Goal: Download file/media

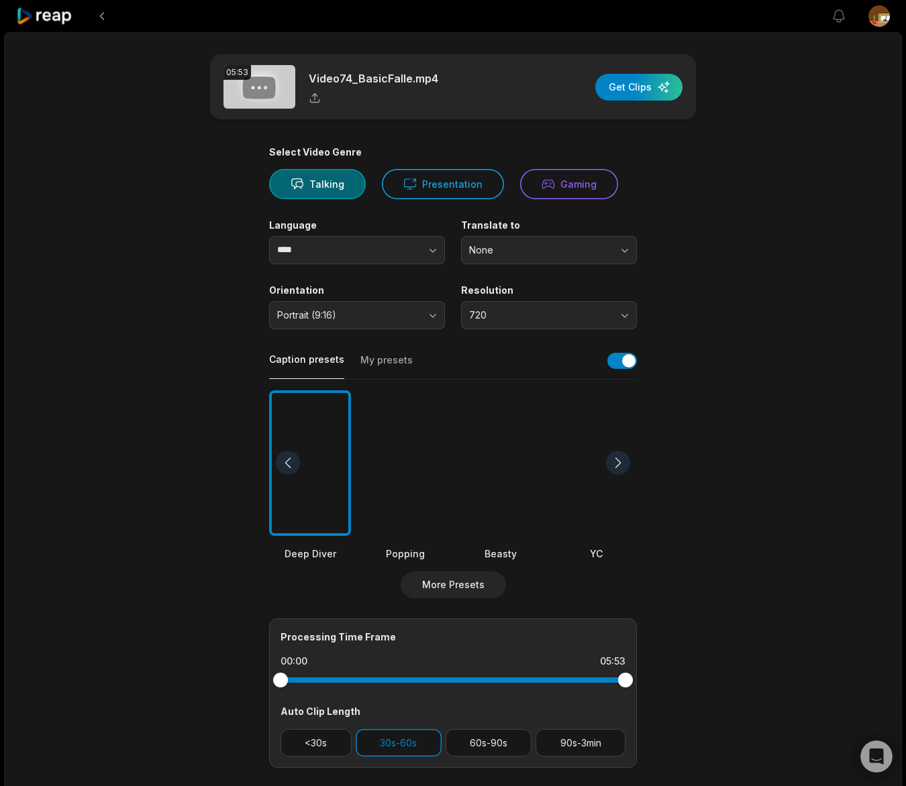
scroll to position [1470, 0]
click at [466, 572] on button "More Presets" at bounding box center [453, 585] width 105 height 27
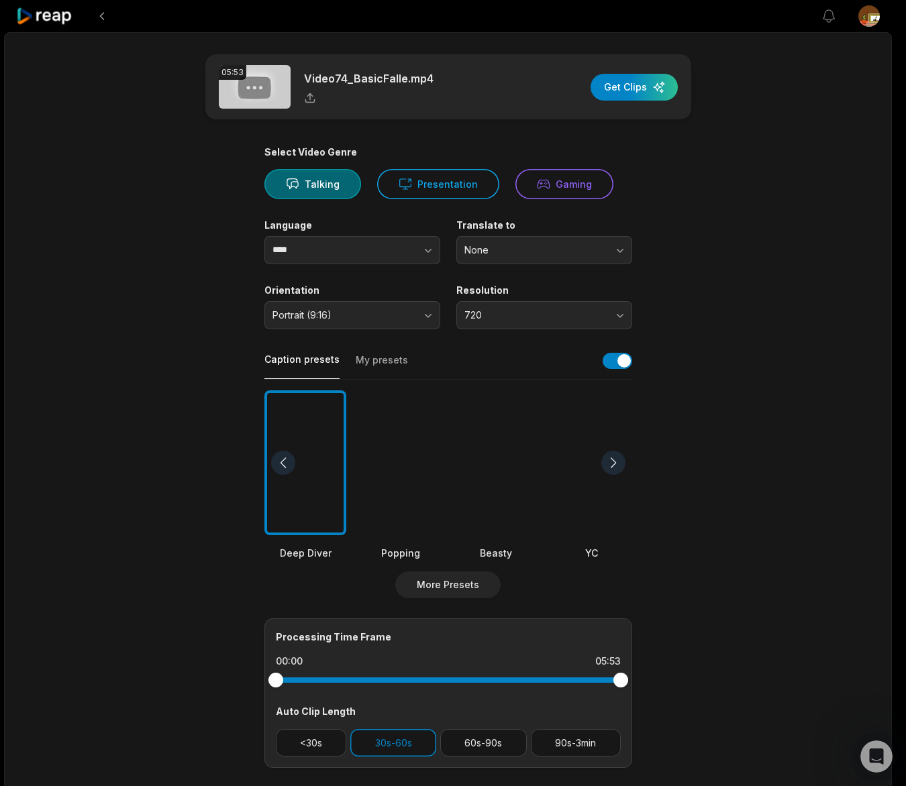
scroll to position [119, 0]
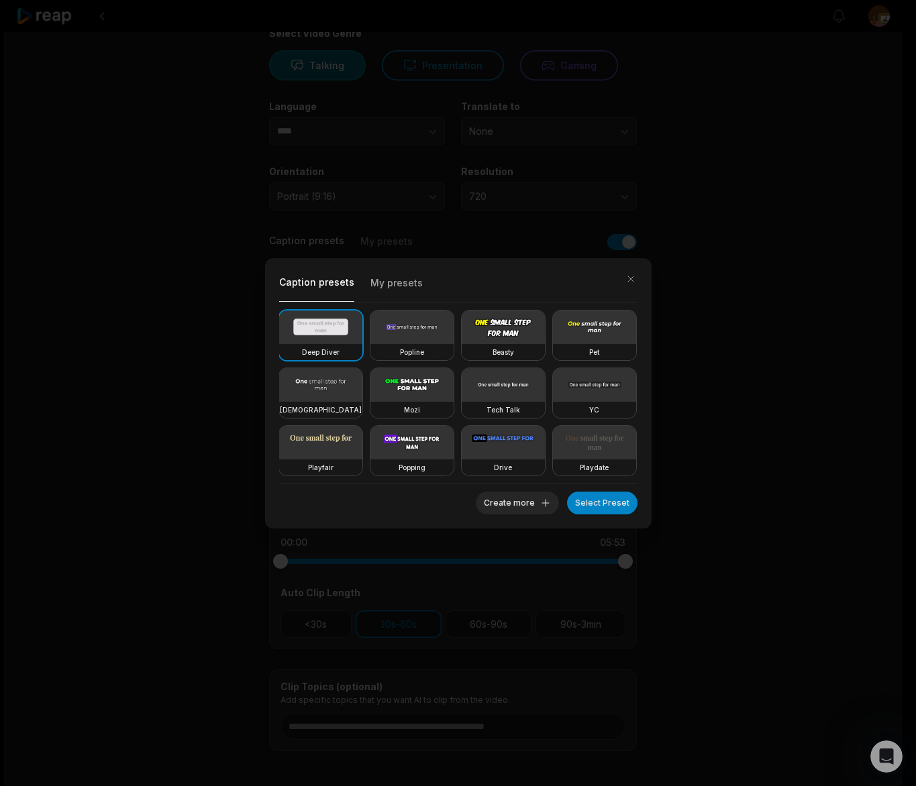
click at [400, 283] on button "My presets" at bounding box center [396, 286] width 52 height 29
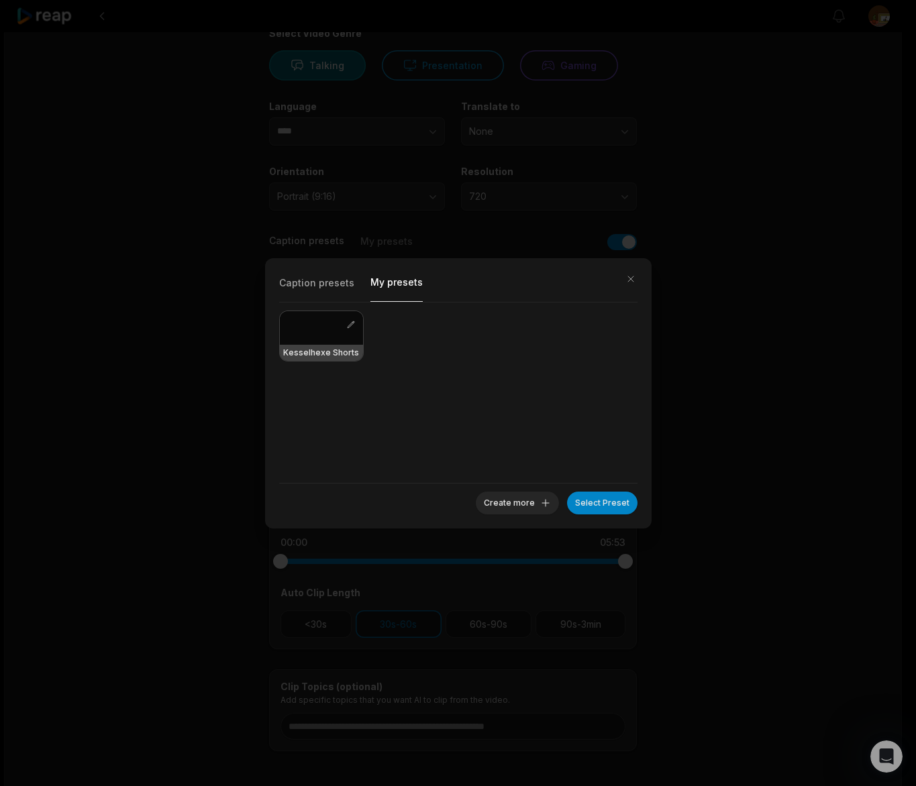
click at [401, 285] on button "My presets" at bounding box center [396, 287] width 52 height 30
click at [631, 277] on button "button" at bounding box center [630, 279] width 19 height 19
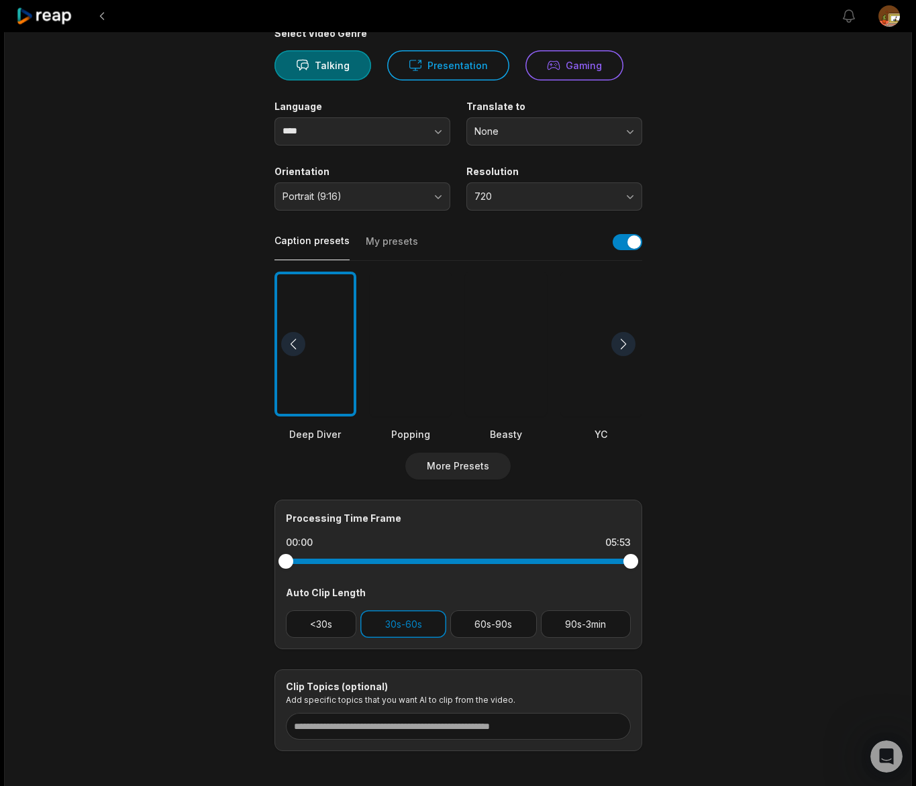
drag, startPoint x: 311, startPoint y: 350, endPoint x: 332, endPoint y: 348, distance: 20.9
click at [311, 350] on h3 "Kesselhexe Shorts" at bounding box center [328, 355] width 72 height 10
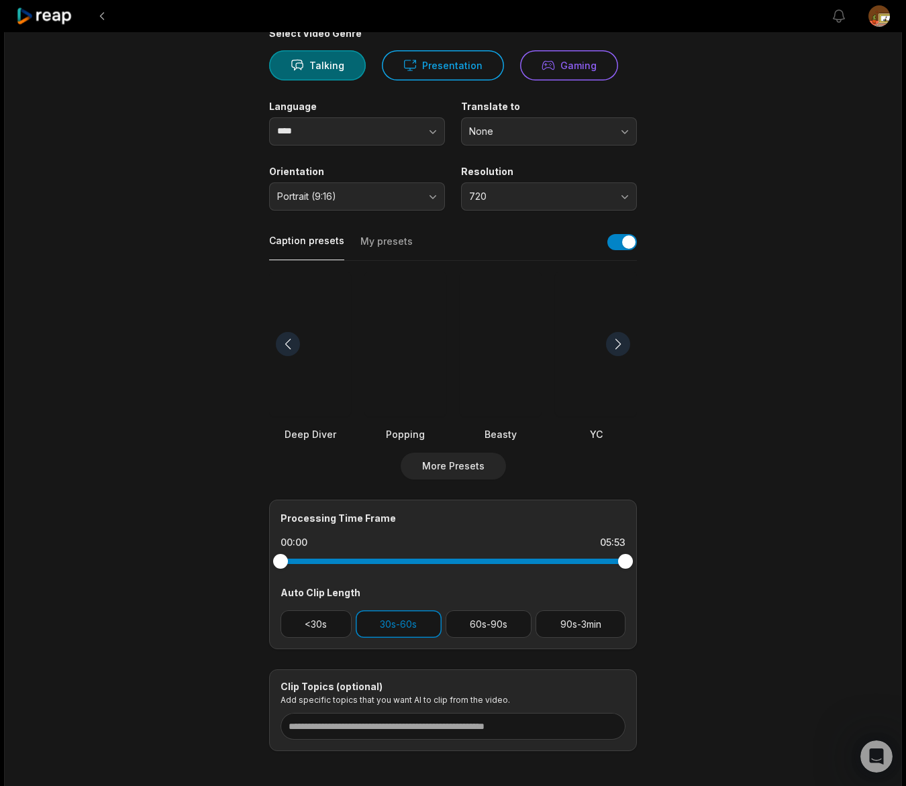
click at [391, 242] on button "My presets" at bounding box center [386, 247] width 52 height 25
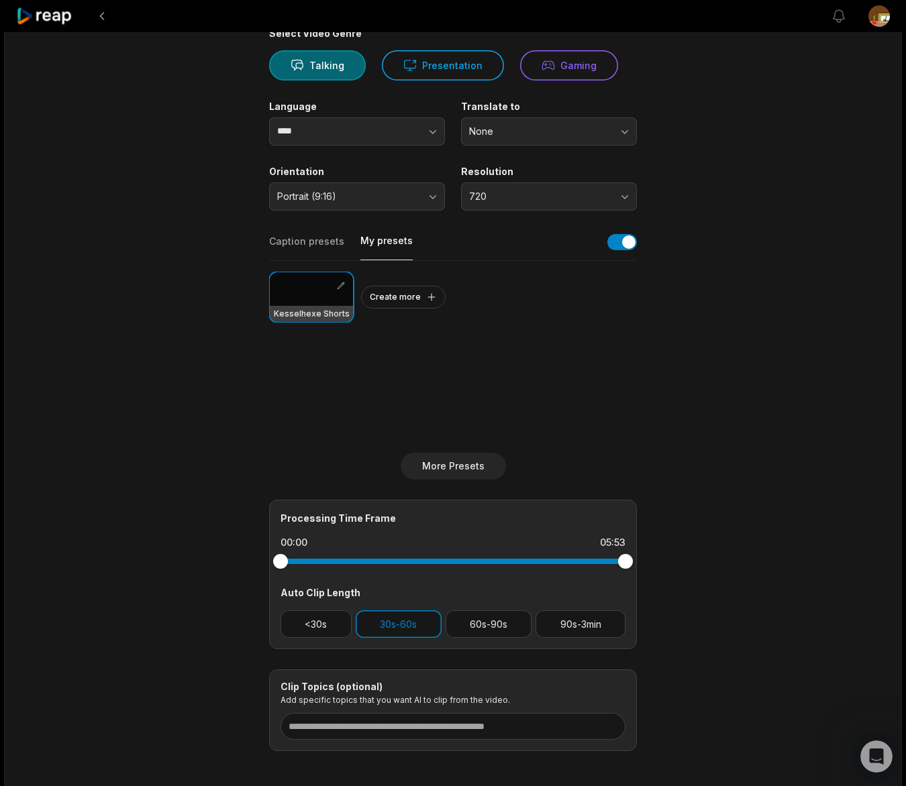
click at [628, 362] on div "Kesselhexe Shorts Create more" at bounding box center [453, 357] width 368 height 192
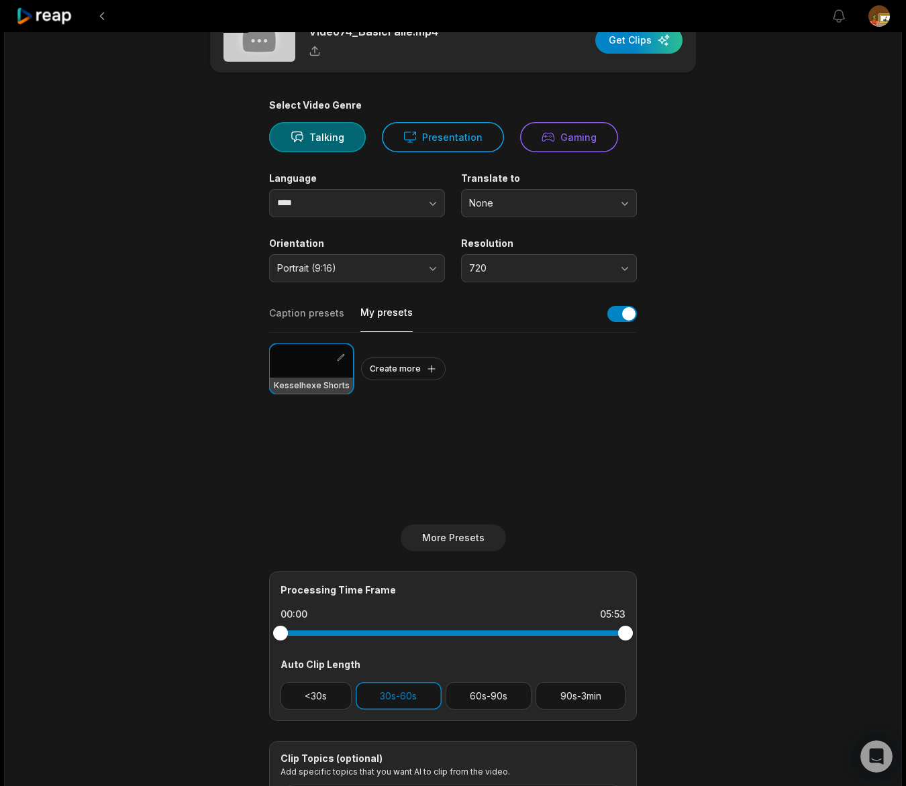
scroll to position [0, 0]
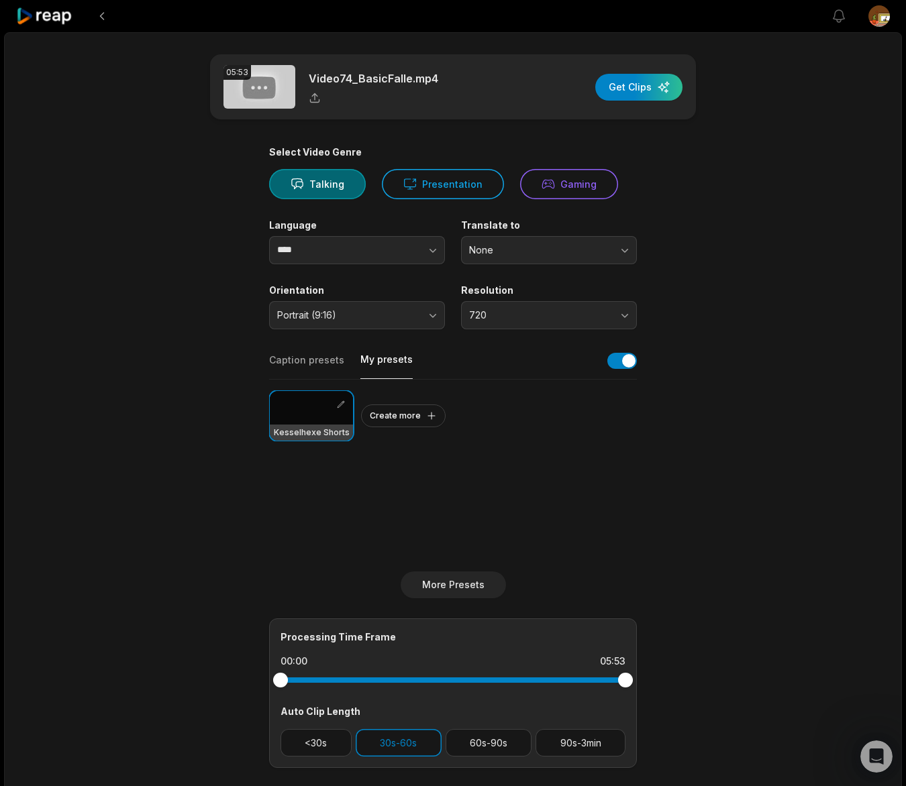
drag, startPoint x: 635, startPoint y: 88, endPoint x: 692, endPoint y: 93, distance: 56.6
click at [636, 88] on div "button" at bounding box center [638, 87] width 87 height 27
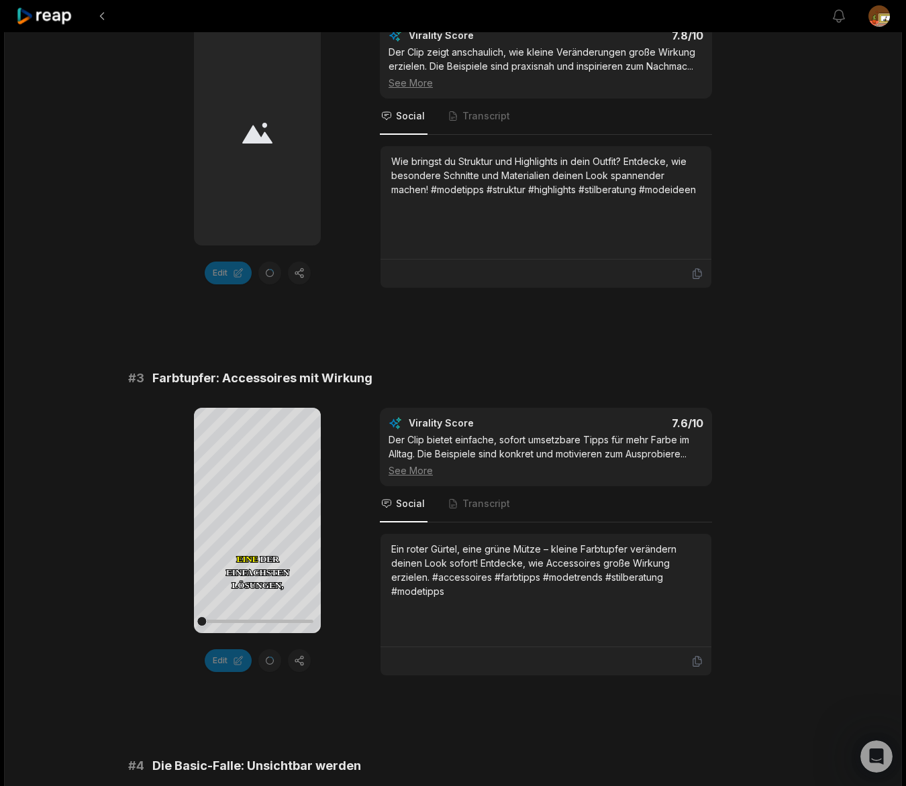
scroll to position [678, 0]
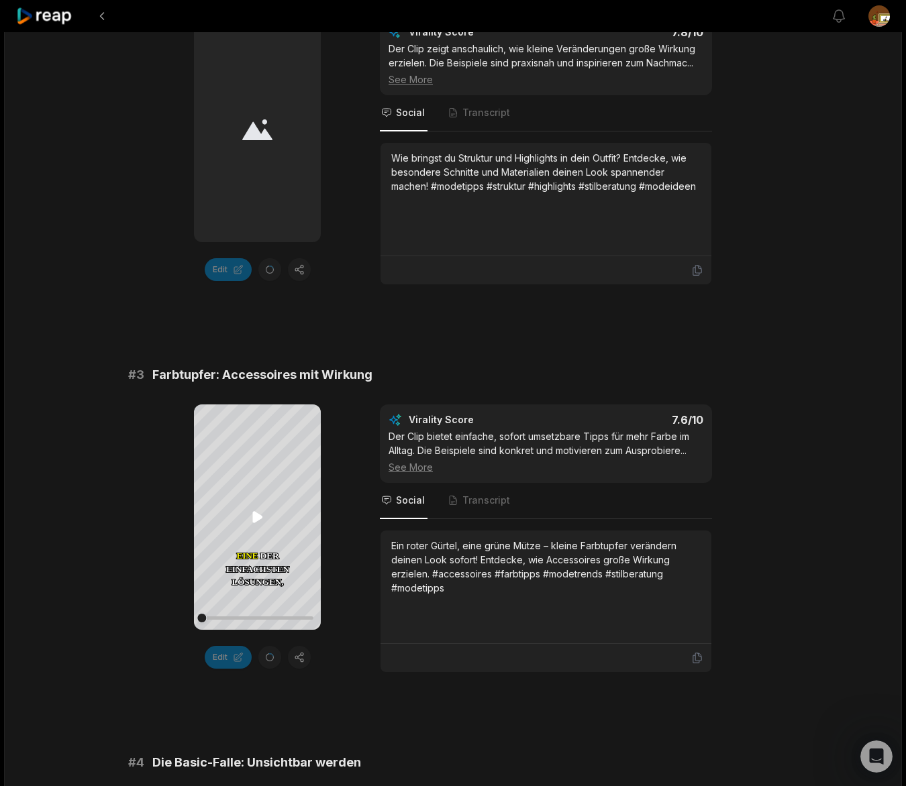
click at [257, 520] on icon at bounding box center [257, 517] width 10 height 11
click at [257, 519] on icon at bounding box center [258, 517] width 16 height 16
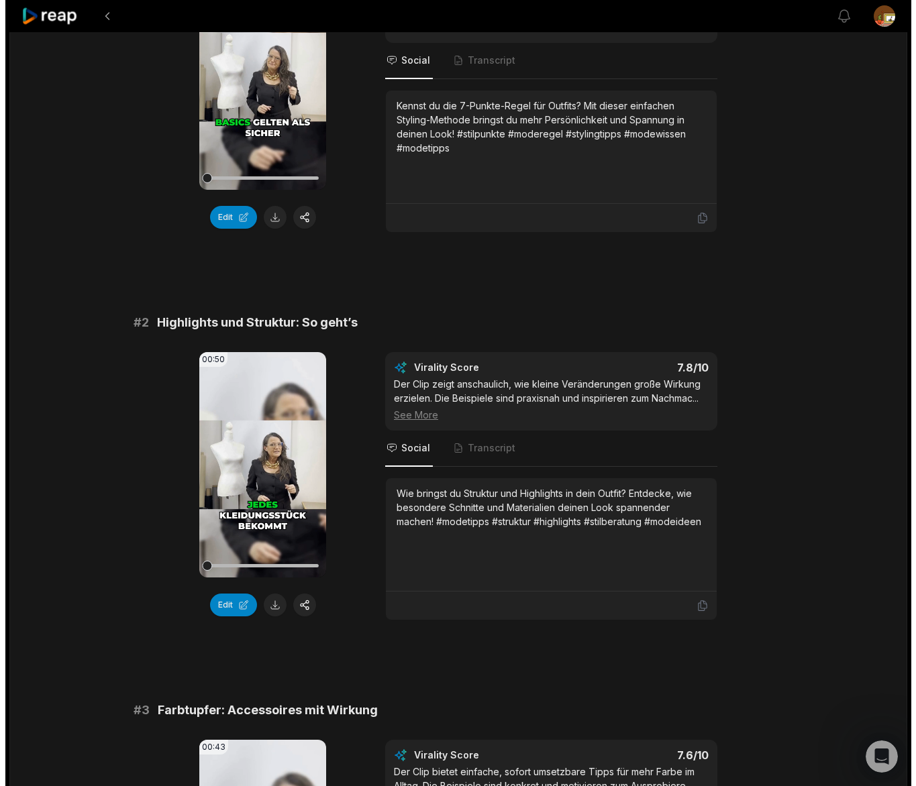
scroll to position [0, 0]
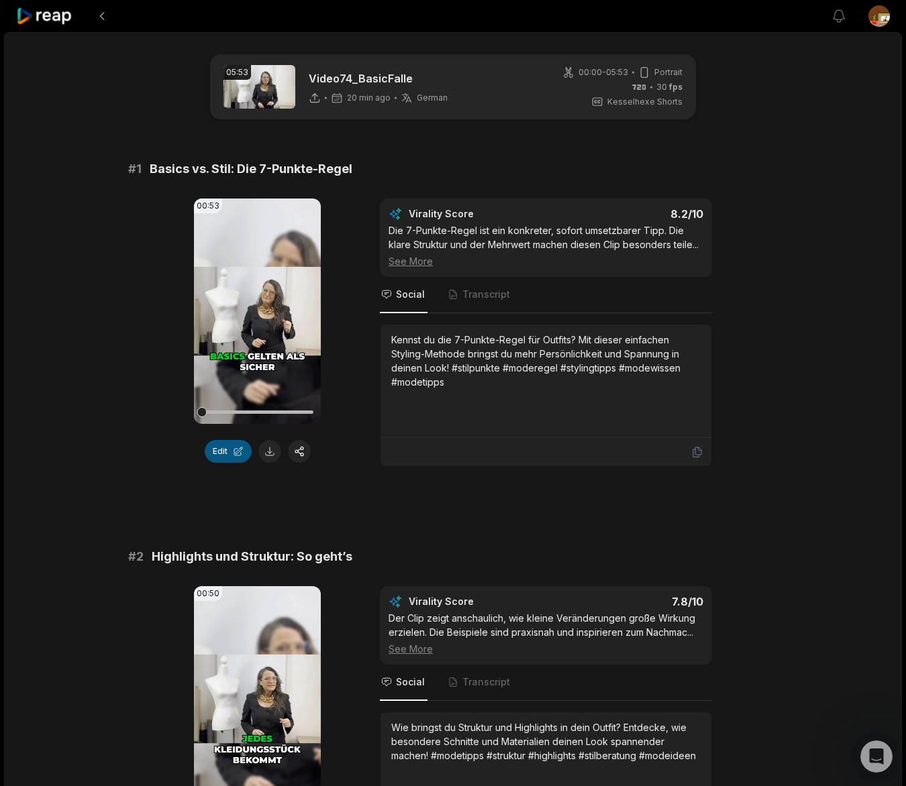
click at [225, 454] on button "Edit" at bounding box center [228, 451] width 47 height 23
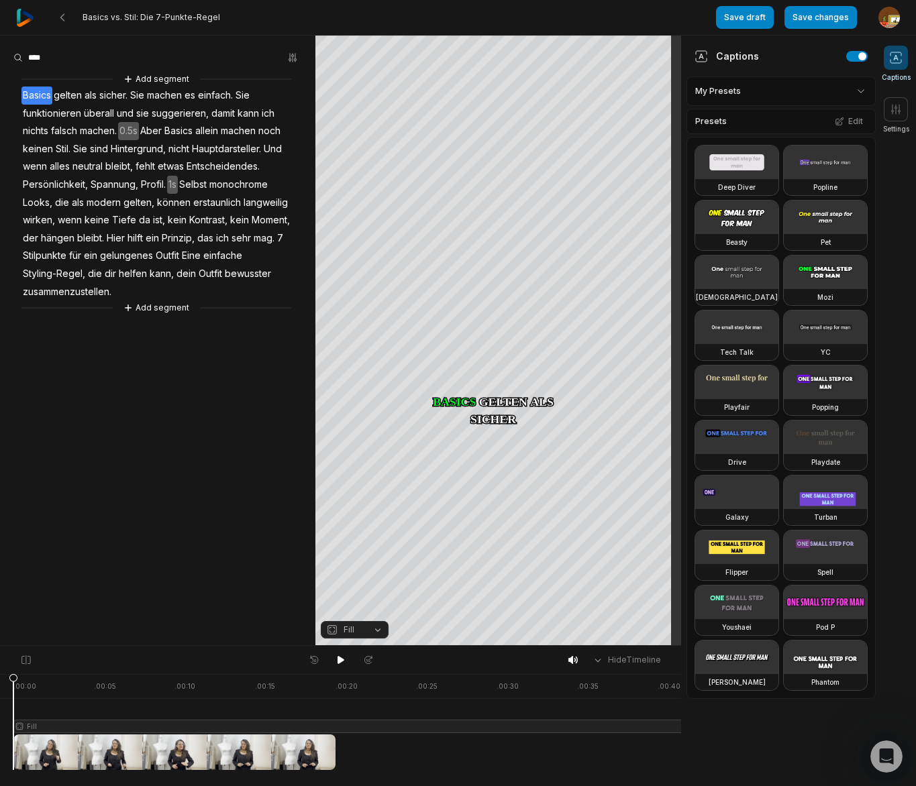
click at [339, 661] on icon at bounding box center [341, 660] width 7 height 8
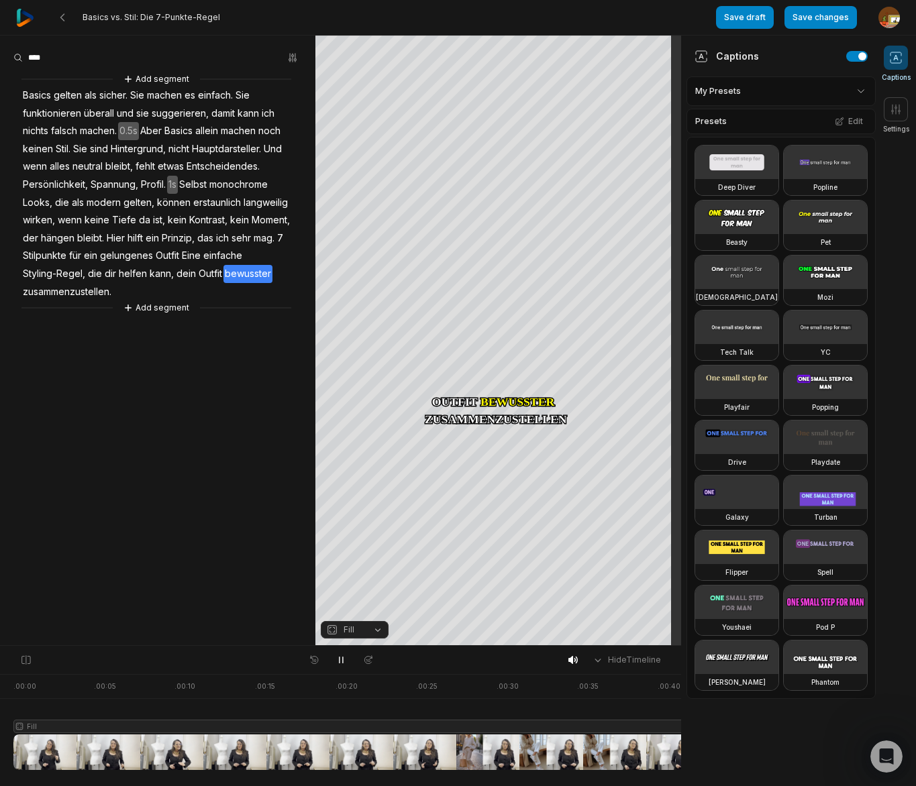
scroll to position [1470, 0]
click at [156, 257] on span "Outfit" at bounding box center [167, 256] width 26 height 18
click at [168, 258] on span "Outfit" at bounding box center [167, 256] width 26 height 18
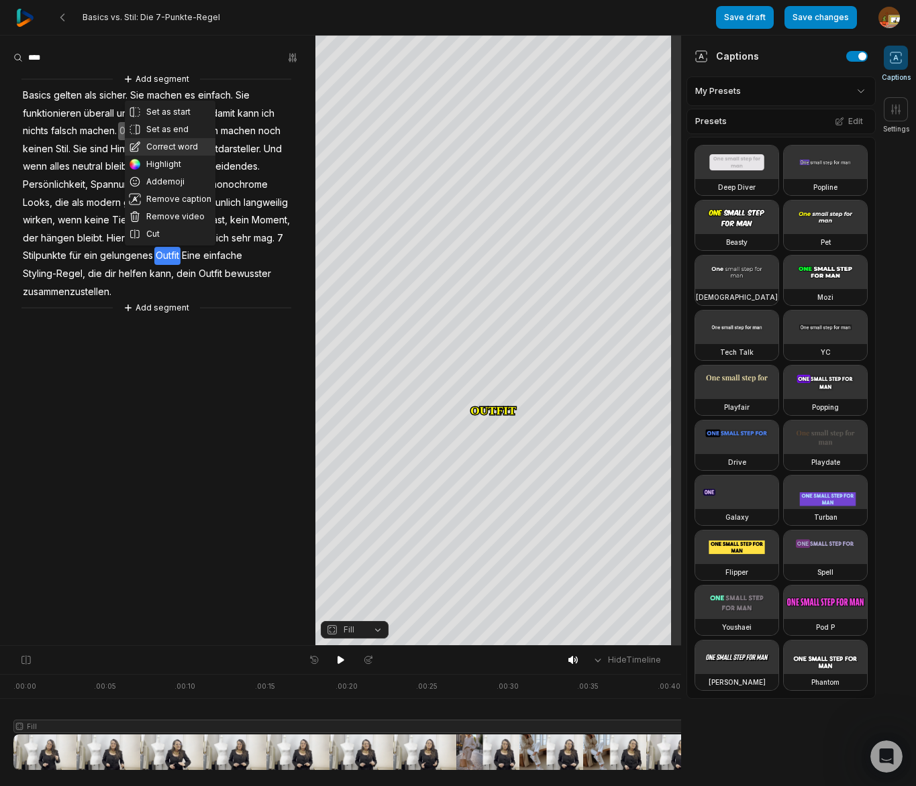
click at [173, 146] on button "Correct word" at bounding box center [170, 146] width 91 height 17
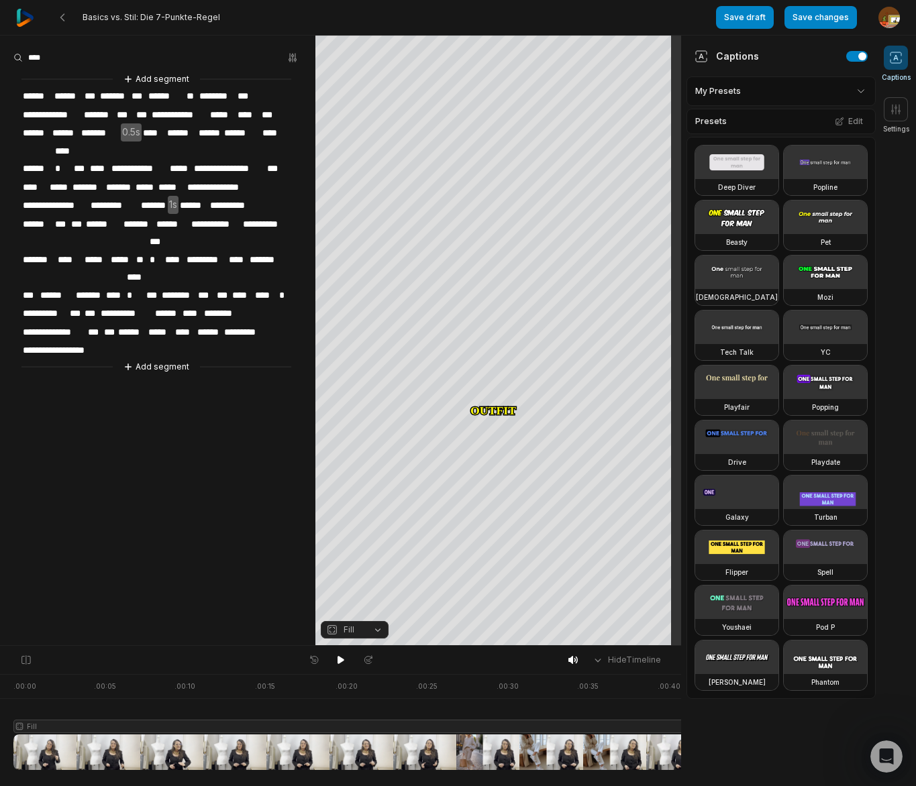
click at [179, 305] on span "******" at bounding box center [167, 314] width 27 height 18
click at [194, 305] on span "****" at bounding box center [194, 314] width 21 height 18
click at [154, 97] on span "******" at bounding box center [166, 96] width 38 height 18
click at [155, 97] on span "******" at bounding box center [166, 96] width 38 height 18
click at [33, 95] on span "******" at bounding box center [37, 96] width 32 height 18
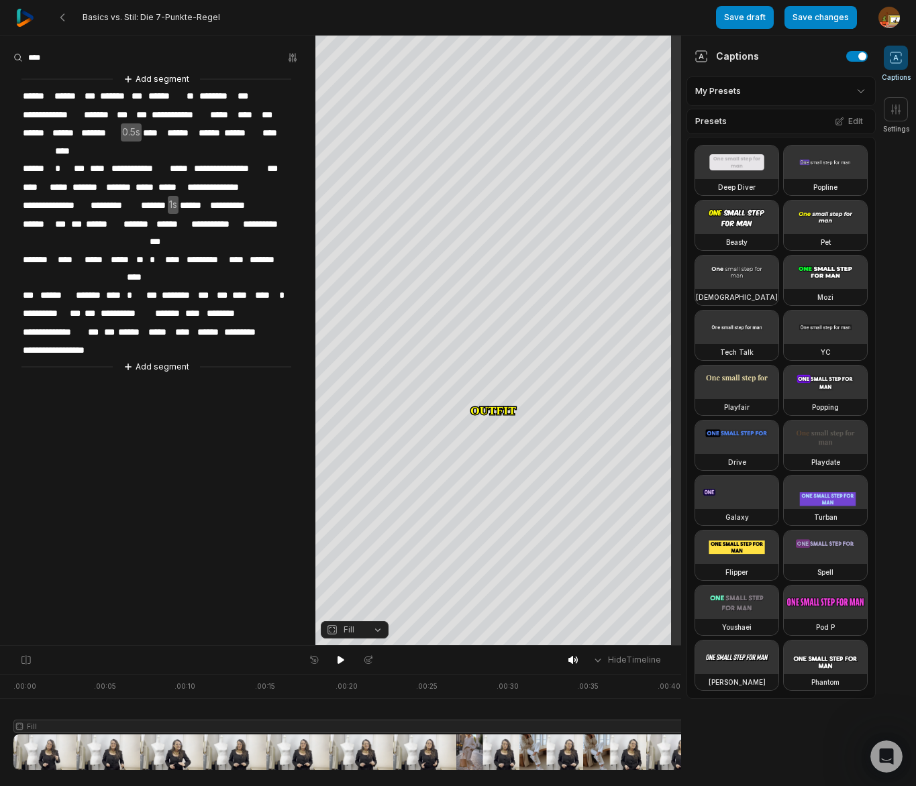
click at [28, 97] on span "******" at bounding box center [37, 96] width 32 height 18
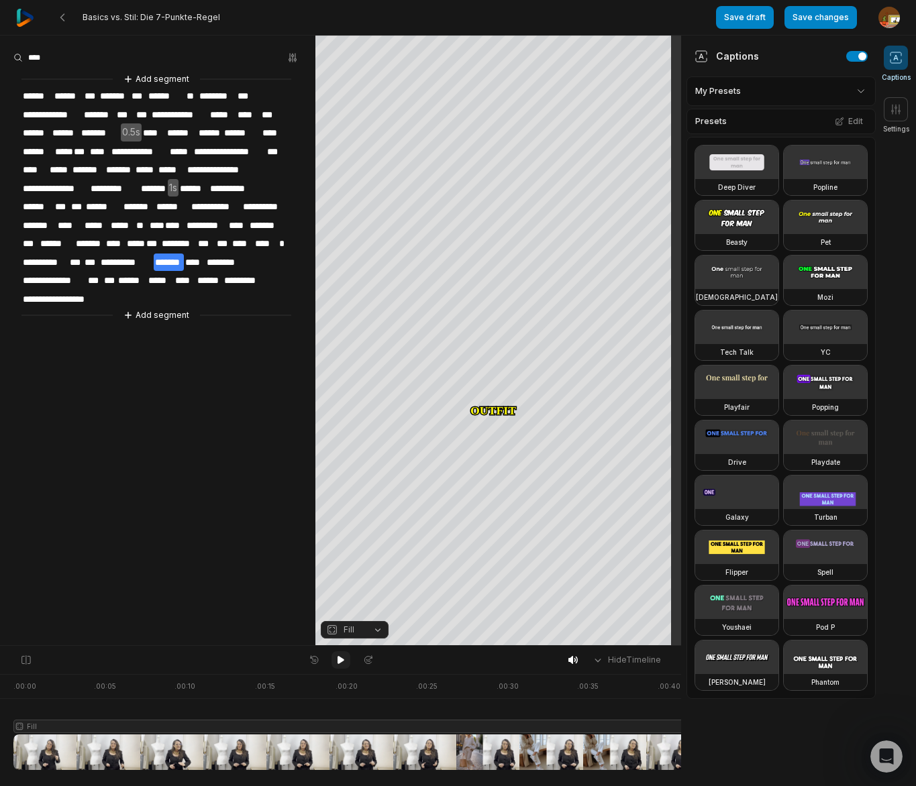
drag, startPoint x: 340, startPoint y: 662, endPoint x: 222, endPoint y: 540, distance: 169.4
click at [340, 662] on icon at bounding box center [341, 660] width 7 height 8
click at [32, 95] on span "******" at bounding box center [37, 96] width 32 height 18
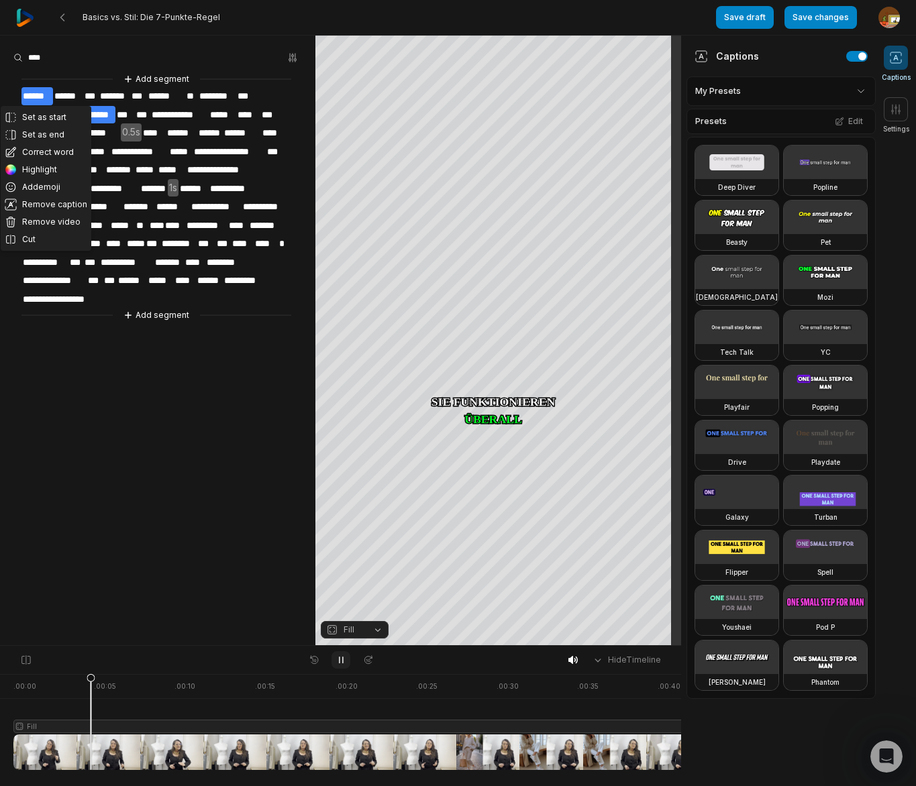
click at [338, 662] on icon at bounding box center [341, 660] width 11 height 11
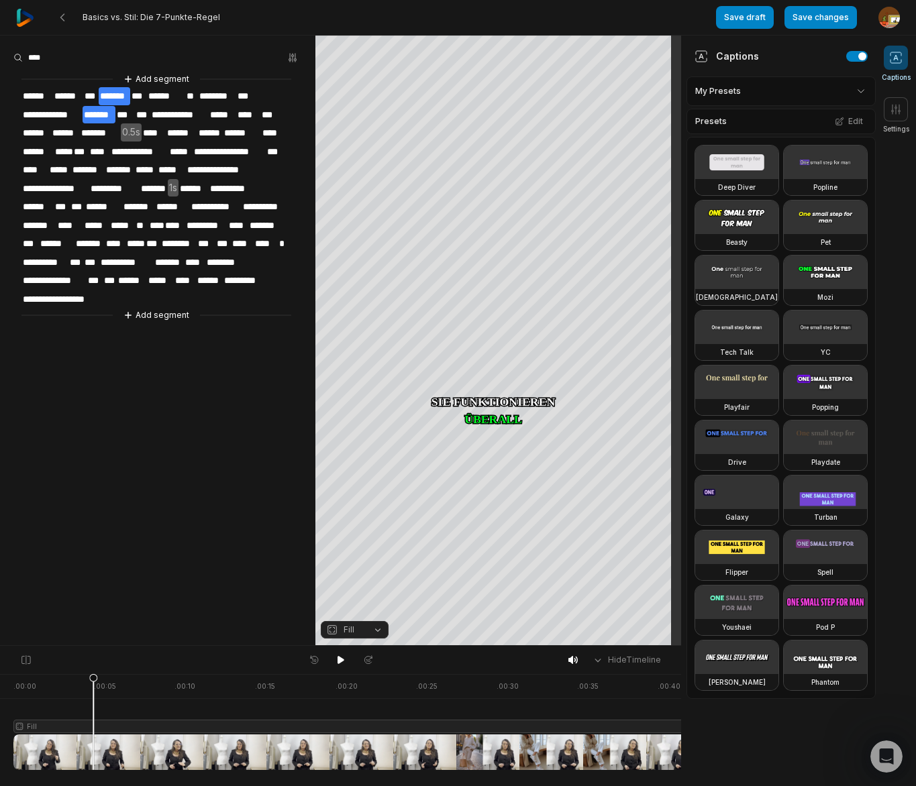
click at [117, 95] on span "*******" at bounding box center [115, 96] width 32 height 18
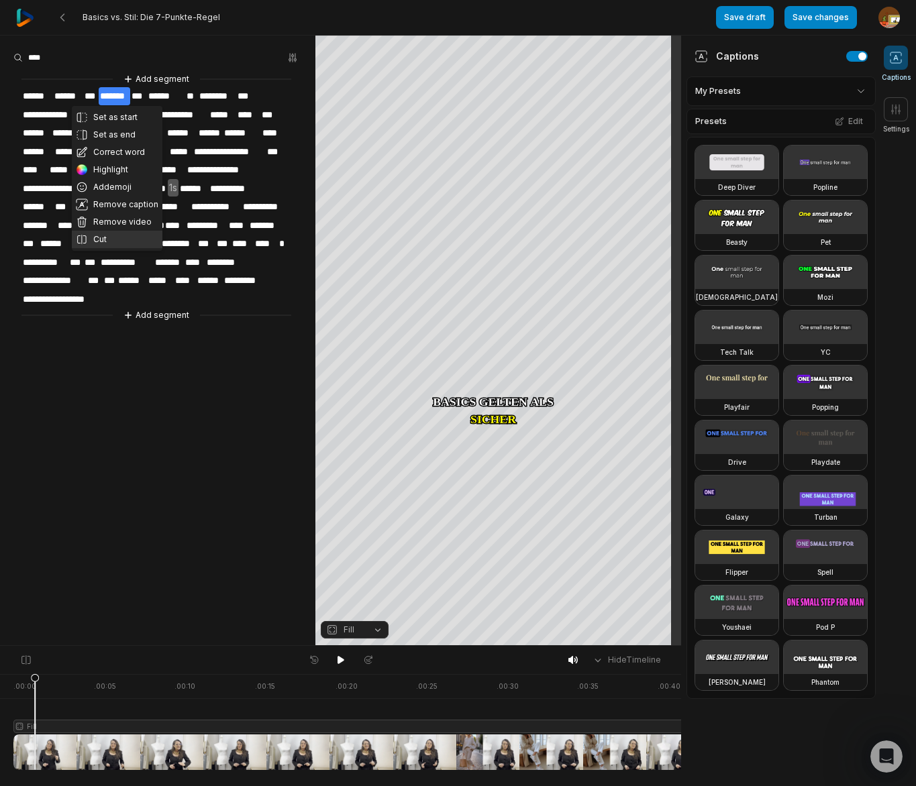
click at [102, 235] on button "Cut" at bounding box center [117, 239] width 91 height 17
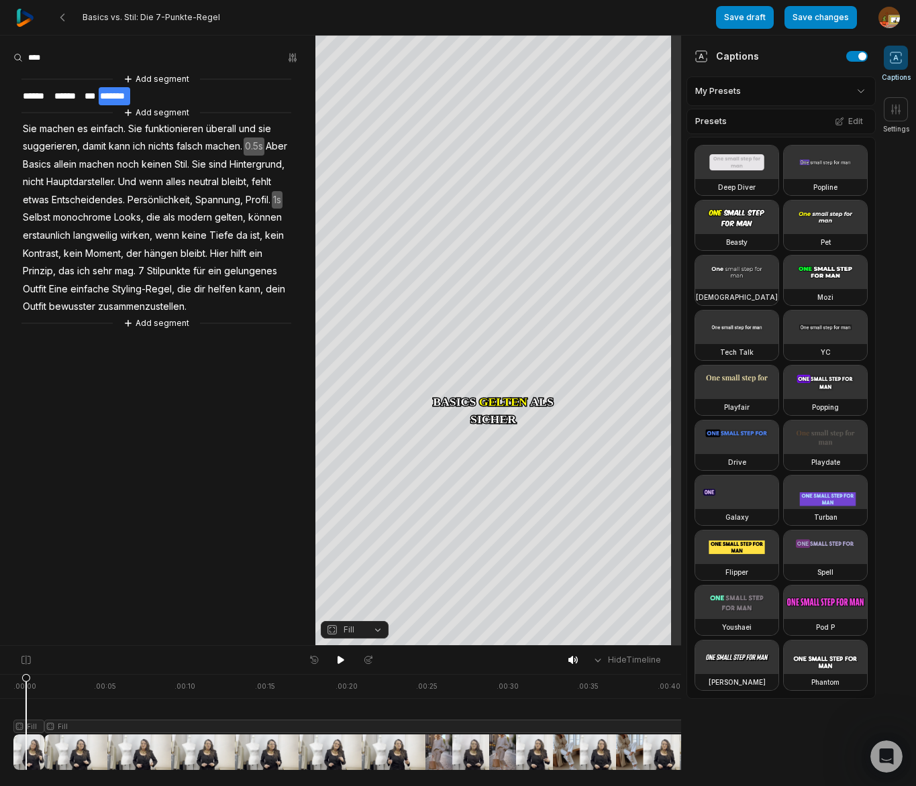
click at [26, 727] on div at bounding box center [441, 722] width 857 height 96
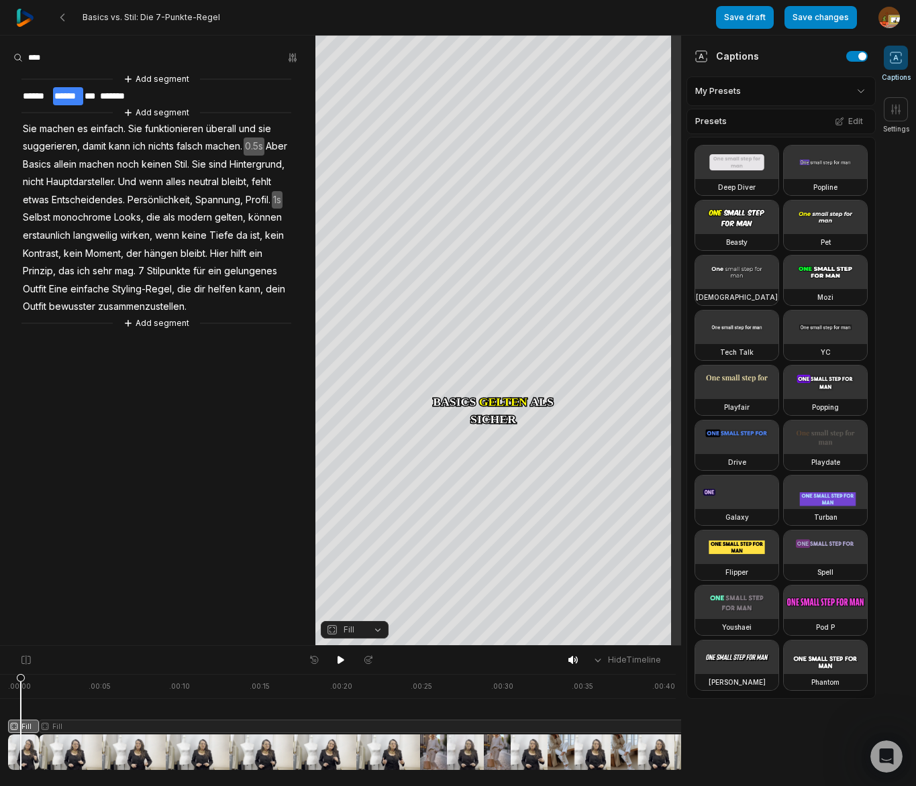
click at [374, 632] on button "Fill" at bounding box center [355, 629] width 68 height 17
click at [355, 556] on div "Fit" at bounding box center [355, 556] width 68 height 17
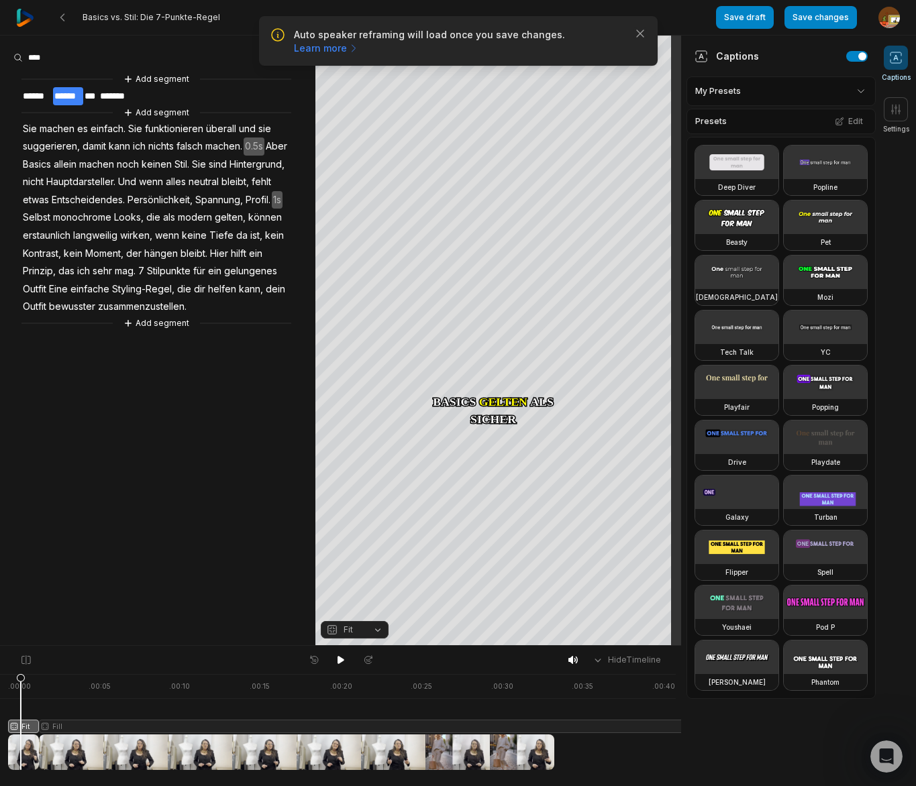
click at [109, 482] on aside "Add segment ****** ****** *** ******* Add segment Sie machen es einfach. Sie fu…" at bounding box center [157, 341] width 315 height 610
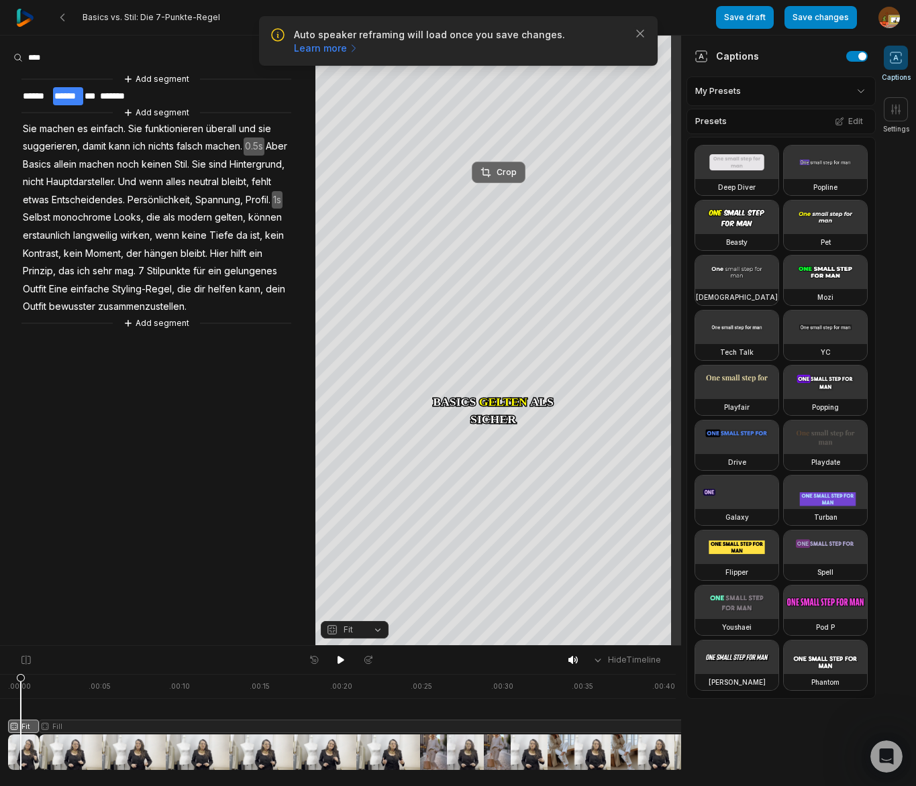
click at [512, 172] on div "Crop" at bounding box center [498, 172] width 36 height 12
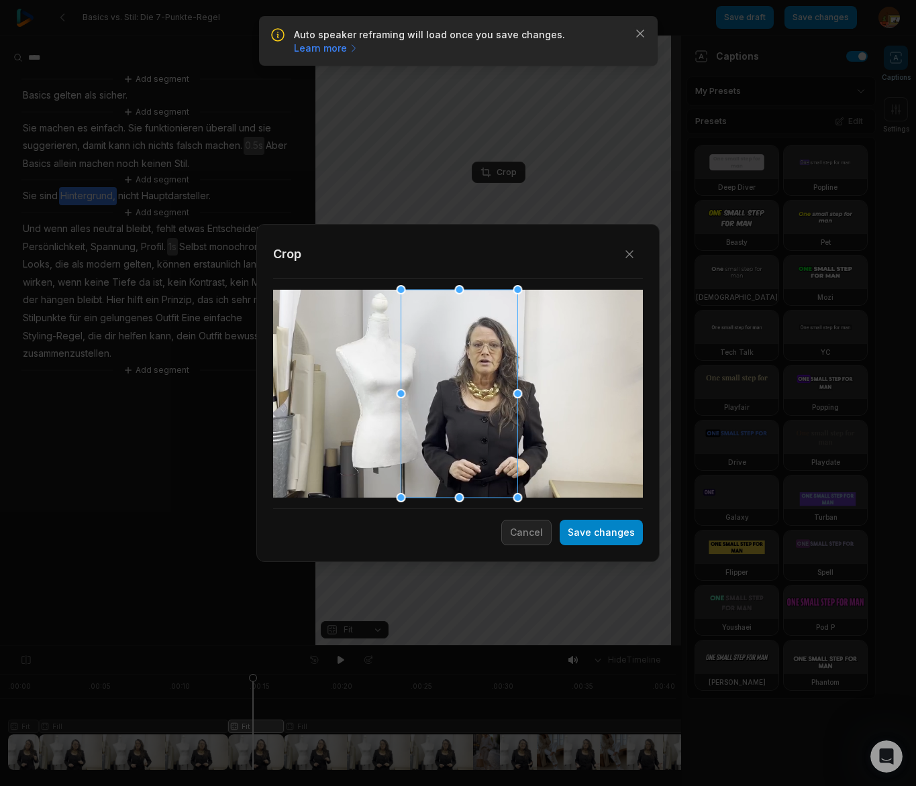
scroll to position [1470, 0]
click at [463, 393] on div at bounding box center [484, 394] width 117 height 208
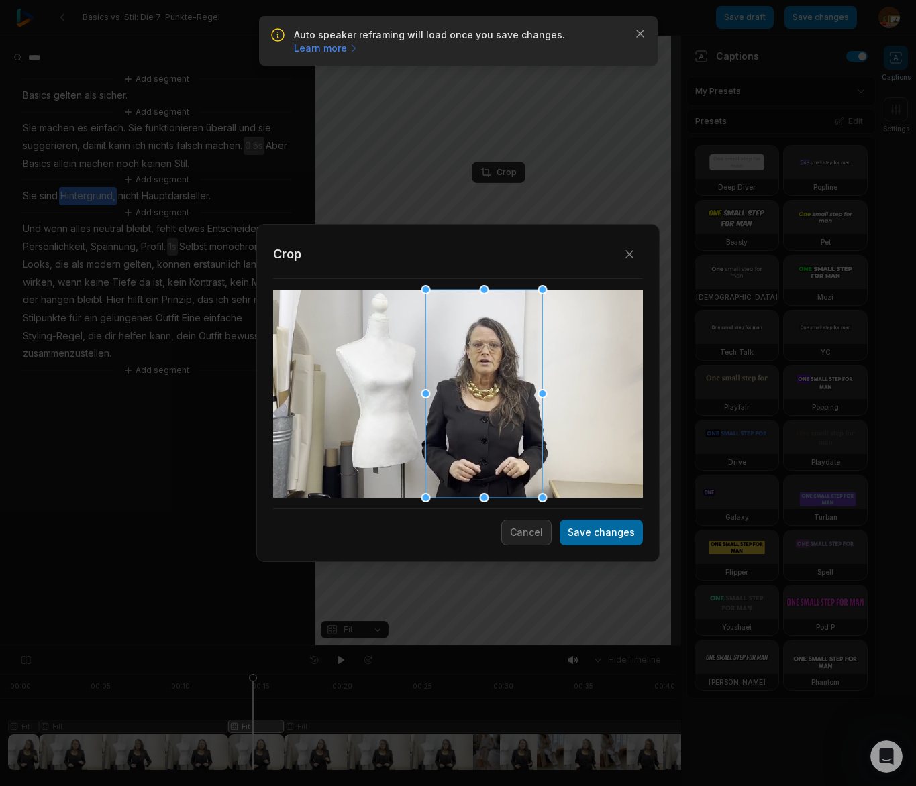
click at [623, 538] on button "Save changes" at bounding box center [601, 532] width 83 height 25
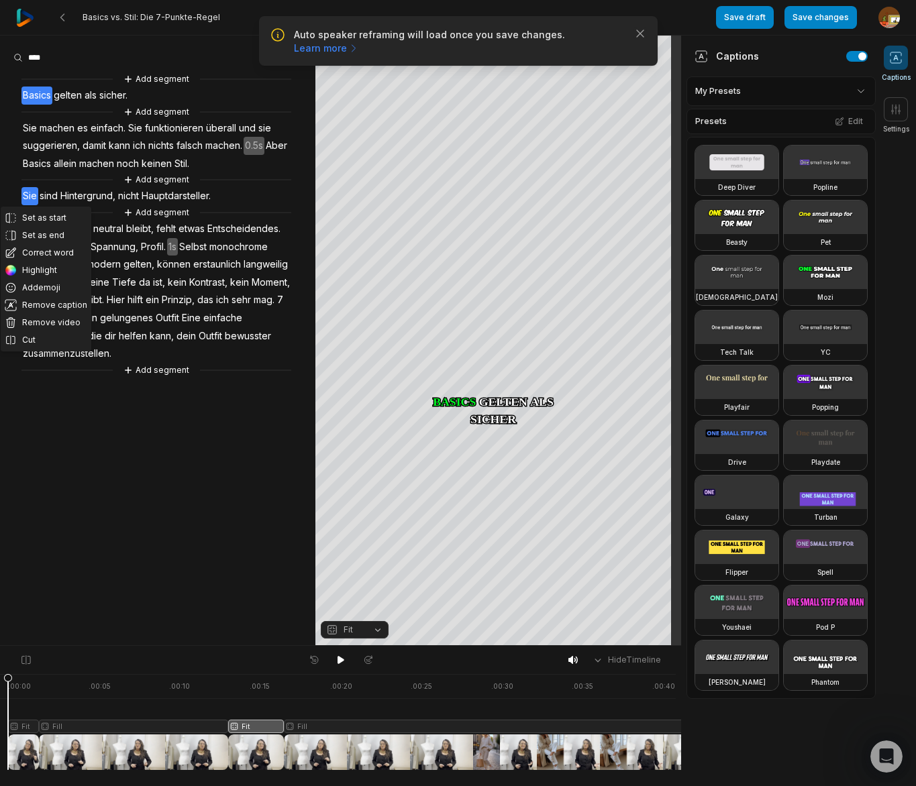
drag, startPoint x: 254, startPoint y: 682, endPoint x: 113, endPoint y: 682, distance: 140.2
click at [0, 695] on html "Auto speaker reframing will load once you save changes. Learn more Close Basics…" at bounding box center [458, 393] width 916 height 786
drag, startPoint x: 344, startPoint y: 662, endPoint x: 314, endPoint y: 646, distance: 33.6
click at [340, 660] on icon at bounding box center [341, 660] width 11 height 11
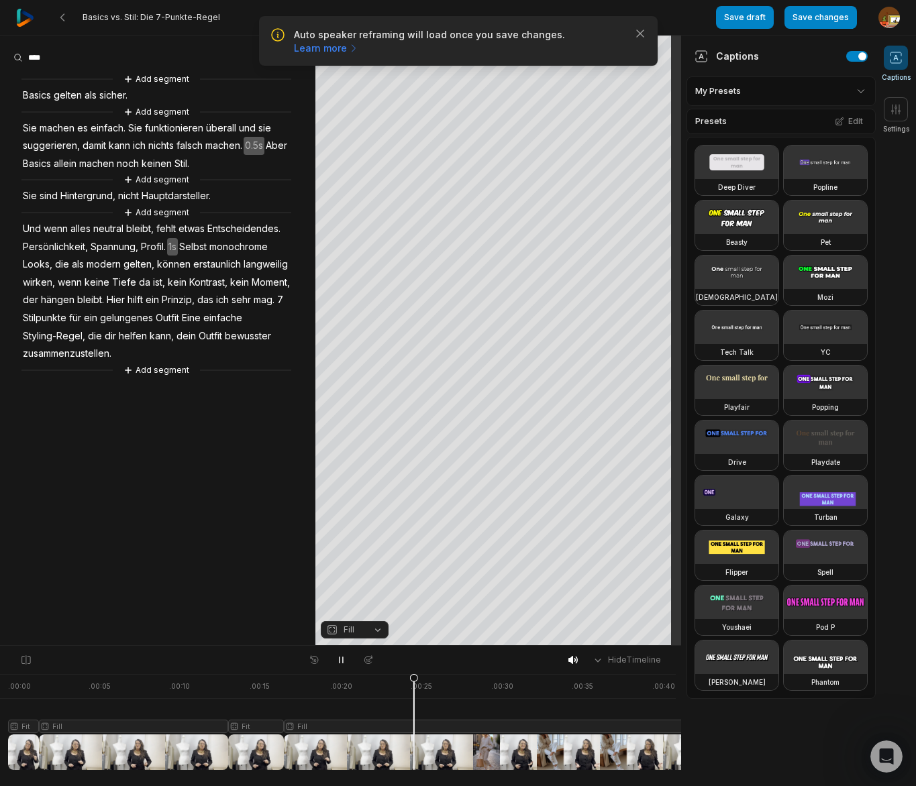
click at [266, 229] on span "Entscheidendes." at bounding box center [244, 229] width 76 height 18
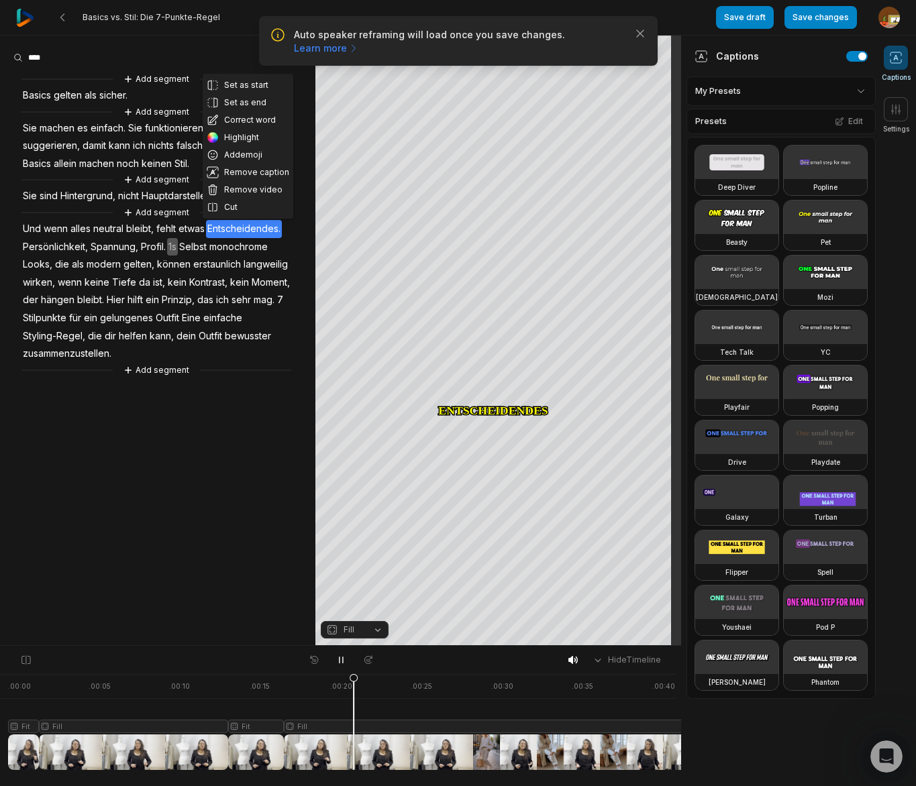
drag, startPoint x: 237, startPoint y: 207, endPoint x: 249, endPoint y: 215, distance: 14.2
click at [238, 207] on button "Cut" at bounding box center [248, 207] width 91 height 17
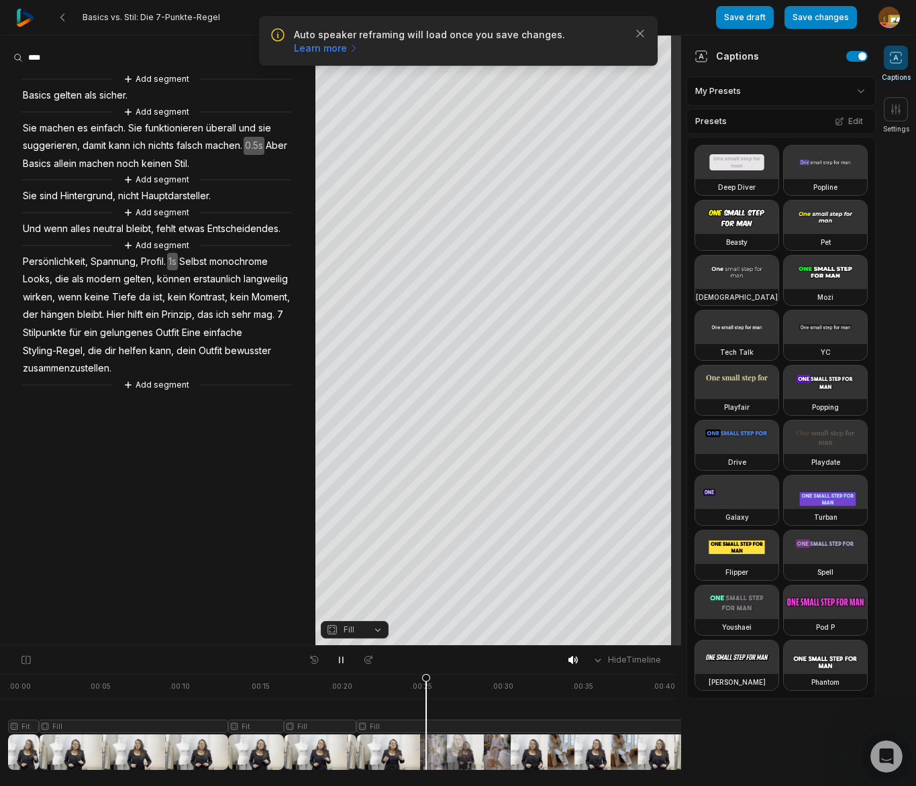
click at [153, 262] on span "Profil." at bounding box center [154, 262] width 28 height 18
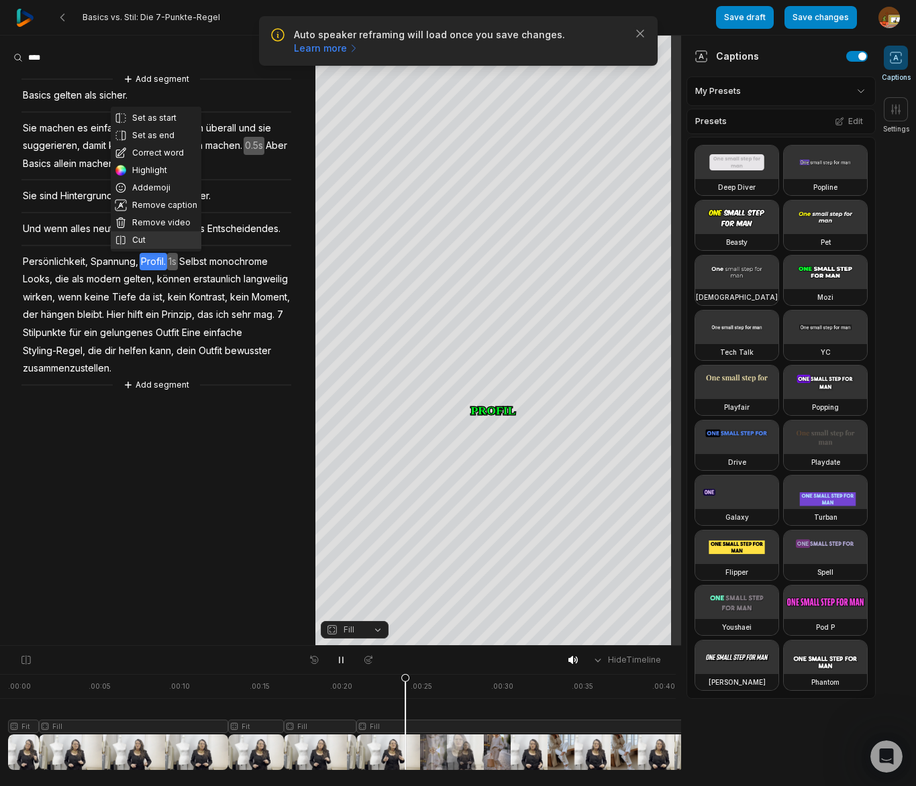
click at [152, 241] on button "Cut" at bounding box center [156, 240] width 91 height 17
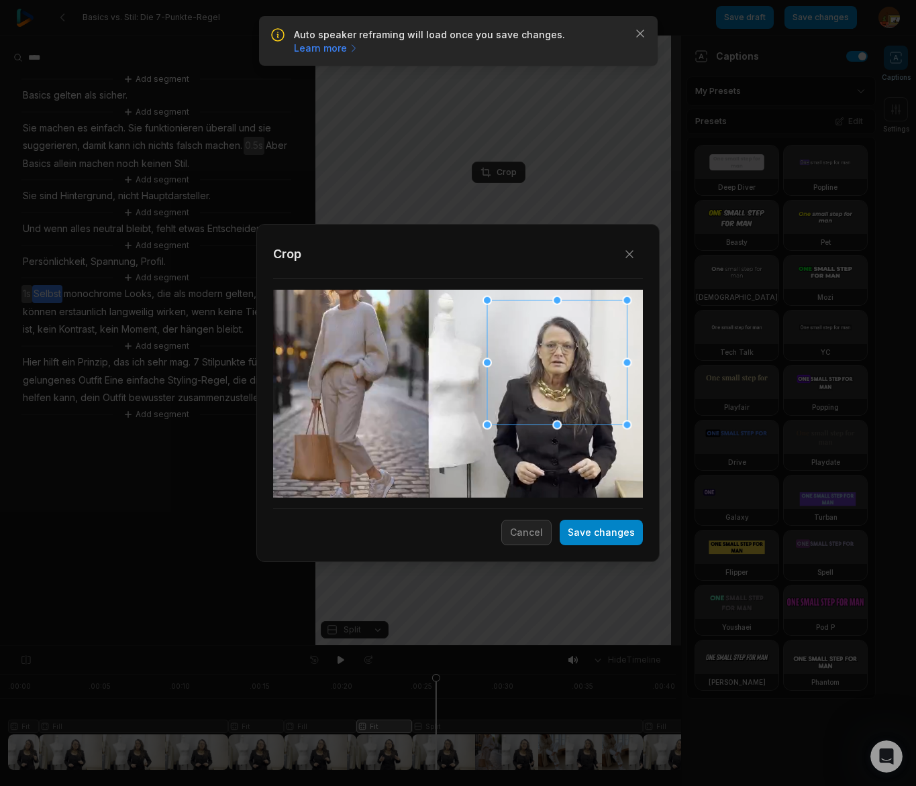
scroll to position [1470, 0]
click at [523, 397] on div at bounding box center [556, 365] width 140 height 125
click at [617, 540] on button "Save changes" at bounding box center [601, 532] width 83 height 25
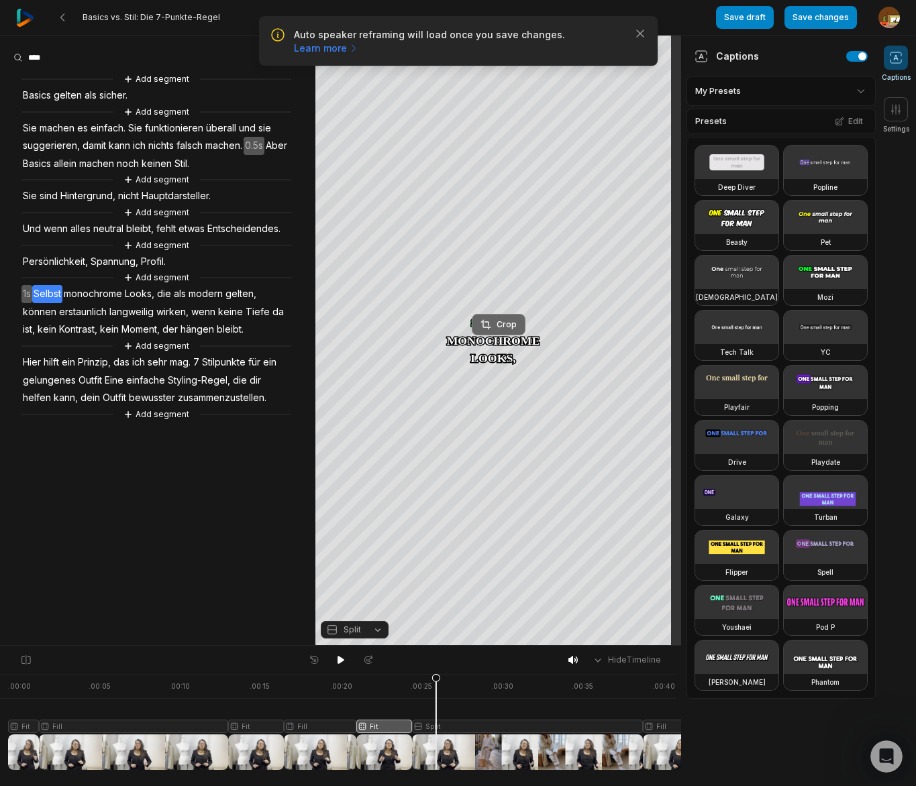
click at [508, 328] on div "Crop" at bounding box center [498, 325] width 36 height 12
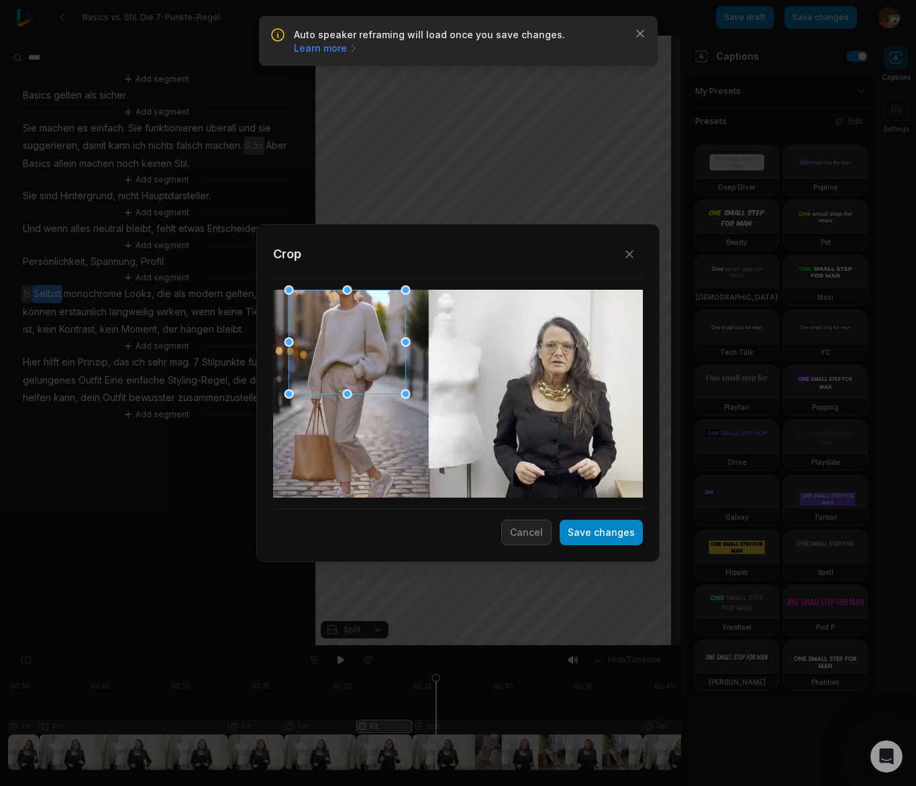
drag, startPoint x: 468, startPoint y: 384, endPoint x: 379, endPoint y: 336, distance: 101.2
click at [358, 323] on div at bounding box center [347, 343] width 117 height 104
drag, startPoint x: 409, startPoint y: 394, endPoint x: 387, endPoint y: 452, distance: 62.1
click at [387, 646] on div "Close Crop Save changes Cancel" at bounding box center [458, 646] width 916 height 0
drag, startPoint x: 384, startPoint y: 391, endPoint x: 376, endPoint y: 397, distance: 9.1
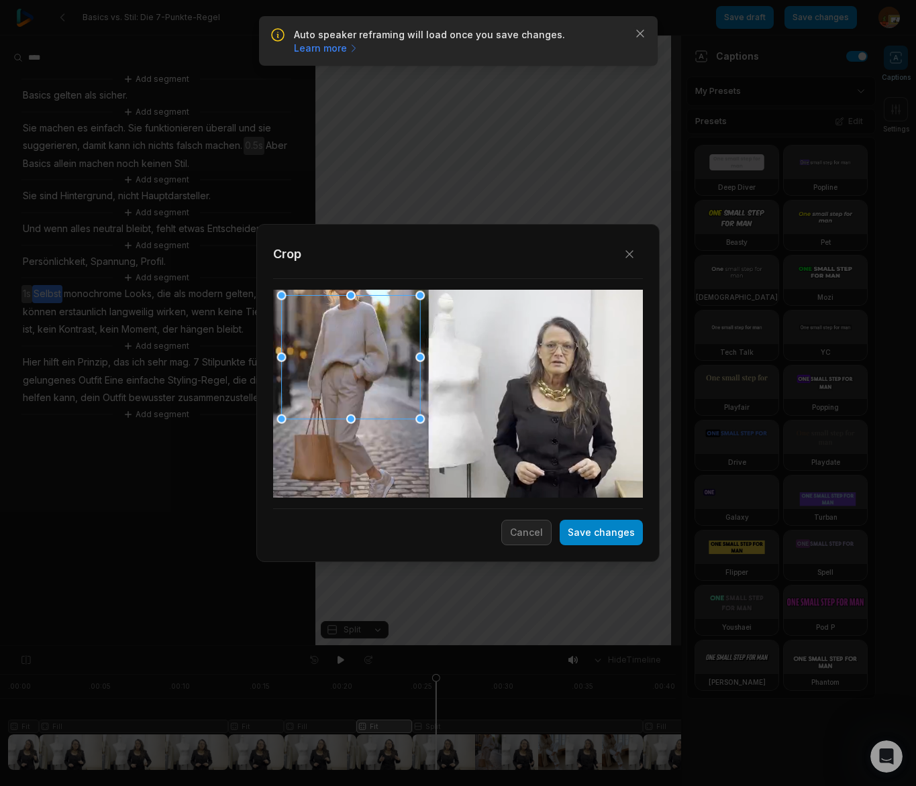
click at [376, 397] on div at bounding box center [351, 357] width 139 height 123
click at [617, 533] on button "Save changes" at bounding box center [601, 532] width 83 height 25
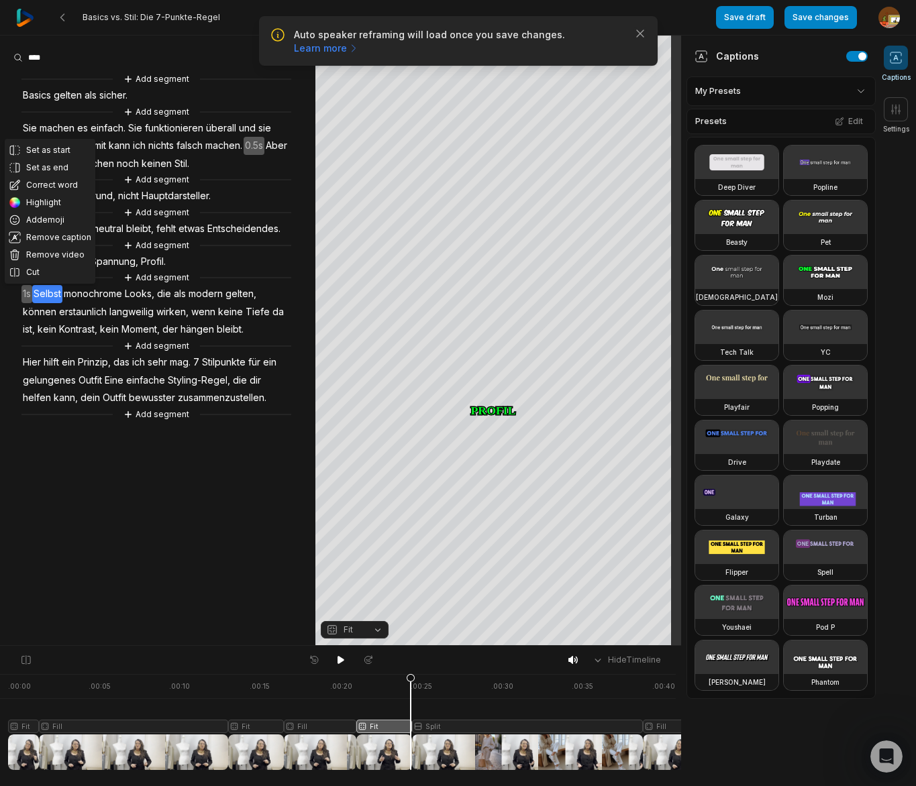
drag, startPoint x: 437, startPoint y: 678, endPoint x: 385, endPoint y: 668, distance: 52.5
click at [410, 681] on icon at bounding box center [411, 725] width 8 height 102
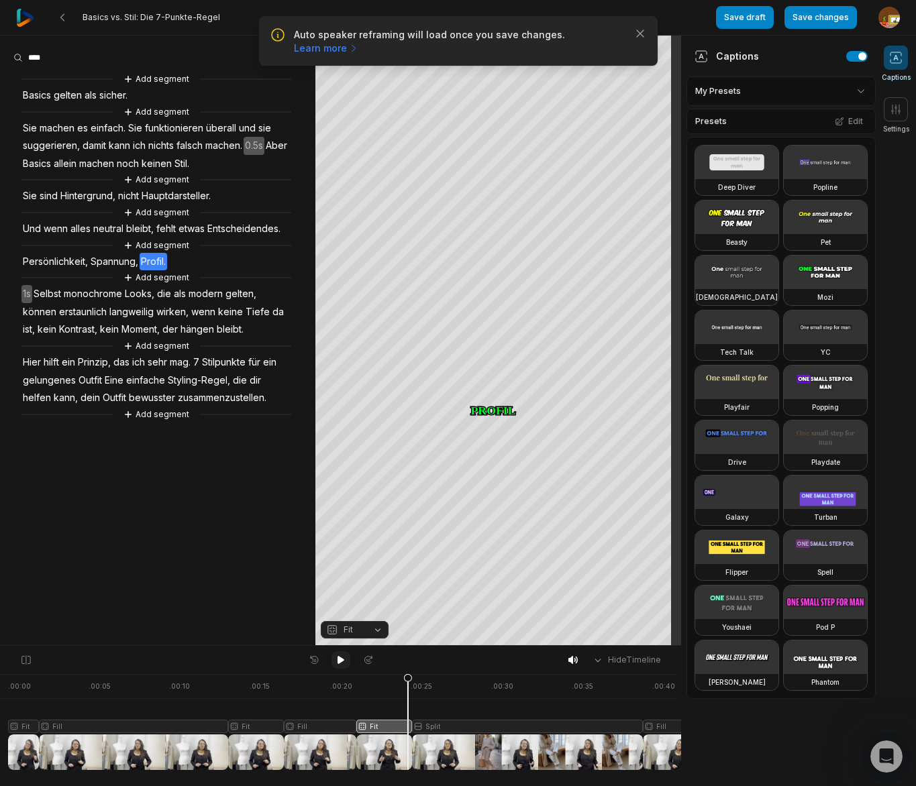
click at [338, 658] on icon at bounding box center [341, 660] width 7 height 8
click at [343, 658] on icon at bounding box center [341, 660] width 11 height 11
click at [36, 365] on span "Hier" at bounding box center [31, 363] width 21 height 18
click at [224, 330] on span "bleibt." at bounding box center [230, 330] width 30 height 18
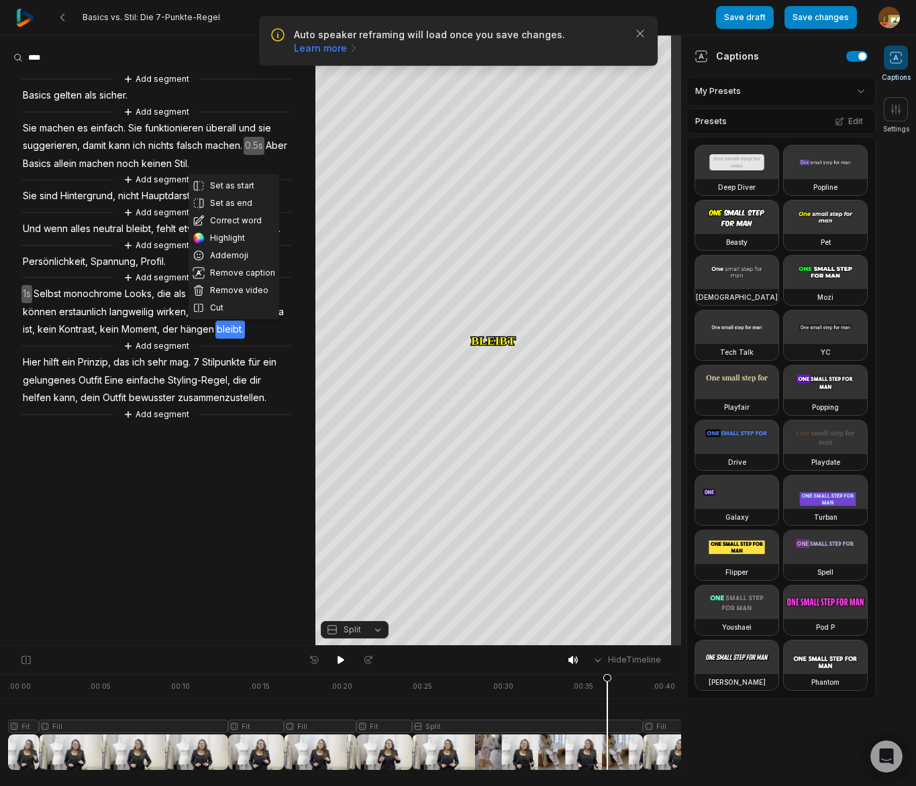
drag, startPoint x: 342, startPoint y: 660, endPoint x: 274, endPoint y: 622, distance: 77.8
click at [342, 660] on icon at bounding box center [341, 660] width 7 height 8
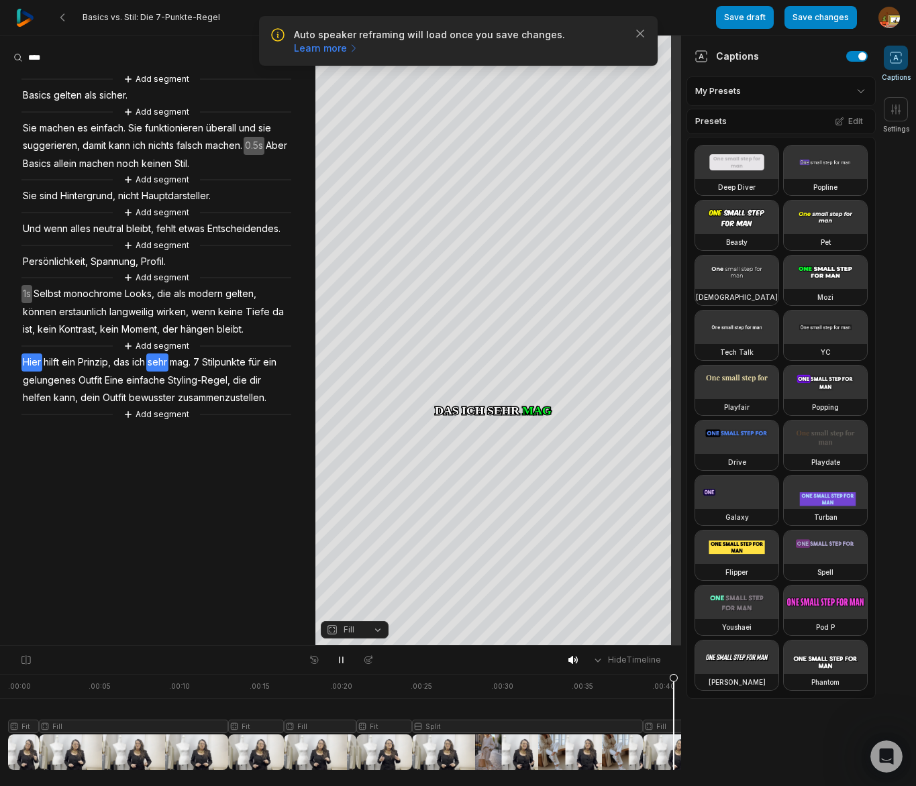
click at [25, 362] on span "Hier" at bounding box center [31, 363] width 21 height 18
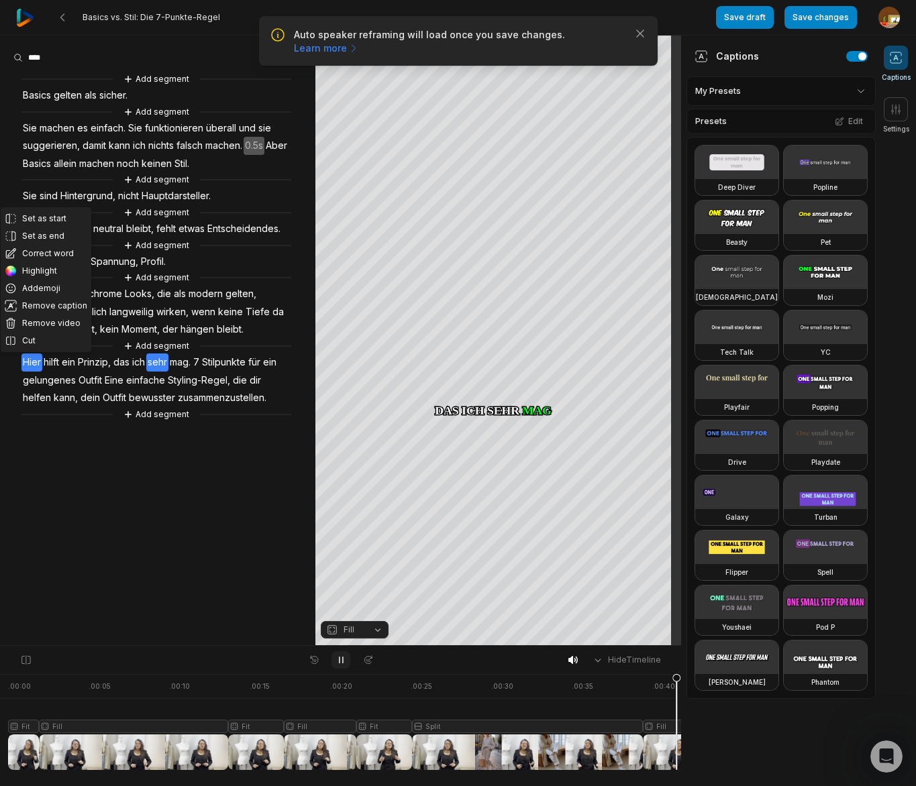
drag, startPoint x: 340, startPoint y: 654, endPoint x: 335, endPoint y: 638, distance: 16.8
click at [340, 656] on button at bounding box center [340, 660] width 19 height 17
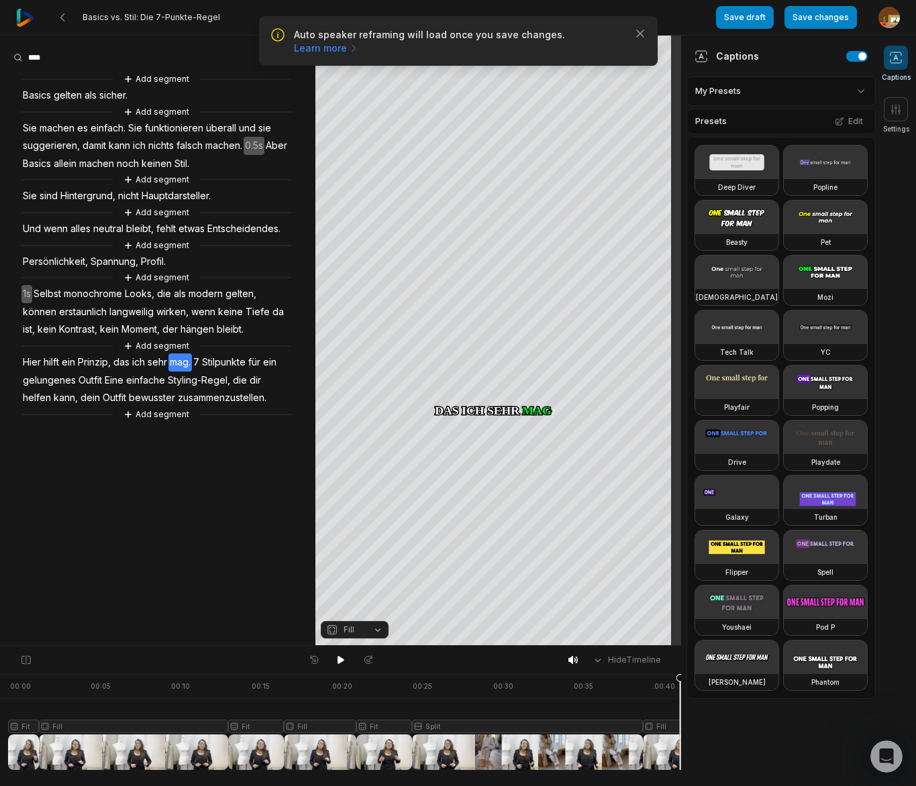
click at [232, 337] on span "bleibt." at bounding box center [230, 330] width 30 height 18
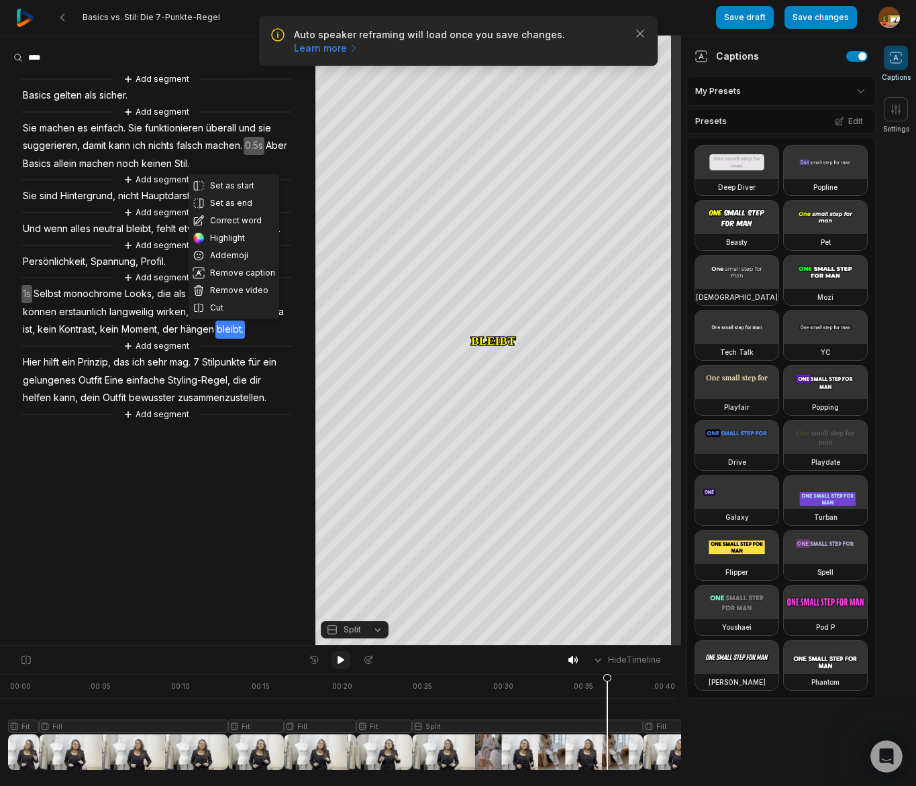
click at [336, 661] on icon at bounding box center [341, 660] width 11 height 11
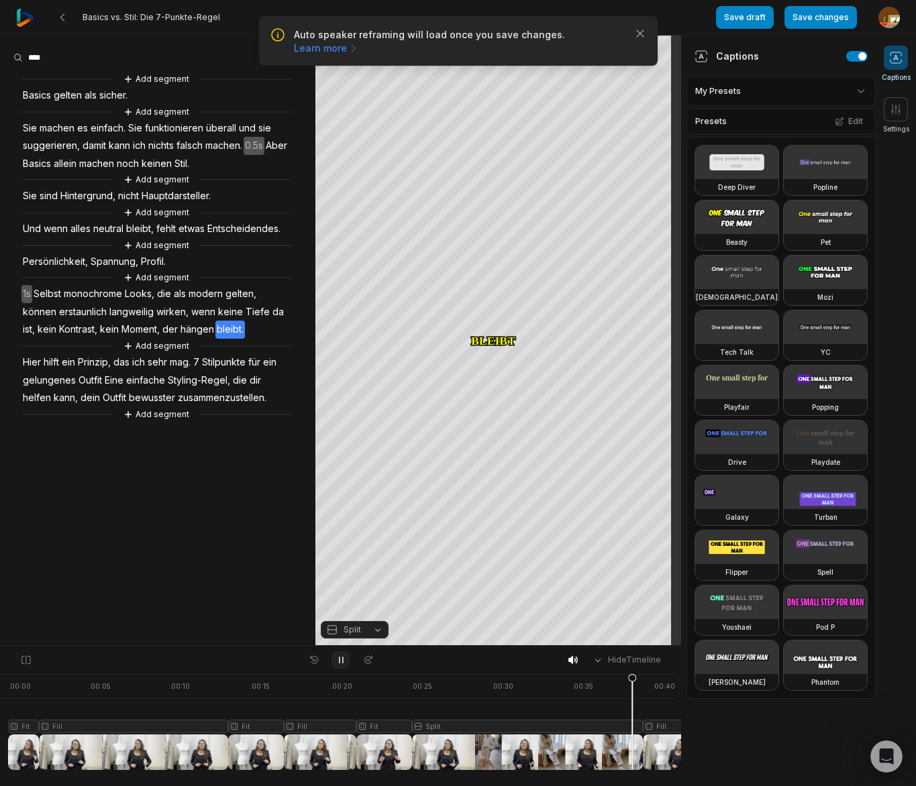
click at [336, 661] on icon at bounding box center [341, 660] width 11 height 11
click at [200, 328] on span "hängen" at bounding box center [197, 330] width 36 height 18
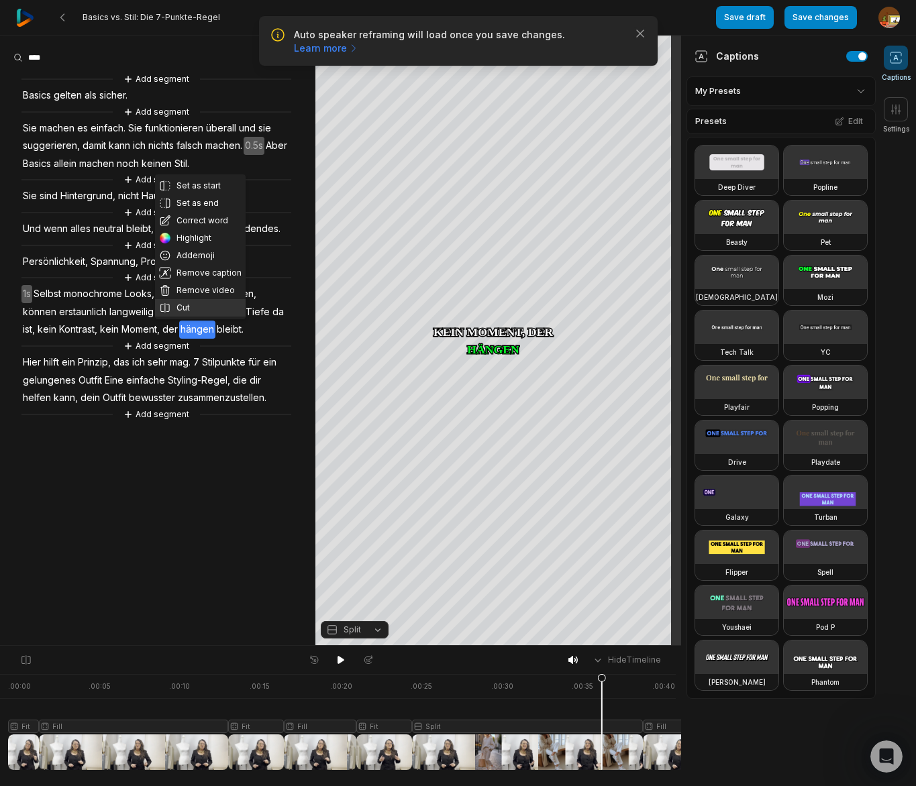
click at [215, 310] on button "Cut" at bounding box center [200, 307] width 91 height 17
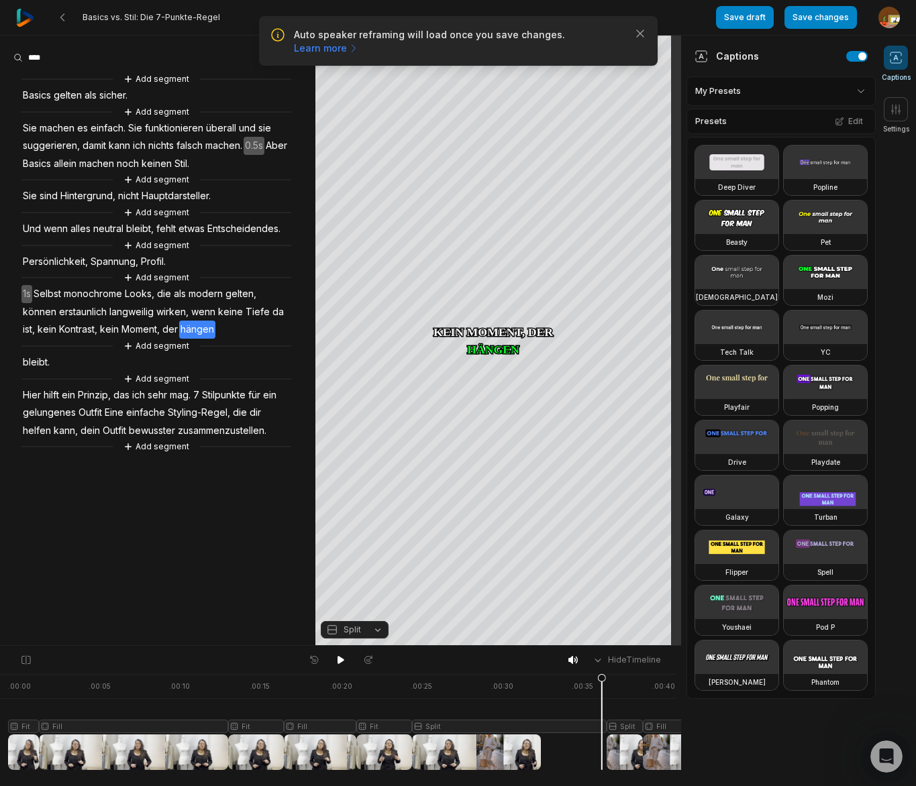
click at [30, 358] on span "bleibt." at bounding box center [36, 363] width 30 height 18
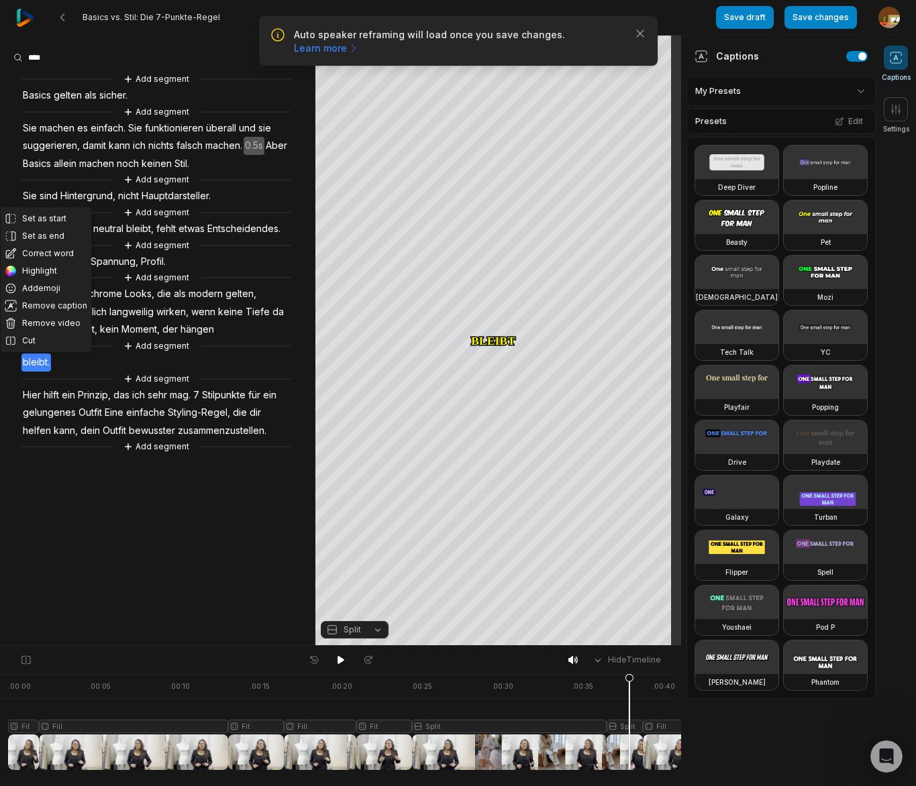
click at [629, 726] on div at bounding box center [436, 722] width 857 height 96
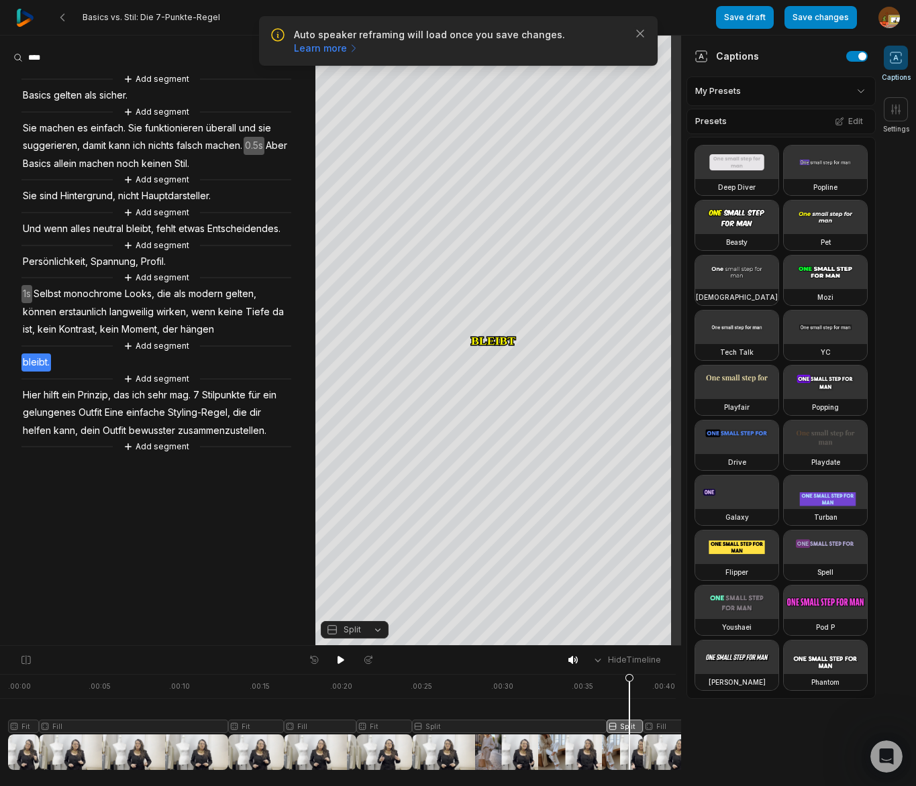
click at [358, 627] on span "Split" at bounding box center [352, 630] width 17 height 12
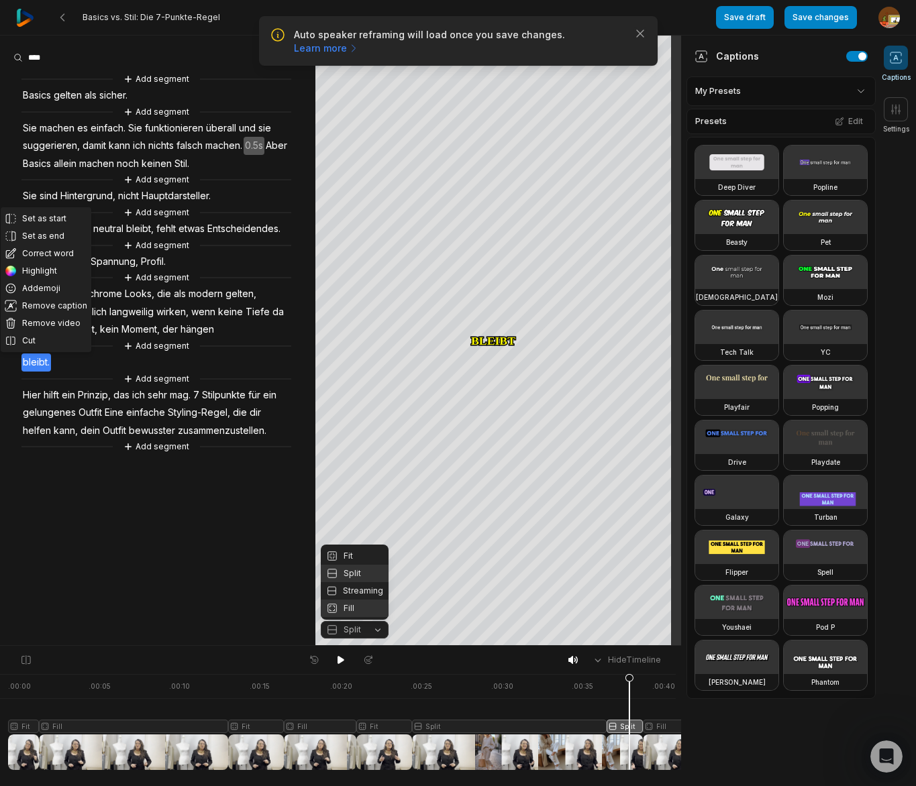
click at [354, 612] on div "Fill" at bounding box center [355, 608] width 68 height 17
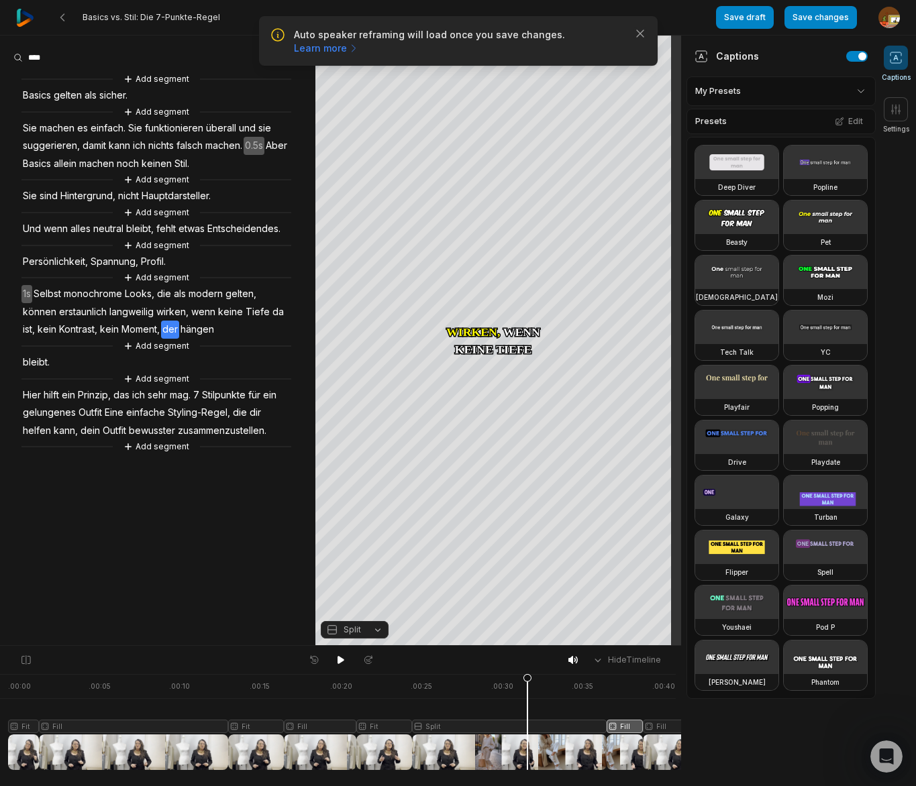
drag, startPoint x: 628, startPoint y: 680, endPoint x: 526, endPoint y: 697, distance: 103.3
click at [526, 697] on icon at bounding box center [527, 725] width 8 height 102
drag, startPoint x: 342, startPoint y: 662, endPoint x: 219, endPoint y: 578, distance: 148.2
click at [334, 654] on button at bounding box center [340, 660] width 19 height 17
drag, startPoint x: 343, startPoint y: 660, endPoint x: 345, endPoint y: 637, distance: 22.2
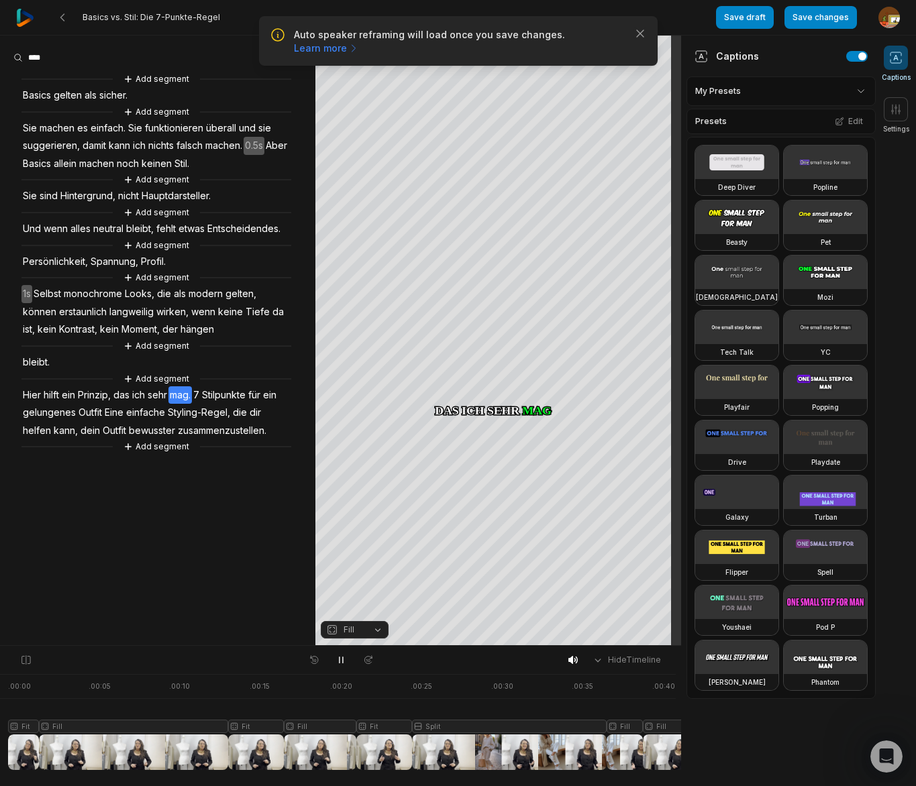
click at [343, 659] on icon at bounding box center [341, 660] width 11 height 11
click at [183, 394] on span "mag." at bounding box center [179, 396] width 23 height 18
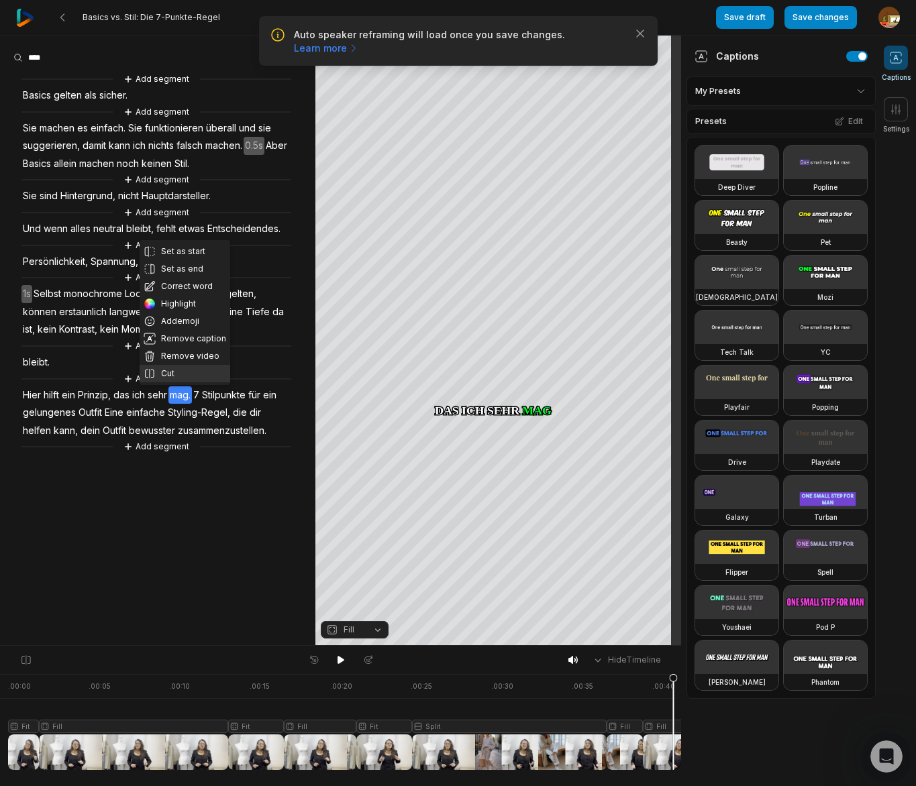
click at [175, 376] on button "Cut" at bounding box center [185, 373] width 91 height 17
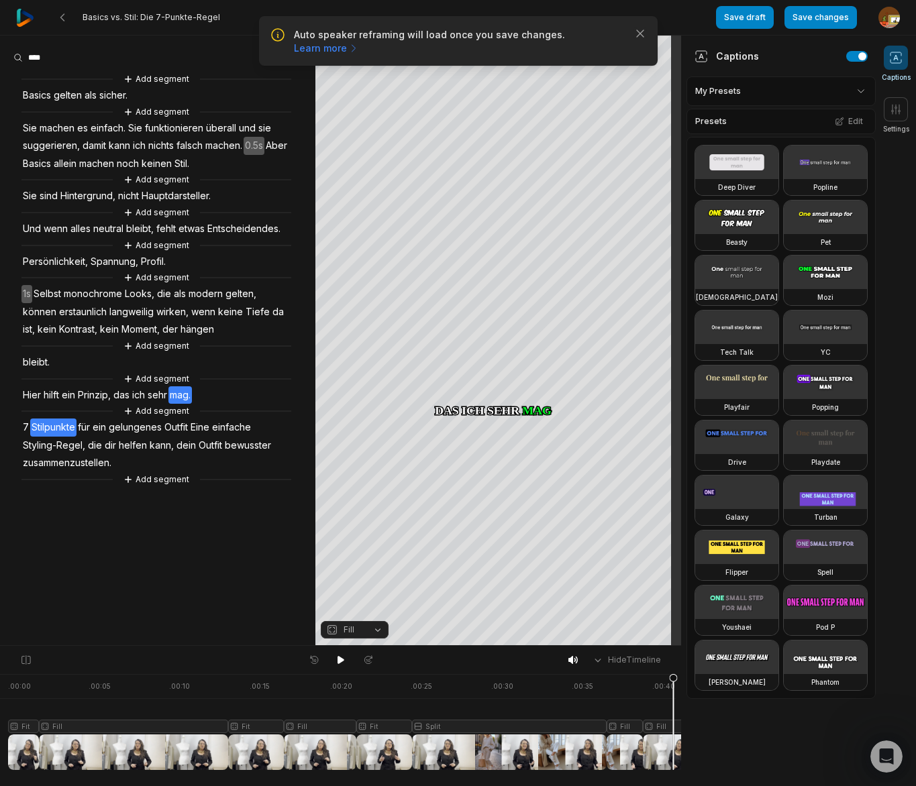
click at [38, 427] on span "Stilpunkte" at bounding box center [53, 428] width 46 height 18
click at [30, 427] on span "Stilpunkte" at bounding box center [53, 428] width 46 height 18
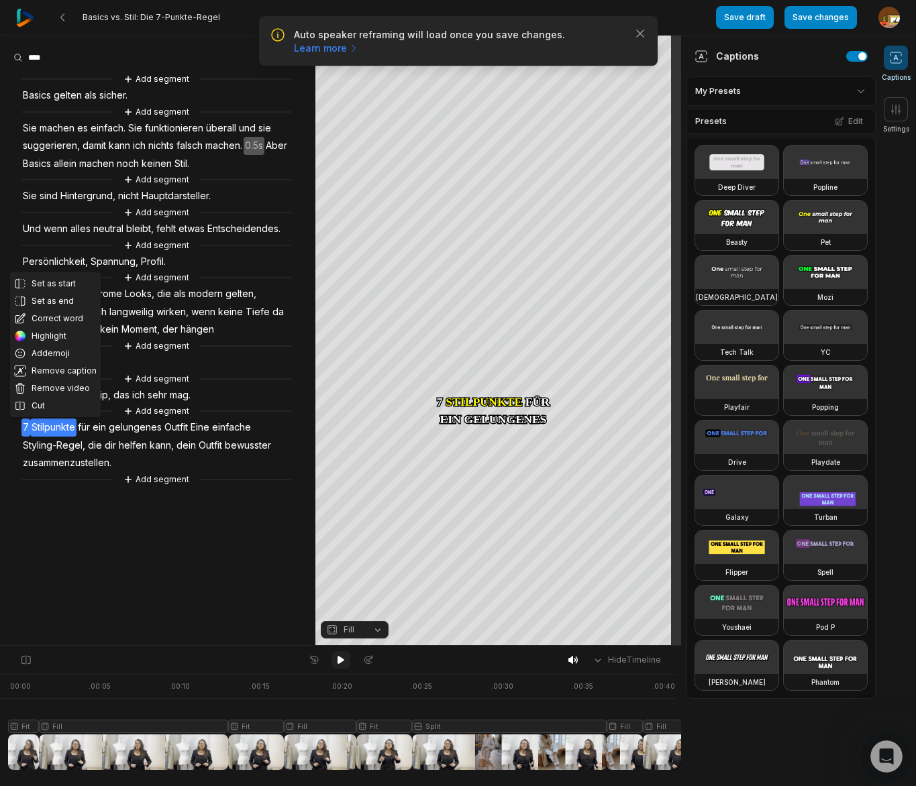
click at [341, 659] on icon at bounding box center [341, 660] width 7 height 8
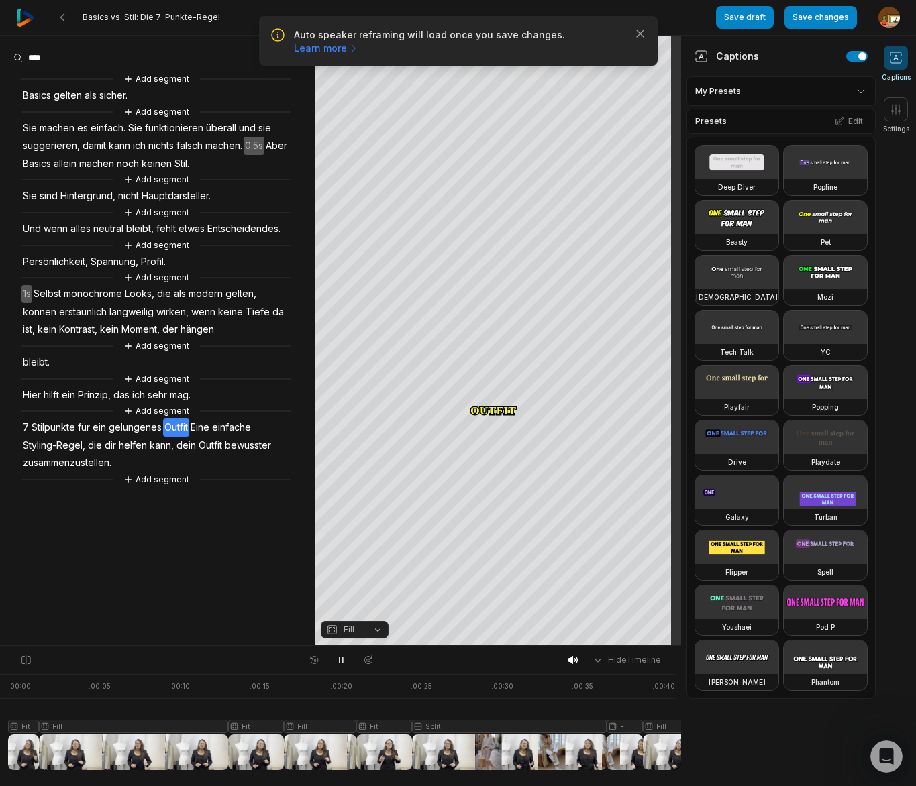
drag, startPoint x: 341, startPoint y: 660, endPoint x: 267, endPoint y: 523, distance: 156.1
click at [342, 657] on icon at bounding box center [341, 660] width 11 height 11
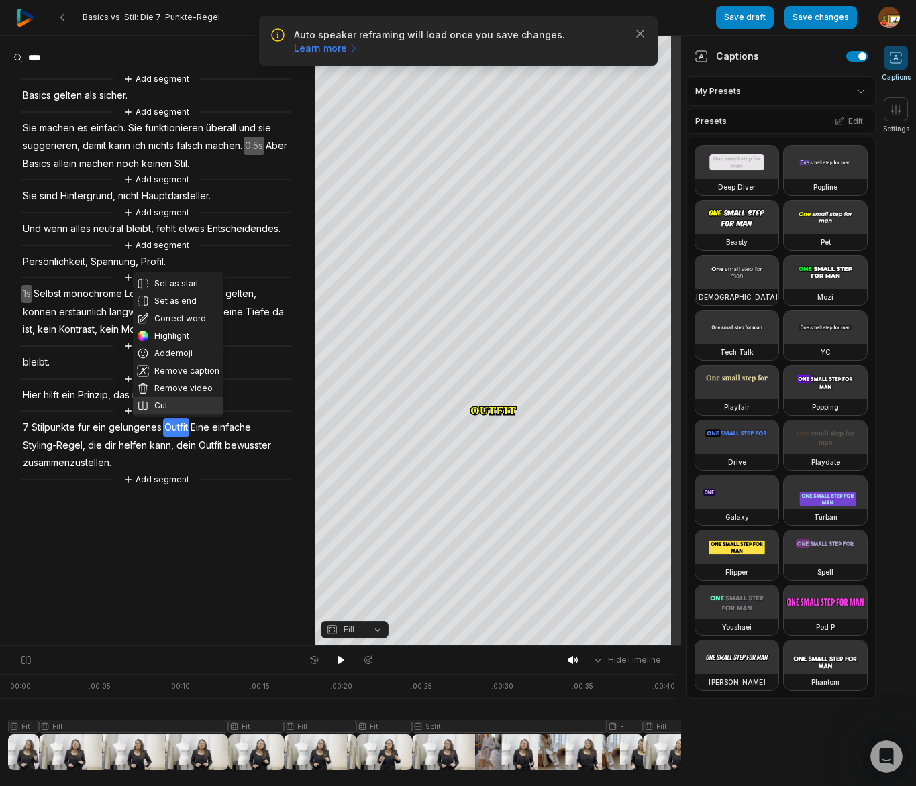
click at [183, 406] on button "Cut" at bounding box center [178, 405] width 91 height 17
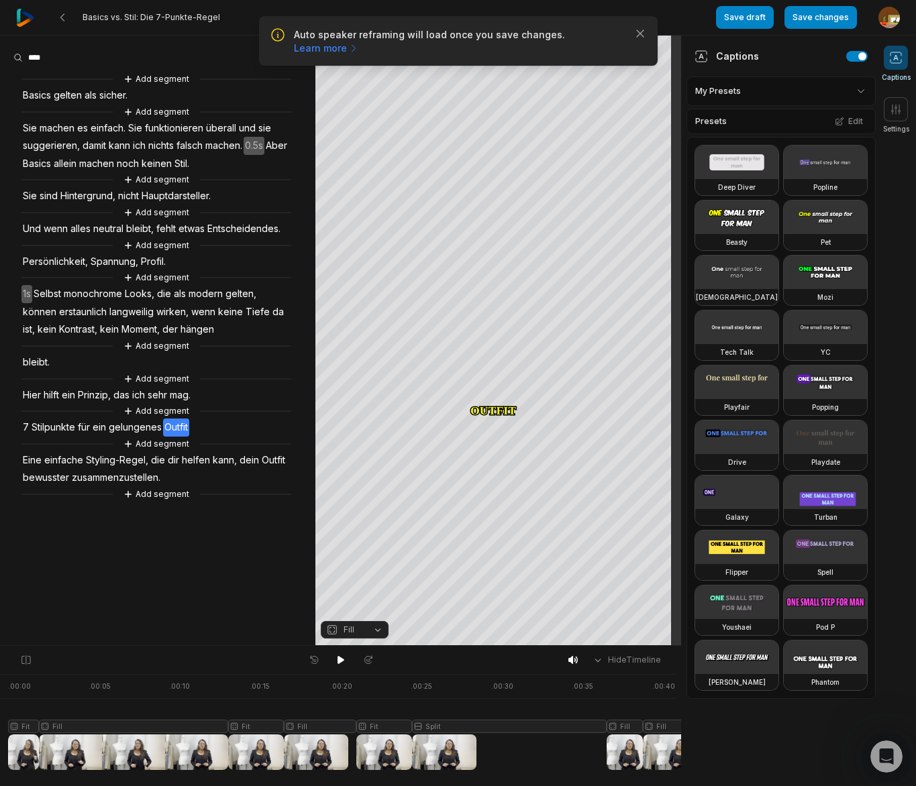
click at [37, 427] on span "Stilpunkte" at bounding box center [53, 428] width 46 height 18
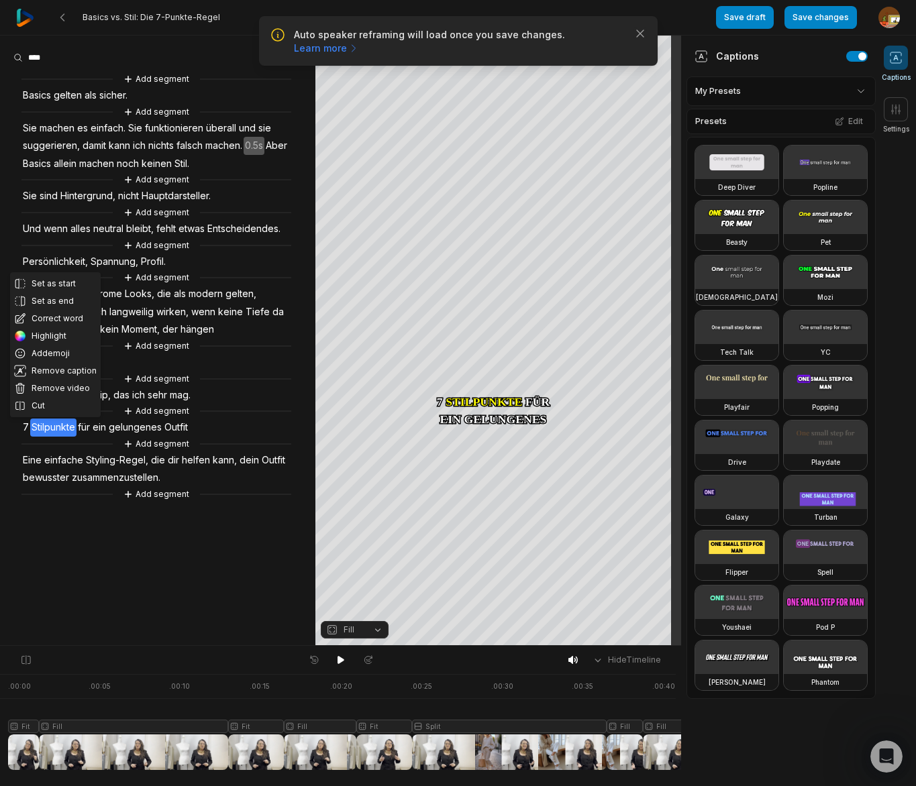
click at [23, 429] on span "7" at bounding box center [25, 428] width 9 height 18
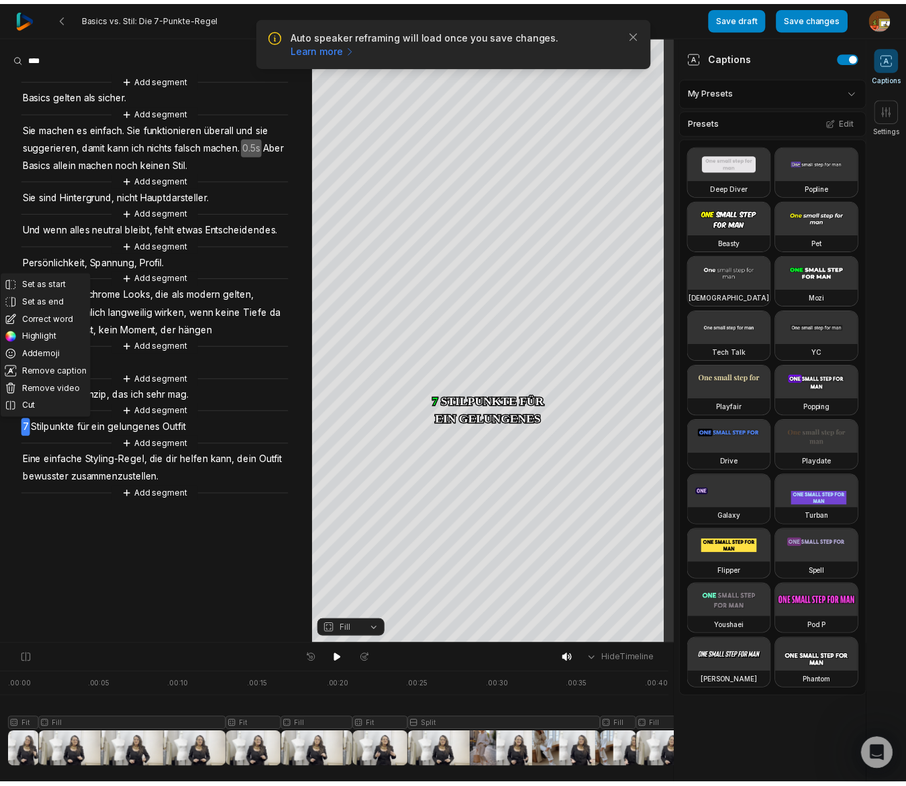
scroll to position [0, 189]
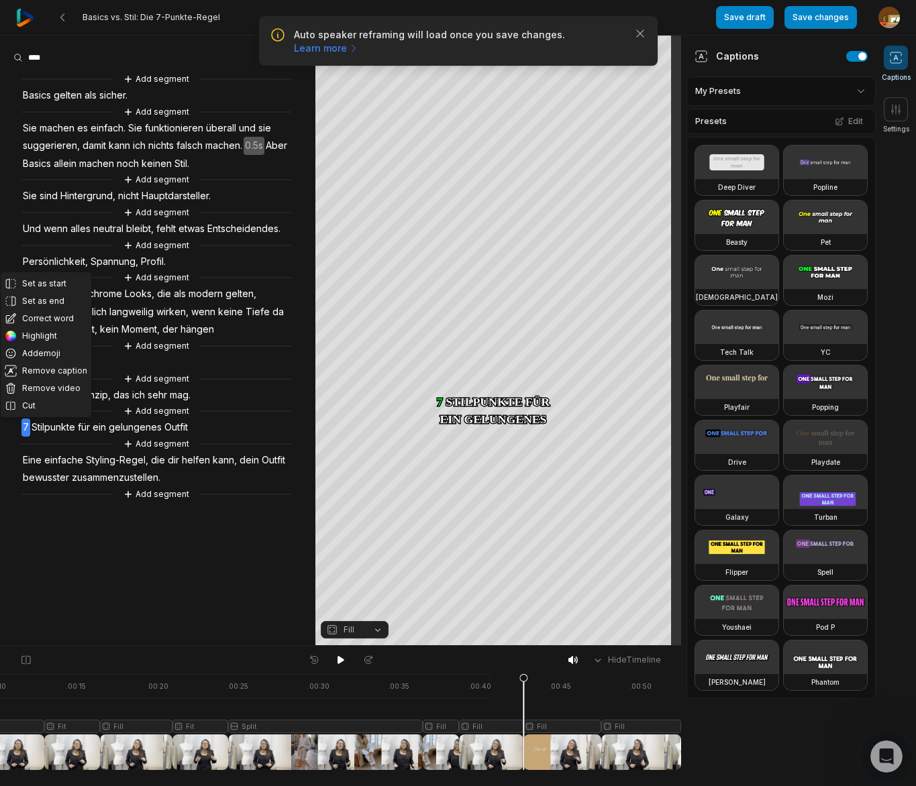
click at [625, 726] on div at bounding box center [252, 722] width 857 height 96
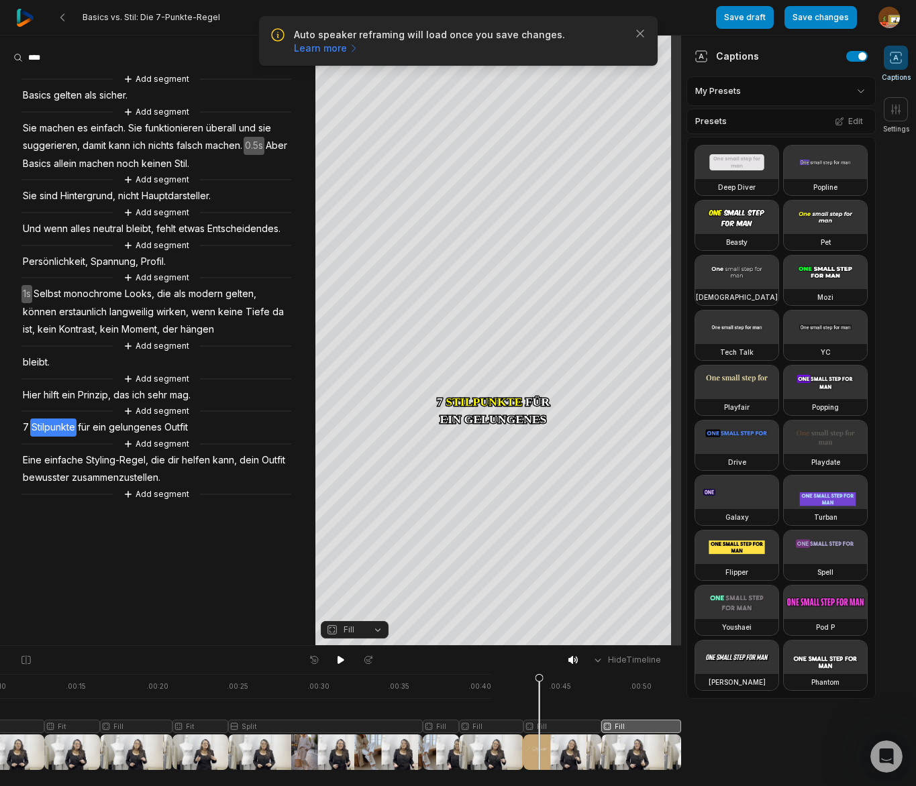
drag, startPoint x: 625, startPoint y: 683, endPoint x: 542, endPoint y: 695, distance: 84.0
click at [540, 694] on icon at bounding box center [539, 722] width 9 height 97
click at [558, 720] on div at bounding box center [252, 722] width 857 height 96
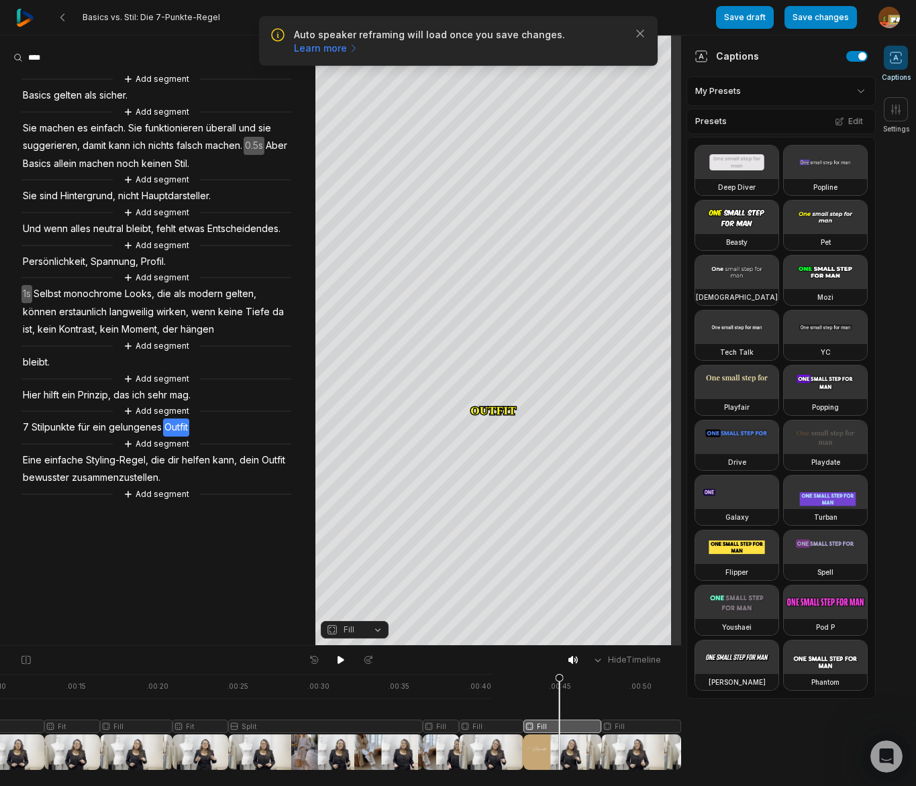
click at [374, 631] on button "Fill" at bounding box center [355, 629] width 68 height 17
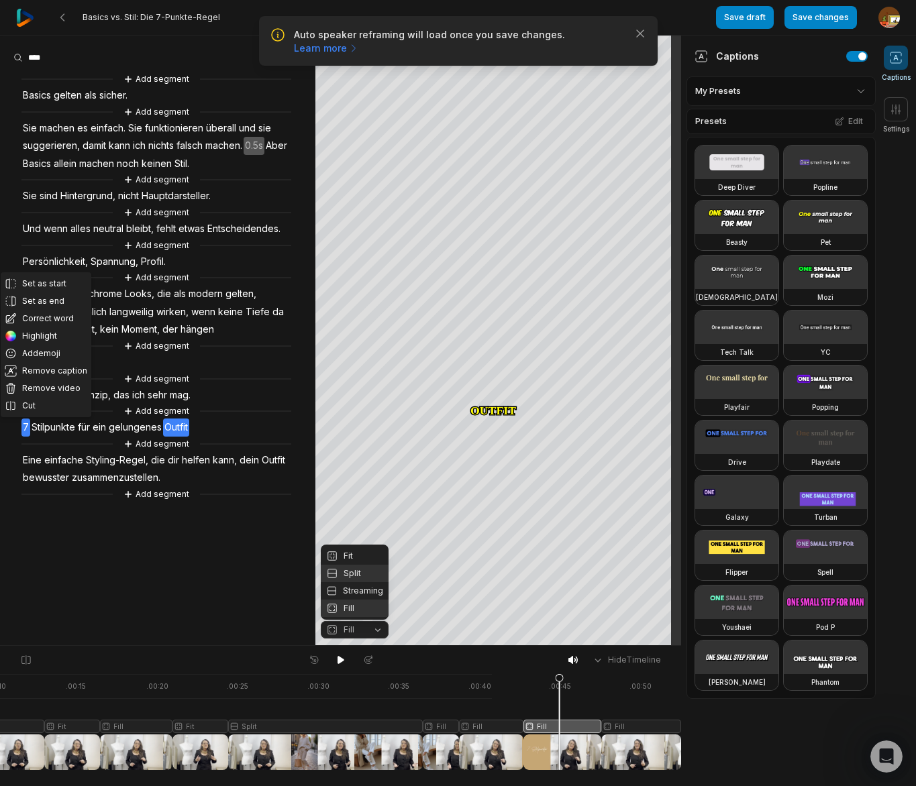
click at [344, 574] on div "Split" at bounding box center [355, 573] width 68 height 17
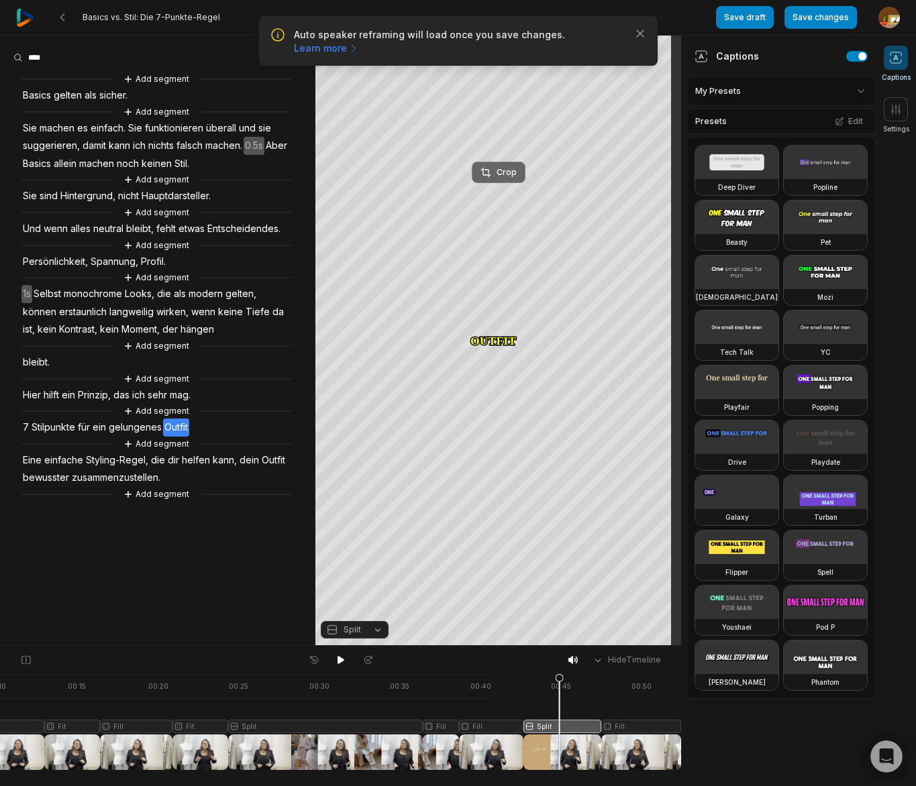
click at [508, 176] on div "Crop" at bounding box center [498, 172] width 36 height 12
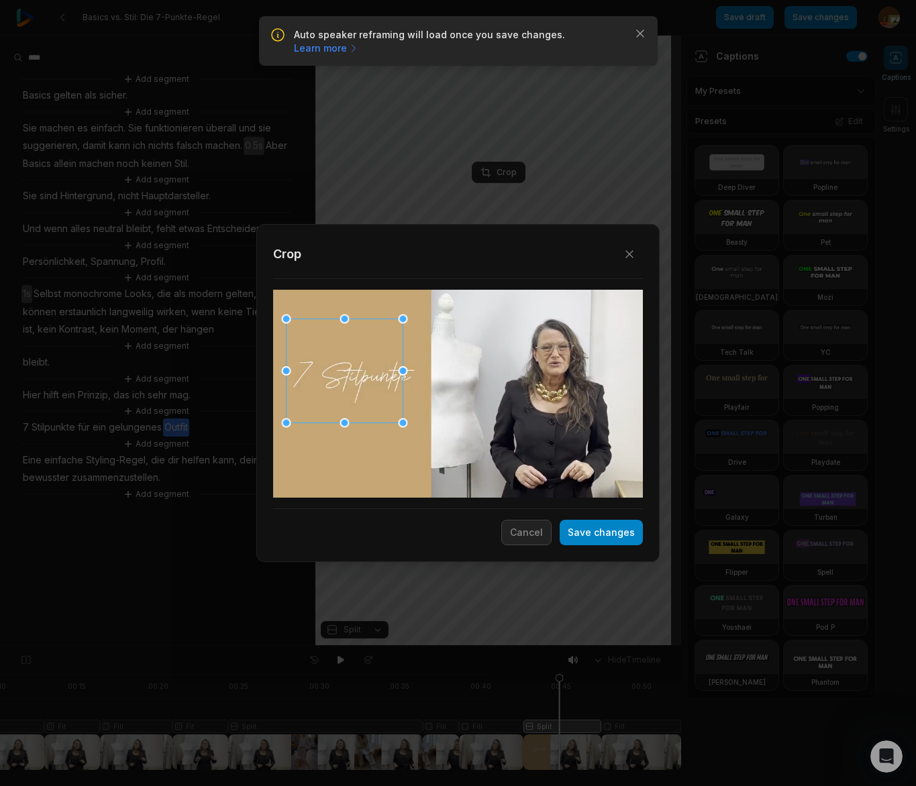
drag, startPoint x: 466, startPoint y: 374, endPoint x: 353, endPoint y: 352, distance: 115.7
click at [353, 352] on div at bounding box center [345, 371] width 117 height 104
drag, startPoint x: 400, startPoint y: 422, endPoint x: 425, endPoint y: 450, distance: 37.1
click at [431, 453] on div at bounding box center [435, 452] width 9 height 9
click at [401, 434] on div at bounding box center [354, 385] width 149 height 133
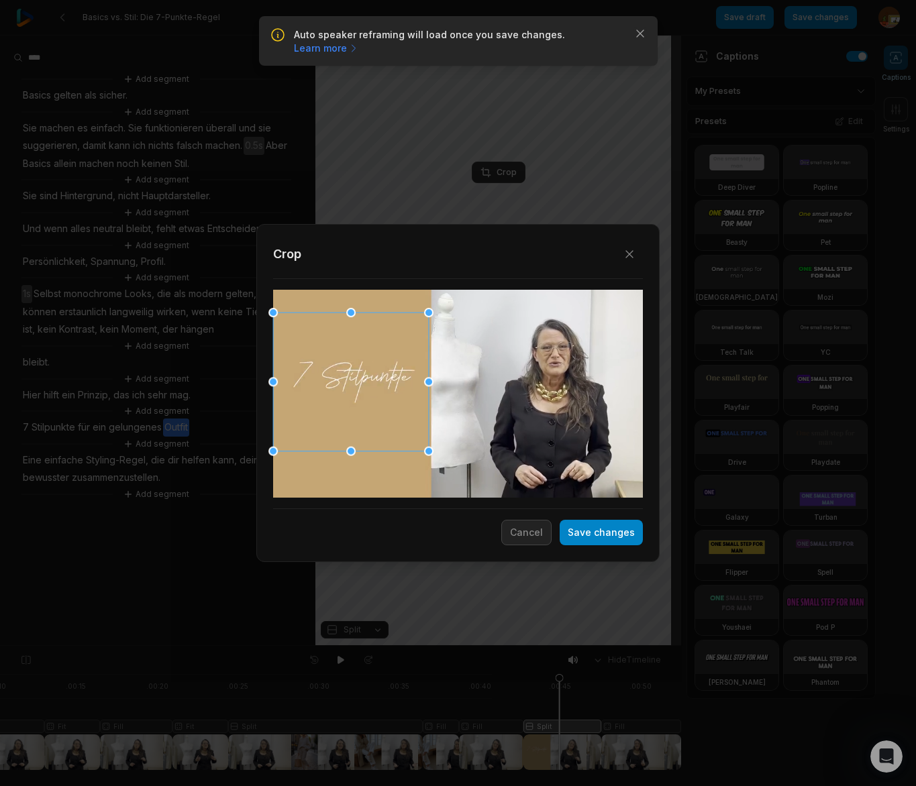
drag, startPoint x: 277, startPoint y: 319, endPoint x: 338, endPoint y: 388, distance: 91.8
click at [272, 311] on div at bounding box center [272, 312] width 9 height 9
click at [341, 391] on div at bounding box center [353, 380] width 156 height 139
click at [612, 535] on button "Save changes" at bounding box center [601, 532] width 83 height 25
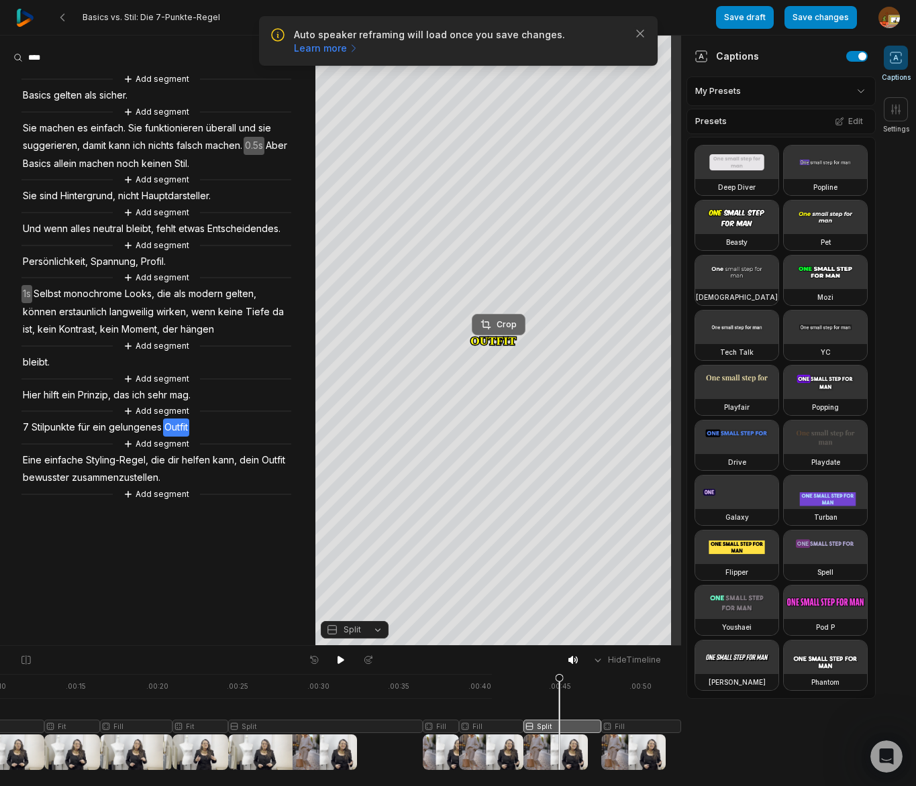
click at [503, 323] on div "Crop" at bounding box center [498, 325] width 36 height 12
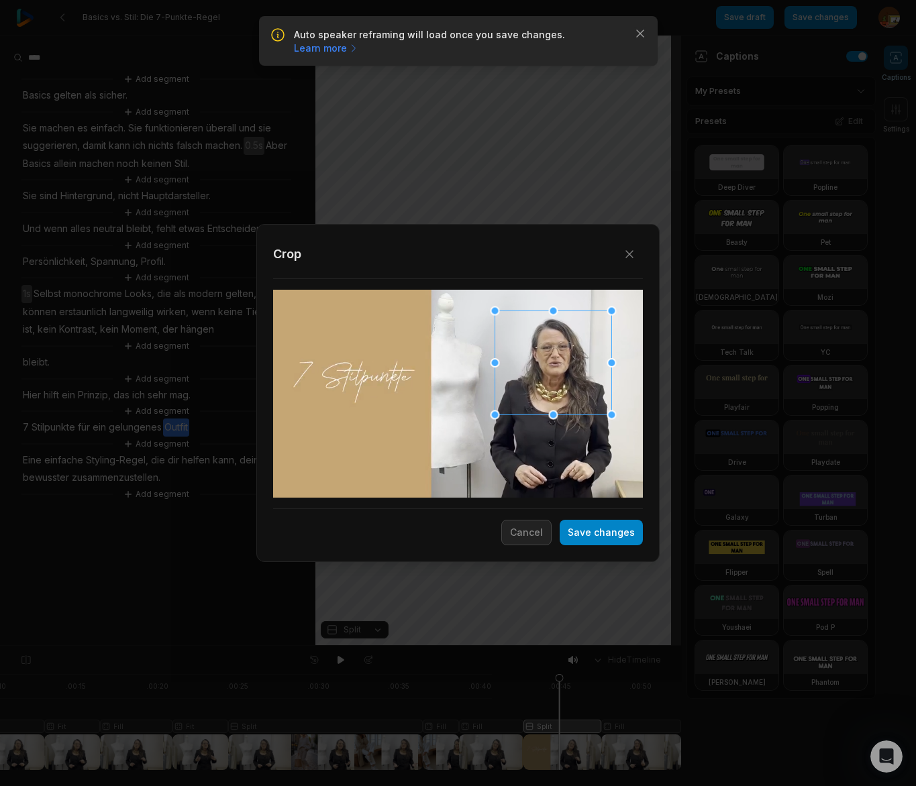
drag, startPoint x: 496, startPoint y: 423, endPoint x: 578, endPoint y: 393, distance: 87.3
click at [590, 392] on div at bounding box center [553, 363] width 117 height 104
drag, startPoint x: 495, startPoint y: 415, endPoint x: 446, endPoint y: 458, distance: 65.7
click at [444, 460] on div at bounding box center [448, 455] width 9 height 9
drag, startPoint x: 443, startPoint y: 458, endPoint x: 473, endPoint y: 457, distance: 30.2
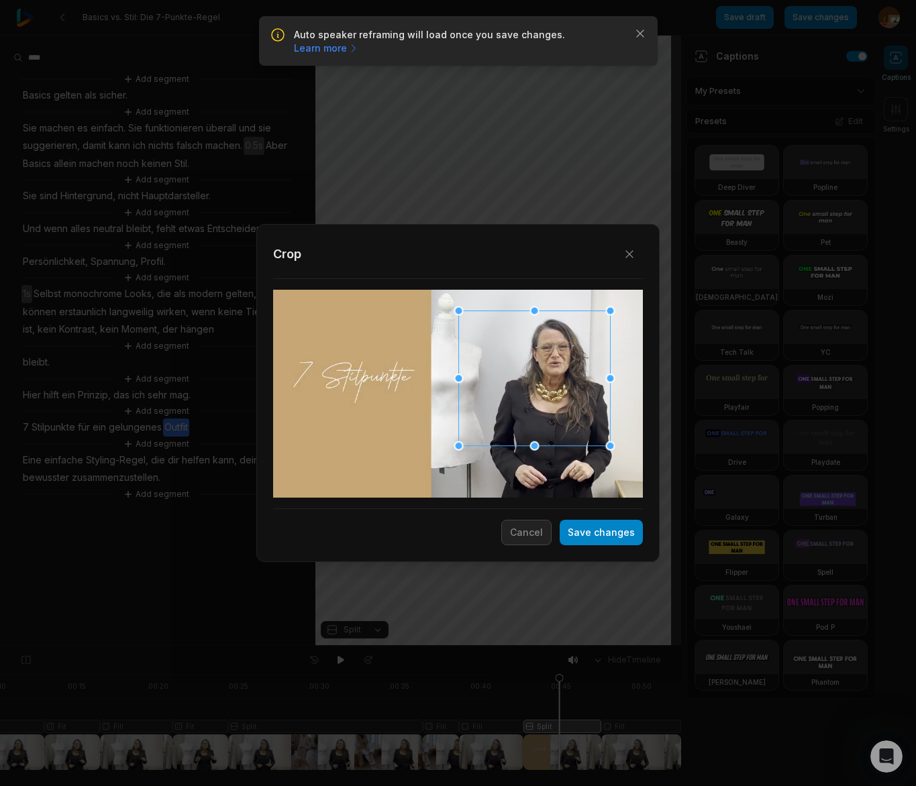
click at [473, 646] on div "Close Crop Save changes Cancel" at bounding box center [458, 646] width 916 height 0
drag, startPoint x: 544, startPoint y: 411, endPoint x: 558, endPoint y: 403, distance: 15.7
click at [558, 403] on div at bounding box center [547, 371] width 151 height 135
click at [625, 533] on button "Save changes" at bounding box center [601, 532] width 83 height 25
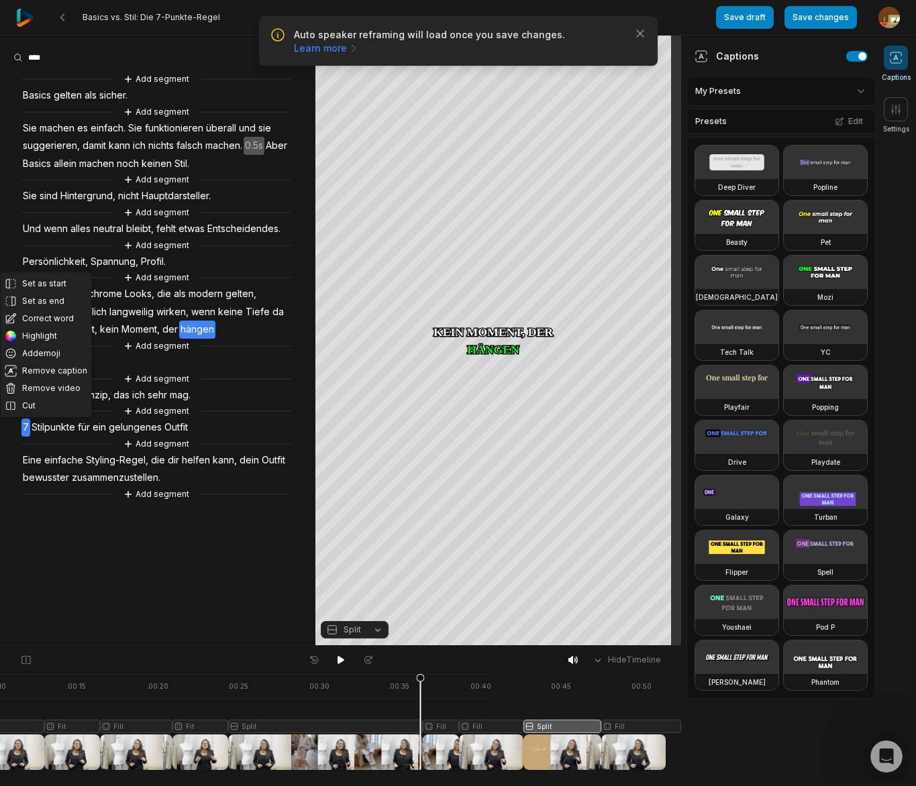
drag, startPoint x: 555, startPoint y: 683, endPoint x: 345, endPoint y: 648, distance: 212.9
click at [417, 682] on icon at bounding box center [420, 725] width 8 height 102
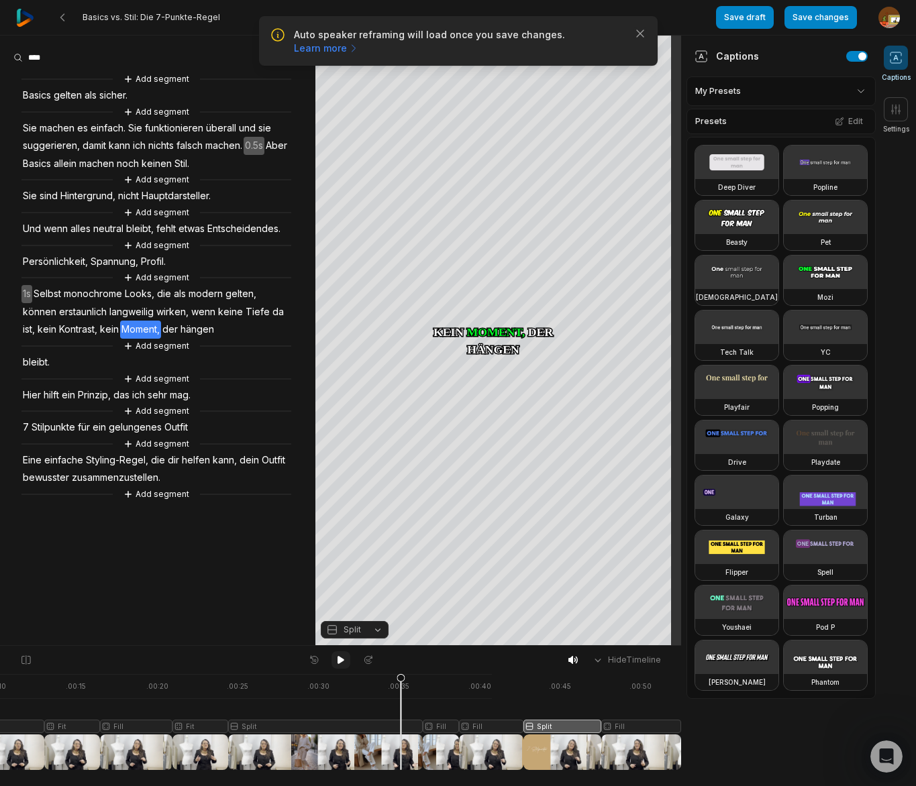
drag, startPoint x: 338, startPoint y: 656, endPoint x: 350, endPoint y: 654, distance: 11.7
click at [340, 656] on icon at bounding box center [341, 660] width 11 height 11
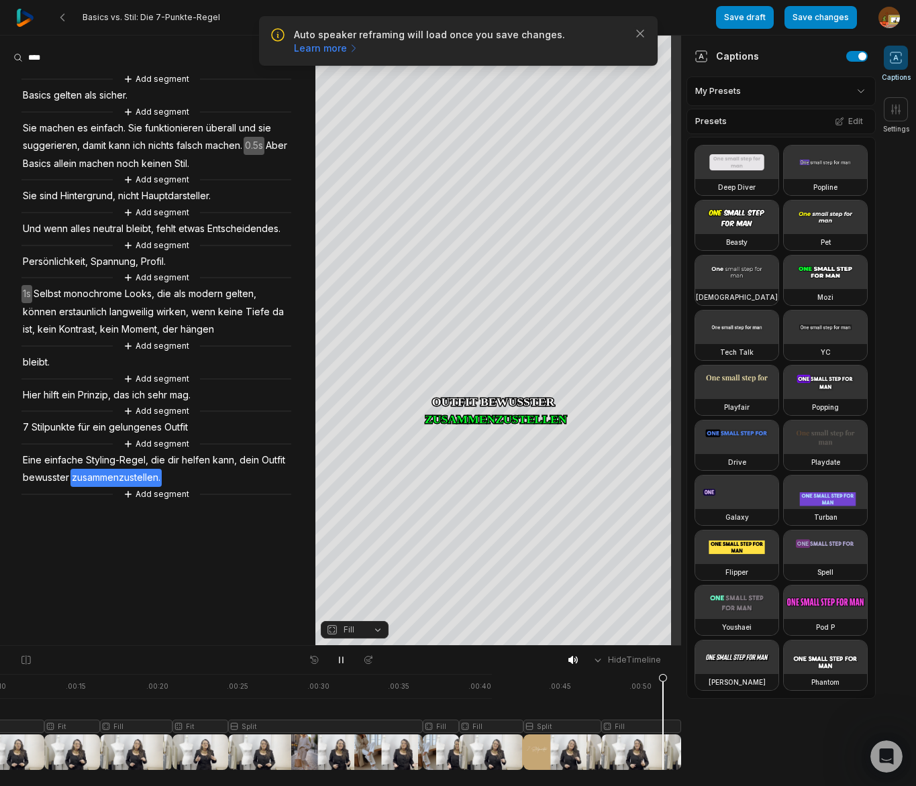
drag, startPoint x: 341, startPoint y: 660, endPoint x: 511, endPoint y: 673, distance: 170.9
click at [344, 660] on icon at bounding box center [341, 660] width 11 height 11
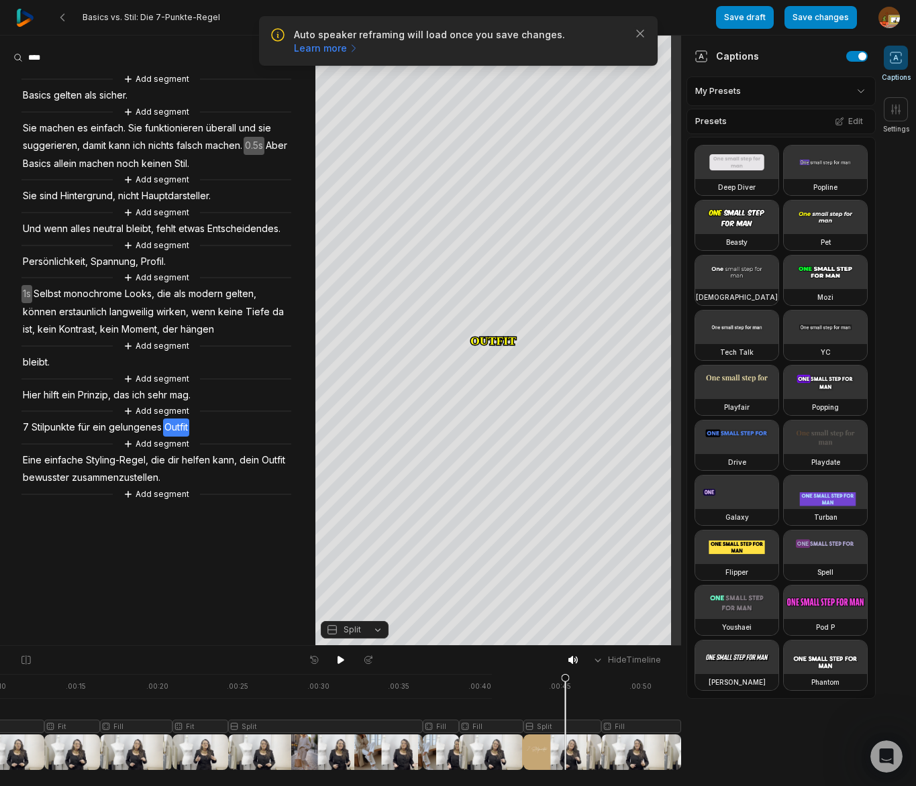
drag, startPoint x: 666, startPoint y: 682, endPoint x: 544, endPoint y: 668, distance: 122.9
click at [565, 684] on icon at bounding box center [564, 722] width 9 height 97
click at [331, 657] on button at bounding box center [340, 660] width 19 height 17
click at [835, 20] on button "Save changes" at bounding box center [820, 17] width 72 height 23
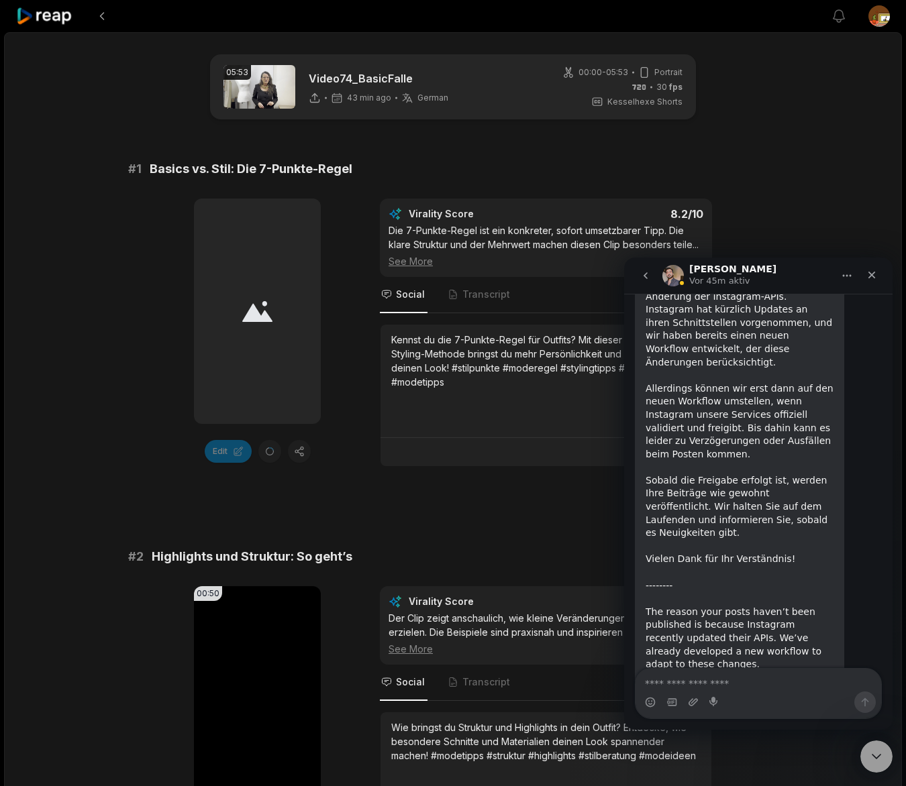
scroll to position [1390, 0]
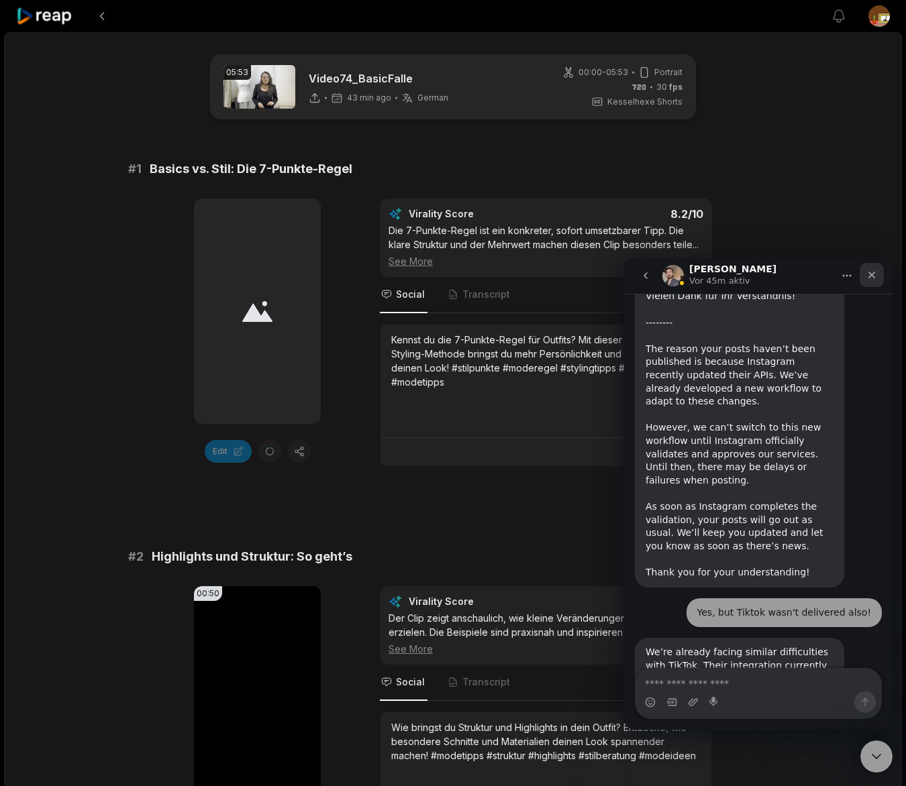
click at [870, 276] on icon "Schließen" at bounding box center [871, 275] width 7 height 7
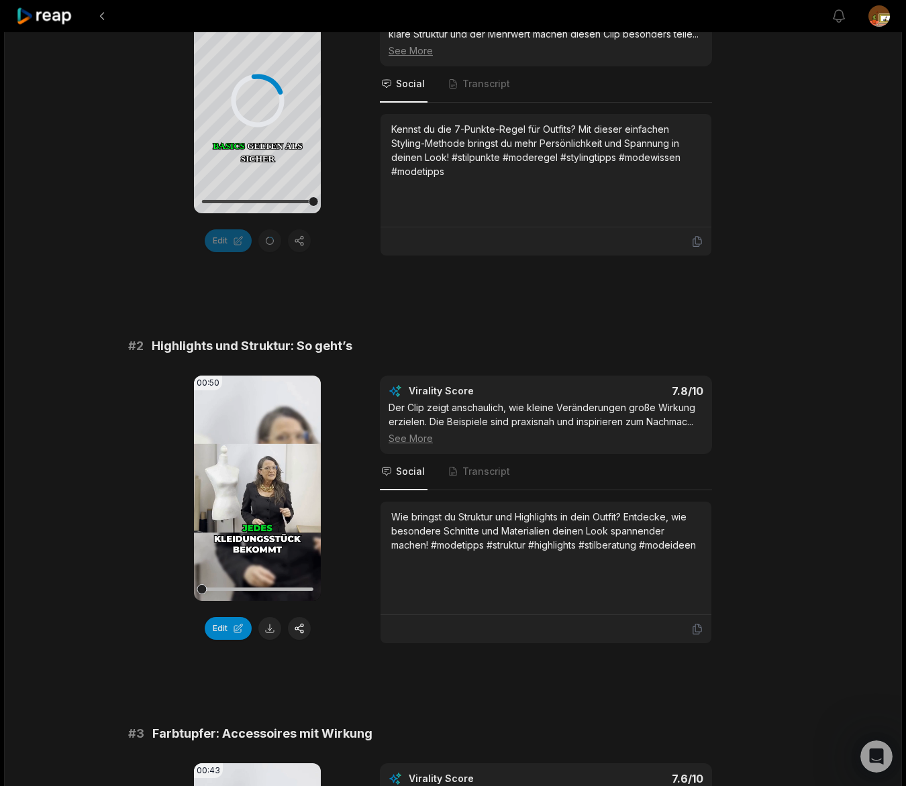
scroll to position [229, 0]
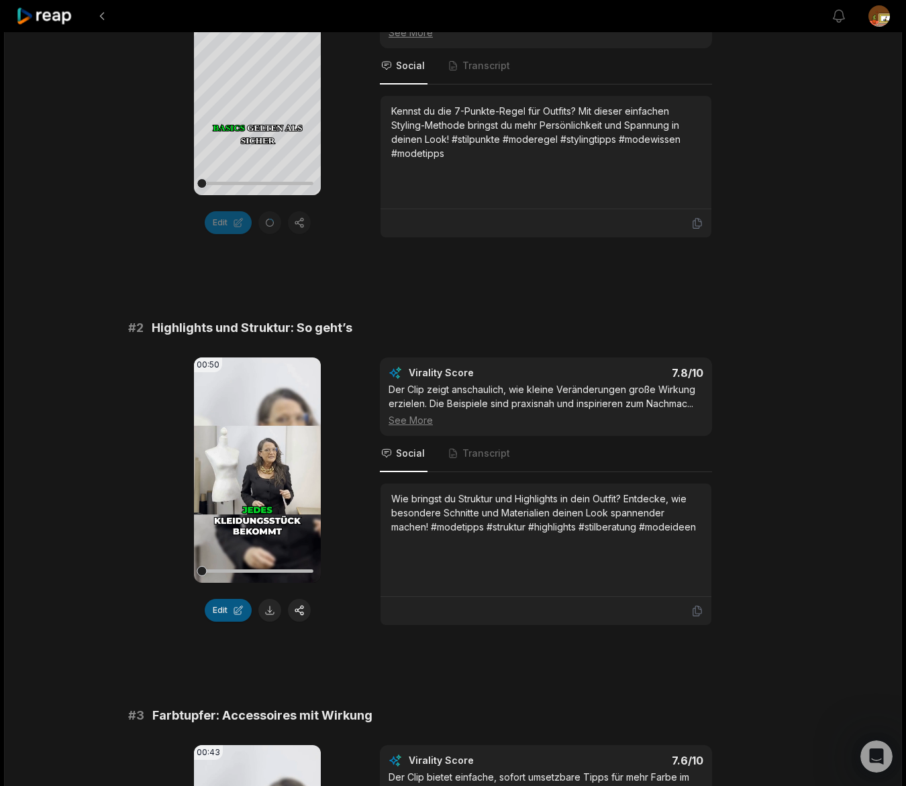
click at [228, 613] on button "Edit" at bounding box center [228, 610] width 47 height 23
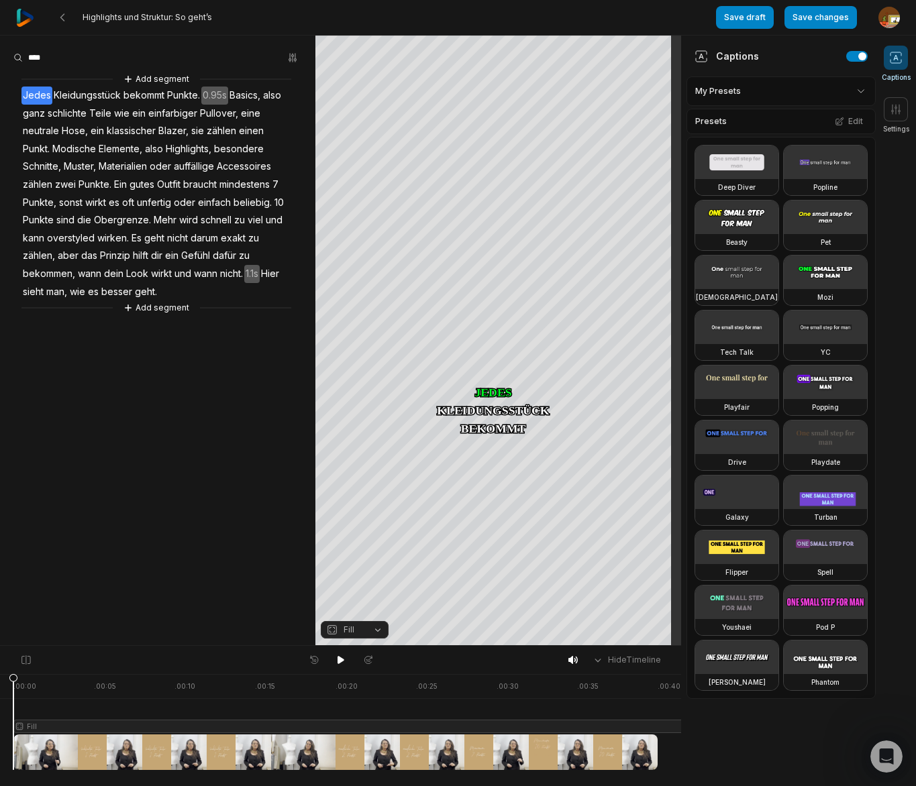
click at [185, 95] on span "Punkte." at bounding box center [184, 96] width 36 height 18
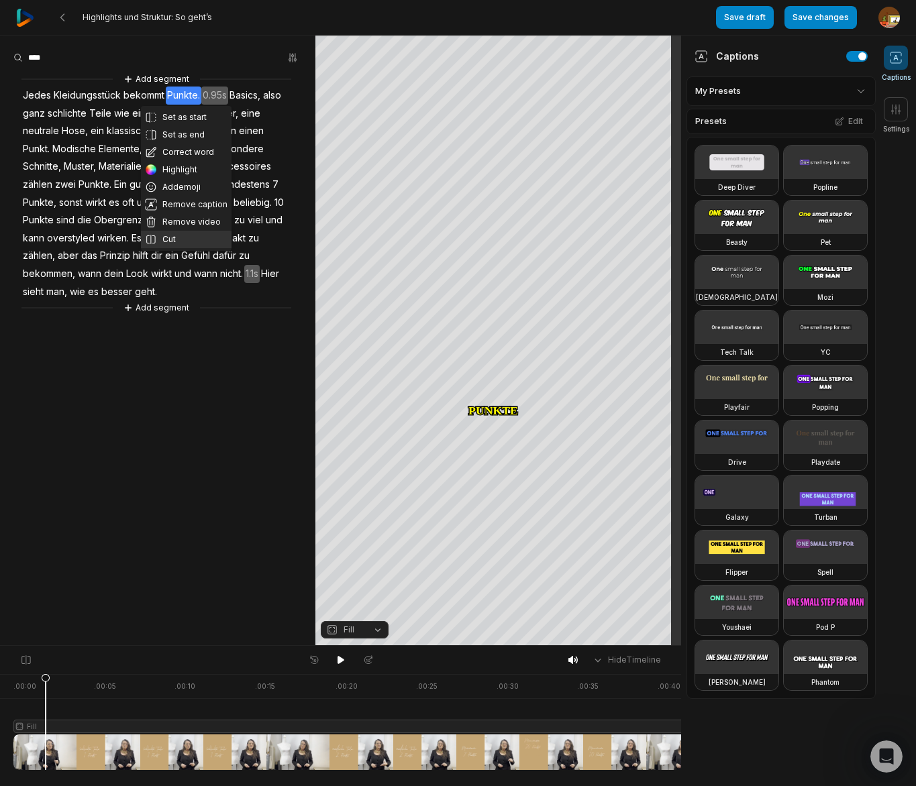
click at [164, 236] on button "Cut" at bounding box center [186, 239] width 91 height 17
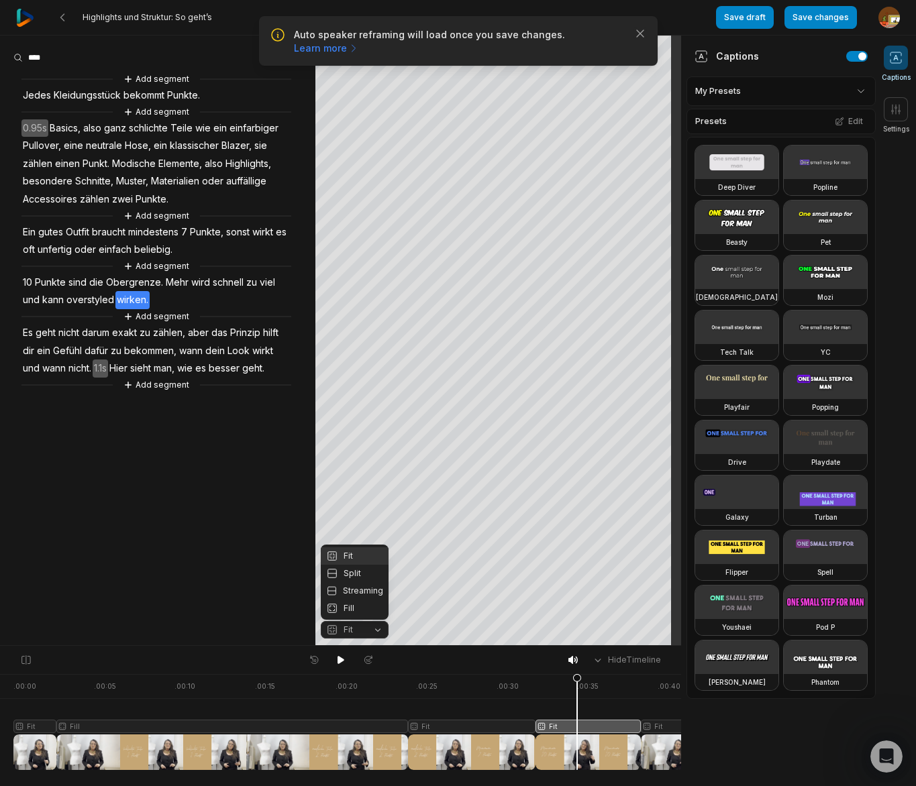
scroll to position [1470, 0]
click at [351, 574] on div "Split" at bounding box center [355, 573] width 68 height 17
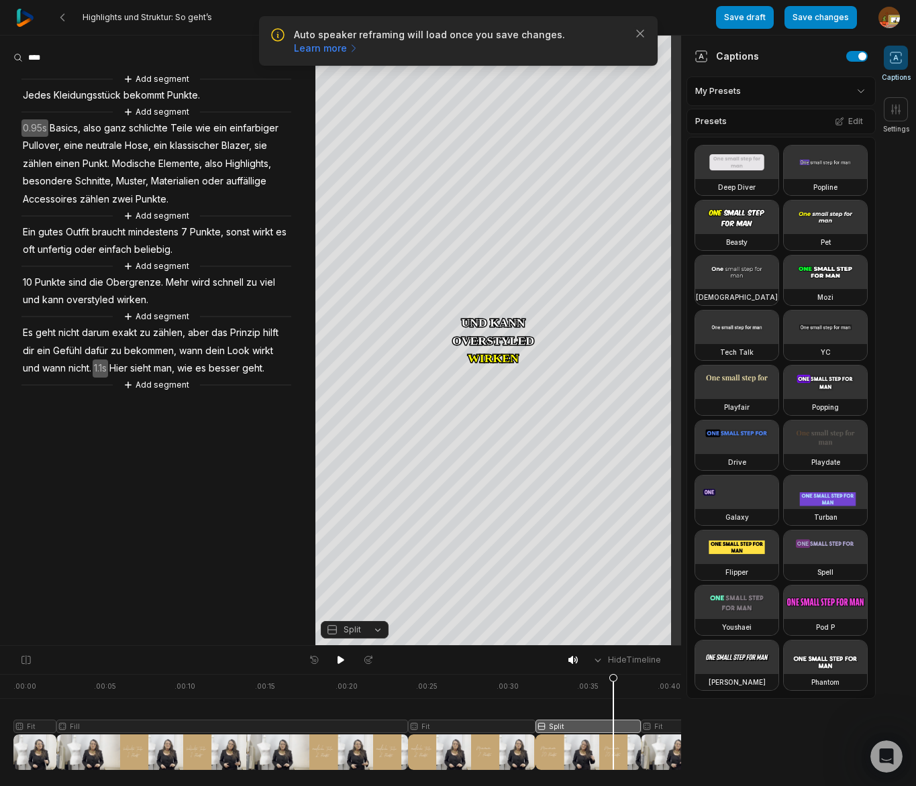
click at [613, 721] on div at bounding box center [422, 722] width 819 height 96
click at [505, 166] on div "Crop" at bounding box center [498, 172] width 36 height 12
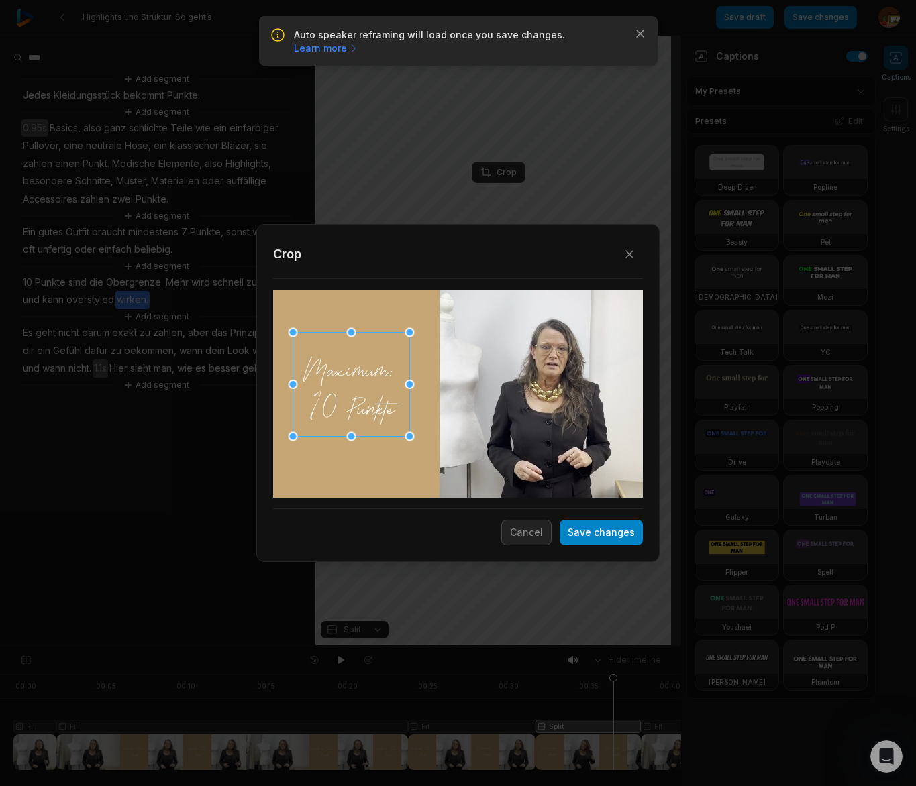
drag, startPoint x: 468, startPoint y: 374, endPoint x: 389, endPoint y: 381, distance: 79.5
click at [385, 368] on div at bounding box center [351, 385] width 117 height 104
drag, startPoint x: 291, startPoint y: 437, endPoint x: 289, endPoint y: 450, distance: 12.8
click at [242, 646] on div "Close Crop Save changes Cancel" at bounding box center [458, 646] width 916 height 0
drag, startPoint x: 314, startPoint y: 441, endPoint x: 397, endPoint y: 448, distance: 82.8
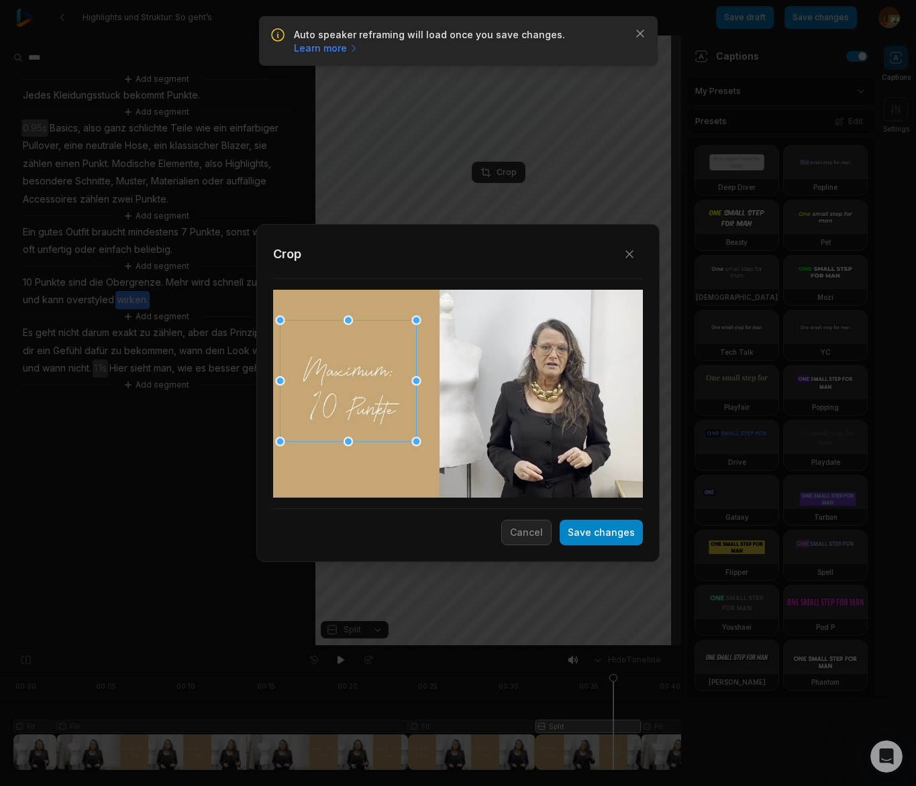
click at [315, 428] on div at bounding box center [348, 381] width 136 height 121
drag, startPoint x: 418, startPoint y: 442, endPoint x: 431, endPoint y: 470, distance: 31.2
click at [431, 646] on div "Close Crop Save changes Cancel" at bounding box center [458, 646] width 916 height 0
click at [394, 440] on div at bounding box center [359, 391] width 158 height 140
click at [613, 533] on button "Save changes" at bounding box center [601, 532] width 83 height 25
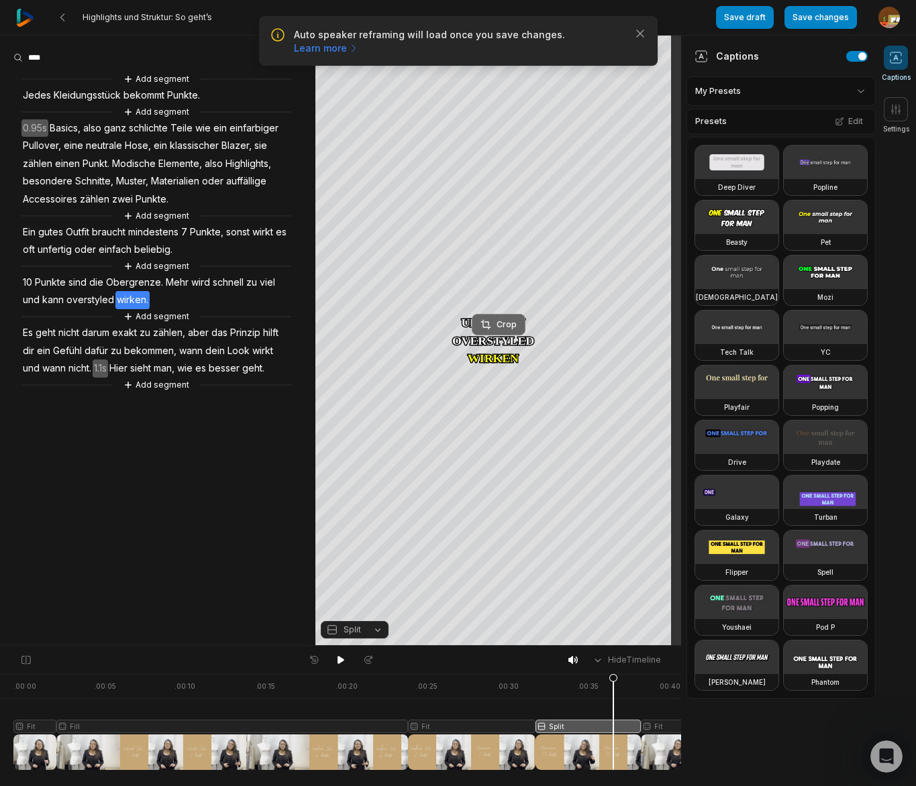
click at [502, 325] on div "Crop" at bounding box center [498, 325] width 36 height 12
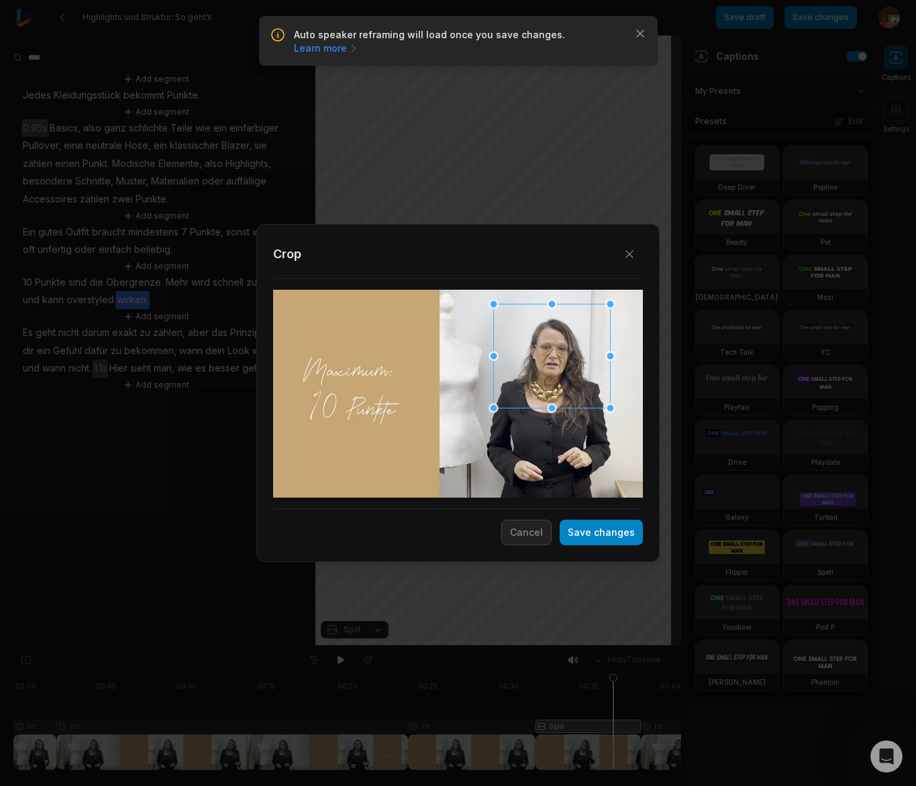
drag, startPoint x: 491, startPoint y: 425, endPoint x: 562, endPoint y: 390, distance: 79.2
click at [562, 390] on div at bounding box center [552, 357] width 117 height 104
drag, startPoint x: 495, startPoint y: 410, endPoint x: 451, endPoint y: 455, distance: 63.1
click at [448, 646] on div "Close Crop Save changes Cancel" at bounding box center [458, 646] width 916 height 0
drag, startPoint x: 460, startPoint y: 446, endPoint x: 481, endPoint y: 442, distance: 22.0
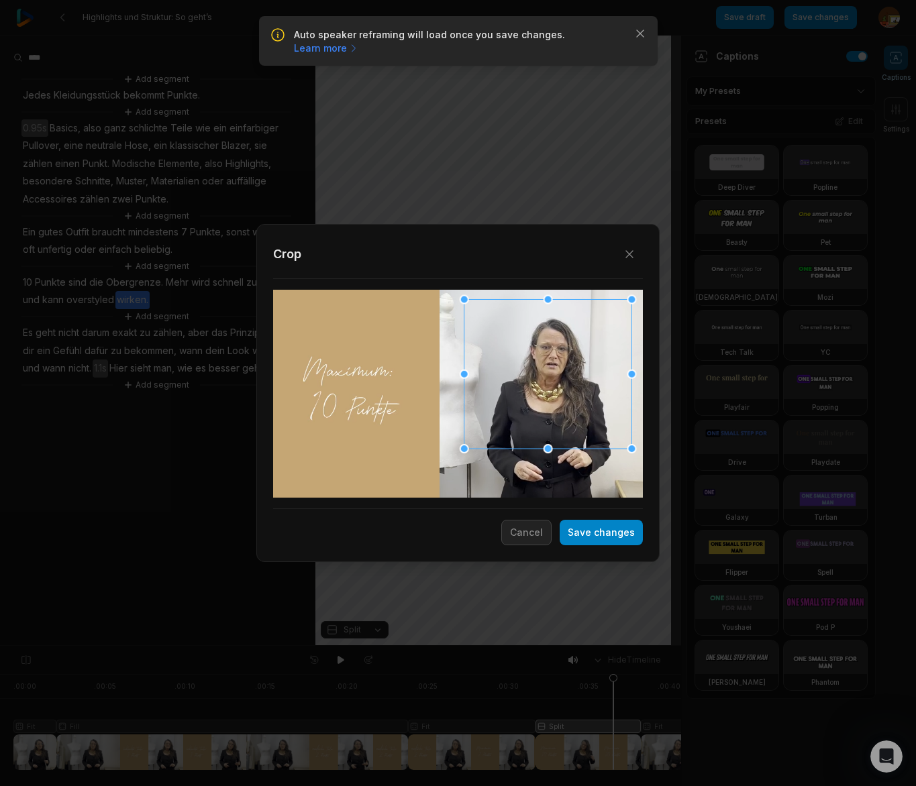
click at [481, 442] on div at bounding box center [548, 375] width 168 height 150
drag, startPoint x: 462, startPoint y: 448, endPoint x: 490, endPoint y: 437, distance: 29.5
click at [490, 646] on div "Close Crop Save changes Cancel" at bounding box center [458, 646] width 916 height 0
drag, startPoint x: 574, startPoint y: 411, endPoint x: 537, endPoint y: 414, distance: 37.0
click at [566, 413] on div at bounding box center [549, 369] width 147 height 131
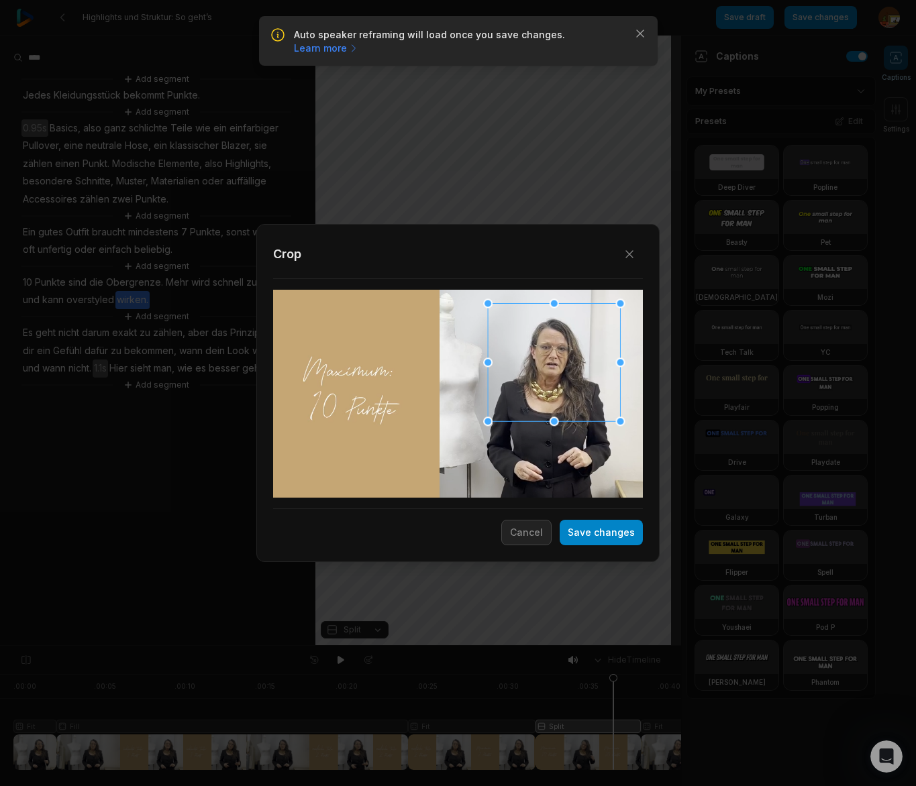
drag, startPoint x: 472, startPoint y: 434, endPoint x: 547, endPoint y: 404, distance: 80.4
click at [492, 646] on div "Close Crop Save changes Cancel" at bounding box center [458, 646] width 916 height 0
click at [546, 405] on div at bounding box center [552, 363] width 132 height 117
drag, startPoint x: 604, startPoint y: 533, endPoint x: 436, endPoint y: 553, distance: 169.6
click at [604, 533] on button "Save changes" at bounding box center [601, 532] width 83 height 25
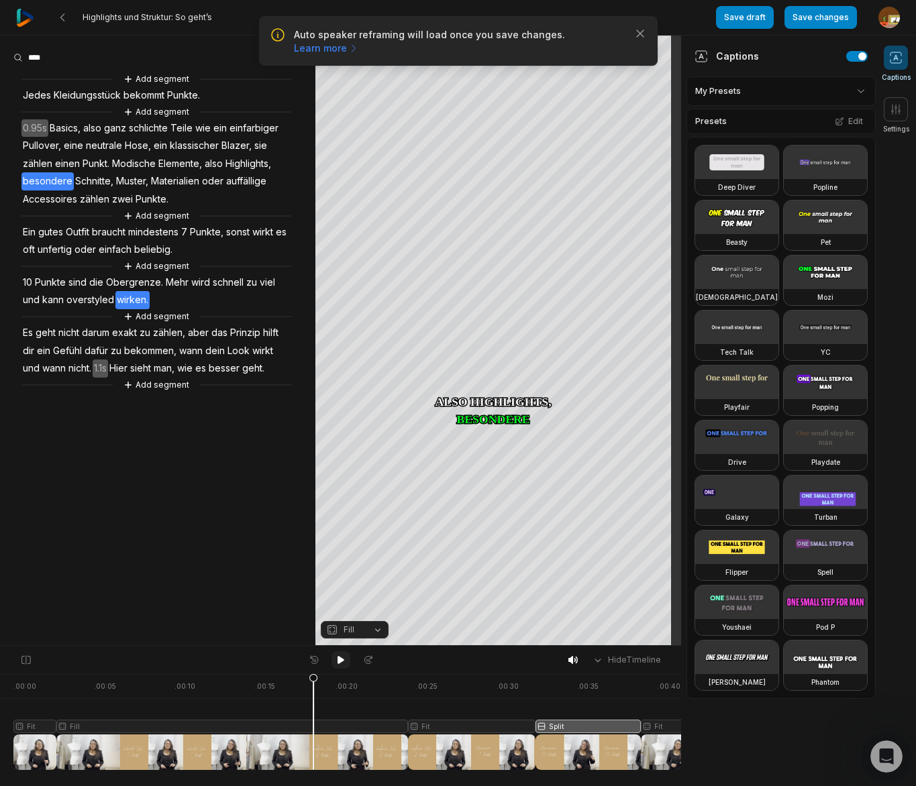
drag, startPoint x: 613, startPoint y: 681, endPoint x: 340, endPoint y: 659, distance: 274.7
click at [313, 713] on icon at bounding box center [313, 725] width 8 height 102
click at [342, 662] on icon at bounding box center [341, 660] width 11 height 11
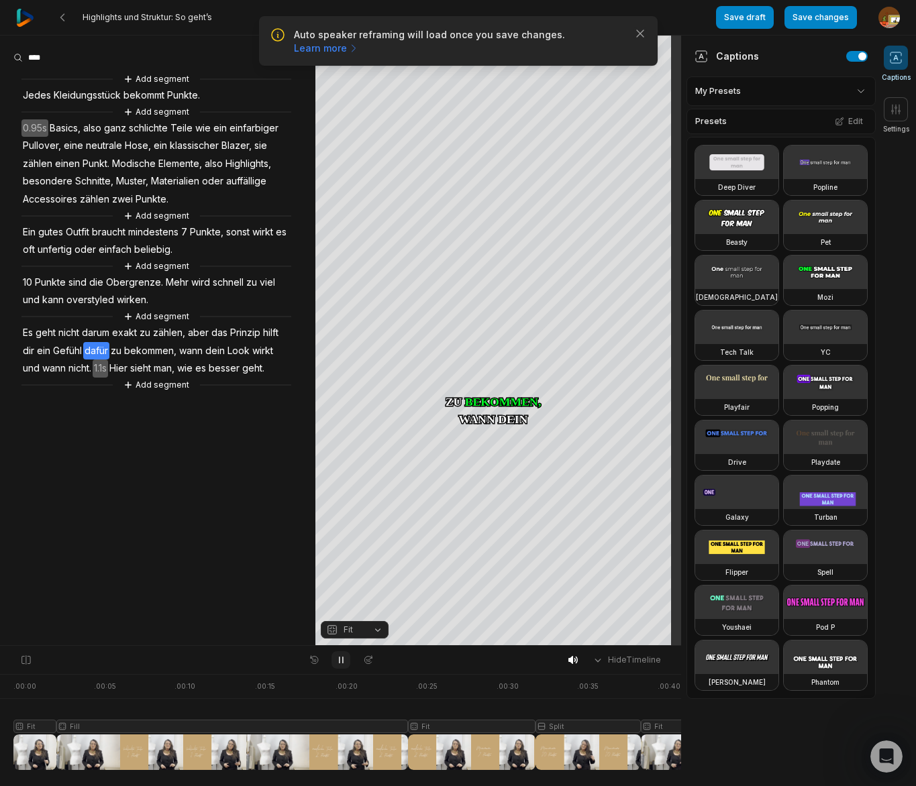
click at [341, 664] on icon at bounding box center [341, 660] width 11 height 11
click at [501, 176] on div "Crop" at bounding box center [498, 172] width 36 height 12
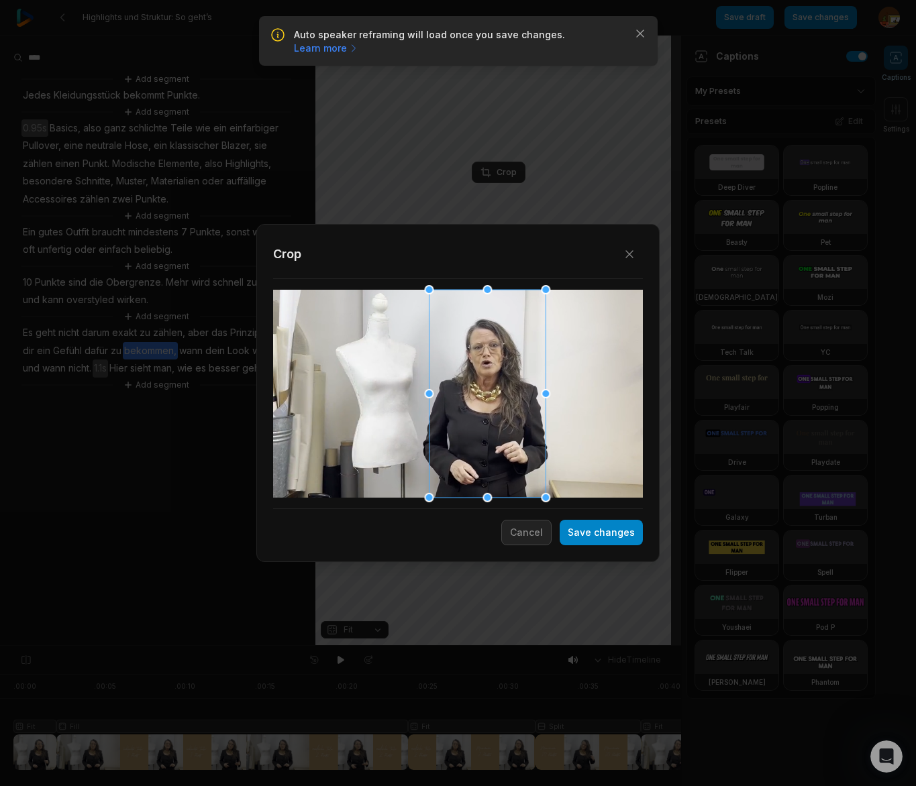
drag, startPoint x: 509, startPoint y: 366, endPoint x: 449, endPoint y: 370, distance: 59.8
click at [449, 370] on div at bounding box center [487, 394] width 117 height 208
click at [619, 541] on button "Save changes" at bounding box center [601, 532] width 83 height 25
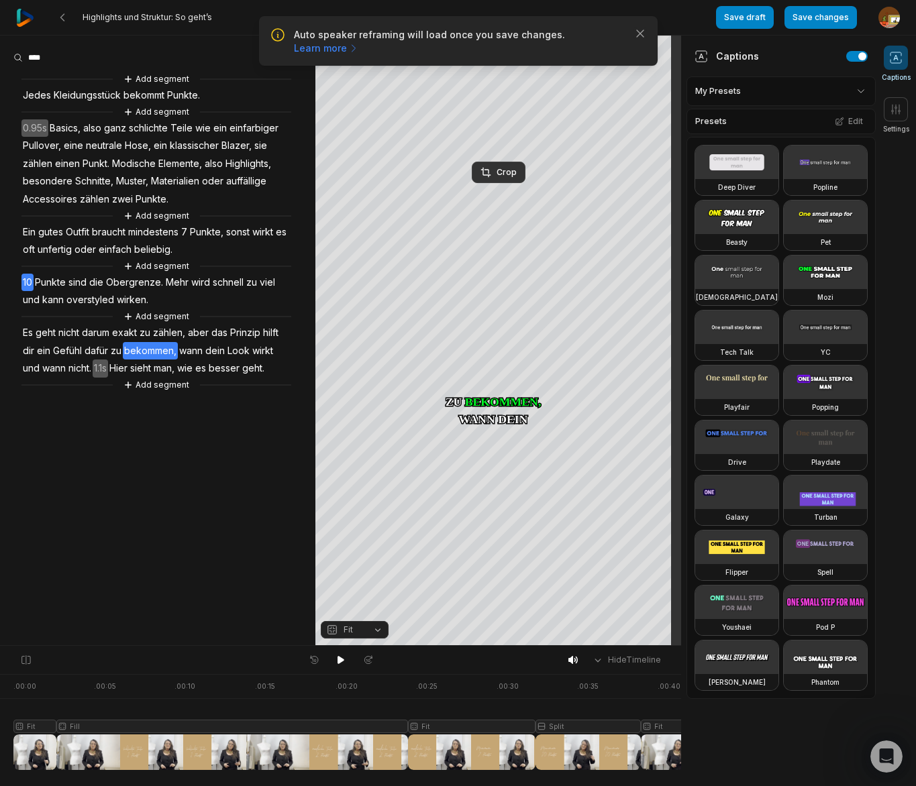
drag, startPoint x: 33, startPoint y: 286, endPoint x: 40, endPoint y: 287, distance: 6.8
click at [34, 286] on div "Add segment Jedes Kleidungsstück bekommt Punkte. Add segment 0.95s Basics, also…" at bounding box center [157, 232] width 315 height 321
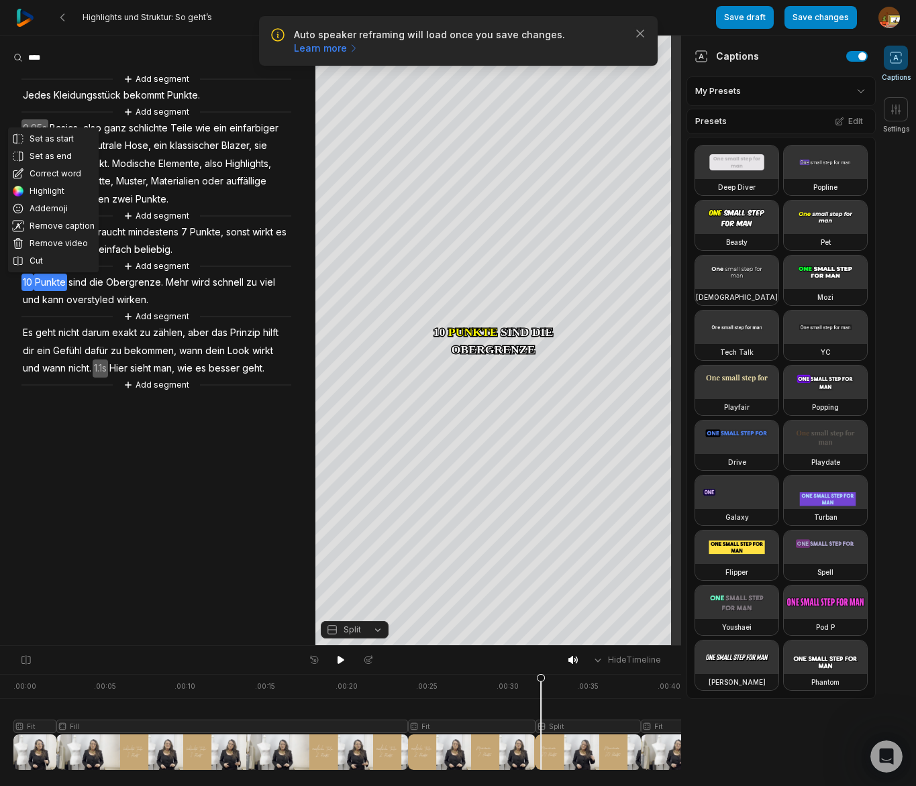
drag, startPoint x: 338, startPoint y: 660, endPoint x: 278, endPoint y: 610, distance: 78.2
click at [333, 655] on button at bounding box center [340, 660] width 19 height 17
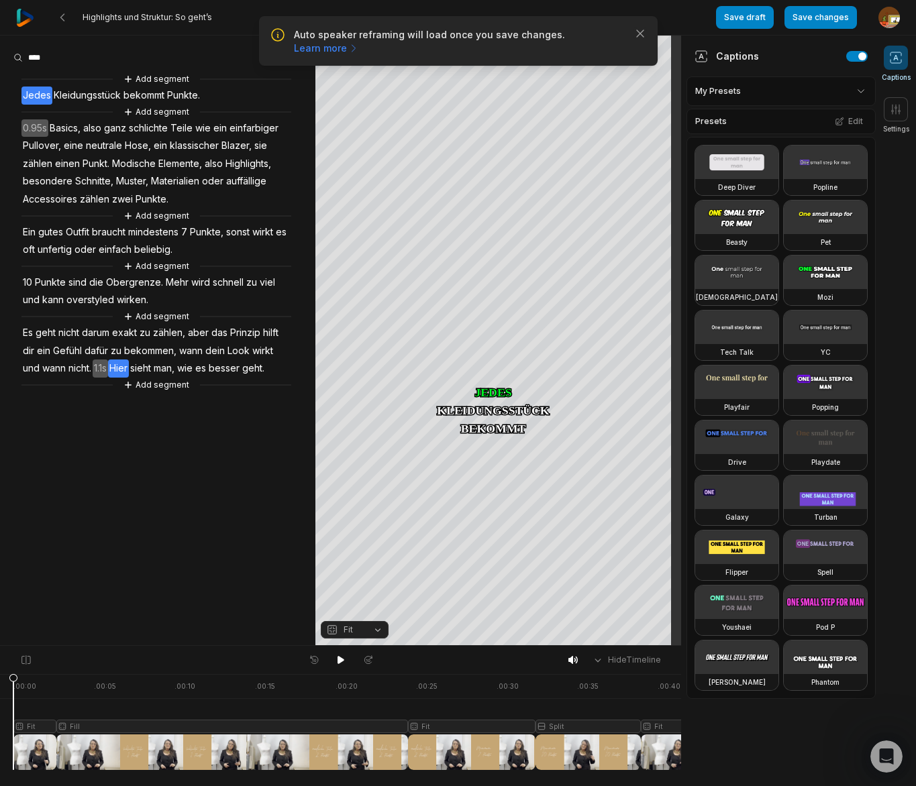
click at [124, 368] on span "Hier" at bounding box center [118, 369] width 21 height 18
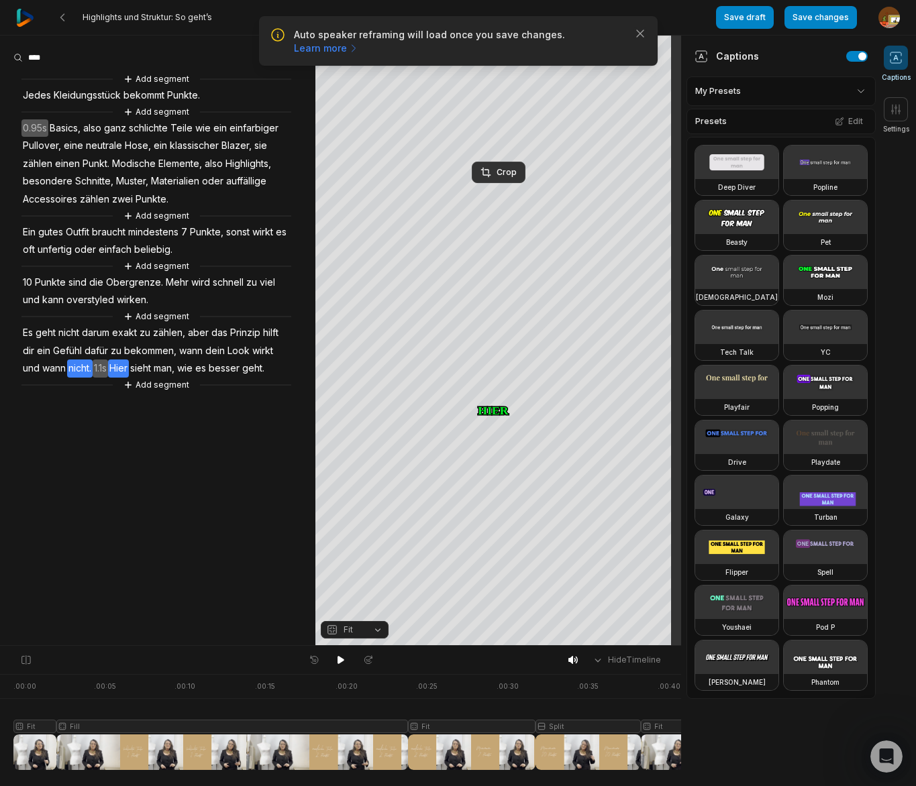
click at [83, 367] on span "nicht." at bounding box center [79, 369] width 25 height 18
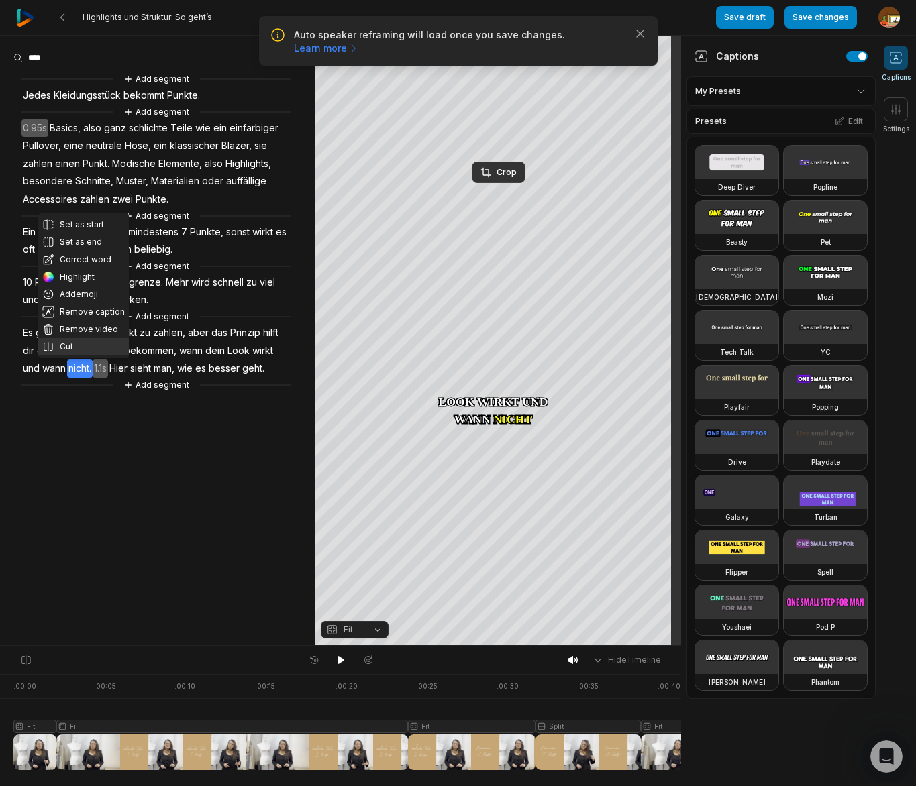
click at [79, 346] on button "Cut" at bounding box center [83, 346] width 91 height 17
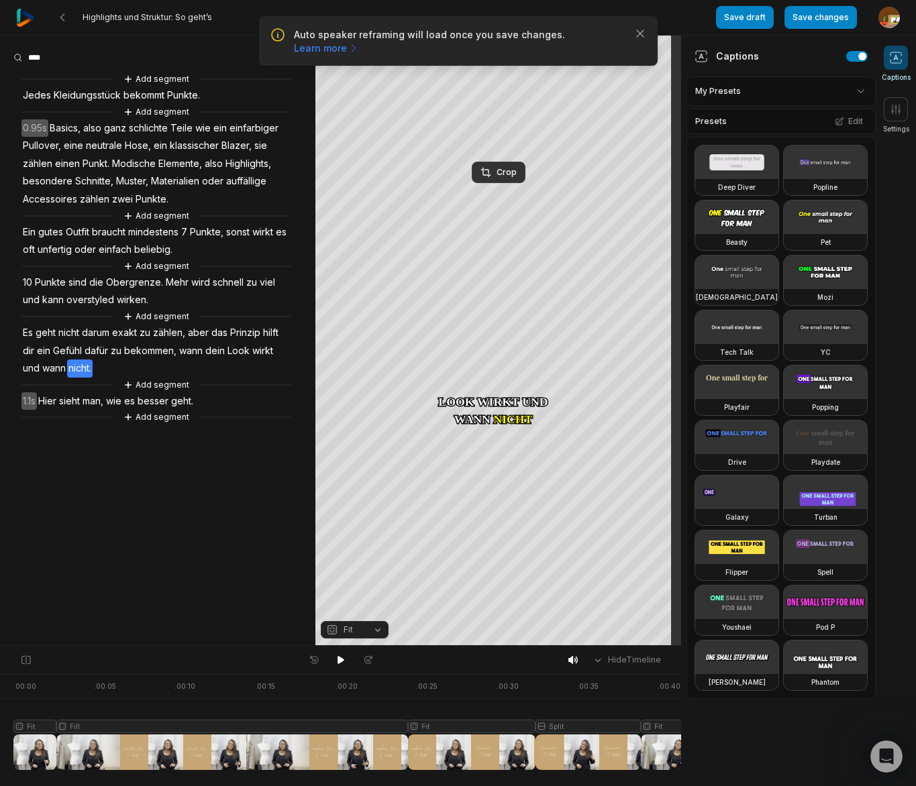
click at [48, 401] on span "Hier" at bounding box center [47, 402] width 21 height 18
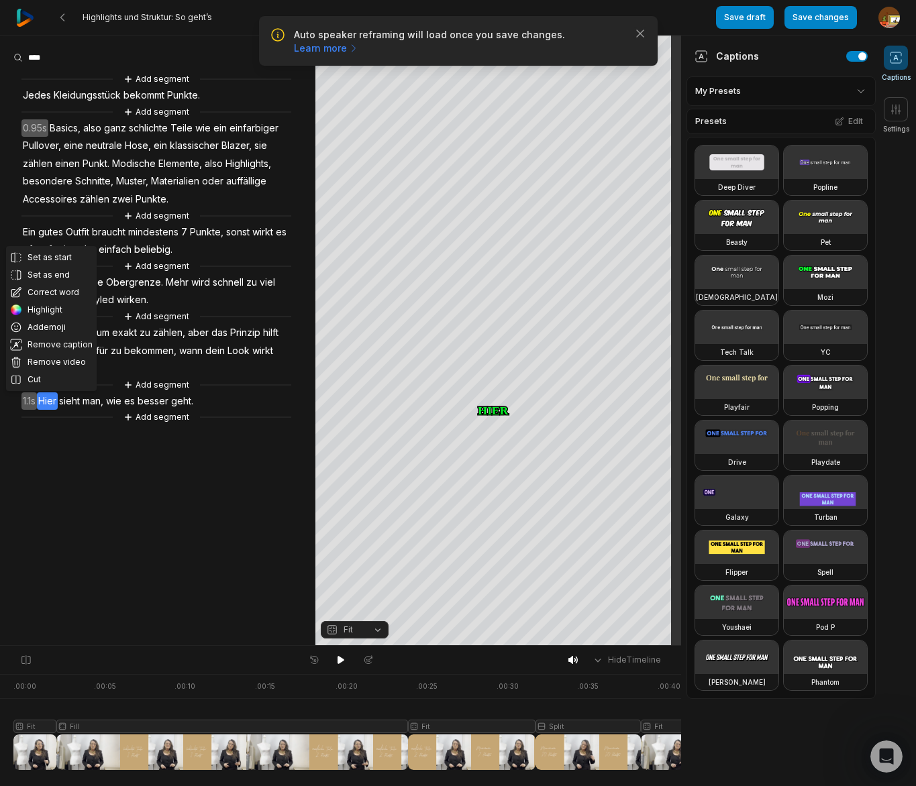
scroll to position [0, 160]
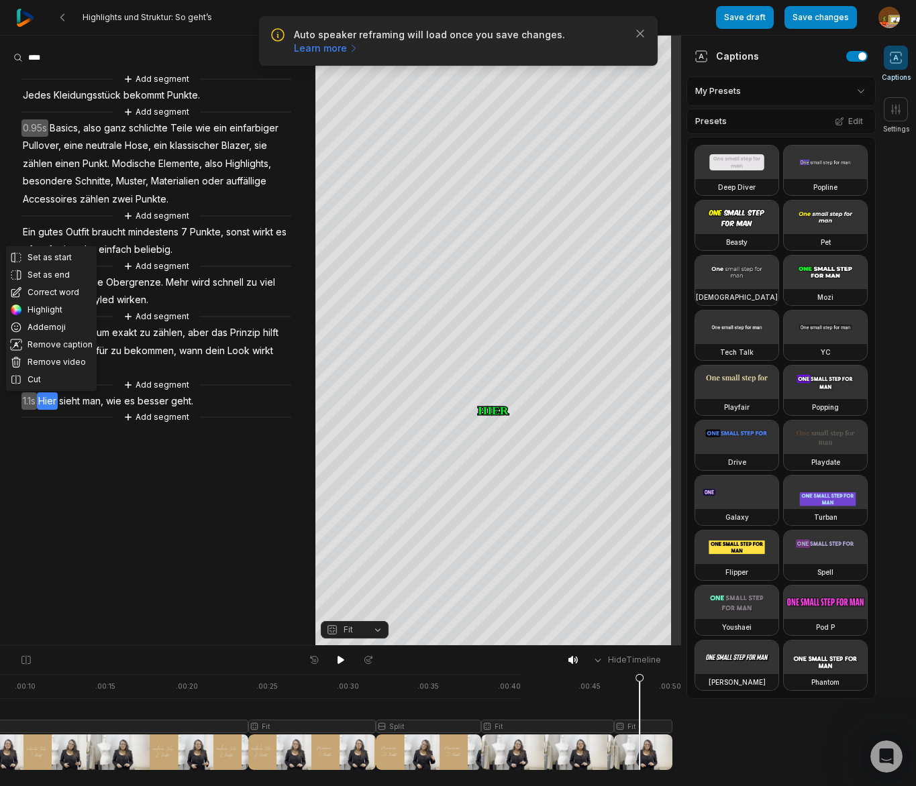
click at [663, 725] on div at bounding box center [263, 722] width 819 height 96
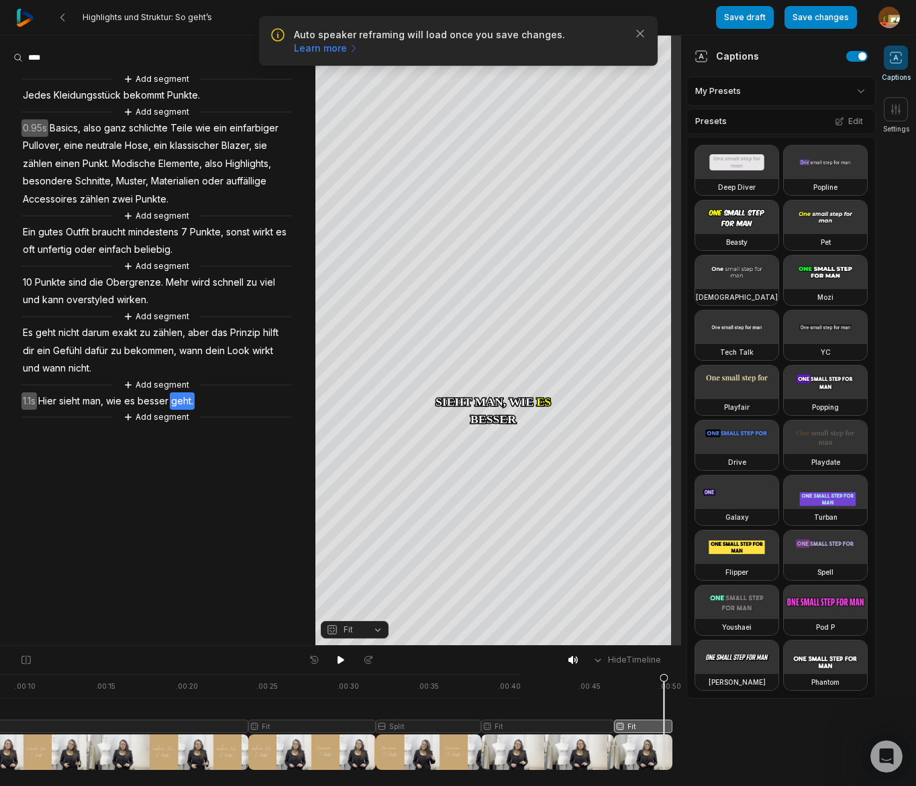
click at [44, 405] on span "Hier" at bounding box center [47, 402] width 21 height 18
click at [502, 173] on div "Crop" at bounding box center [498, 172] width 36 height 12
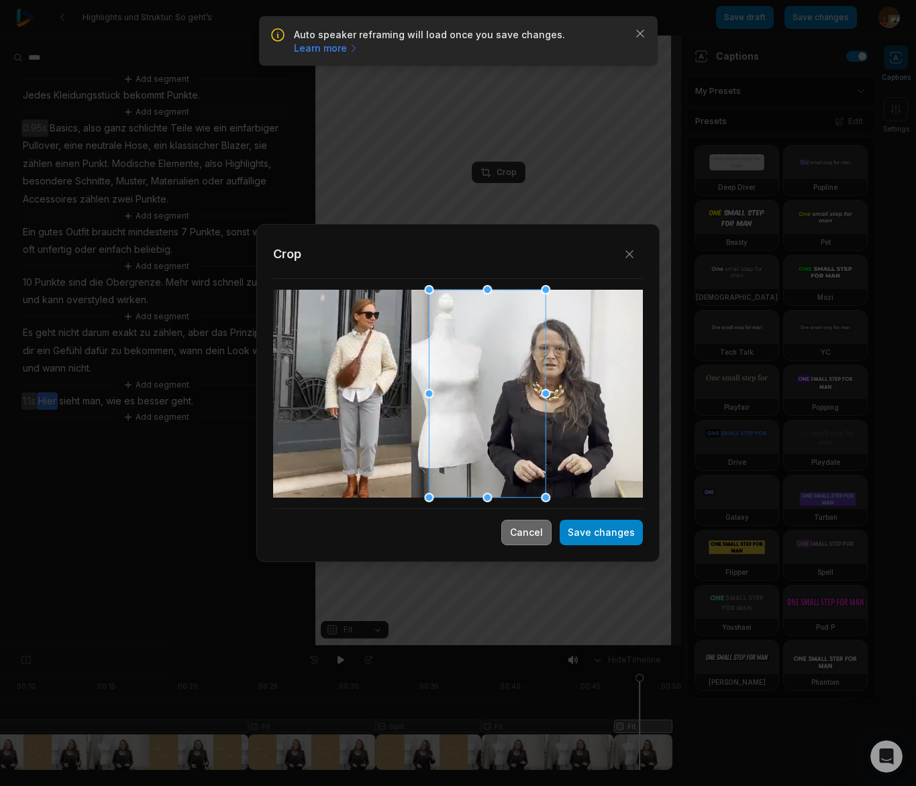
click at [521, 536] on button "Cancel" at bounding box center [526, 532] width 50 height 25
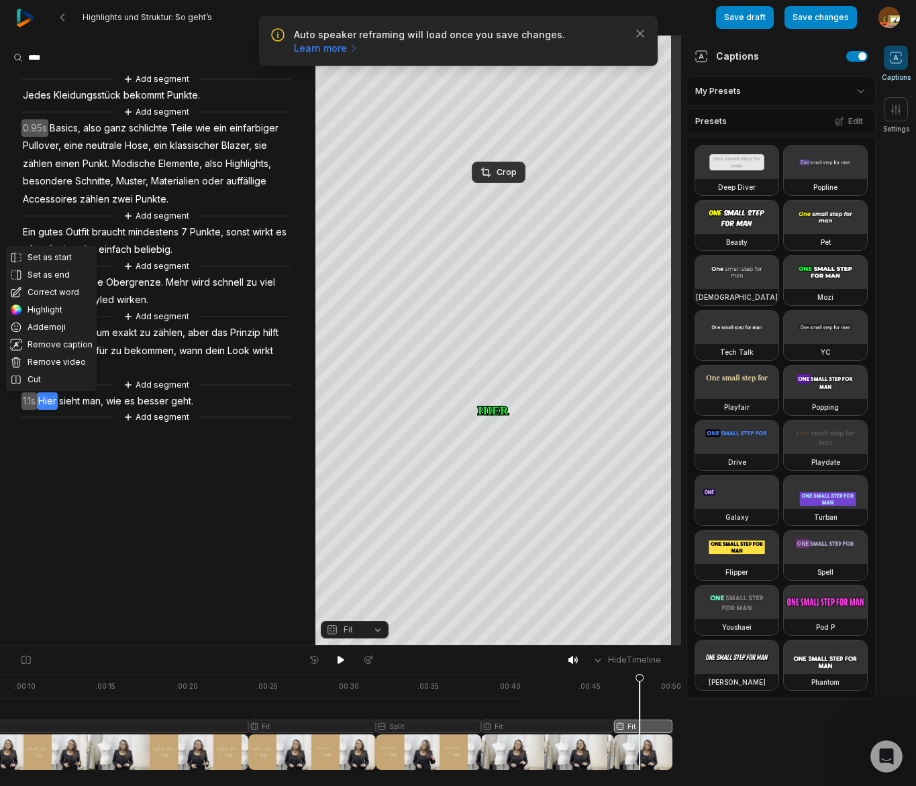
click at [375, 631] on button "Fit" at bounding box center [355, 629] width 68 height 17
click at [352, 610] on div "Fill" at bounding box center [355, 608] width 68 height 17
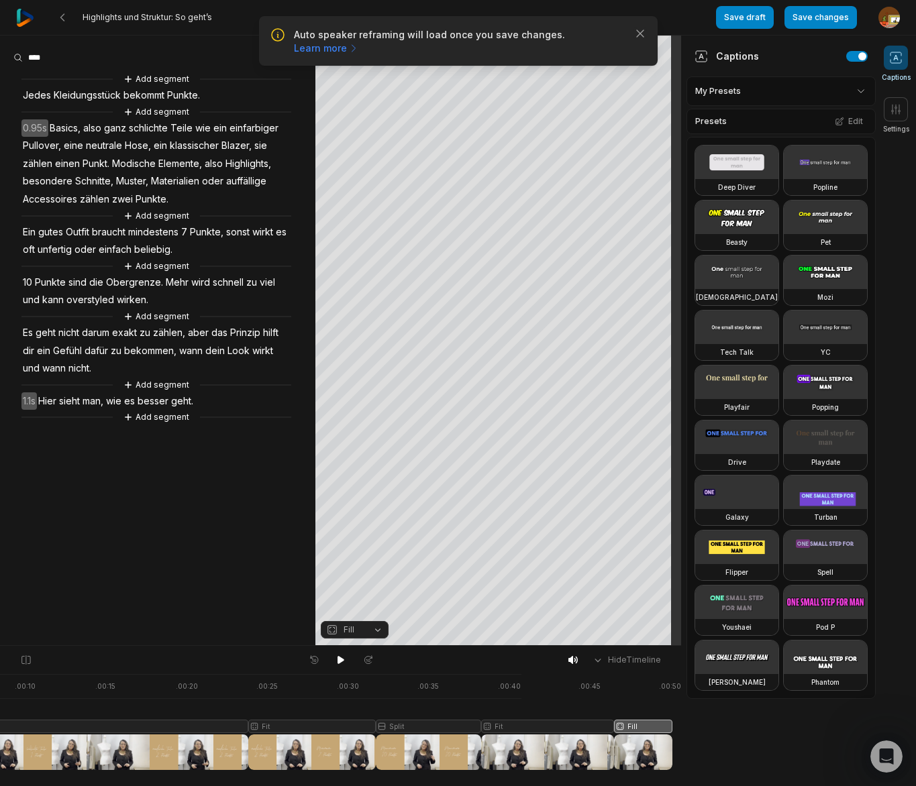
drag, startPoint x: 640, startPoint y: 681, endPoint x: -99, endPoint y: 709, distance: 739.4
click at [0, 709] on html "Auto speaker reframing will load once you save changes. Learn more Close Highli…" at bounding box center [458, 393] width 916 height 786
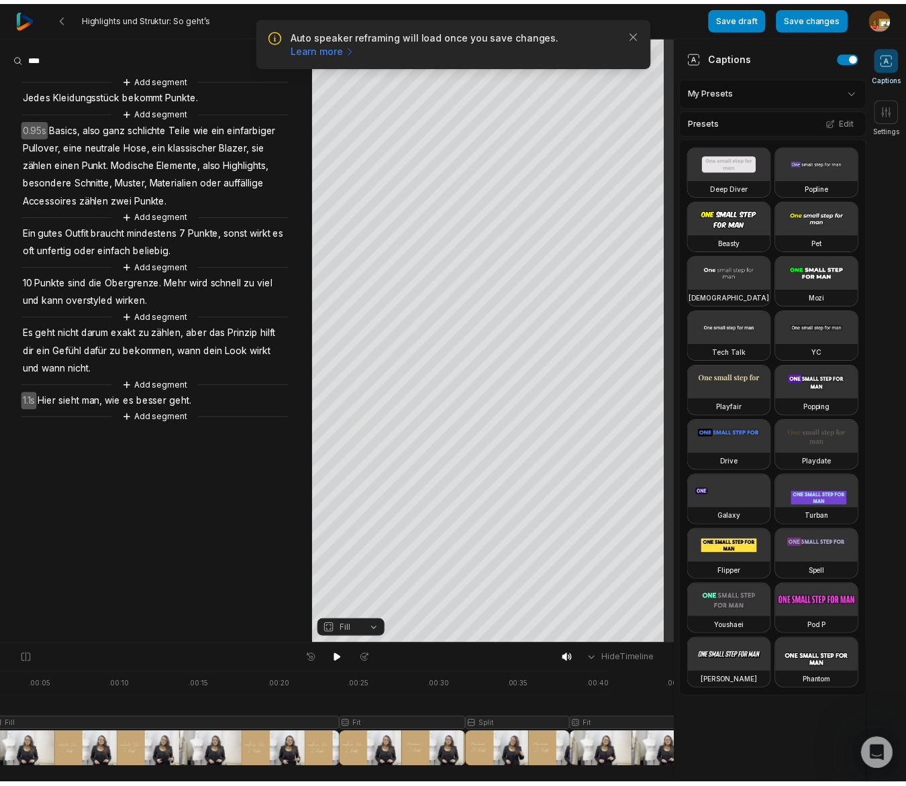
scroll to position [0, 0]
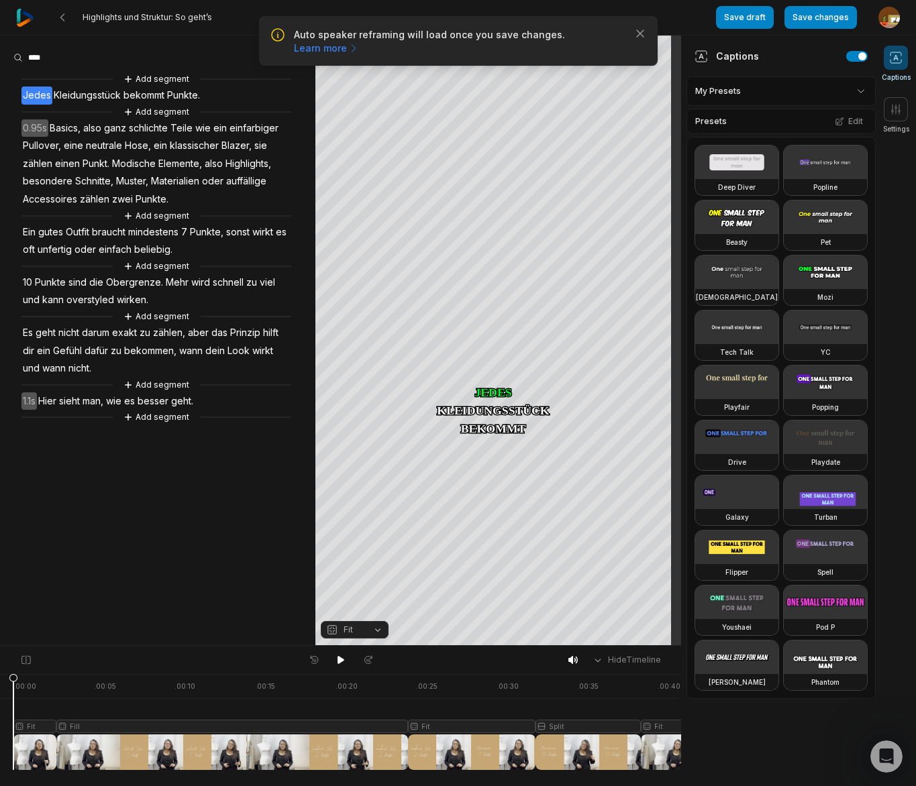
drag, startPoint x: 54, startPoint y: 681, endPoint x: 106, endPoint y: 670, distance: 52.9
click at [0, 682] on html "Auto speaker reframing will load once you save changes. Learn more Close Highli…" at bounding box center [458, 393] width 916 height 786
drag, startPoint x: 340, startPoint y: 657, endPoint x: 345, endPoint y: 637, distance: 20.8
click at [342, 653] on button at bounding box center [340, 660] width 19 height 17
drag, startPoint x: 820, startPoint y: 20, endPoint x: 734, endPoint y: 22, distance: 85.9
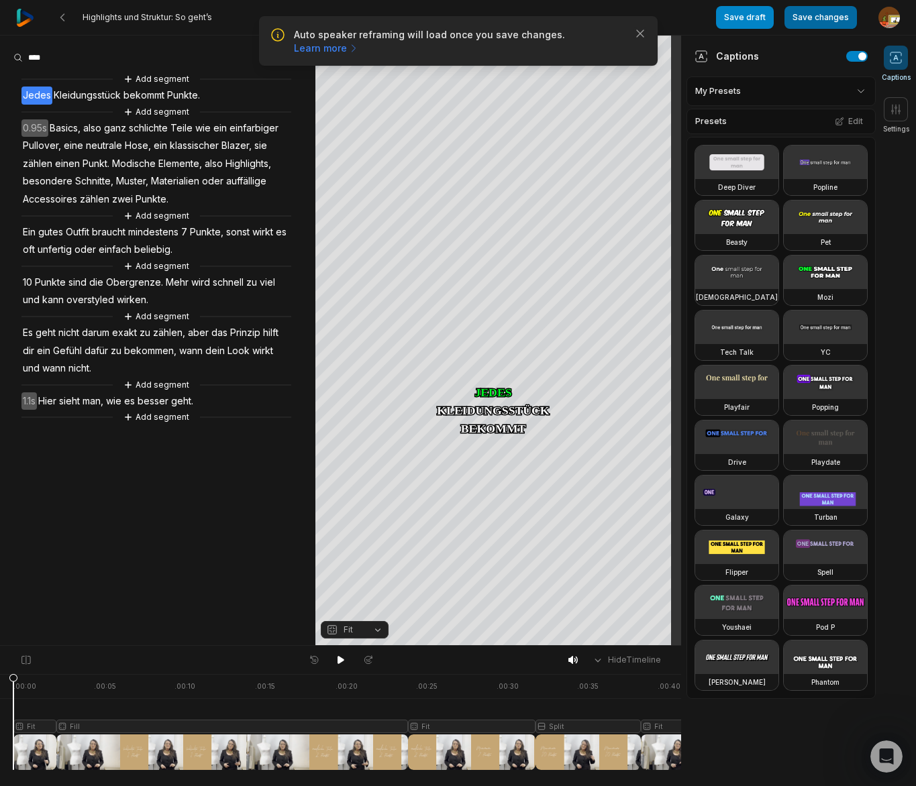
click at [820, 20] on button "Save changes" at bounding box center [820, 17] width 72 height 23
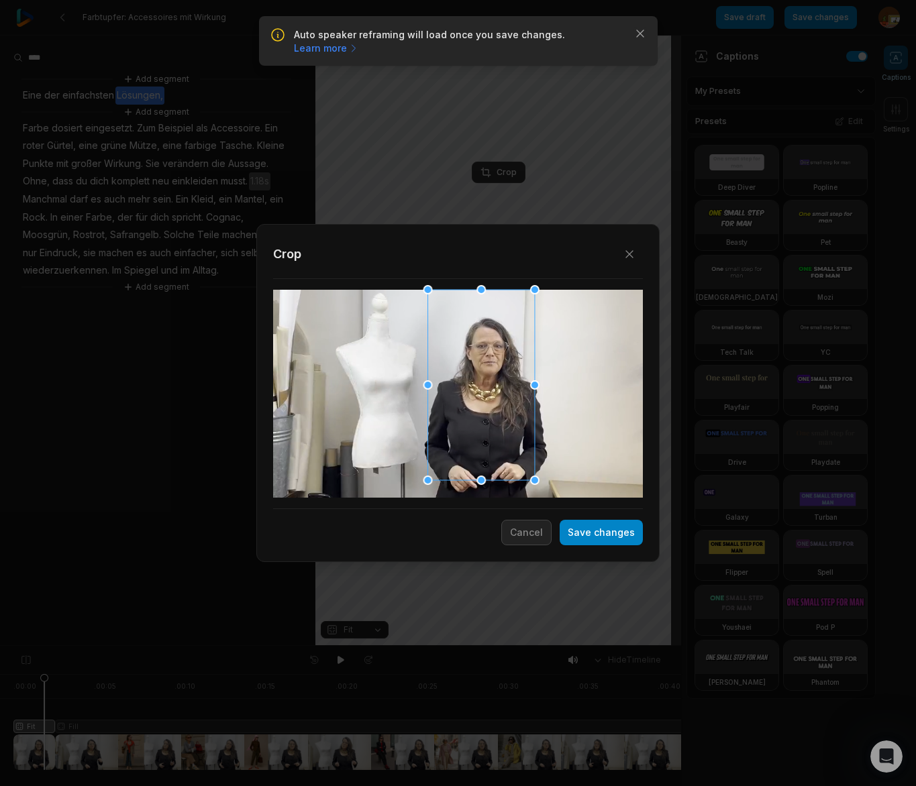
scroll to position [1470, 0]
click at [539, 646] on div "Close Crop Save changes Cancel" at bounding box center [458, 646] width 916 height 0
click at [487, 433] on div at bounding box center [486, 379] width 101 height 179
click at [619, 533] on button "Save changes" at bounding box center [601, 532] width 83 height 25
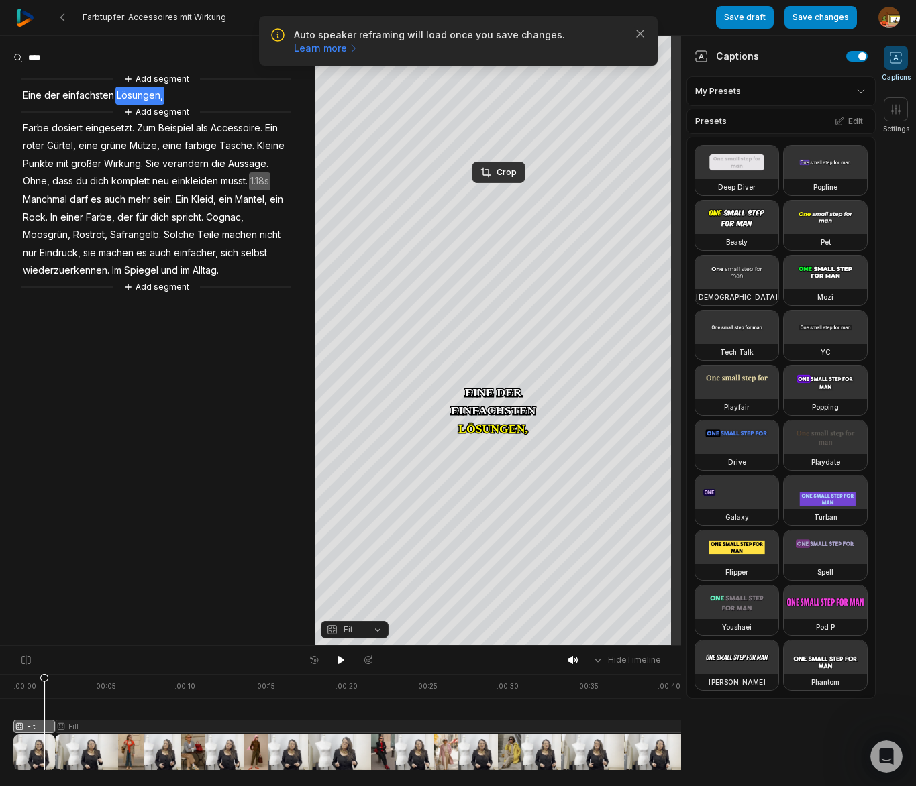
drag, startPoint x: 341, startPoint y: 658, endPoint x: 174, endPoint y: 489, distance: 237.7
click at [339, 655] on icon at bounding box center [341, 660] width 11 height 11
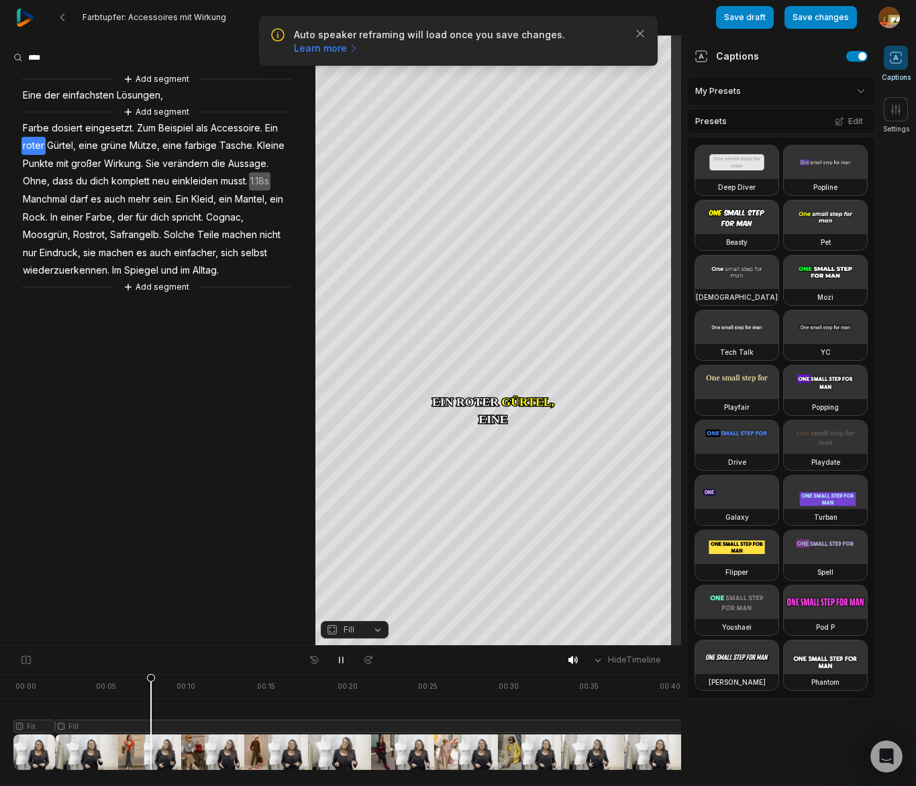
drag, startPoint x: 342, startPoint y: 659, endPoint x: 344, endPoint y: 640, distance: 19.6
click at [342, 658] on icon at bounding box center [340, 661] width 3 height 6
click at [120, 127] on span "eingesetzt." at bounding box center [110, 128] width 52 height 18
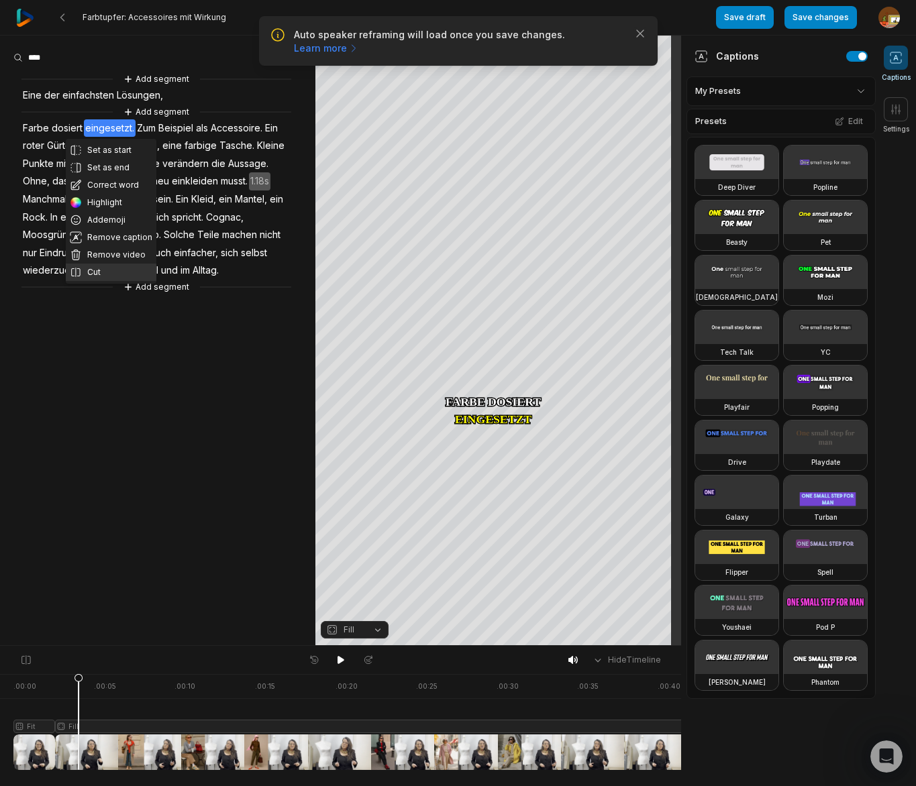
click at [95, 270] on button "Cut" at bounding box center [111, 272] width 91 height 17
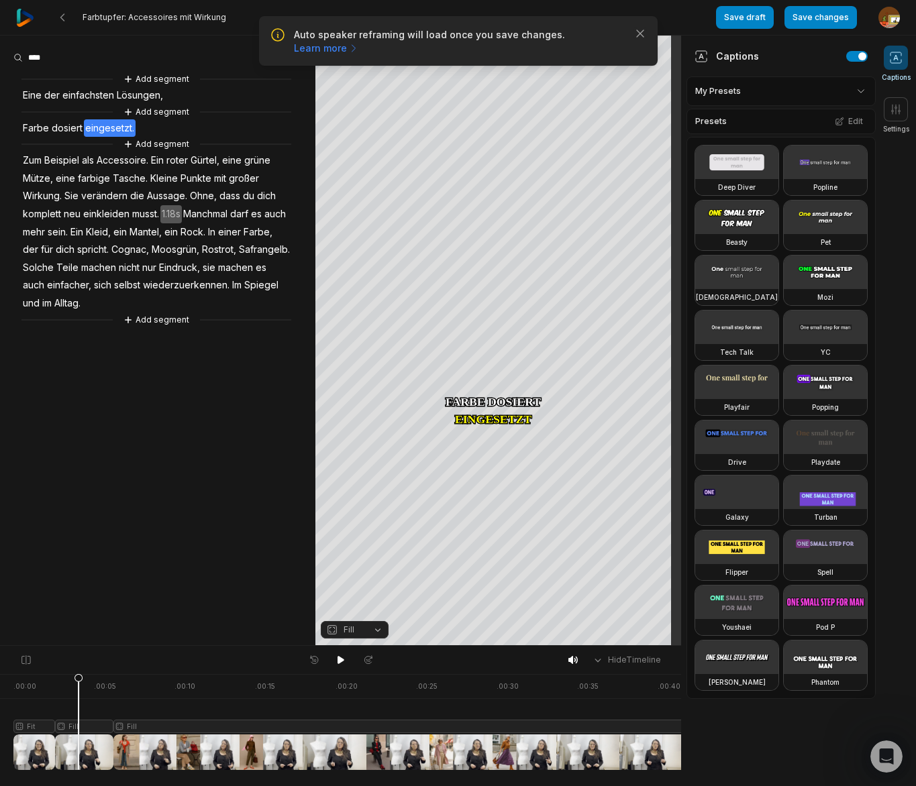
click at [97, 725] on div at bounding box center [363, 722] width 701 height 96
drag, startPoint x: 97, startPoint y: 678, endPoint x: -25, endPoint y: 692, distance: 123.5
click at [0, 692] on html "Auto speaker reframing will load once you save changes. Learn more Close Farbtu…" at bounding box center [458, 393] width 916 height 786
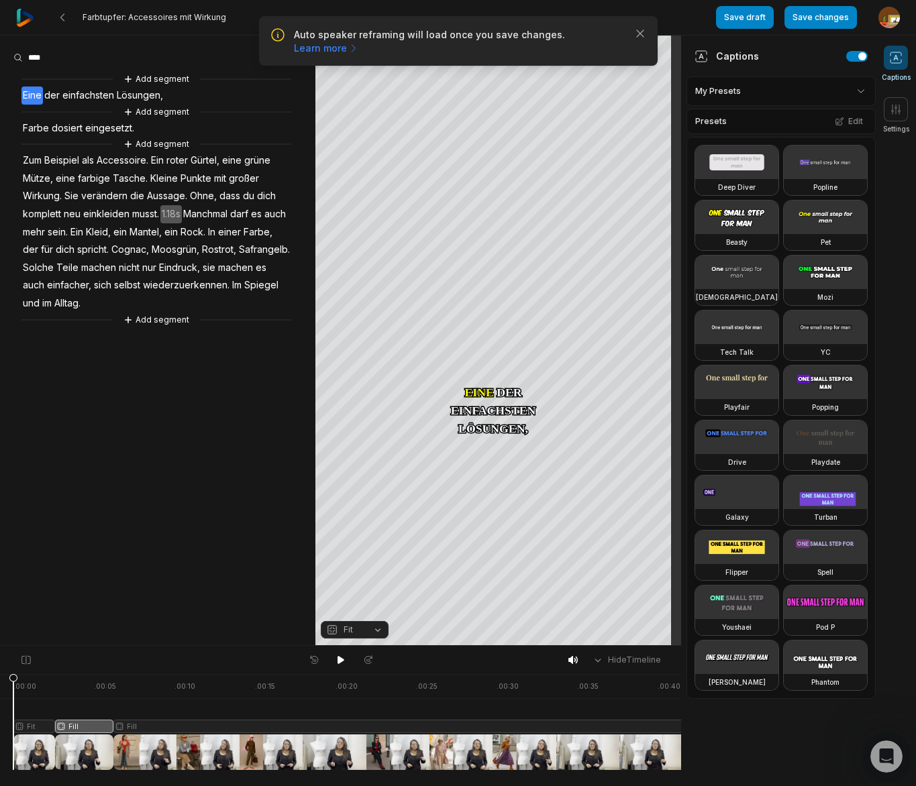
drag, startPoint x: 334, startPoint y: 658, endPoint x: 336, endPoint y: 630, distance: 27.6
click at [336, 657] on button at bounding box center [340, 660] width 19 height 17
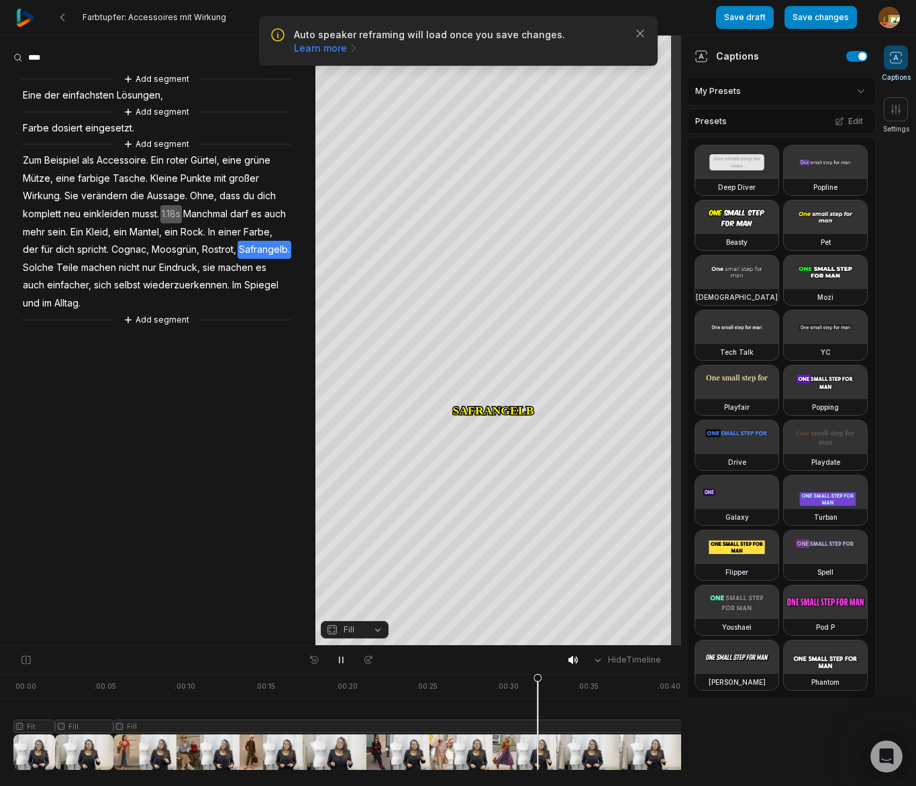
drag, startPoint x: 340, startPoint y: 658, endPoint x: 277, endPoint y: 552, distance: 123.0
click at [340, 657] on icon at bounding box center [341, 660] width 11 height 11
click at [40, 251] on span "der" at bounding box center [30, 250] width 18 height 18
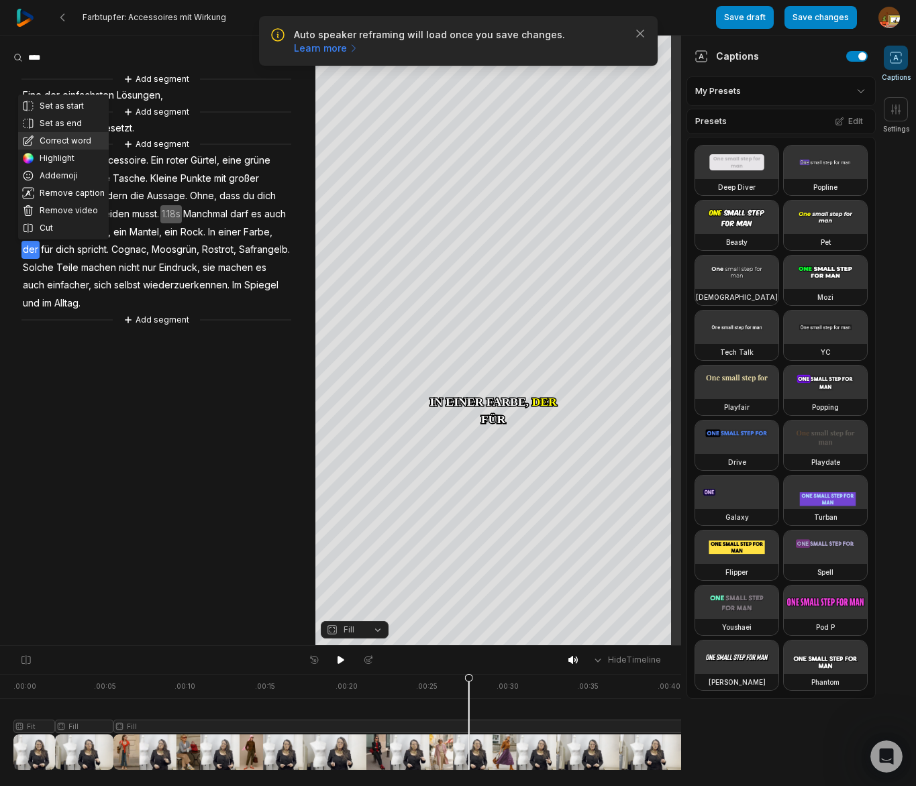
click at [67, 144] on button "Correct word" at bounding box center [63, 140] width 91 height 17
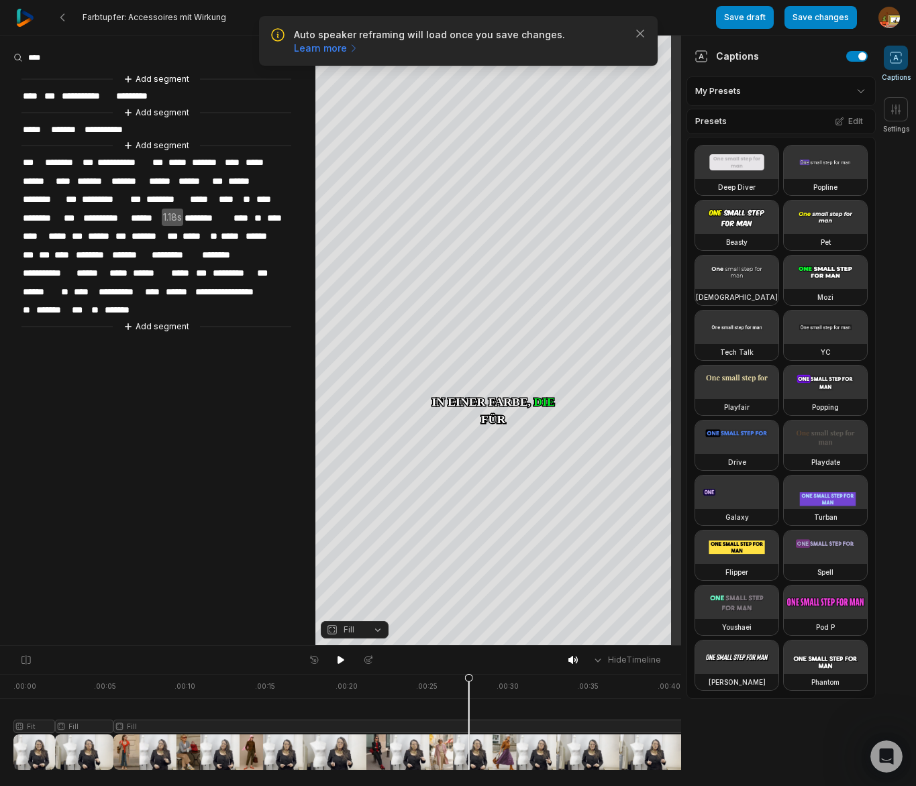
click at [219, 232] on span "**" at bounding box center [214, 236] width 11 height 18
click at [209, 236] on span "*****" at bounding box center [195, 236] width 28 height 18
drag, startPoint x: 466, startPoint y: 676, endPoint x: 407, endPoint y: 680, distance: 58.5
click at [407, 680] on icon at bounding box center [407, 725] width 8 height 102
drag, startPoint x: 340, startPoint y: 659, endPoint x: 255, endPoint y: 541, distance: 145.6
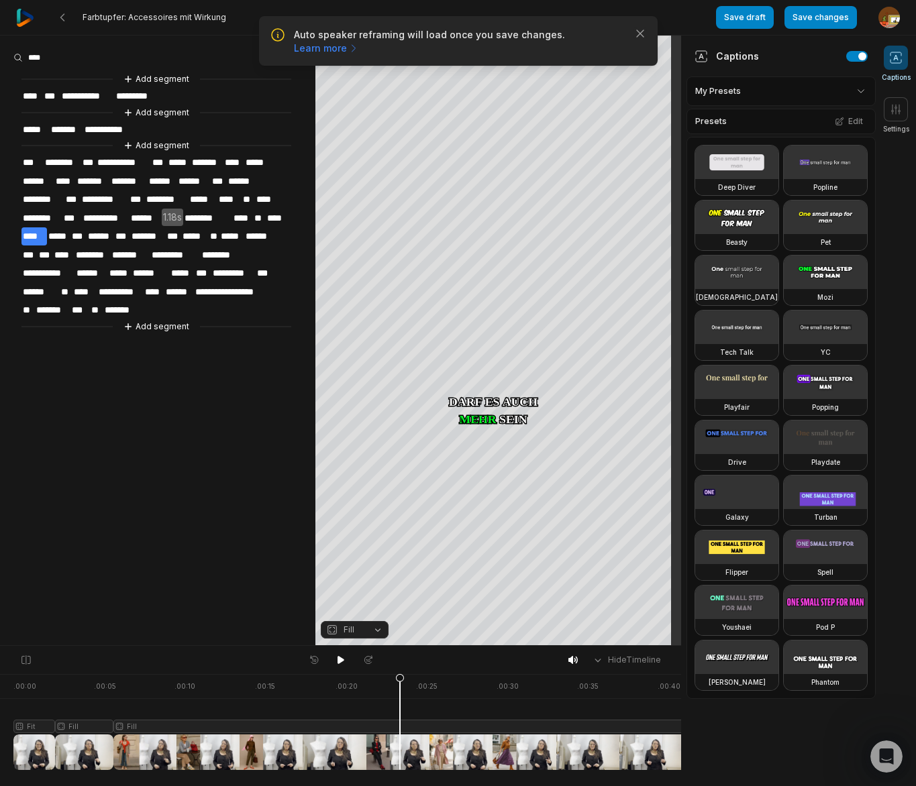
click at [341, 656] on icon at bounding box center [341, 660] width 11 height 11
drag, startPoint x: 343, startPoint y: 658, endPoint x: 341, endPoint y: 651, distance: 7.7
click at [342, 658] on icon at bounding box center [340, 661] width 3 height 6
click at [50, 266] on span "**********" at bounding box center [48, 273] width 54 height 18
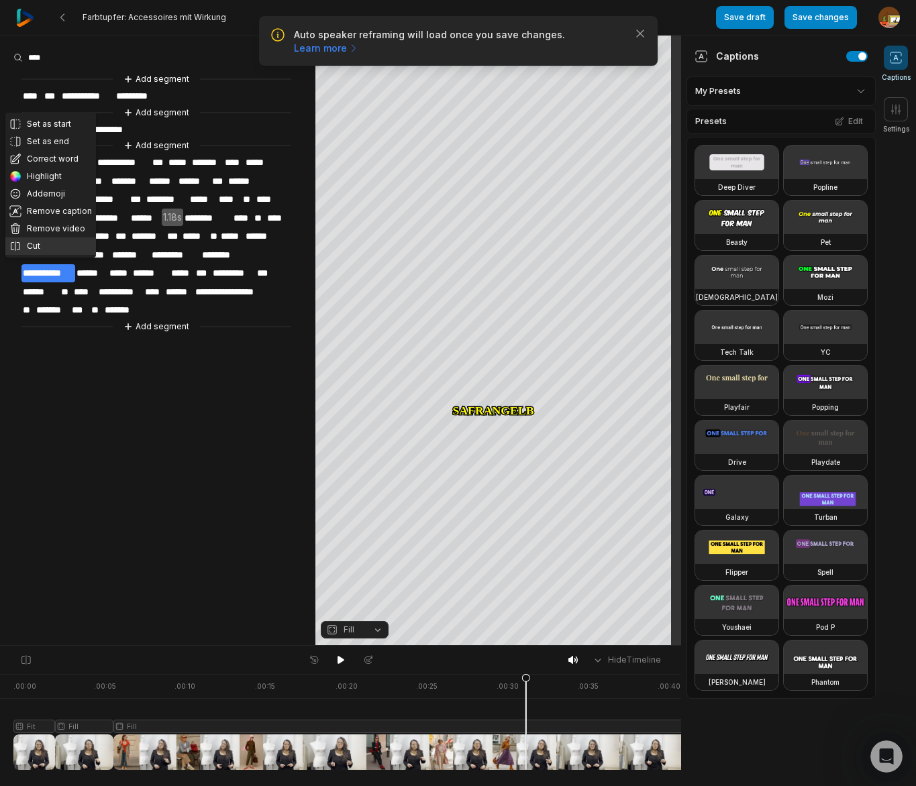
click at [50, 248] on button "Cut" at bounding box center [50, 246] width 91 height 17
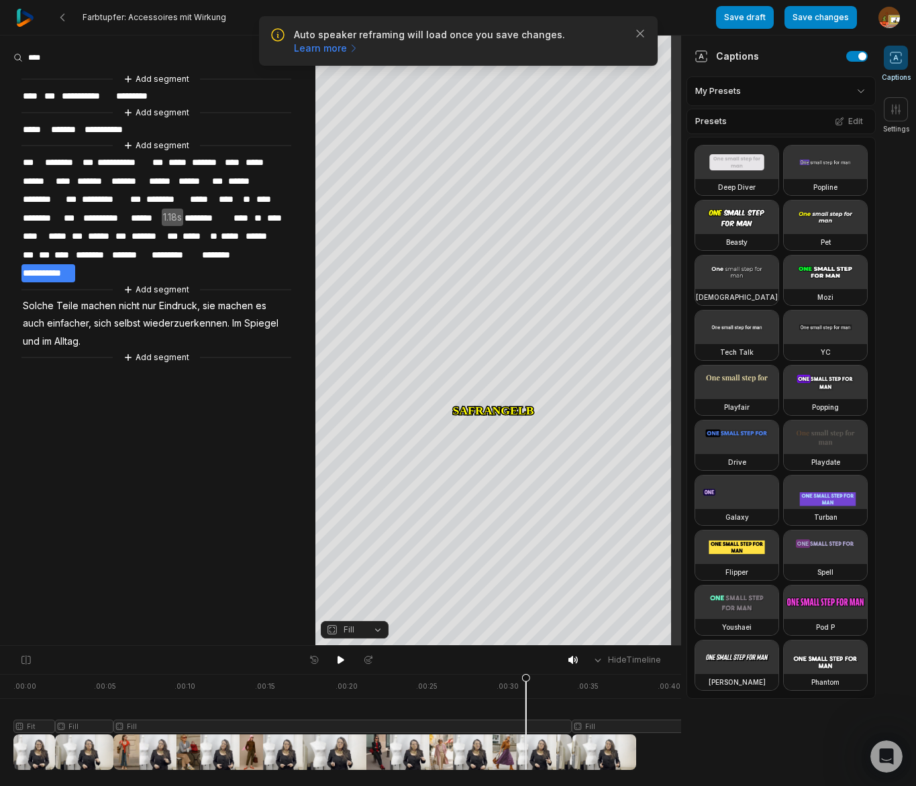
click at [39, 297] on span "Solche" at bounding box center [38, 306] width 34 height 18
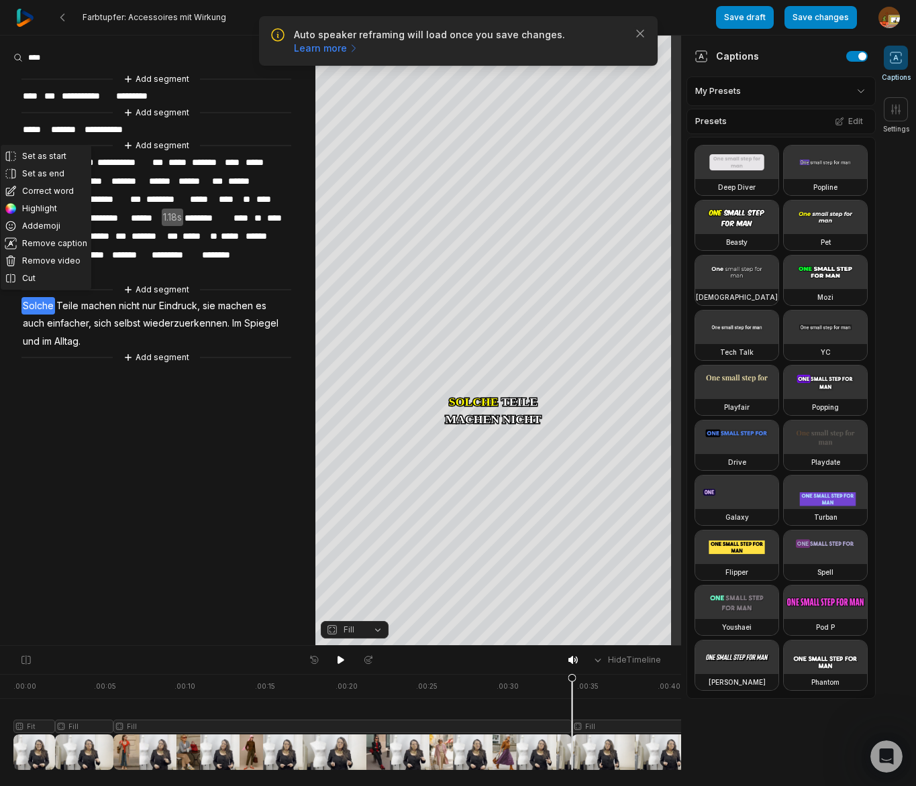
click at [594, 725] on div at bounding box center [363, 722] width 701 height 96
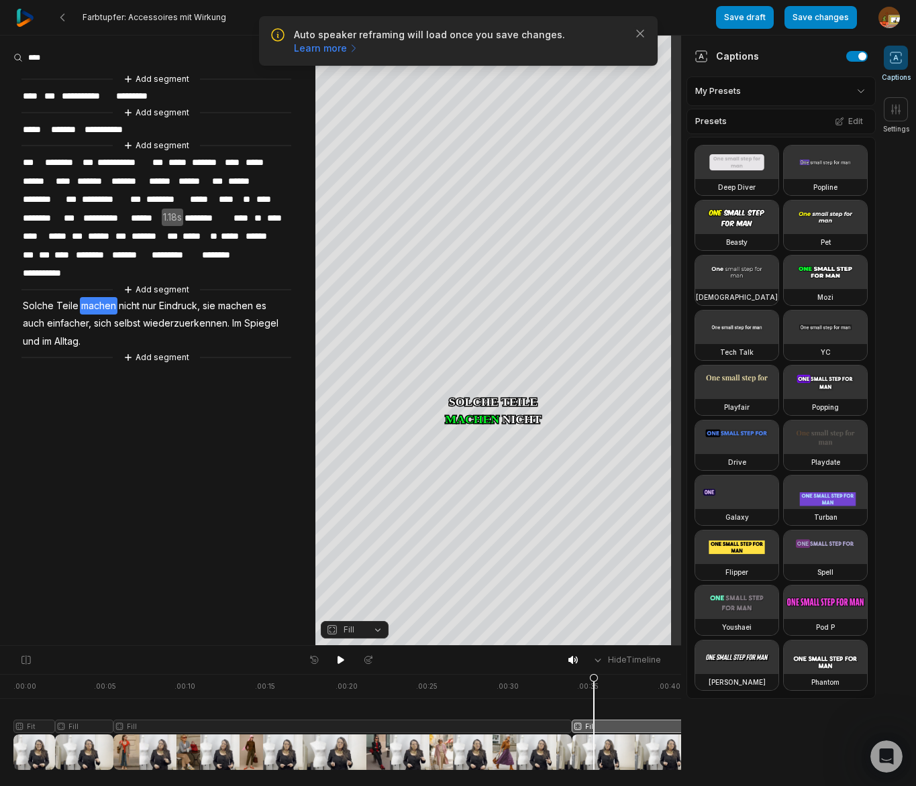
click at [376, 632] on button "Fill" at bounding box center [355, 629] width 68 height 17
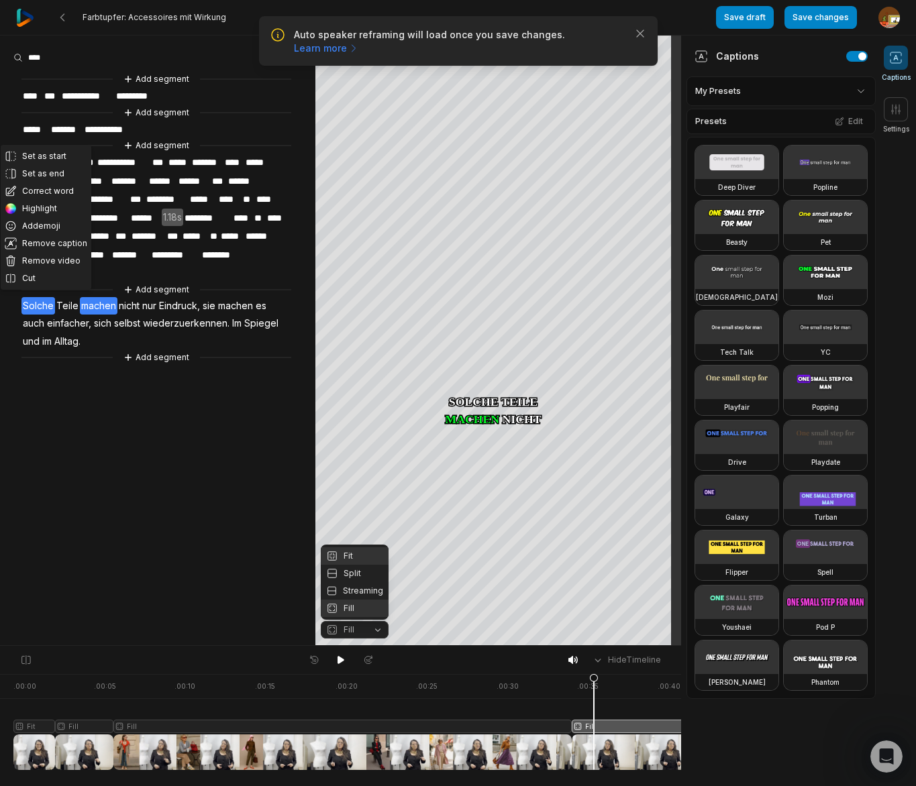
click at [348, 554] on div "Fit" at bounding box center [355, 556] width 68 height 17
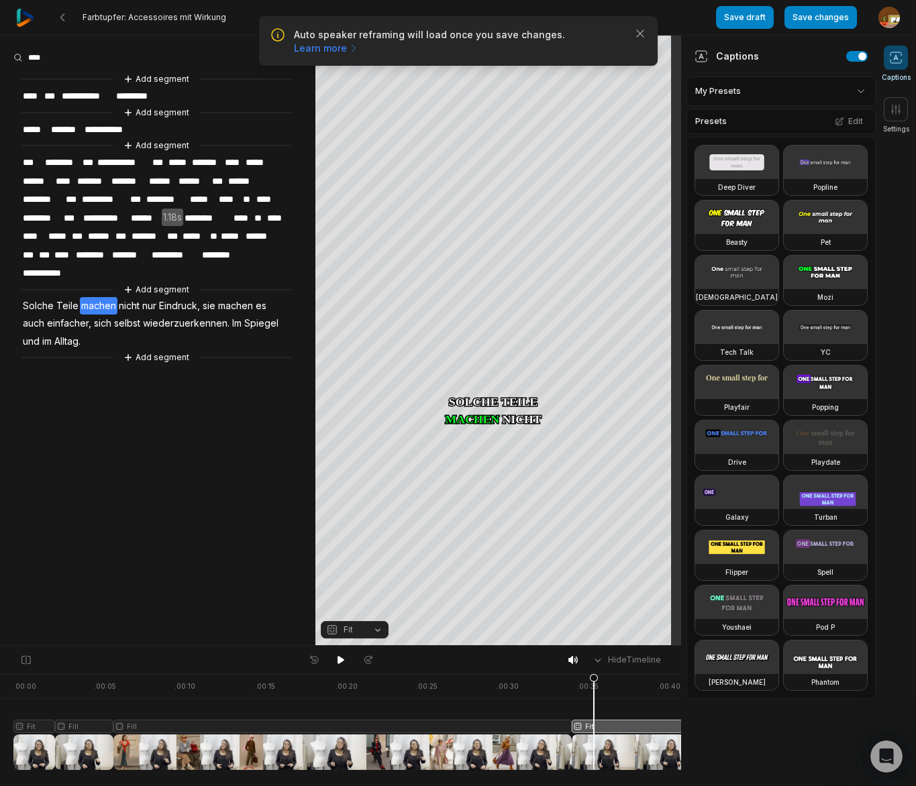
click at [37, 304] on span "Solche" at bounding box center [38, 306] width 34 height 18
click at [505, 176] on div "Crop" at bounding box center [498, 172] width 36 height 12
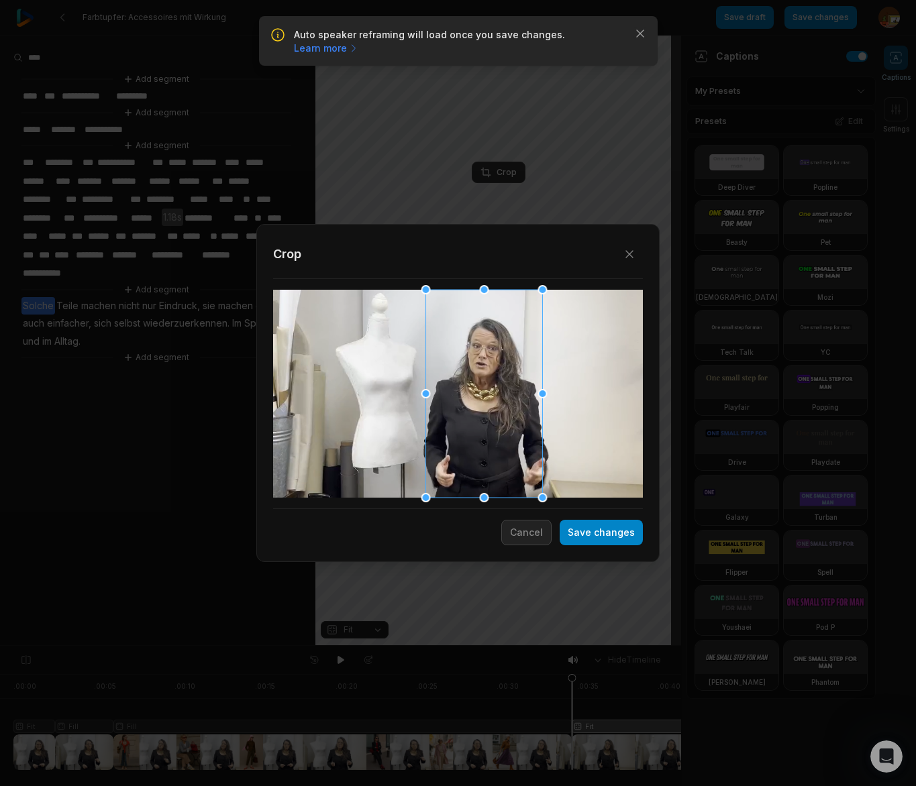
drag, startPoint x: 439, startPoint y: 395, endPoint x: 465, endPoint y: 397, distance: 26.2
click at [465, 397] on div at bounding box center [484, 394] width 117 height 208
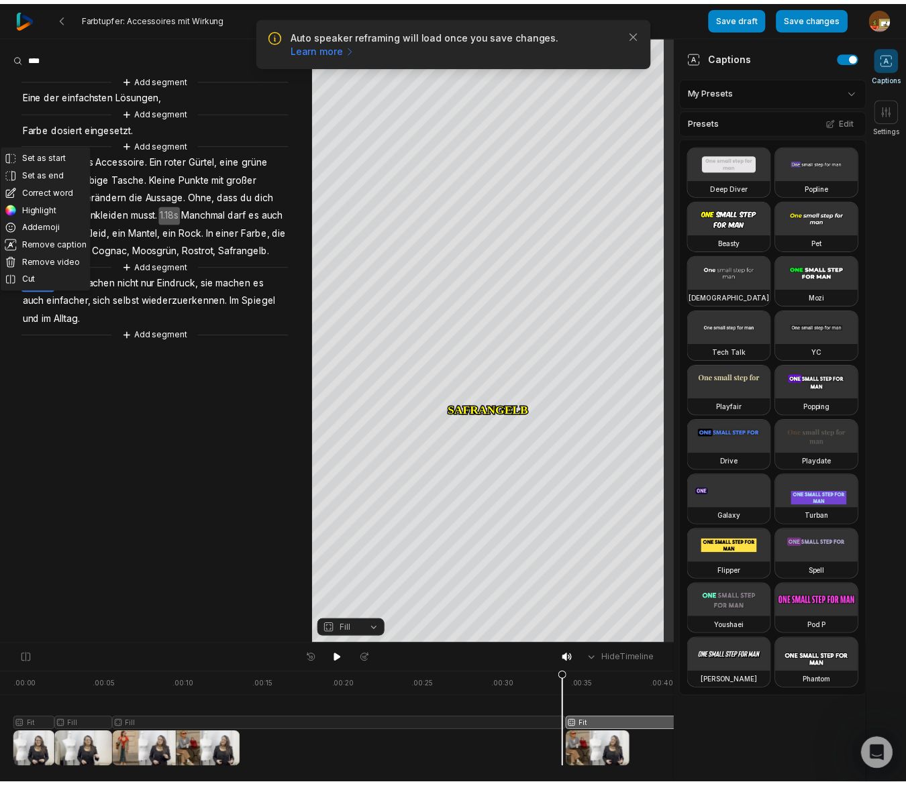
scroll to position [1470, 0]
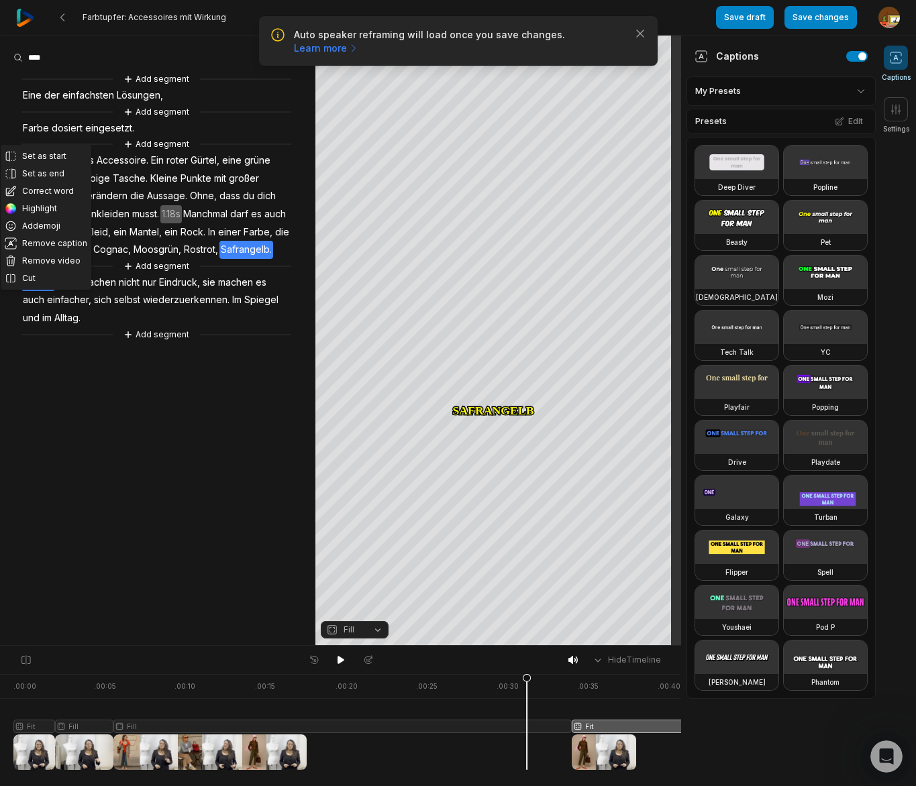
drag, startPoint x: 567, startPoint y: 680, endPoint x: 394, endPoint y: 663, distance: 174.0
click at [527, 685] on icon at bounding box center [527, 725] width 8 height 102
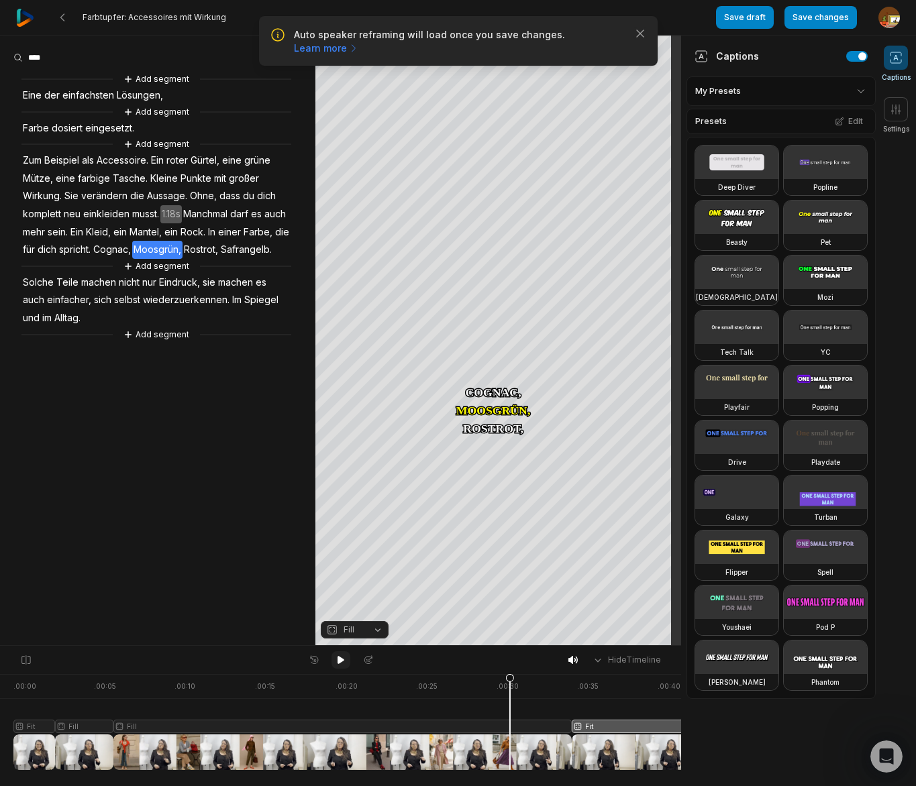
click at [338, 662] on icon at bounding box center [341, 660] width 7 height 8
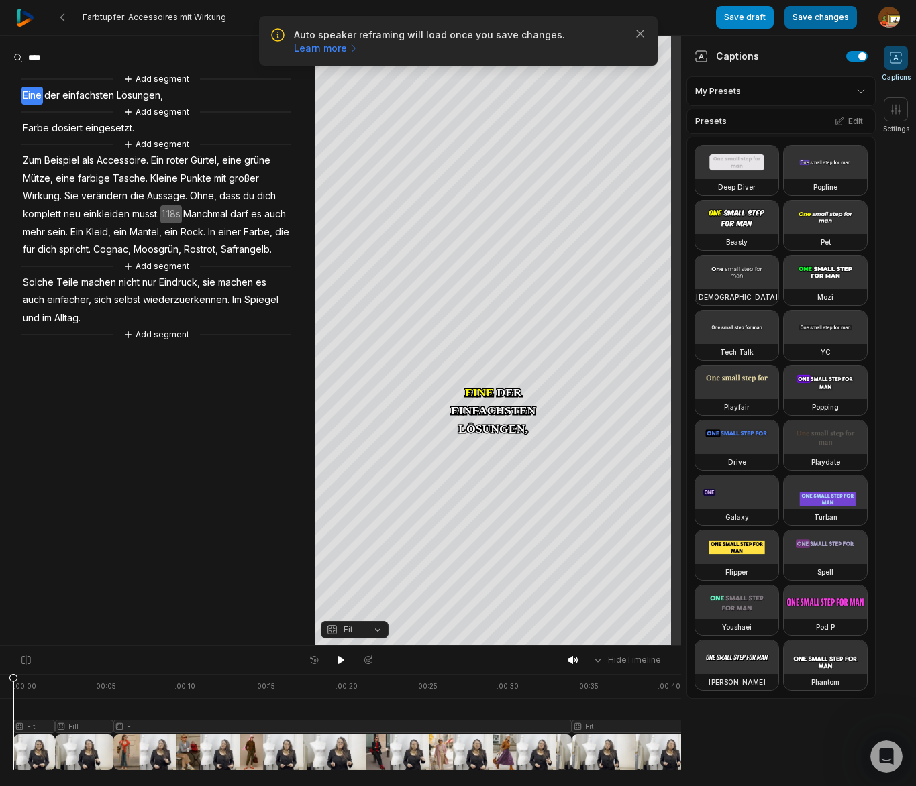
click at [831, 21] on button "Save changes" at bounding box center [820, 17] width 72 height 23
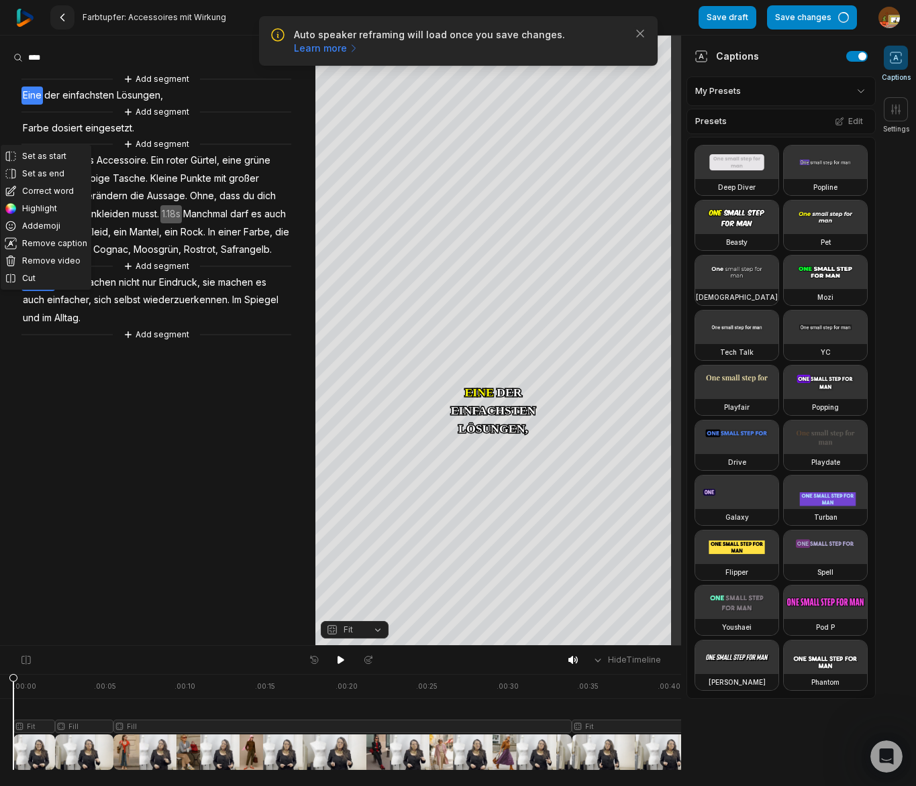
click at [64, 19] on icon at bounding box center [62, 17] width 11 height 11
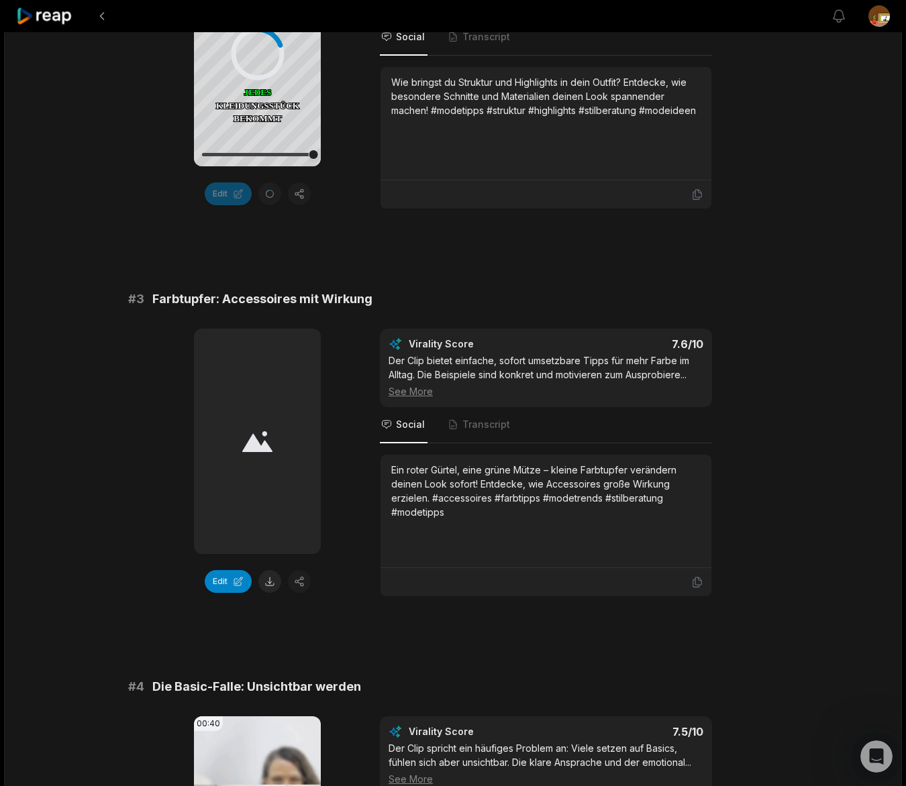
scroll to position [696, 0]
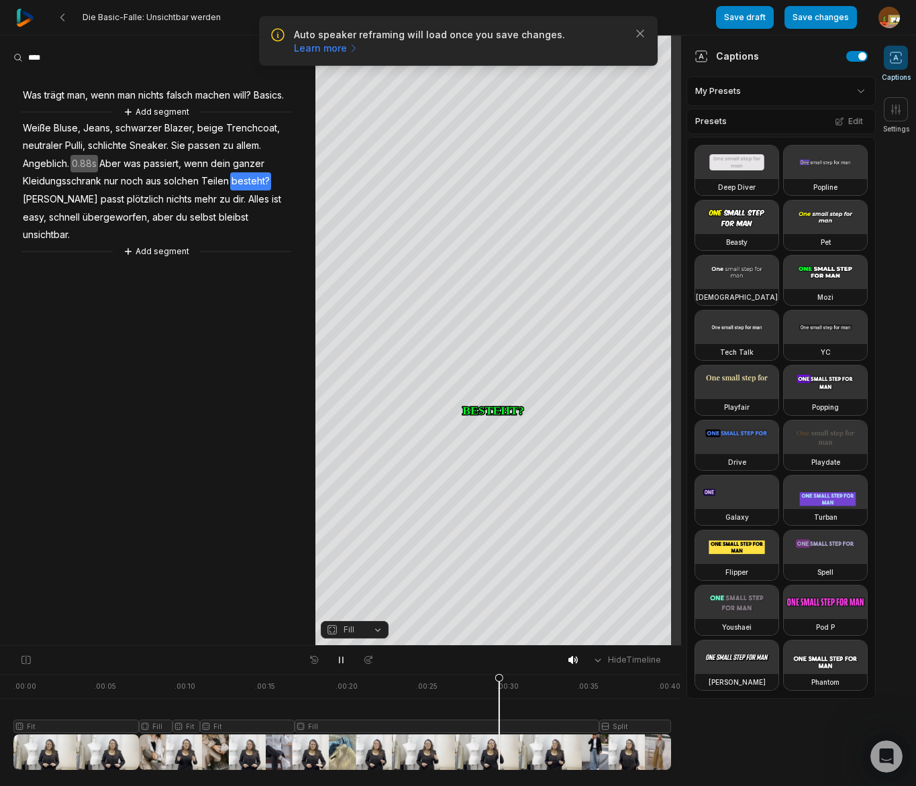
scroll to position [1470, 0]
click at [232, 209] on span "dir." at bounding box center [239, 200] width 15 height 18
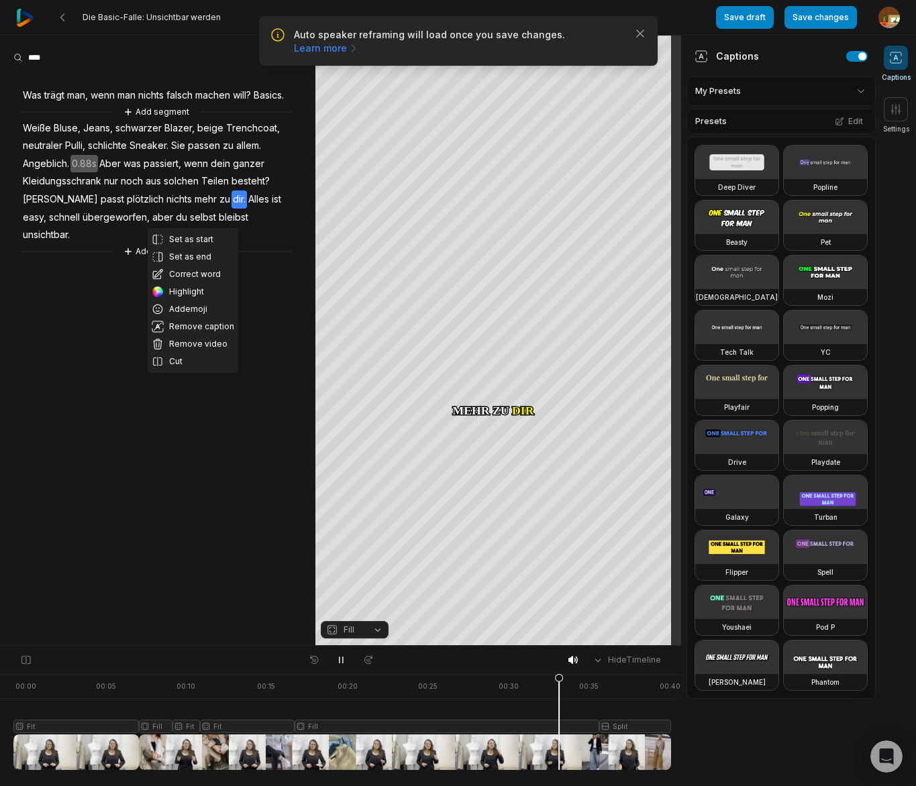
click at [180, 355] on button "Cut" at bounding box center [193, 361] width 91 height 17
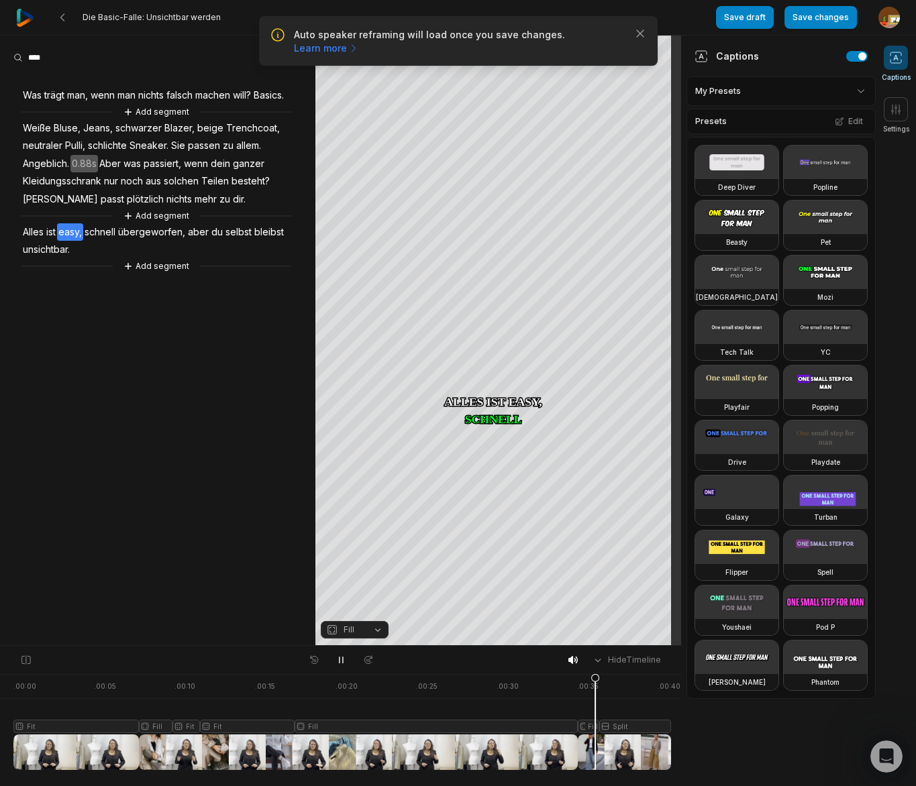
click at [56, 173] on span "Angeblich." at bounding box center [45, 164] width 49 height 18
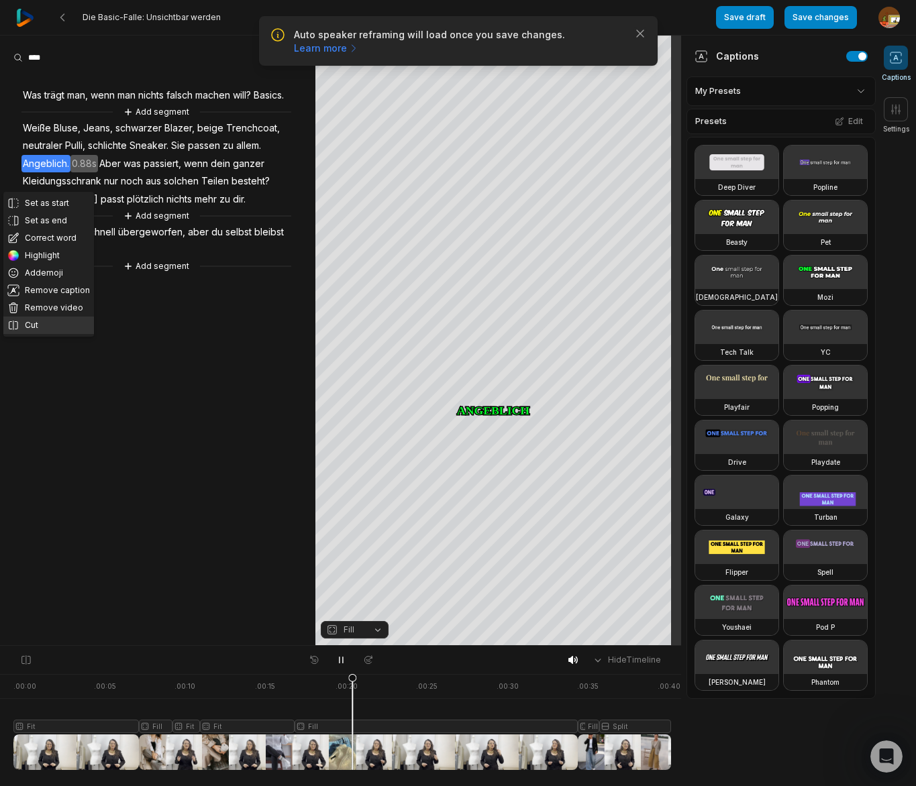
click at [44, 327] on button "Cut" at bounding box center [48, 325] width 91 height 17
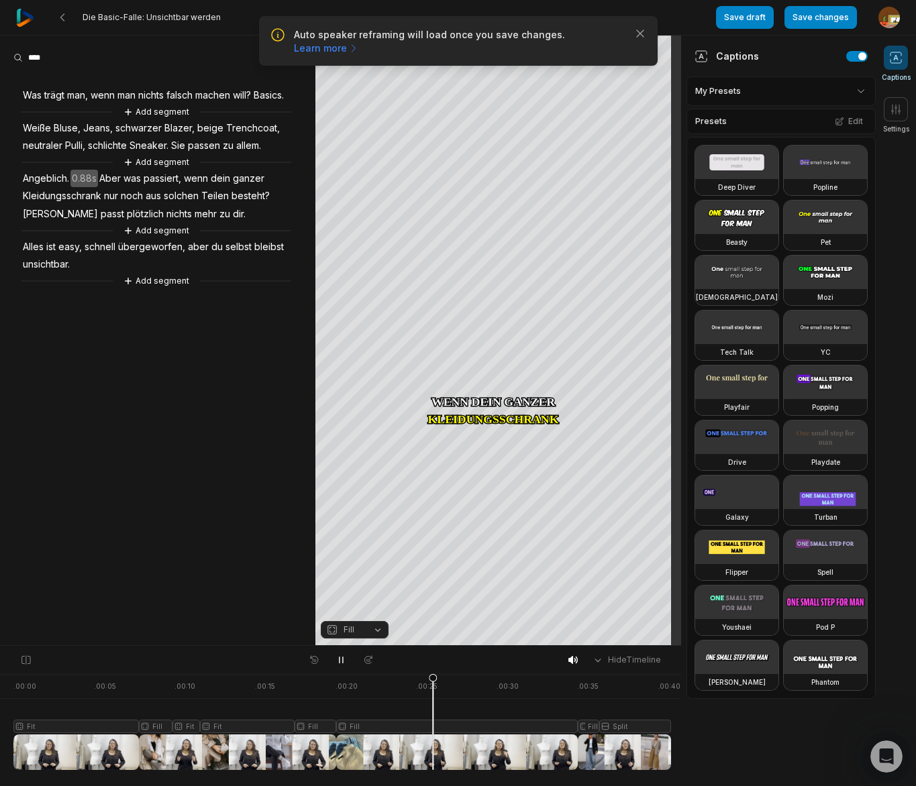
drag, startPoint x: 340, startPoint y: 660, endPoint x: 372, endPoint y: 630, distance: 43.7
click at [340, 660] on icon at bounding box center [341, 660] width 11 height 11
drag, startPoint x: 432, startPoint y: 678, endPoint x: 229, endPoint y: 544, distance: 243.1
click at [321, 684] on icon at bounding box center [322, 725] width 8 height 102
click at [50, 188] on span "Angeblich." at bounding box center [45, 179] width 49 height 18
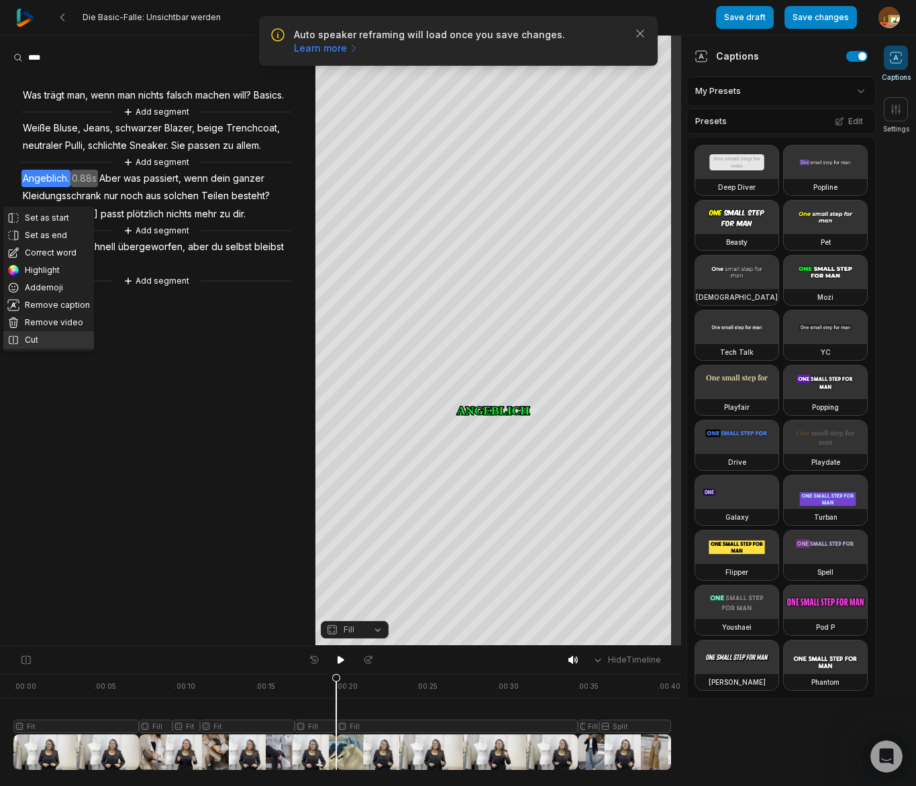
click at [44, 339] on button "Cut" at bounding box center [48, 339] width 91 height 17
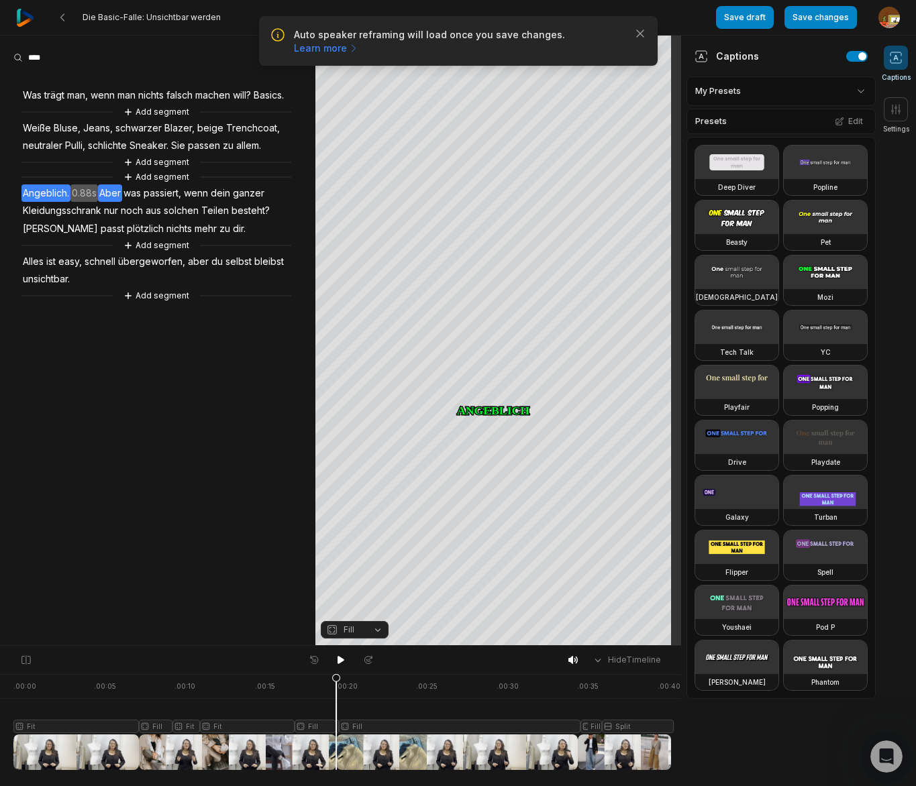
click at [109, 203] on span "Aber" at bounding box center [110, 194] width 24 height 18
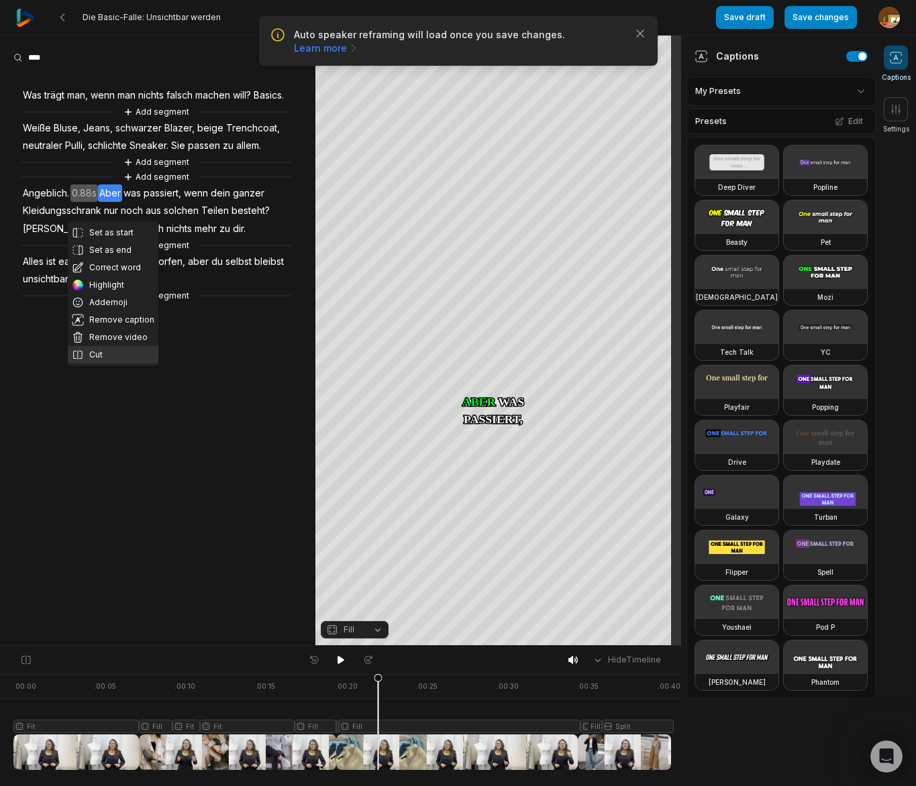
click at [100, 355] on button "Cut" at bounding box center [113, 354] width 91 height 17
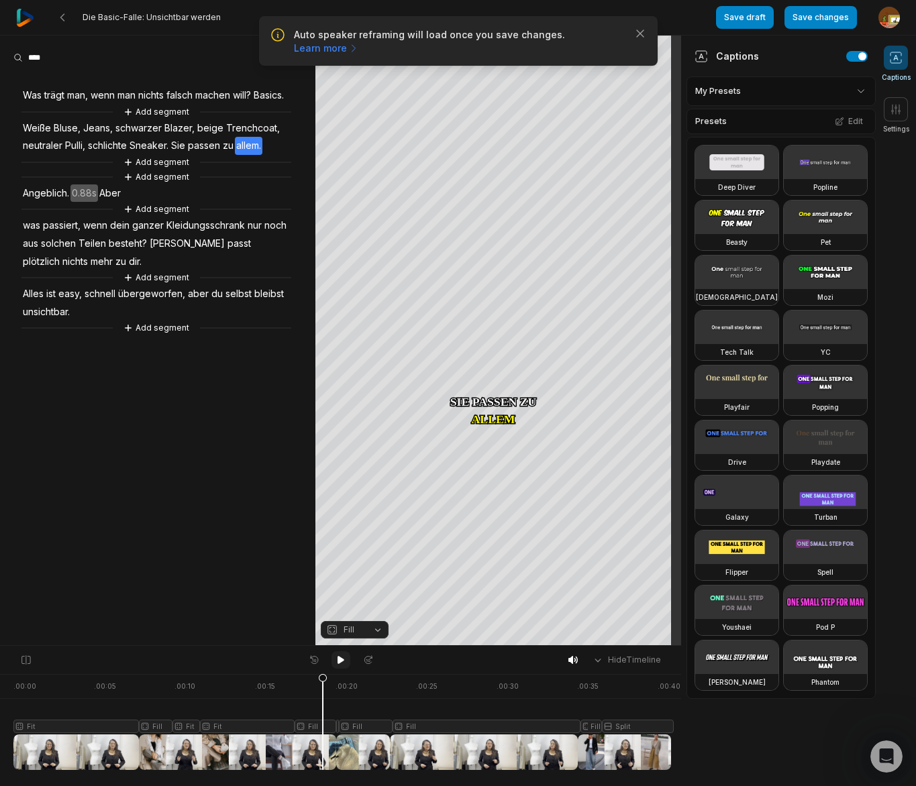
drag, startPoint x: 376, startPoint y: 678, endPoint x: 342, endPoint y: 654, distance: 42.3
click at [323, 688] on icon at bounding box center [323, 725] width 8 height 102
drag, startPoint x: 339, startPoint y: 656, endPoint x: 210, endPoint y: 622, distance: 133.1
click at [338, 656] on icon at bounding box center [341, 660] width 11 height 11
drag, startPoint x: 342, startPoint y: 662, endPoint x: 344, endPoint y: 631, distance: 30.9
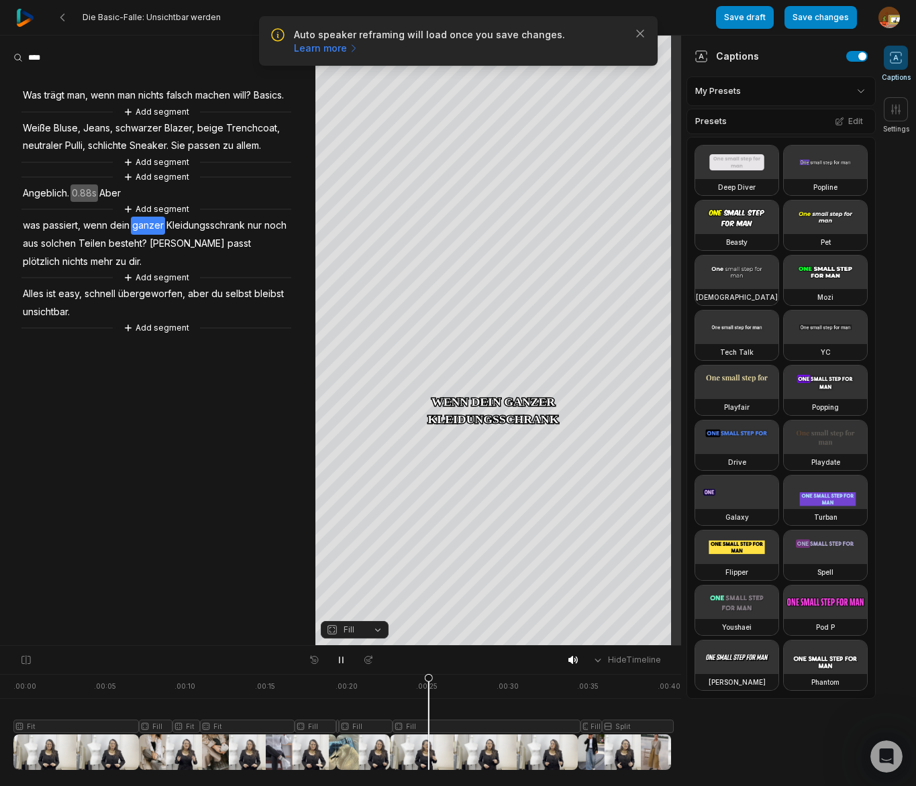
click at [344, 661] on icon at bounding box center [341, 660] width 11 height 11
click at [113, 203] on span "Aber" at bounding box center [110, 194] width 24 height 18
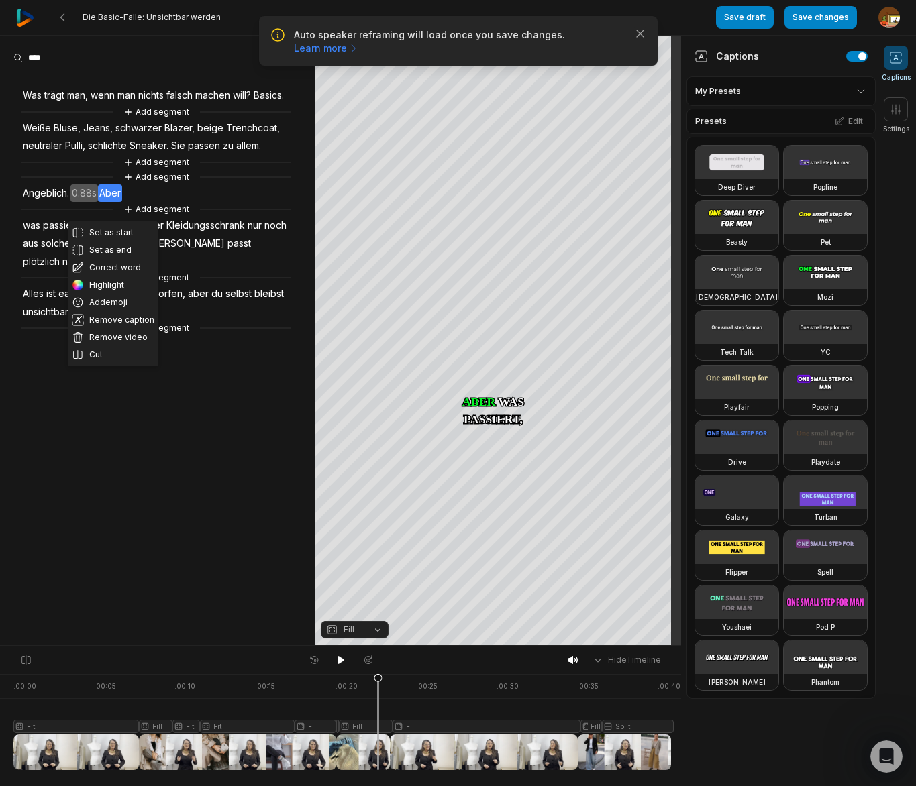
click at [367, 725] on div at bounding box center [342, 722] width 658 height 96
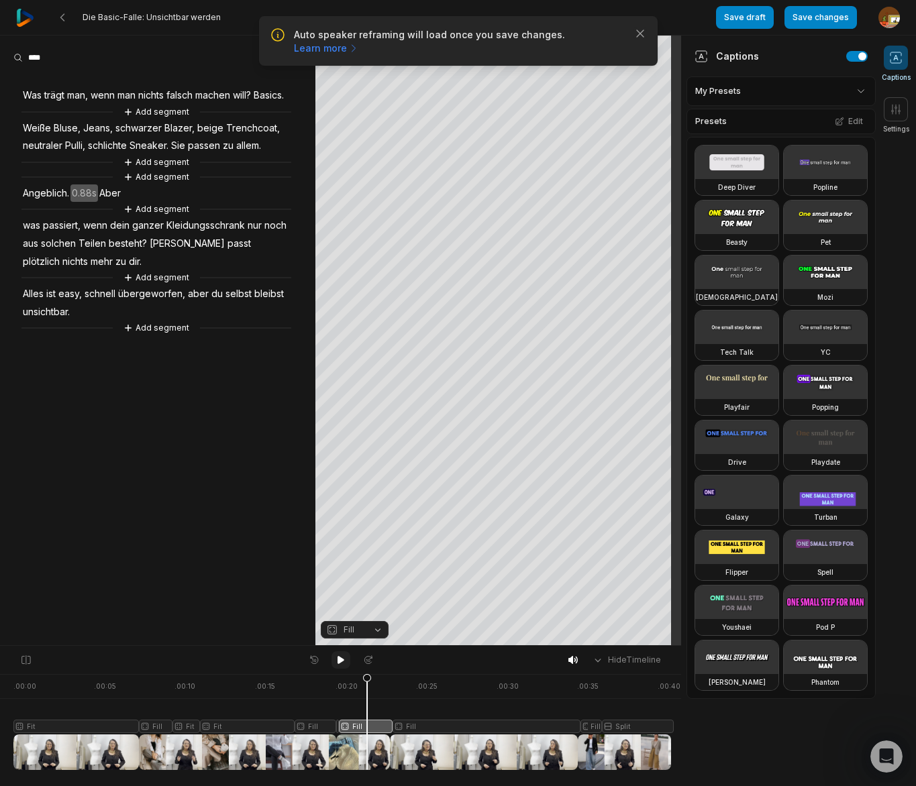
click at [344, 663] on icon at bounding box center [341, 660] width 11 height 11
click at [371, 727] on div at bounding box center [342, 722] width 658 height 96
drag, startPoint x: 380, startPoint y: 631, endPoint x: 355, endPoint y: 540, distance: 94.8
click at [380, 631] on button "Fill" at bounding box center [355, 629] width 68 height 17
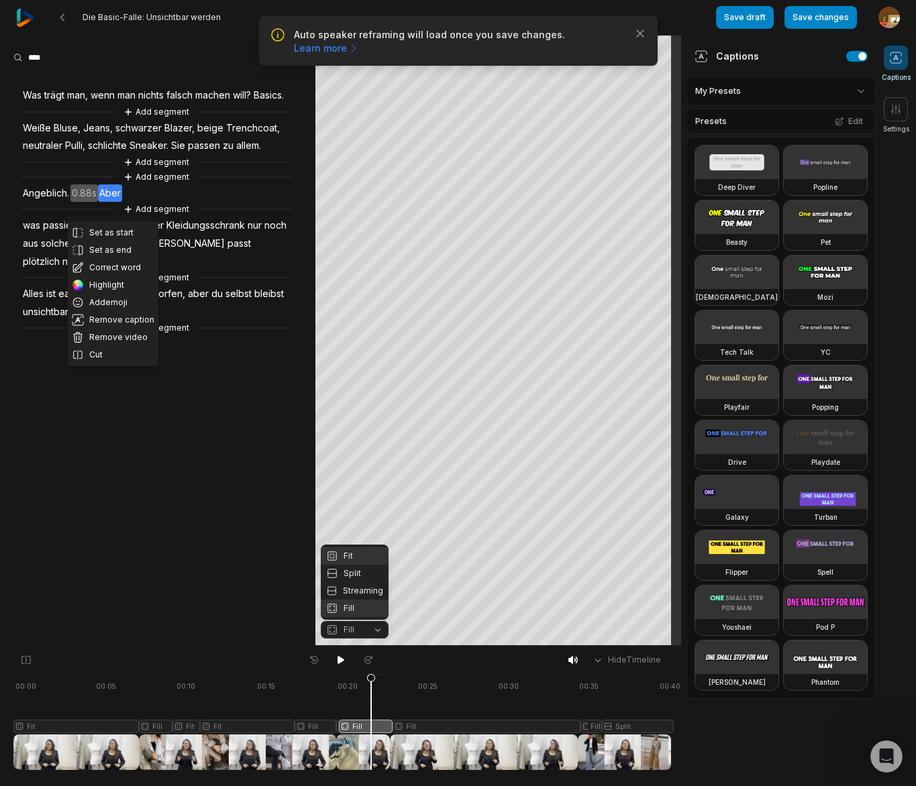
click at [354, 558] on div "Fit" at bounding box center [355, 556] width 68 height 17
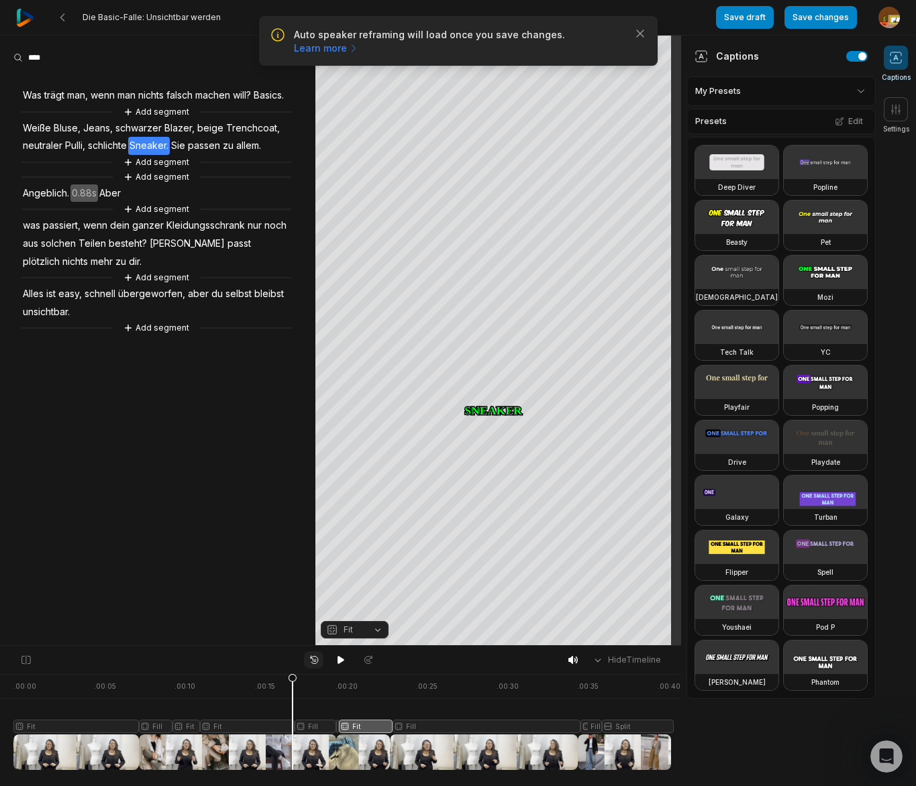
drag, startPoint x: 369, startPoint y: 676, endPoint x: 311, endPoint y: 665, distance: 58.7
click at [293, 686] on icon at bounding box center [293, 725] width 8 height 102
drag, startPoint x: 340, startPoint y: 659, endPoint x: 270, endPoint y: 637, distance: 73.2
click at [339, 659] on icon at bounding box center [341, 660] width 7 height 8
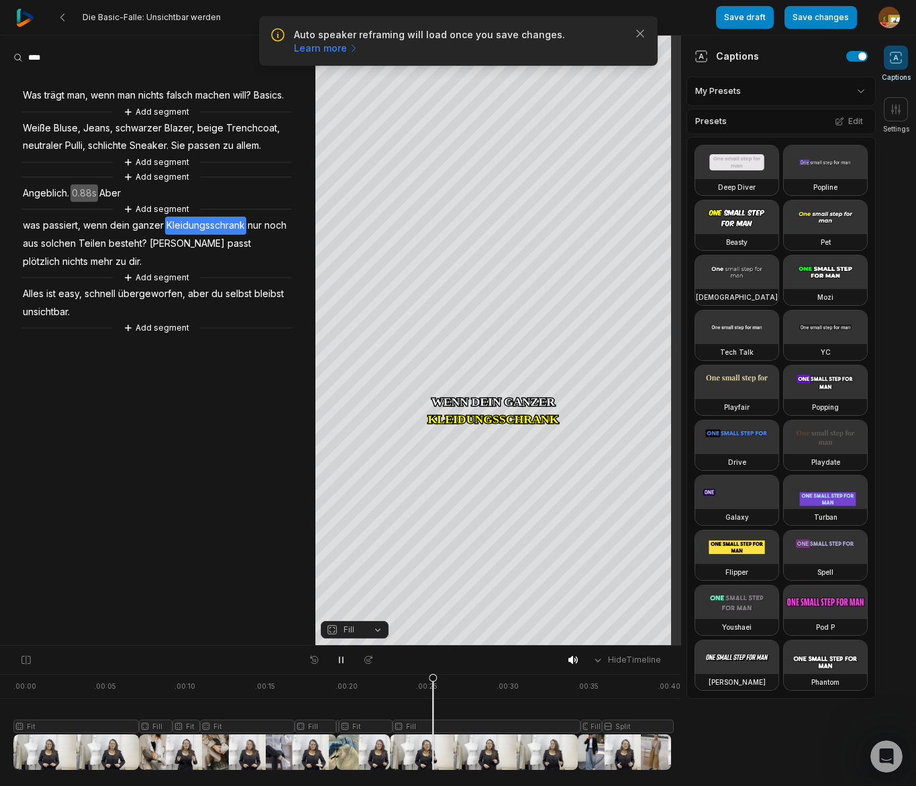
click at [381, 727] on div at bounding box center [342, 722] width 658 height 96
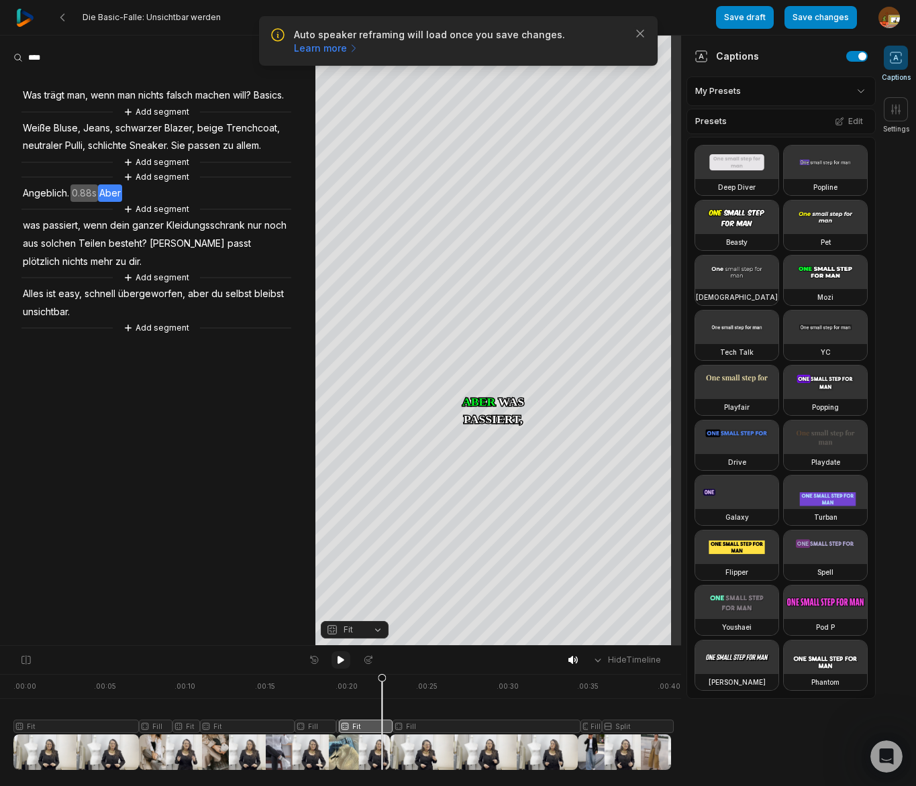
click at [339, 660] on icon at bounding box center [341, 660] width 7 height 8
drag, startPoint x: 340, startPoint y: 662, endPoint x: 351, endPoint y: 666, distance: 11.7
click at [342, 661] on icon at bounding box center [341, 660] width 11 height 11
drag, startPoint x: 382, startPoint y: 728, endPoint x: 390, endPoint y: 701, distance: 28.7
click at [382, 728] on div at bounding box center [342, 722] width 658 height 96
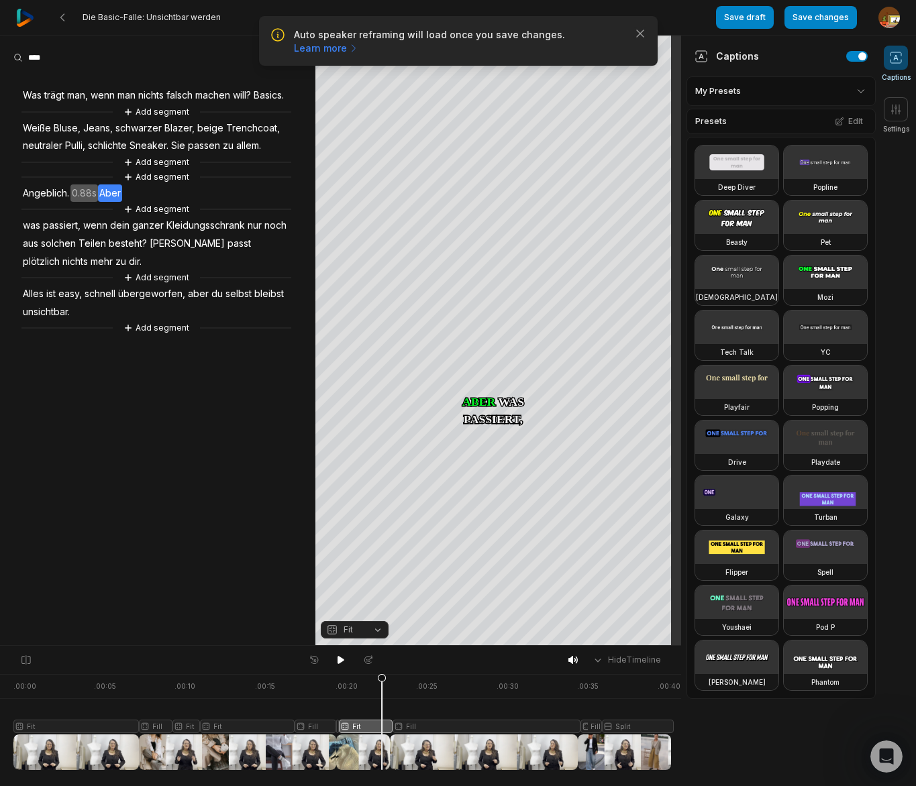
click at [376, 630] on button "Fit" at bounding box center [355, 629] width 68 height 17
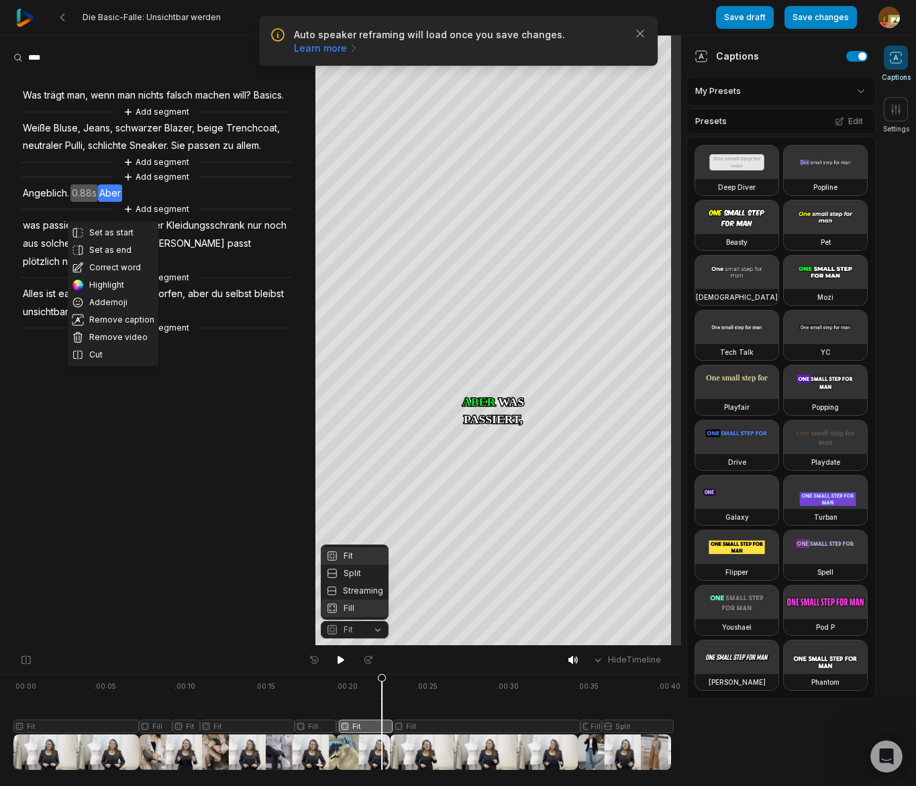
click at [355, 605] on div "Fill" at bounding box center [355, 608] width 68 height 17
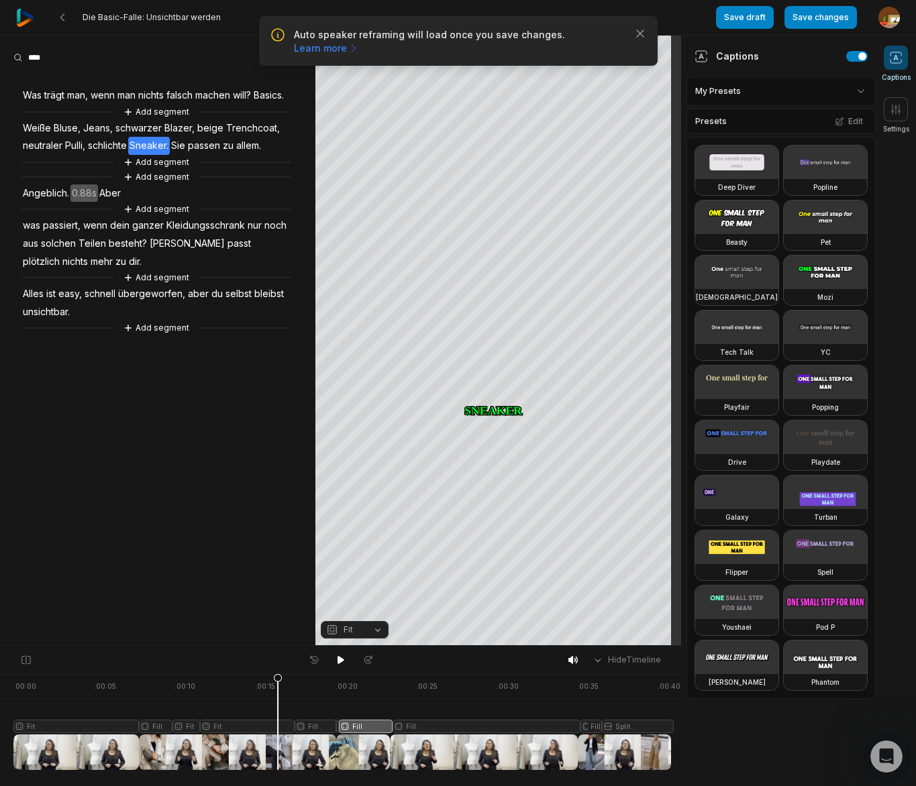
drag, startPoint x: 321, startPoint y: 693, endPoint x: 278, endPoint y: 696, distance: 42.4
click at [278, 696] on icon at bounding box center [278, 725] width 8 height 102
click at [342, 660] on icon at bounding box center [341, 660] width 7 height 8
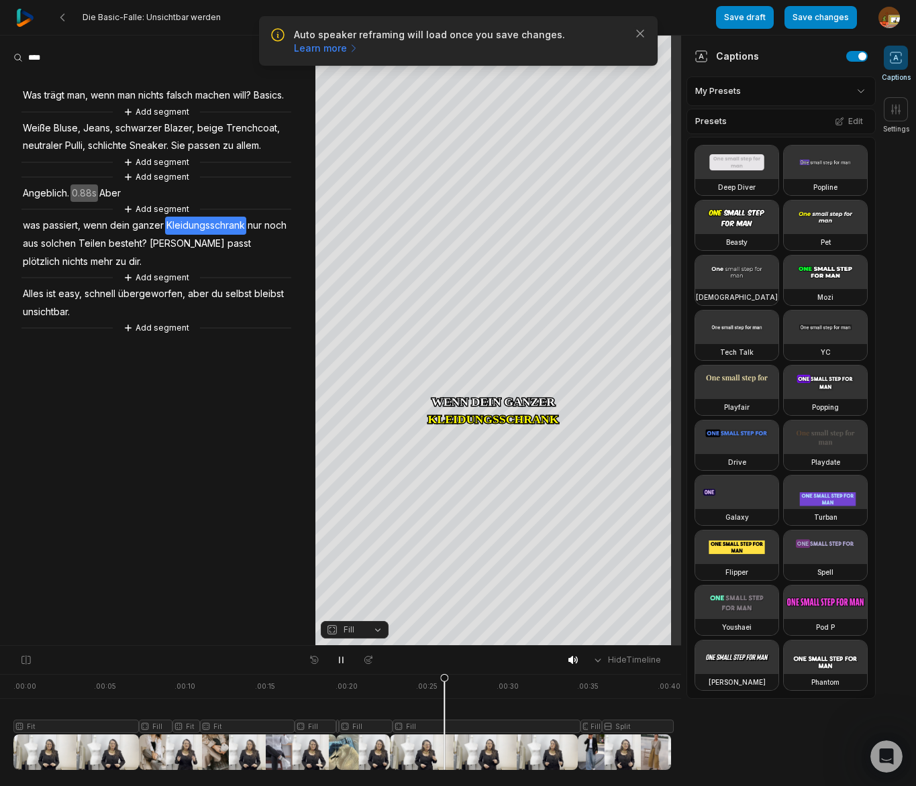
drag, startPoint x: 340, startPoint y: 660, endPoint x: 187, endPoint y: 424, distance: 281.4
click at [340, 656] on icon at bounding box center [341, 660] width 11 height 11
click at [67, 235] on span "passiert," at bounding box center [62, 226] width 40 height 18
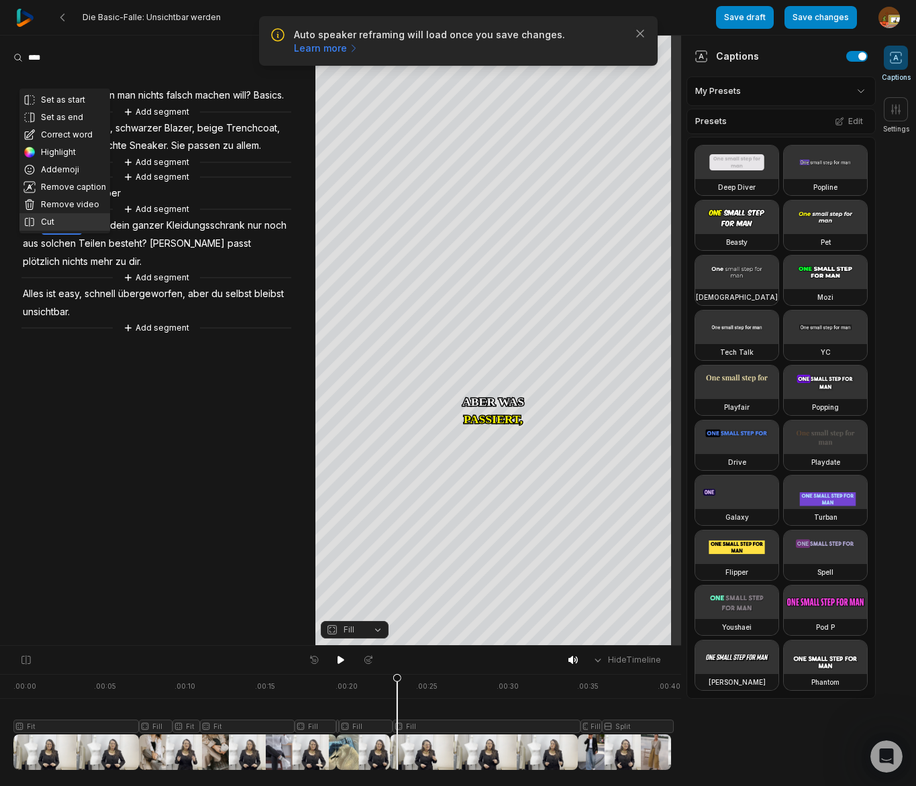
click at [66, 221] on button "Cut" at bounding box center [64, 221] width 91 height 17
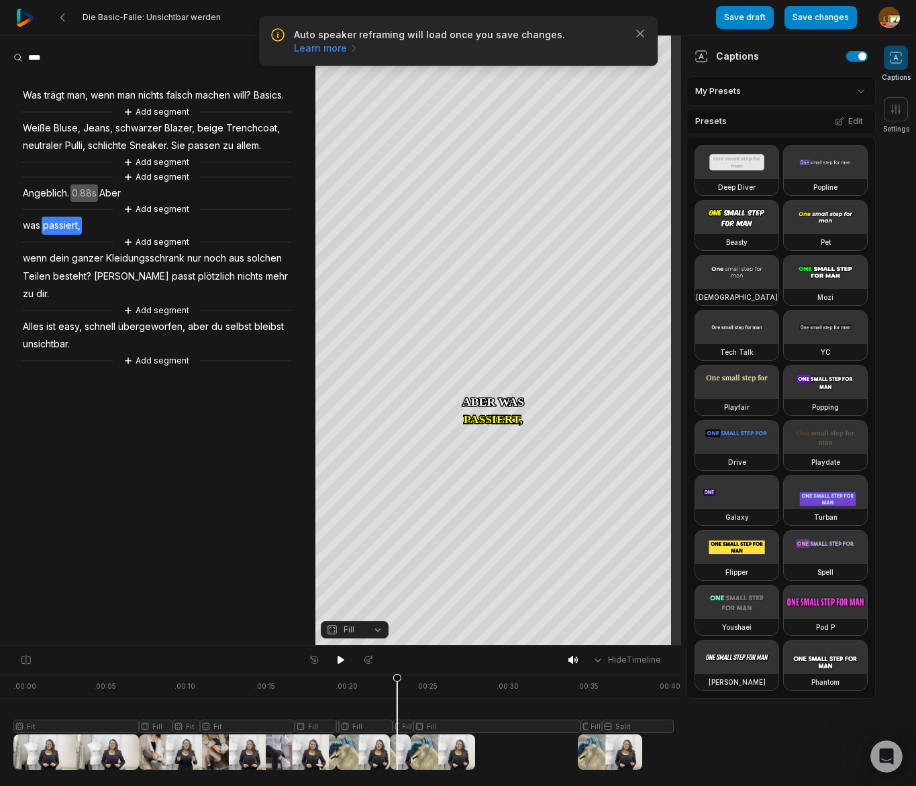
click at [36, 268] on span "wenn" at bounding box center [34, 259] width 27 height 18
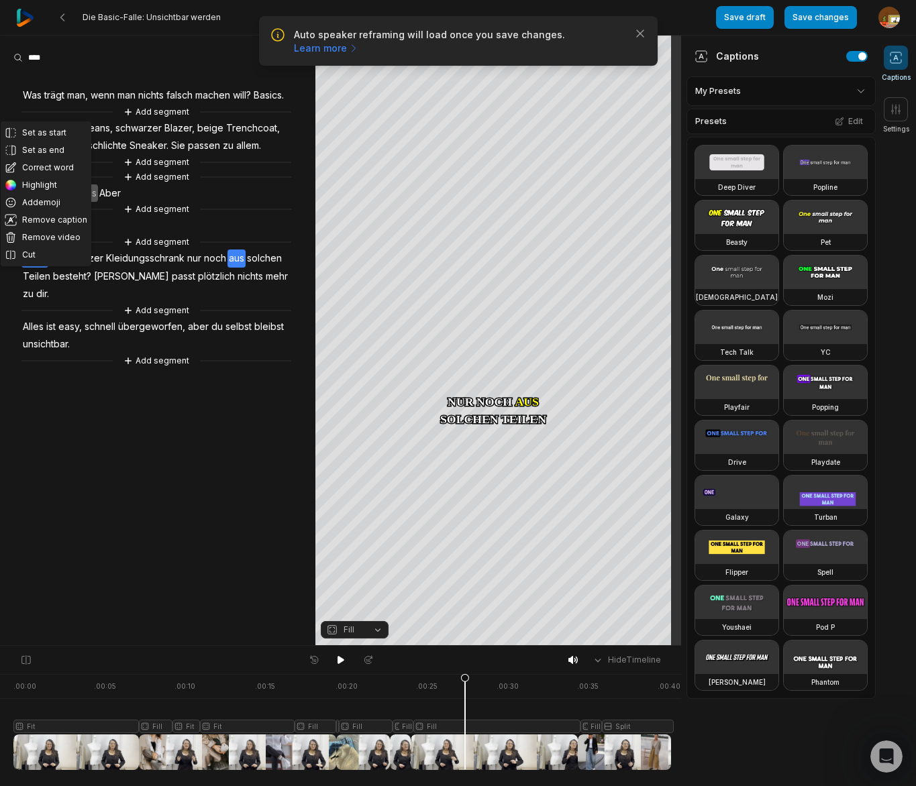
click at [465, 731] on div at bounding box center [342, 722] width 658 height 96
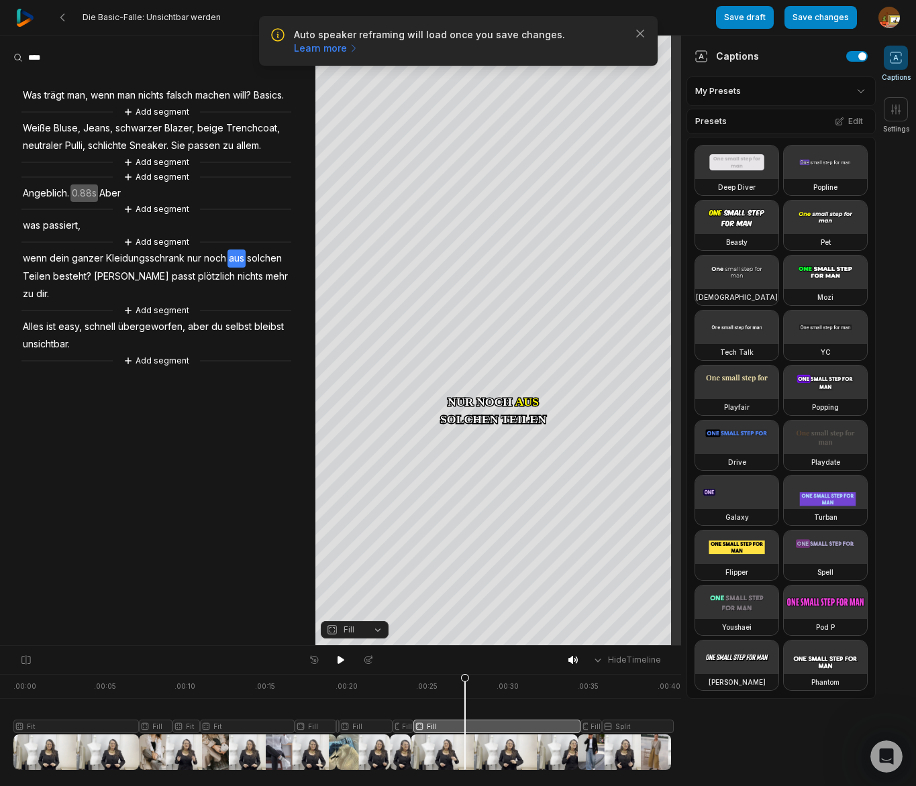
click at [376, 634] on button "Fill" at bounding box center [355, 629] width 68 height 17
click at [79, 294] on div "Your browser does not support mp4 format. Your browser does not support mp4 for…" at bounding box center [340, 341] width 681 height 611
click at [79, 286] on span "besteht?" at bounding box center [72, 277] width 41 height 18
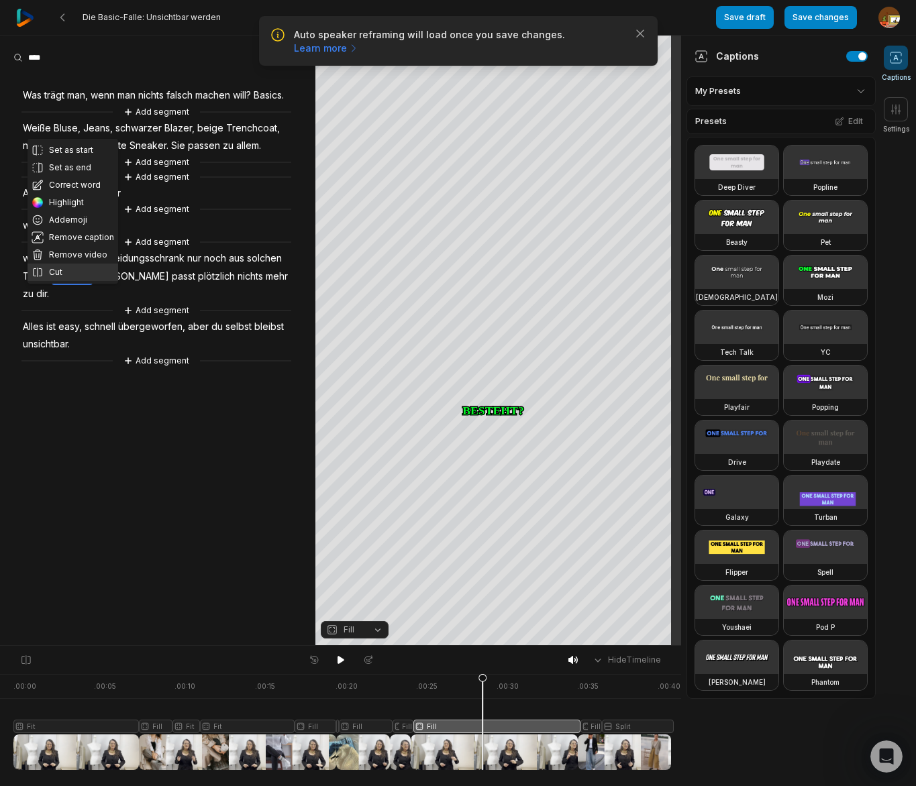
click at [68, 274] on button "Cut" at bounding box center [73, 272] width 91 height 17
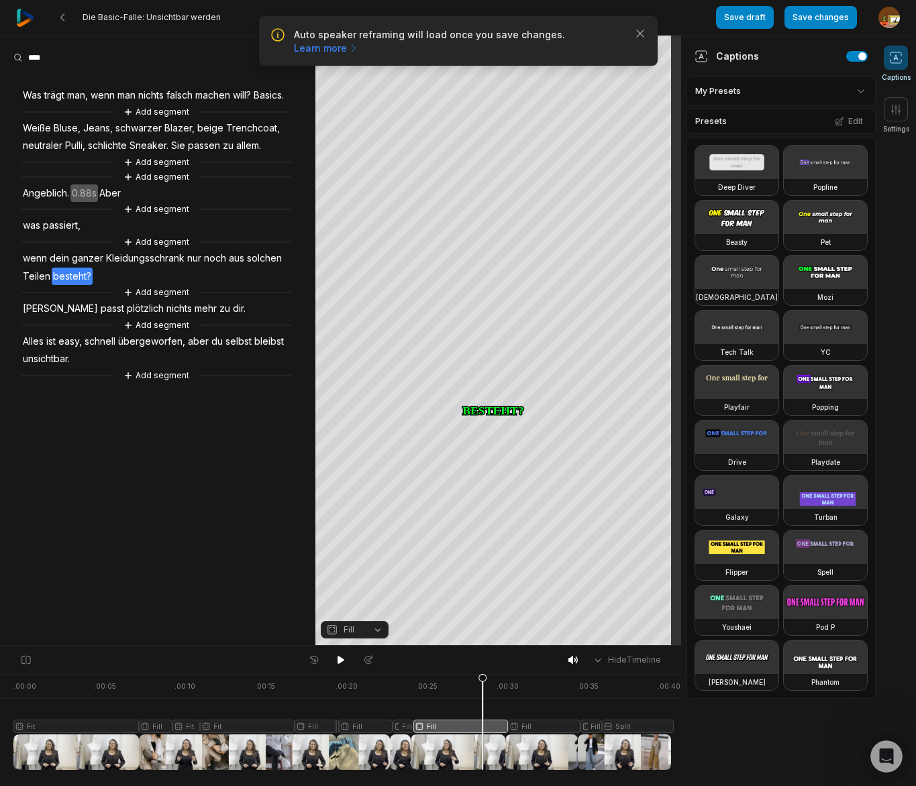
click at [532, 727] on div at bounding box center [342, 722] width 658 height 96
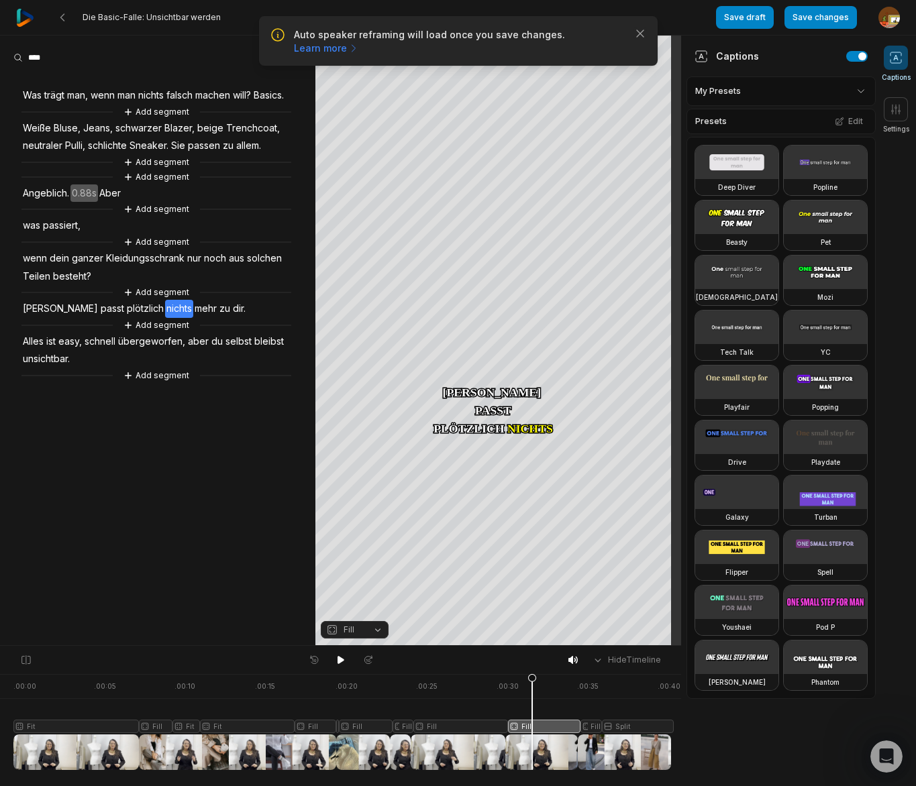
drag, startPoint x: 382, startPoint y: 629, endPoint x: 356, endPoint y: 503, distance: 128.8
click at [382, 630] on button "Fill" at bounding box center [355, 629] width 68 height 17
click at [358, 554] on div "Fit" at bounding box center [355, 556] width 68 height 17
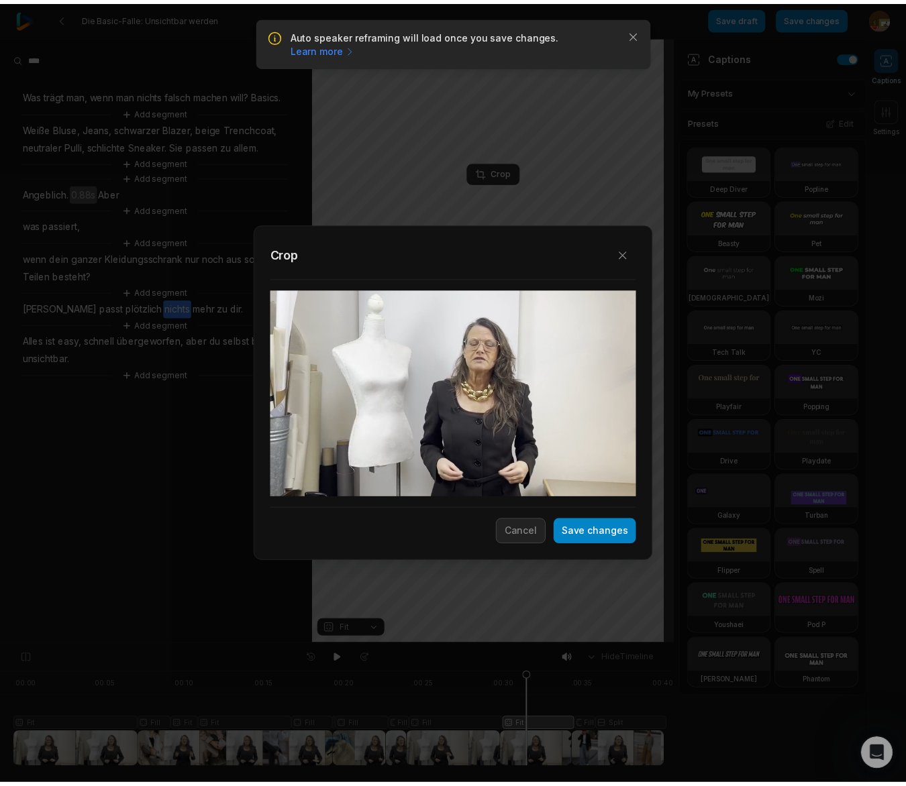
scroll to position [1470, 0]
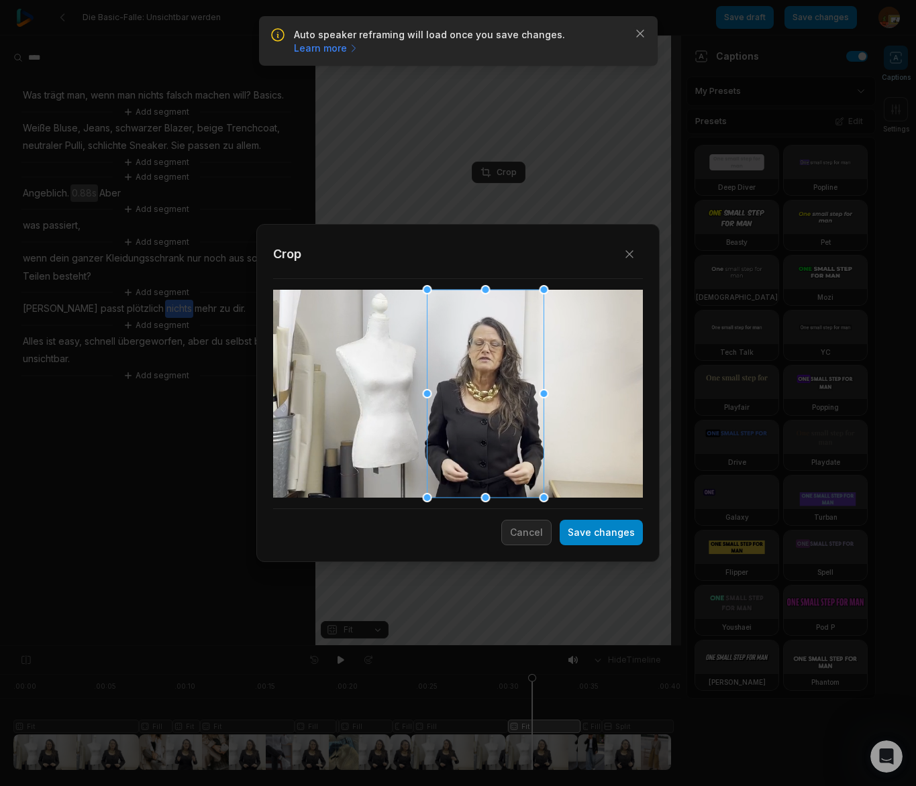
drag, startPoint x: 439, startPoint y: 400, endPoint x: 515, endPoint y: 449, distance: 90.8
click at [466, 401] on div at bounding box center [485, 394] width 117 height 208
drag, startPoint x: 607, startPoint y: 533, endPoint x: 538, endPoint y: 672, distance: 154.6
click at [607, 533] on button "Save changes" at bounding box center [601, 532] width 83 height 25
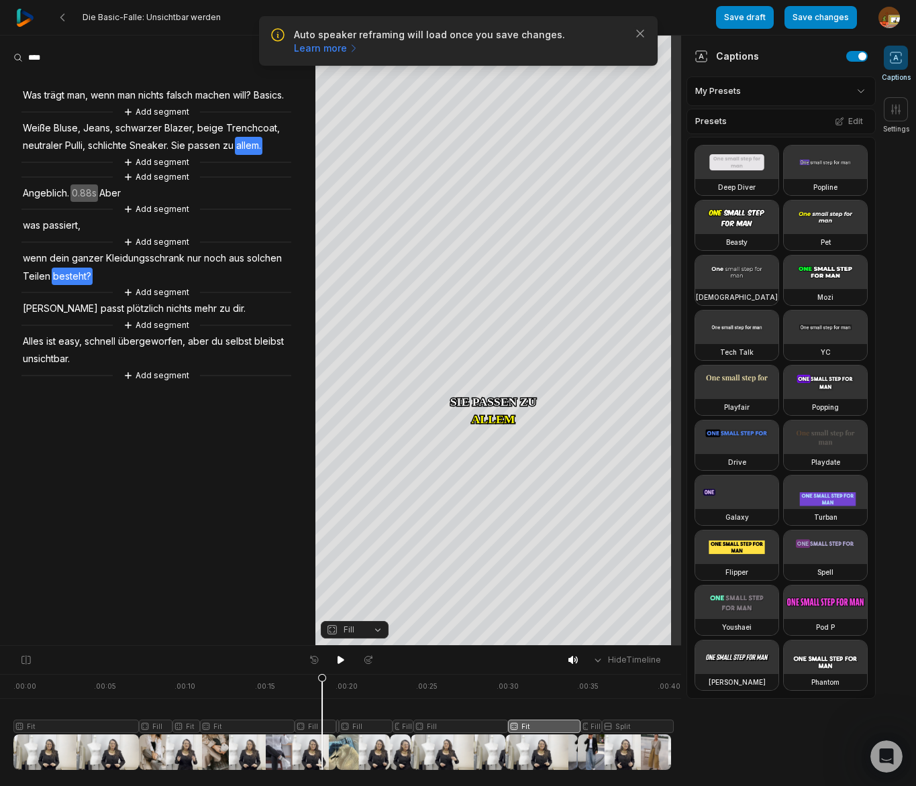
drag, startPoint x: 529, startPoint y: 682, endPoint x: 324, endPoint y: 690, distance: 204.8
click at [323, 691] on icon at bounding box center [321, 722] width 9 height 97
click at [338, 661] on icon at bounding box center [341, 660] width 7 height 8
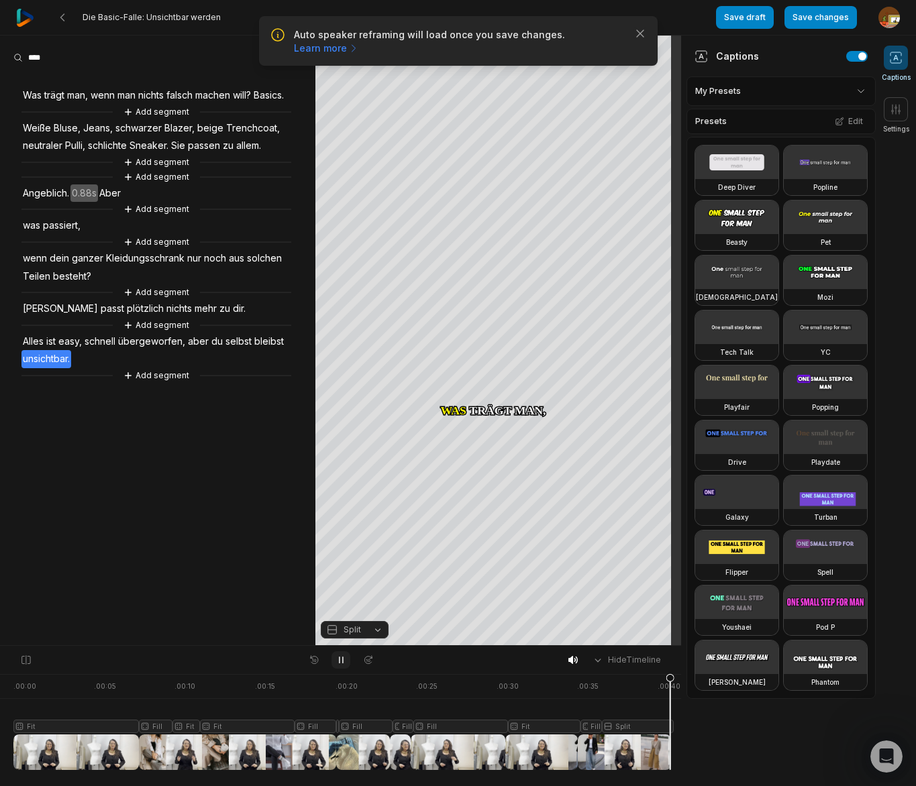
click at [343, 662] on icon at bounding box center [341, 660] width 11 height 11
click at [640, 727] on div at bounding box center [342, 722] width 658 height 96
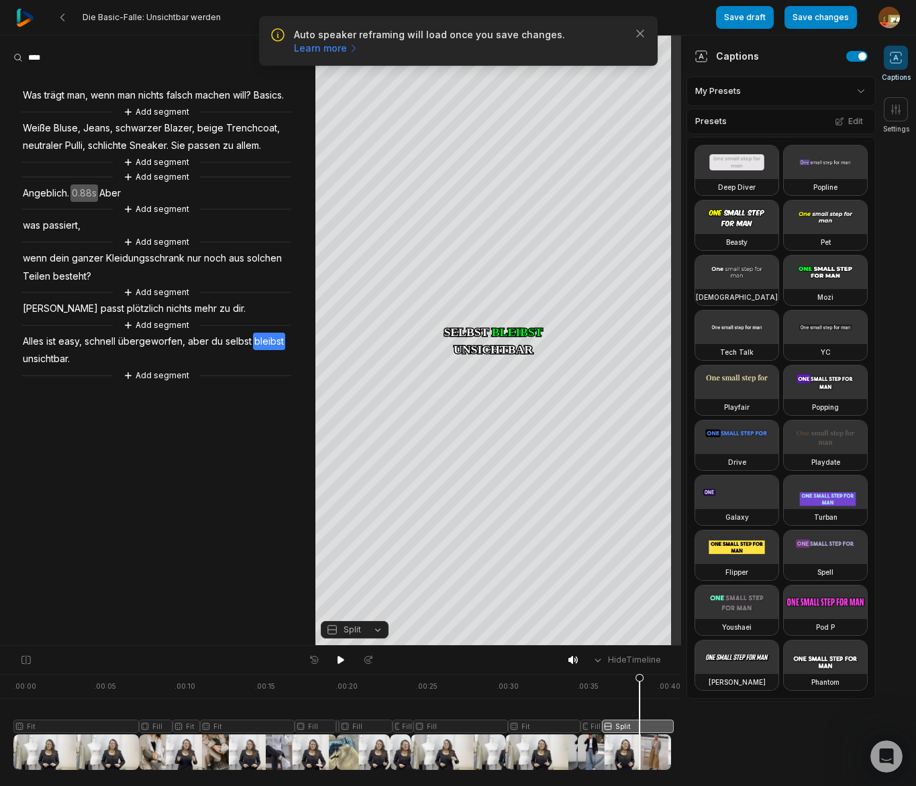
click at [378, 631] on button "Split" at bounding box center [355, 629] width 68 height 17
click at [356, 611] on div "Fill" at bounding box center [355, 608] width 68 height 17
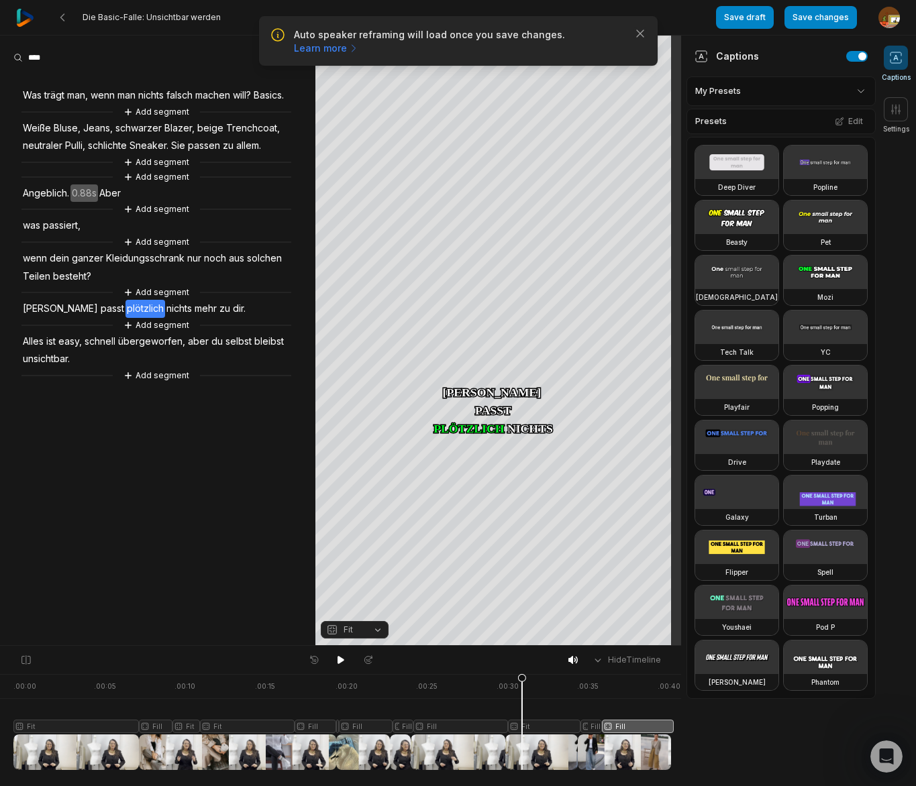
drag, startPoint x: 639, startPoint y: 681, endPoint x: 421, endPoint y: 661, distance: 219.0
click at [521, 688] on icon at bounding box center [522, 725] width 8 height 102
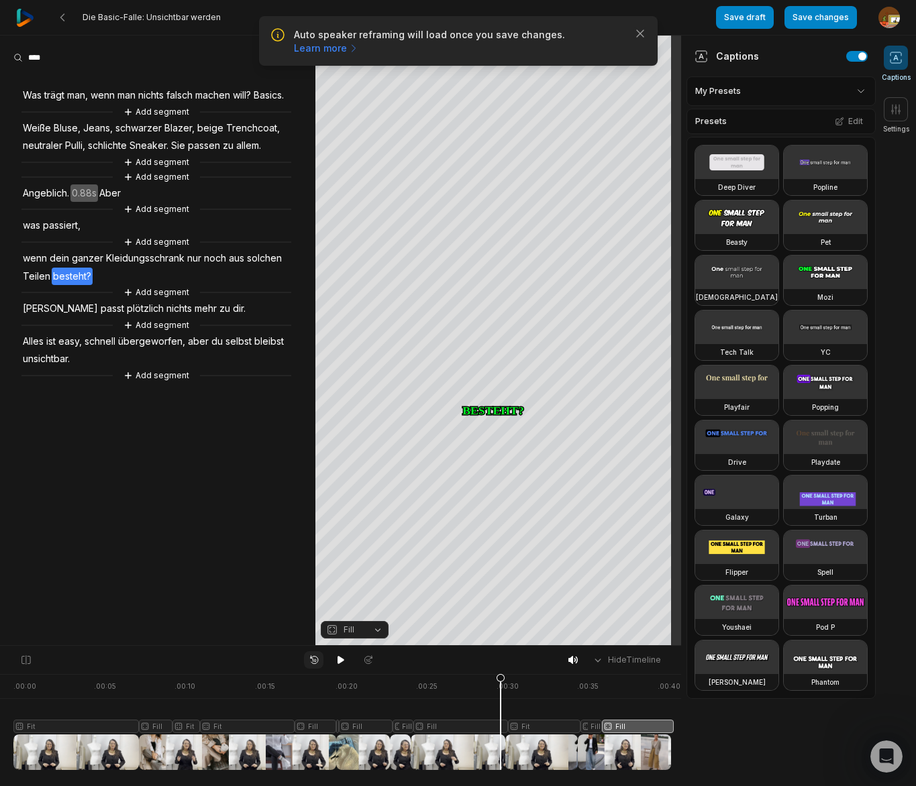
drag, startPoint x: 340, startPoint y: 660, endPoint x: 312, endPoint y: 658, distance: 27.6
click at [340, 660] on icon at bounding box center [341, 660] width 7 height 8
click at [160, 383] on button "Add segment" at bounding box center [156, 375] width 71 height 15
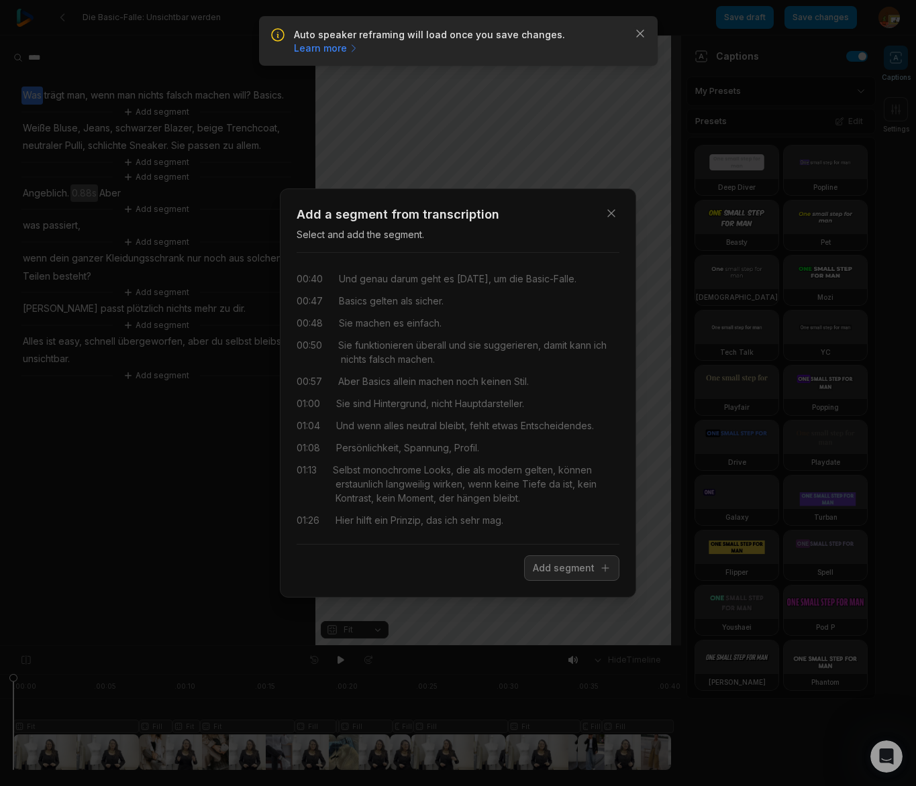
click at [612, 215] on icon "button" at bounding box center [611, 213] width 7 height 7
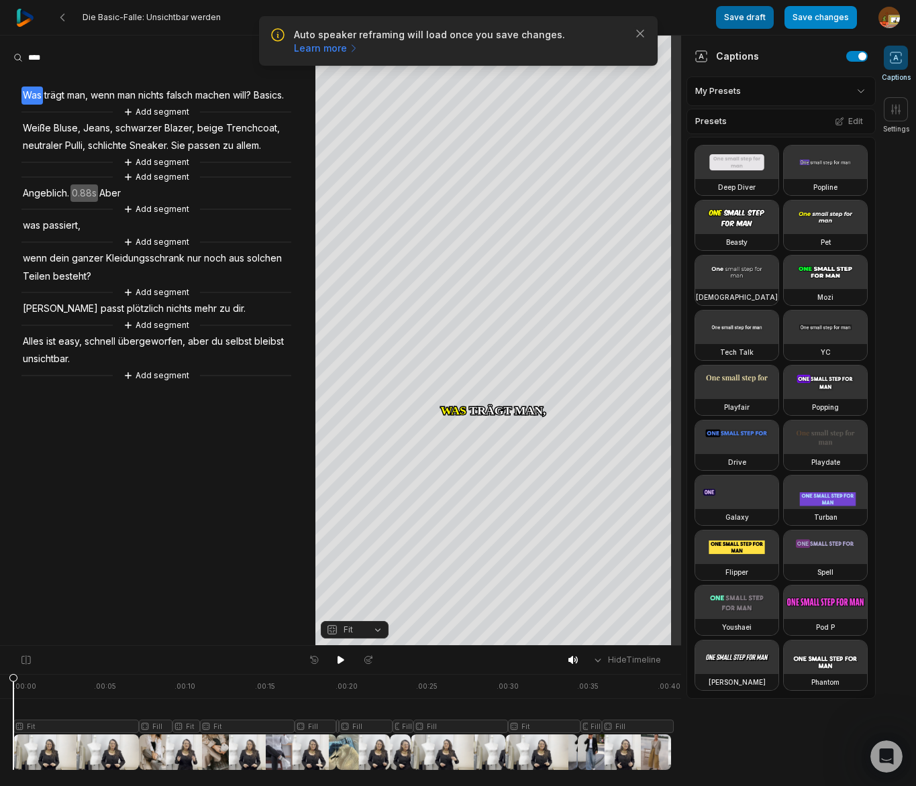
drag, startPoint x: 841, startPoint y: 17, endPoint x: 751, endPoint y: 19, distance: 90.0
click at [841, 16] on button "Save changes" at bounding box center [820, 17] width 72 height 23
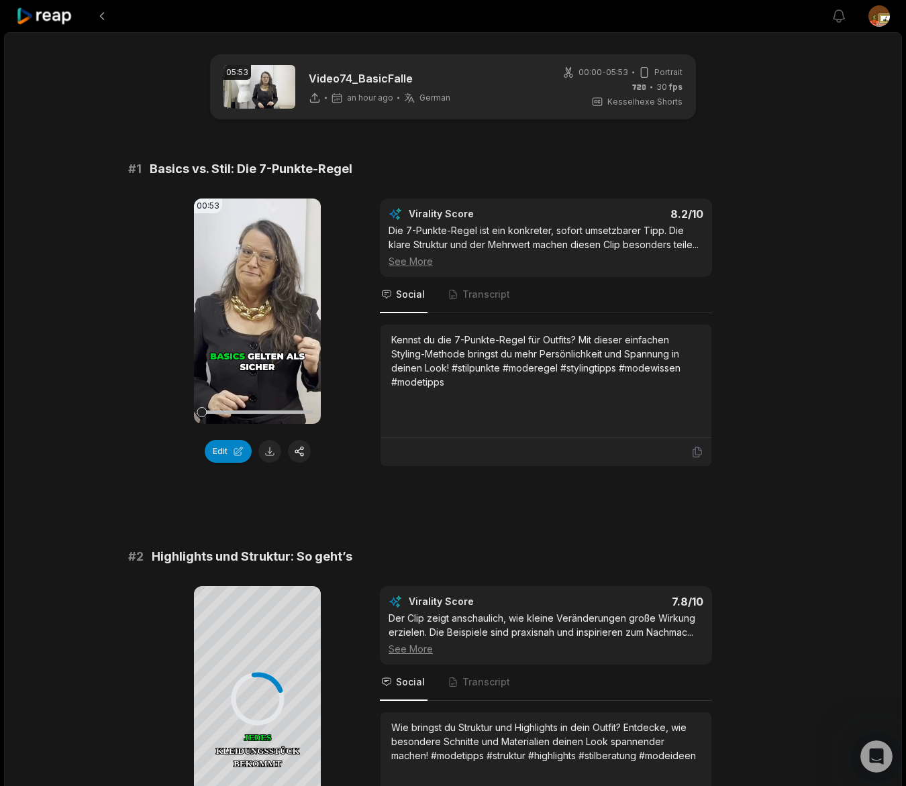
scroll to position [976, 0]
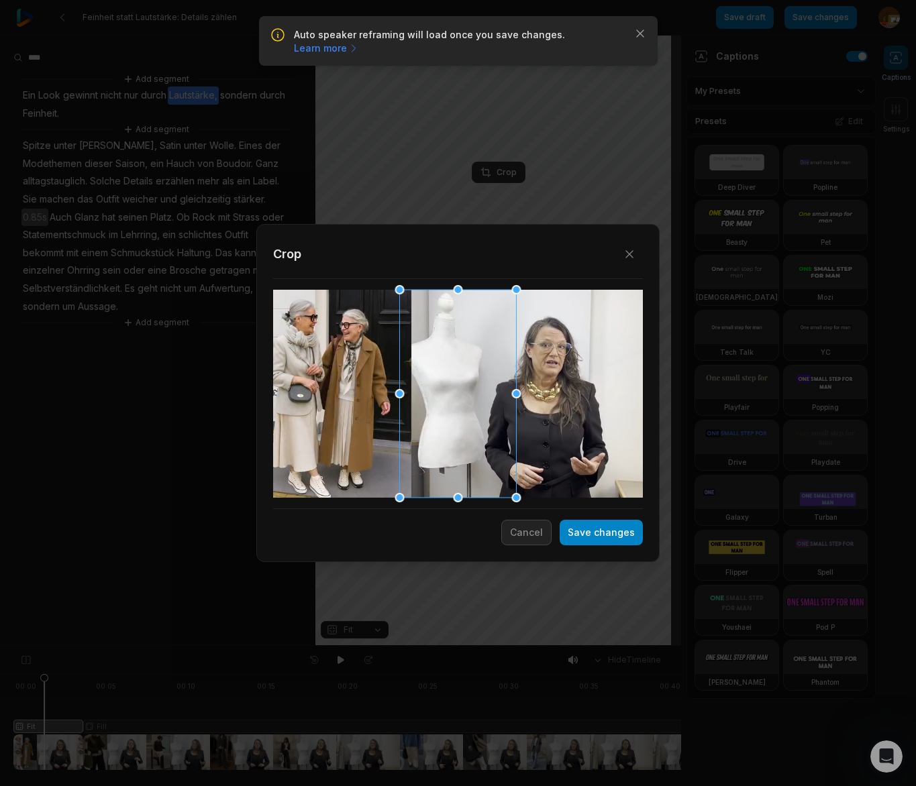
scroll to position [1470, 0]
drag, startPoint x: 442, startPoint y: 415, endPoint x: 528, endPoint y: 413, distance: 85.9
click at [528, 413] on div at bounding box center [544, 394] width 117 height 208
drag, startPoint x: 484, startPoint y: 498, endPoint x: 501, endPoint y: 457, distance: 44.2
click at [501, 646] on div "Close Crop Save changes Cancel" at bounding box center [458, 646] width 916 height 0
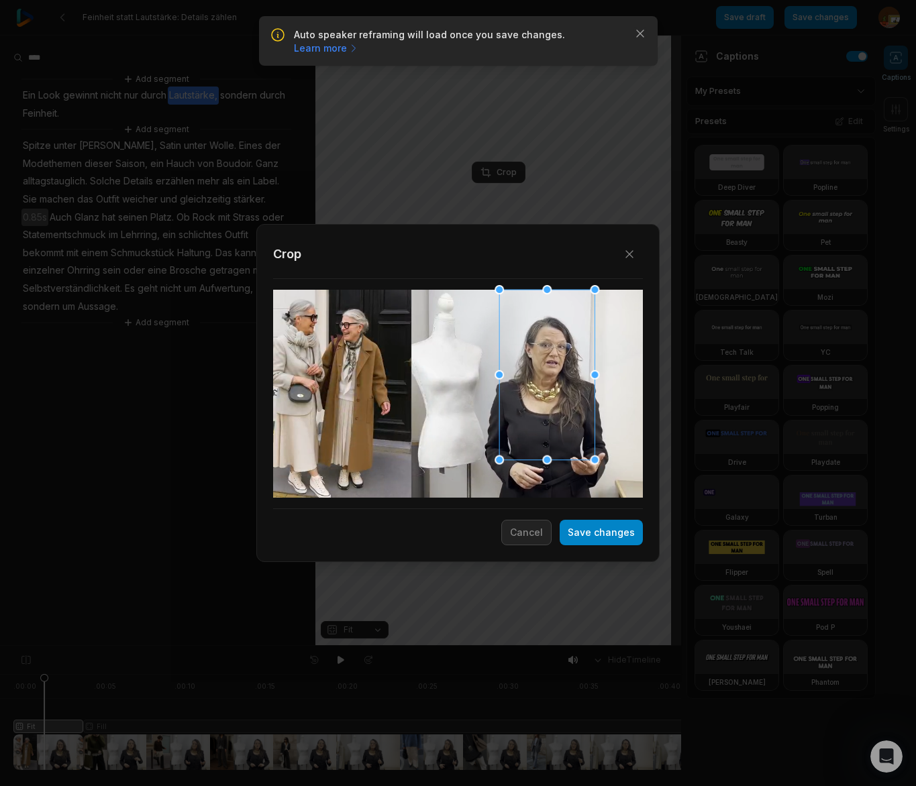
click at [523, 439] on div at bounding box center [546, 375] width 95 height 170
click at [605, 534] on button "Save changes" at bounding box center [601, 532] width 83 height 25
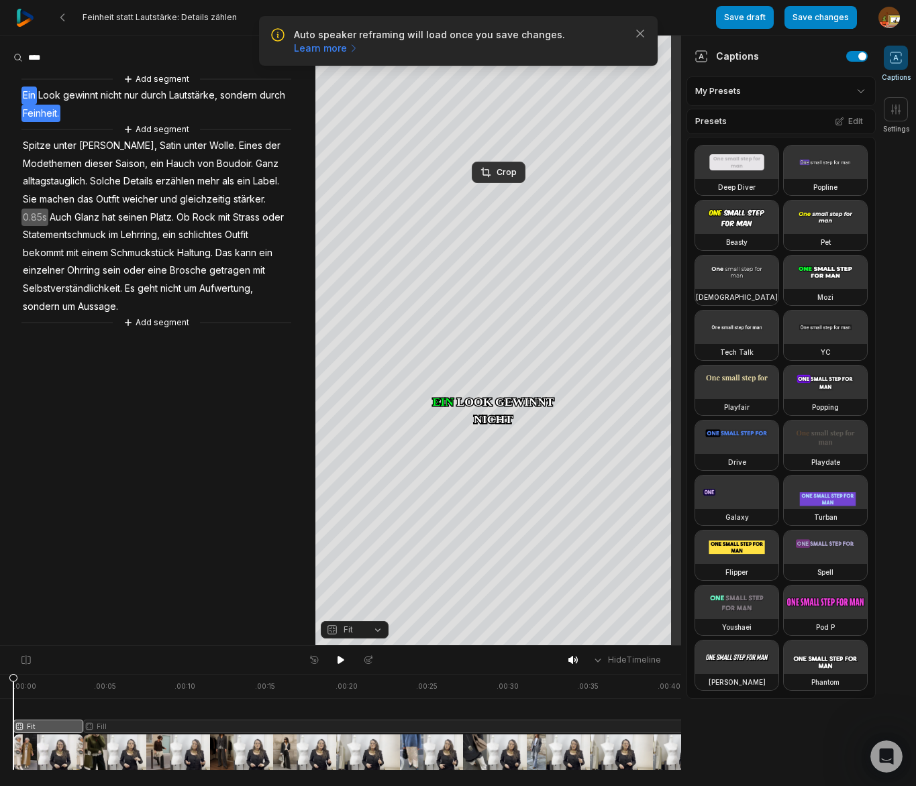
drag, startPoint x: 43, startPoint y: 682, endPoint x: 5, endPoint y: 684, distance: 37.6
click at [5, 684] on div ". 00:00 . 00:05 . 00:10 . 00:15 . 00:20 . 00:25 . 00:30 . 00:35 . 00:40 Fit Fill" at bounding box center [340, 730] width 681 height 112
drag, startPoint x: 339, startPoint y: 662, endPoint x: 230, endPoint y: 602, distance: 124.4
click at [338, 662] on icon at bounding box center [341, 660] width 7 height 8
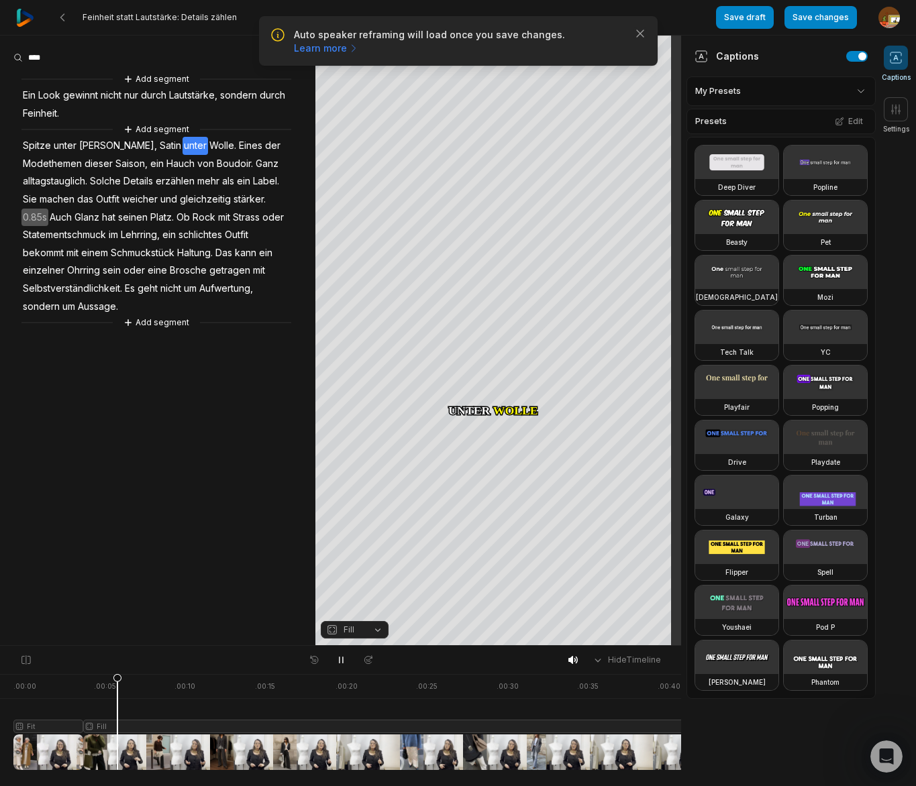
drag, startPoint x: 342, startPoint y: 662, endPoint x: 351, endPoint y: 640, distance: 24.1
click at [342, 661] on icon at bounding box center [341, 660] width 11 height 11
click at [205, 95] on span "Lautstärke," at bounding box center [193, 96] width 51 height 18
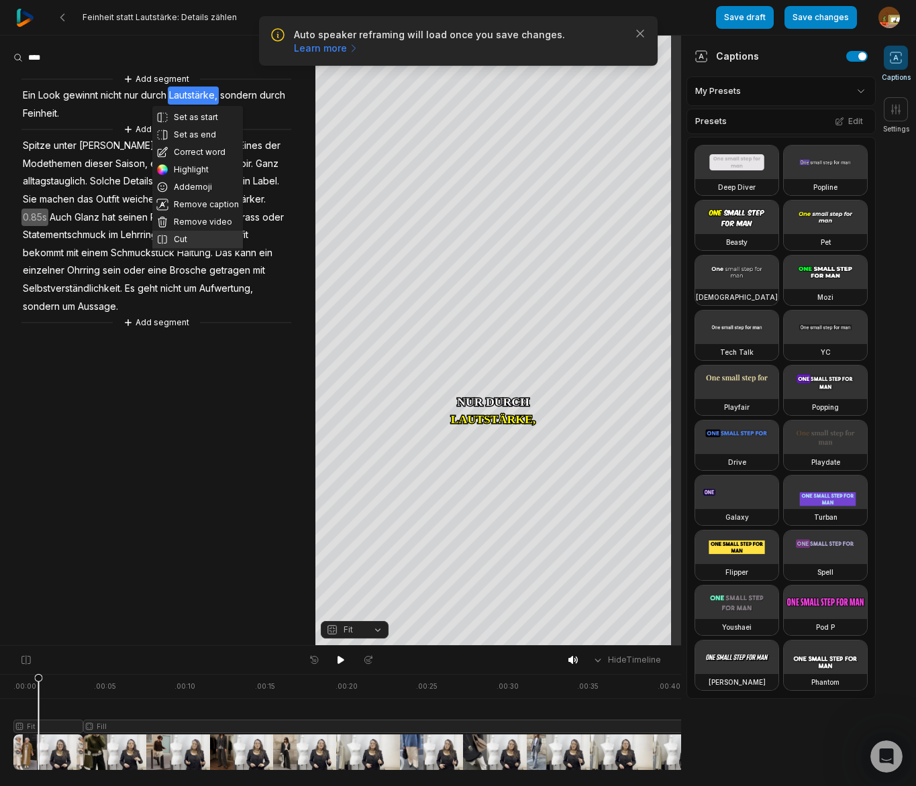
click at [178, 238] on button "Cut" at bounding box center [197, 239] width 91 height 17
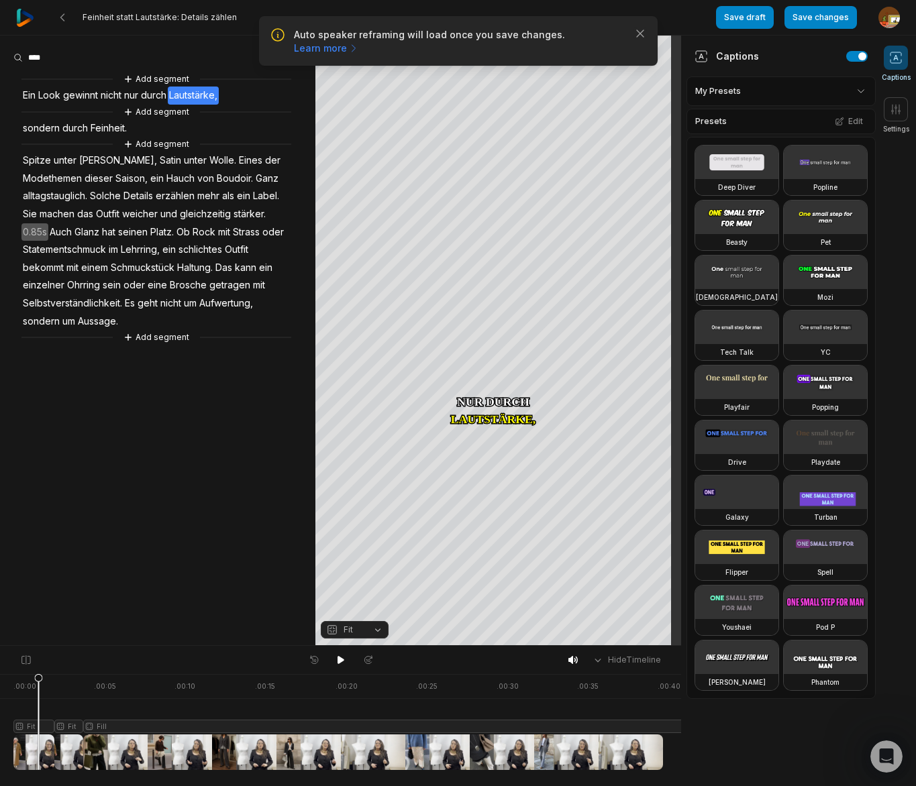
click at [42, 131] on span "sondern" at bounding box center [41, 128] width 40 height 18
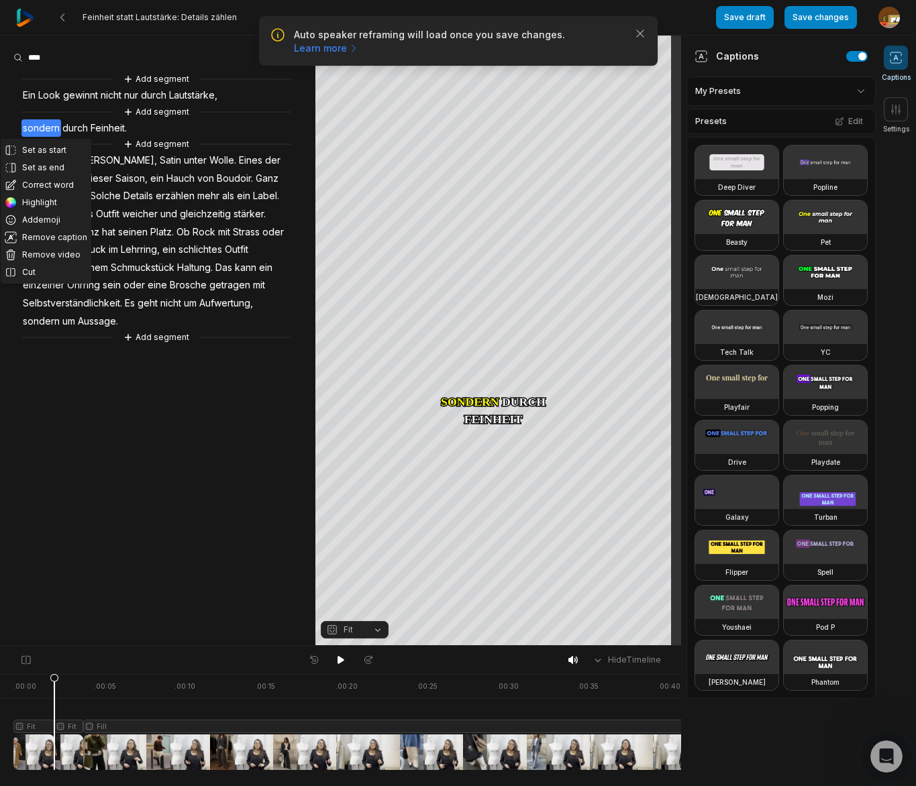
click at [73, 725] on div at bounding box center [364, 722] width 703 height 96
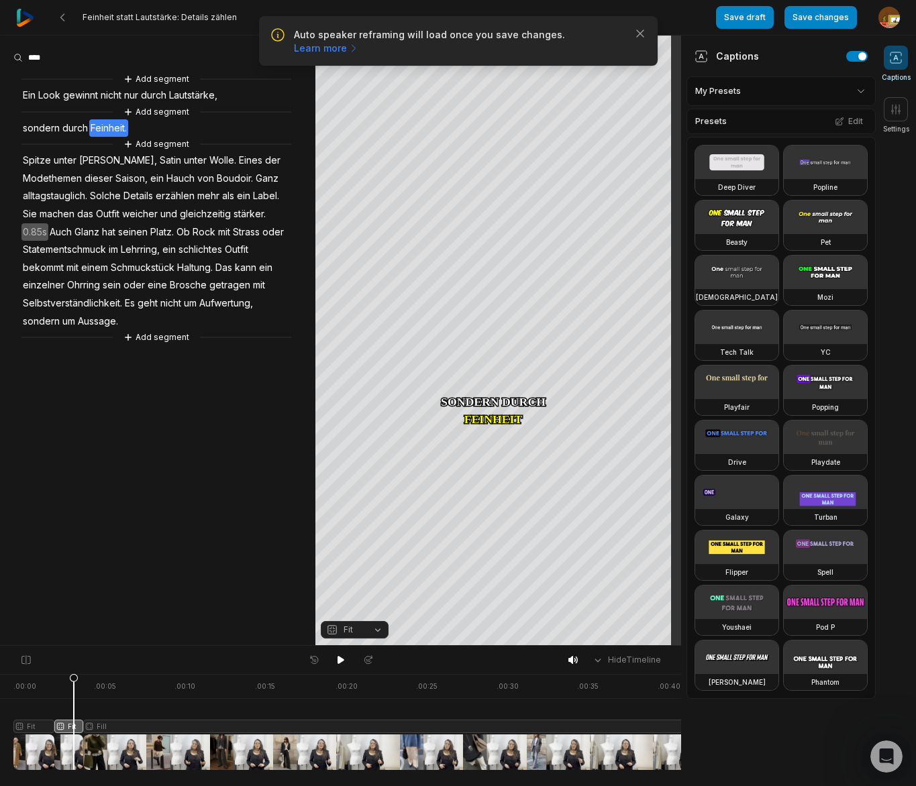
click at [378, 635] on button "Fit" at bounding box center [355, 629] width 68 height 17
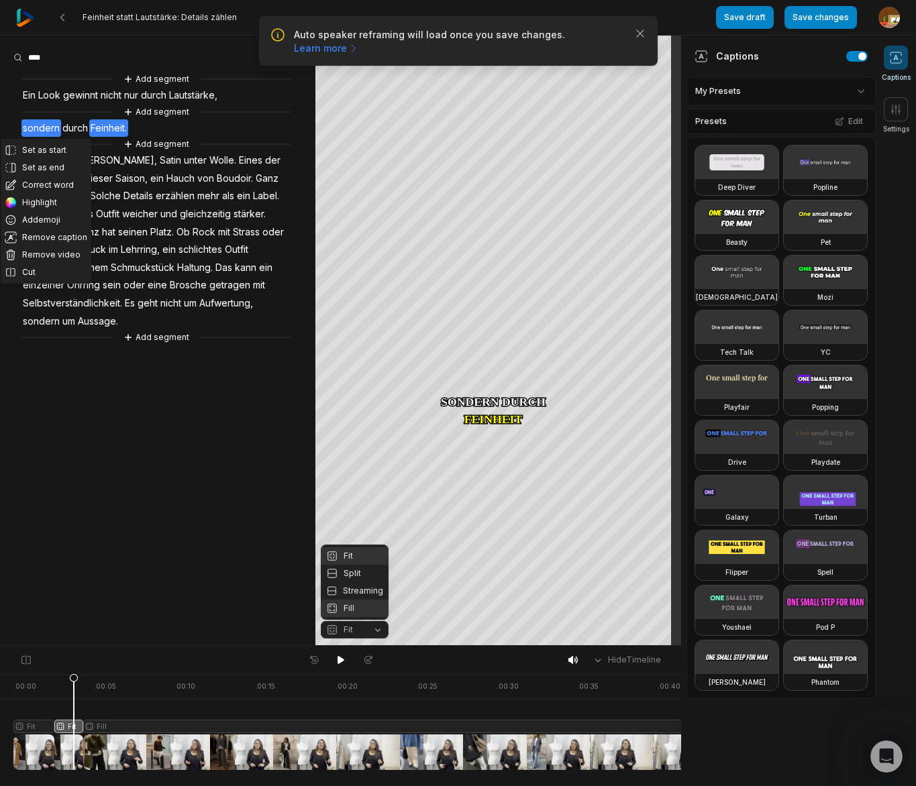
click at [353, 606] on div "Fill" at bounding box center [355, 608] width 68 height 17
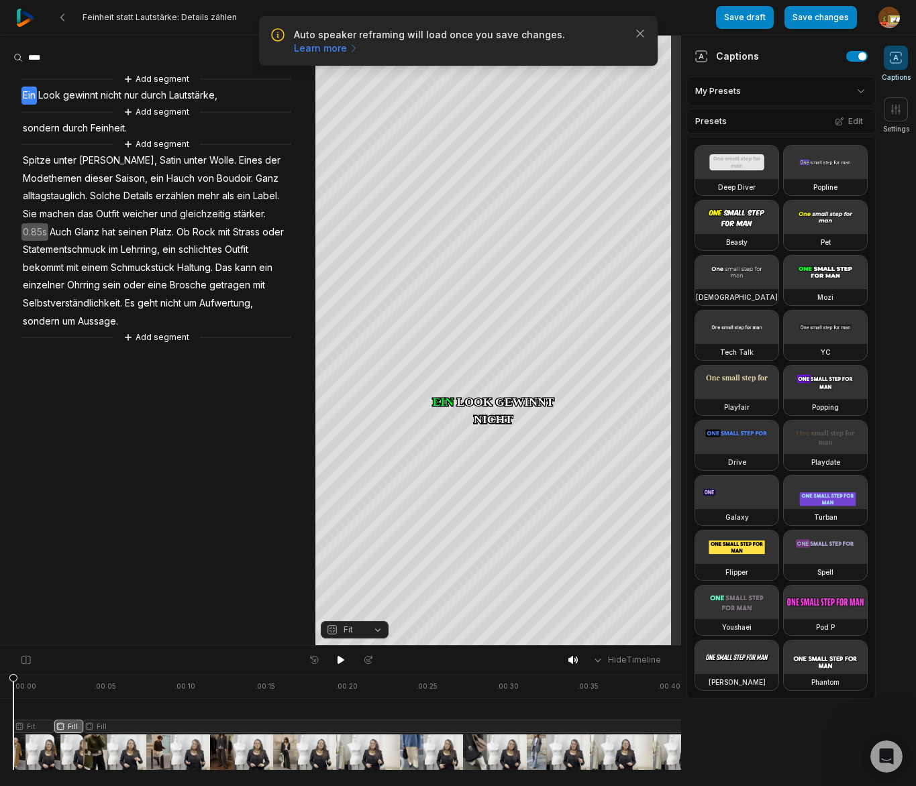
drag, startPoint x: 49, startPoint y: 682, endPoint x: 178, endPoint y: 666, distance: 130.5
click at [0, 687] on html "Auto speaker reframing will load once you save changes. Learn more Close Feinhe…" at bounding box center [458, 393] width 916 height 786
drag, startPoint x: 339, startPoint y: 660, endPoint x: 145, endPoint y: 550, distance: 223.0
click at [336, 658] on icon at bounding box center [341, 660] width 11 height 11
click at [342, 659] on icon at bounding box center [341, 660] width 11 height 11
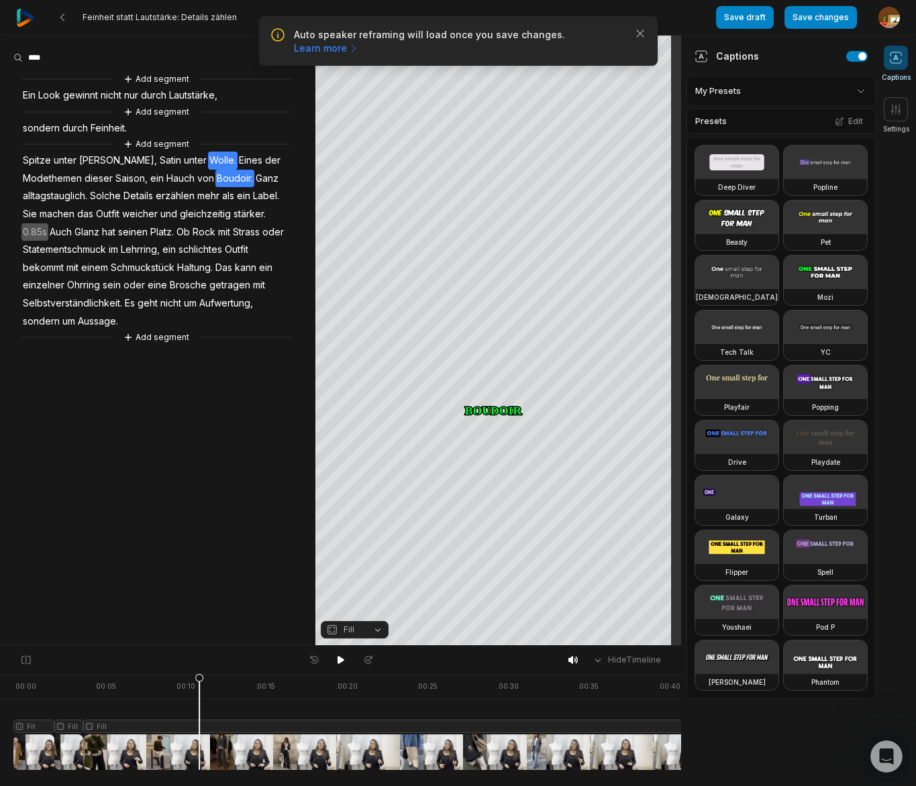
click at [208, 160] on span "Wolle." at bounding box center [223, 161] width 30 height 18
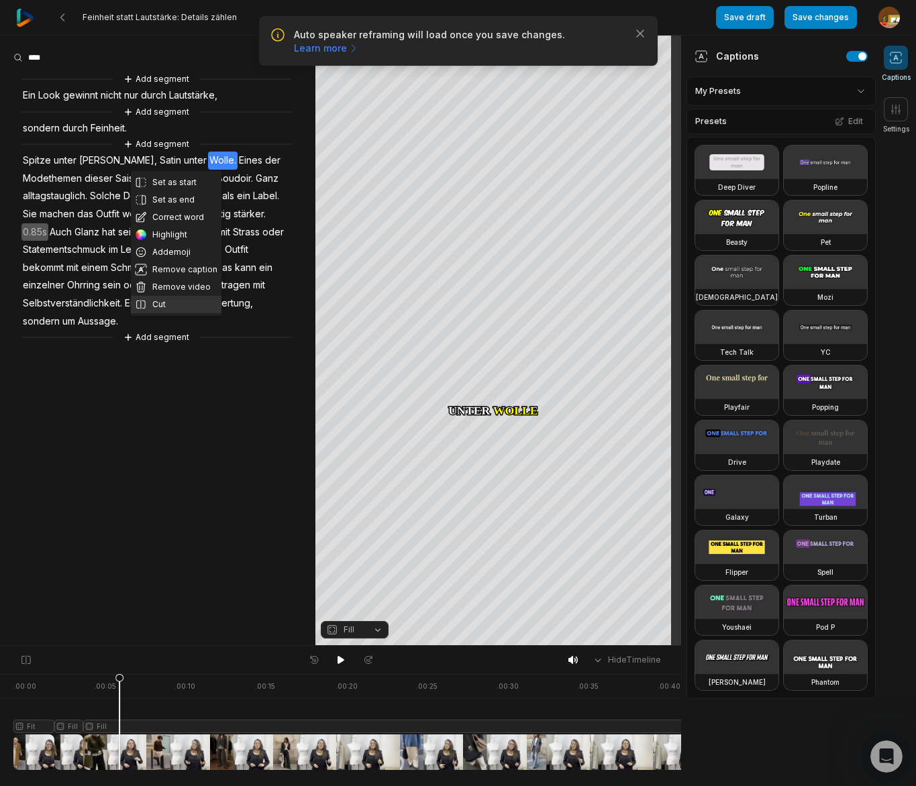
click at [161, 304] on button "Cut" at bounding box center [176, 304] width 91 height 17
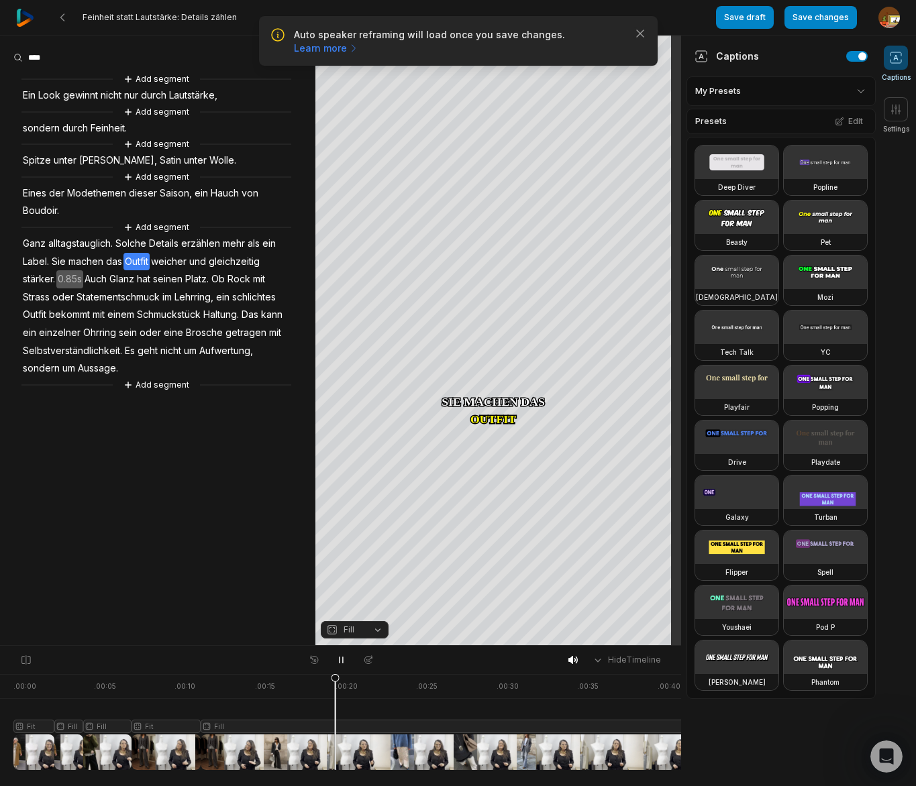
scroll to position [1470, 0]
drag, startPoint x: 340, startPoint y: 659, endPoint x: 325, endPoint y: 633, distance: 29.1
click at [340, 656] on icon at bounding box center [341, 660] width 11 height 11
click at [39, 260] on span "Label." at bounding box center [35, 262] width 29 height 18
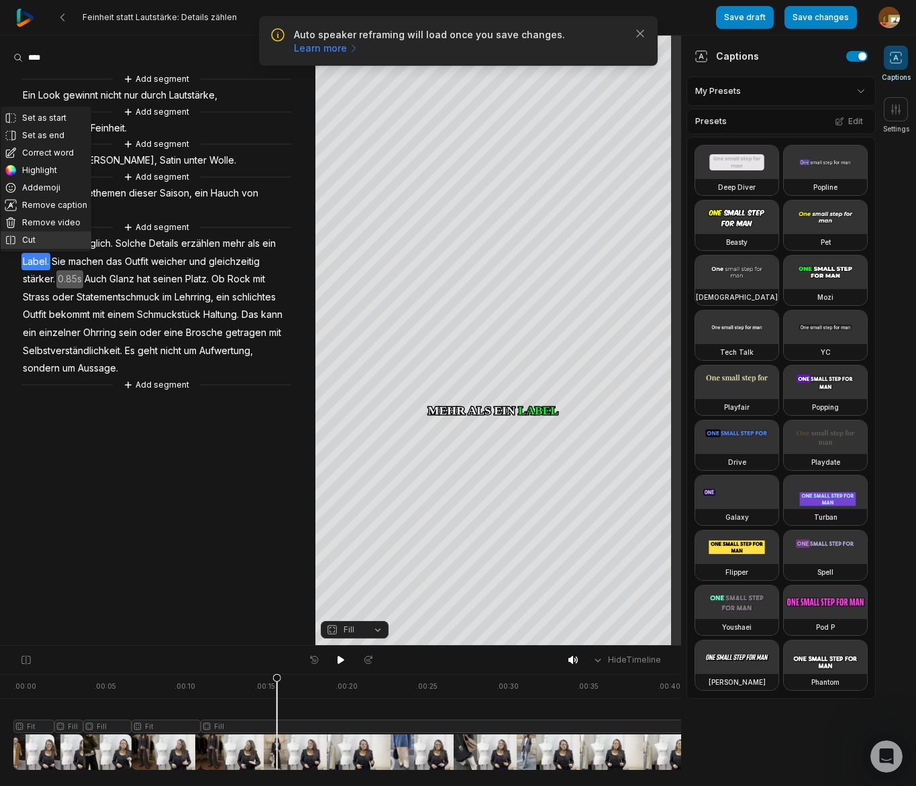
click at [30, 244] on button "Cut" at bounding box center [46, 240] width 91 height 17
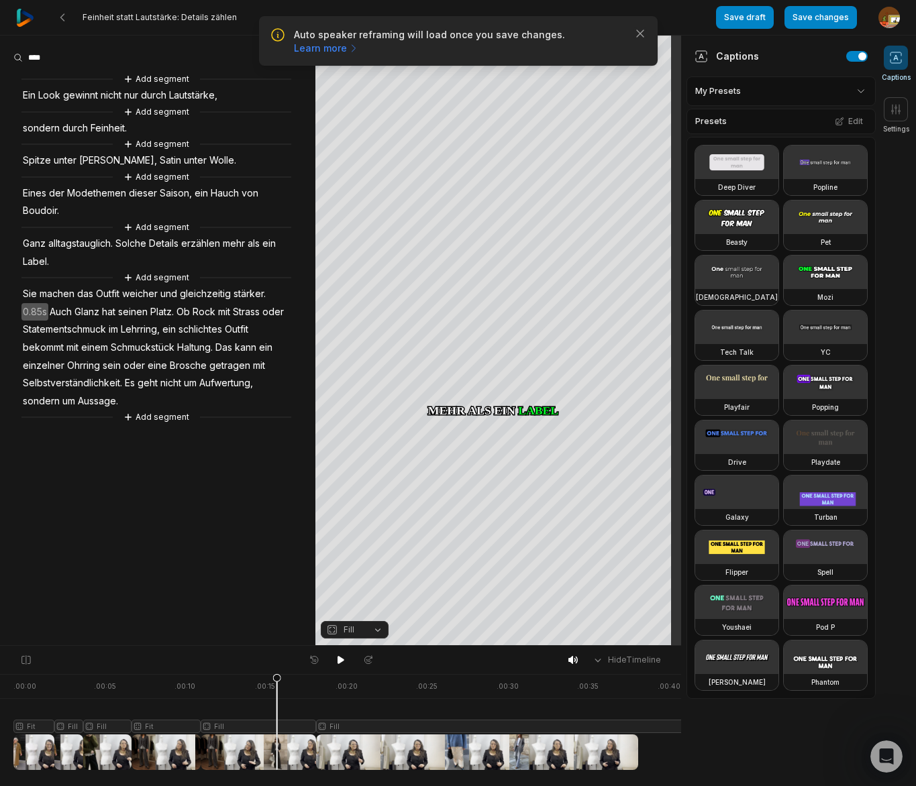
click at [30, 292] on span "Sie" at bounding box center [29, 294] width 17 height 18
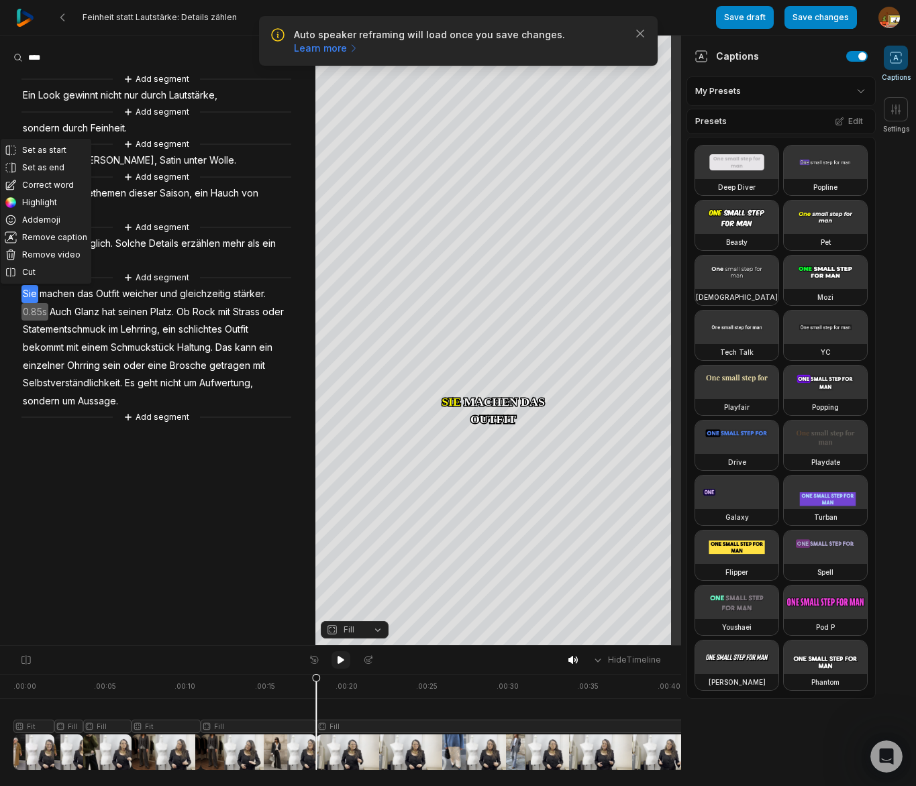
click at [340, 659] on icon at bounding box center [341, 660] width 7 height 8
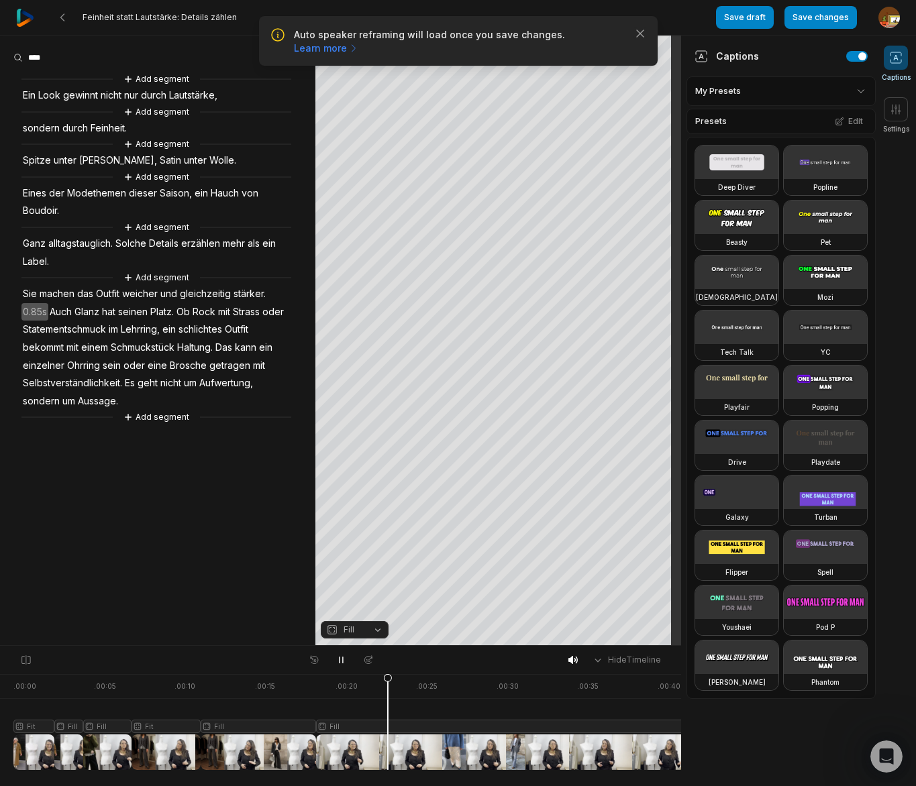
drag, startPoint x: 341, startPoint y: 660, endPoint x: 289, endPoint y: 450, distance: 217.0
click at [341, 655] on icon at bounding box center [341, 660] width 11 height 11
click at [256, 295] on span "stärker." at bounding box center [249, 294] width 35 height 18
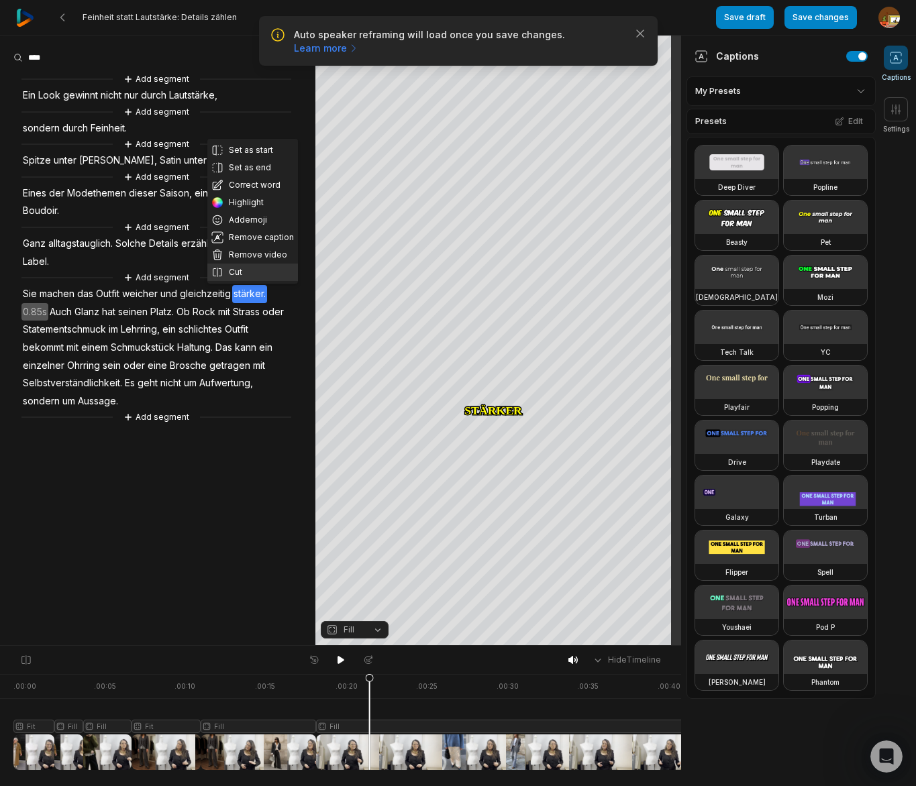
click at [233, 270] on button "Cut" at bounding box center [252, 272] width 91 height 17
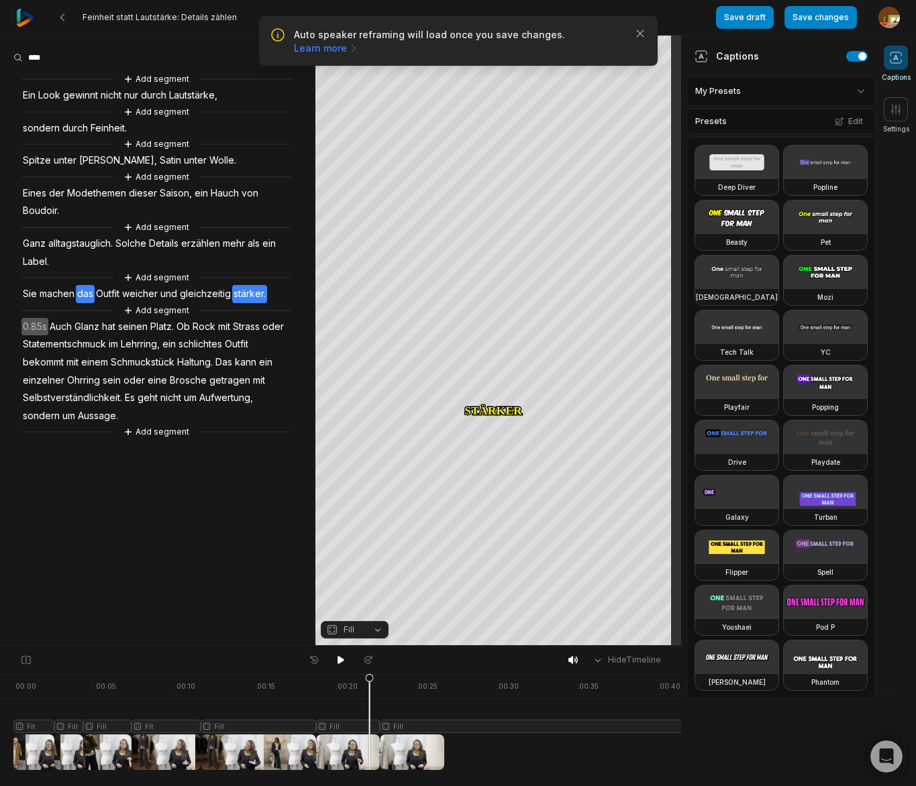
click at [97, 292] on span "Outfit" at bounding box center [108, 294] width 26 height 18
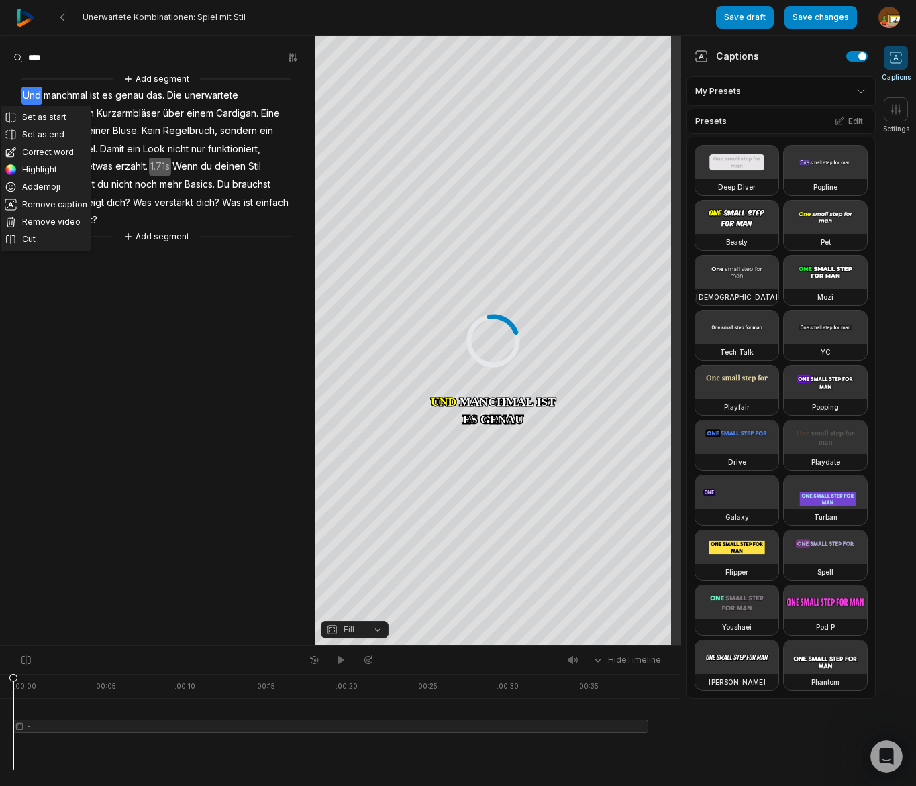
scroll to position [1470, 0]
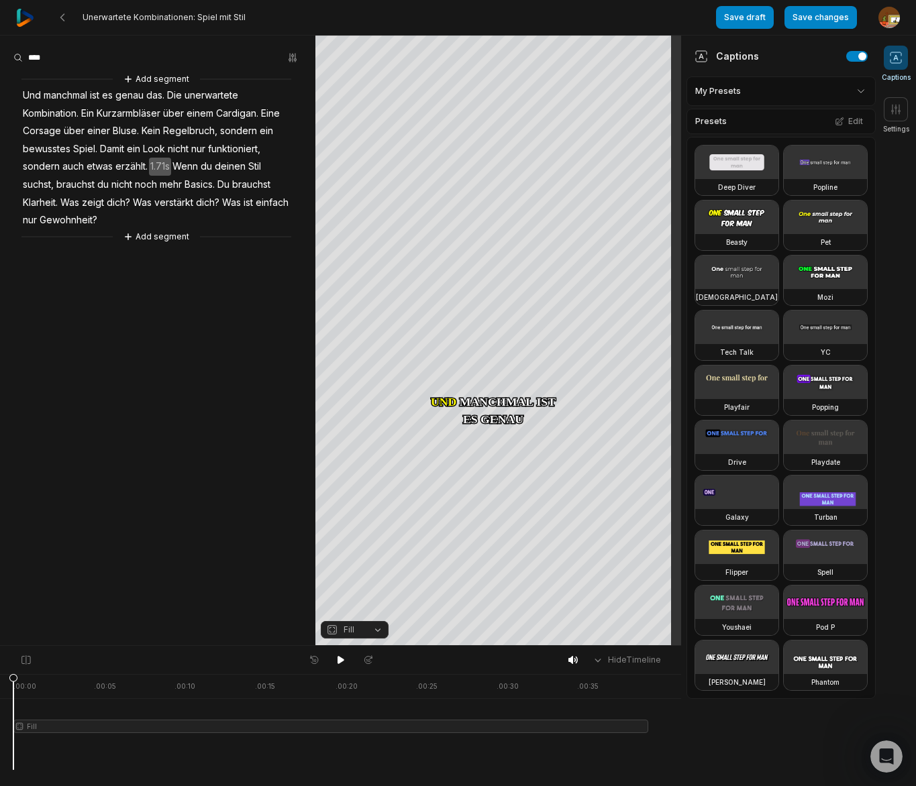
drag, startPoint x: 189, startPoint y: 353, endPoint x: 193, endPoint y: 346, distance: 7.5
click at [190, 351] on aside "Add segment Und manchmal ist es genau das. Die unerwartete Kombination. Ein Kur…" at bounding box center [157, 341] width 315 height 610
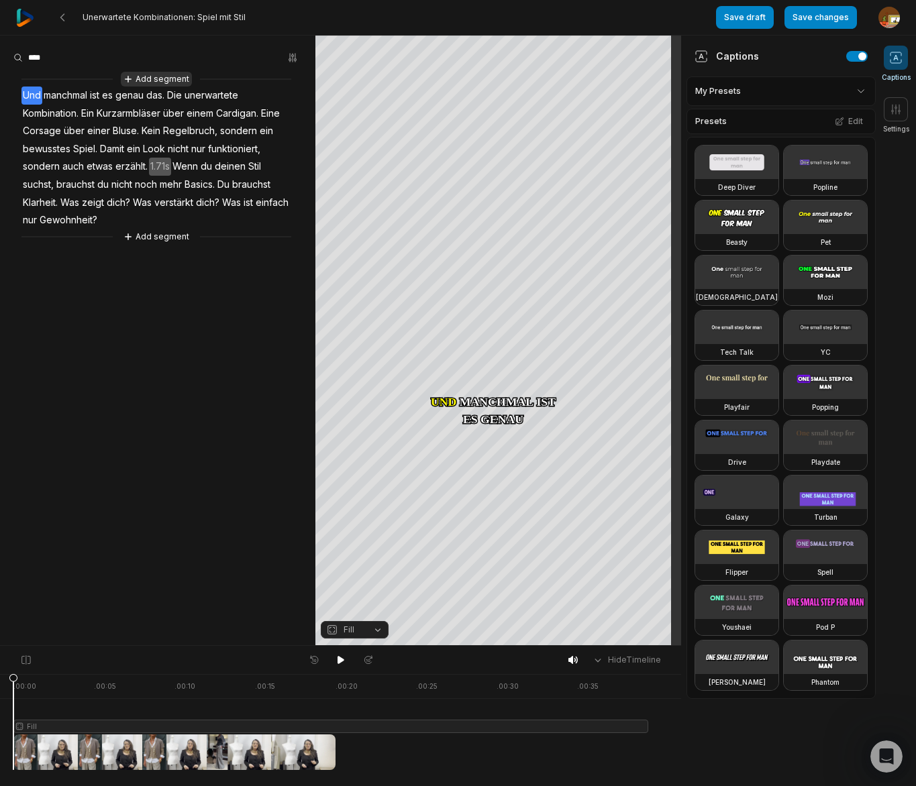
click at [167, 81] on button "Add segment" at bounding box center [156, 79] width 71 height 15
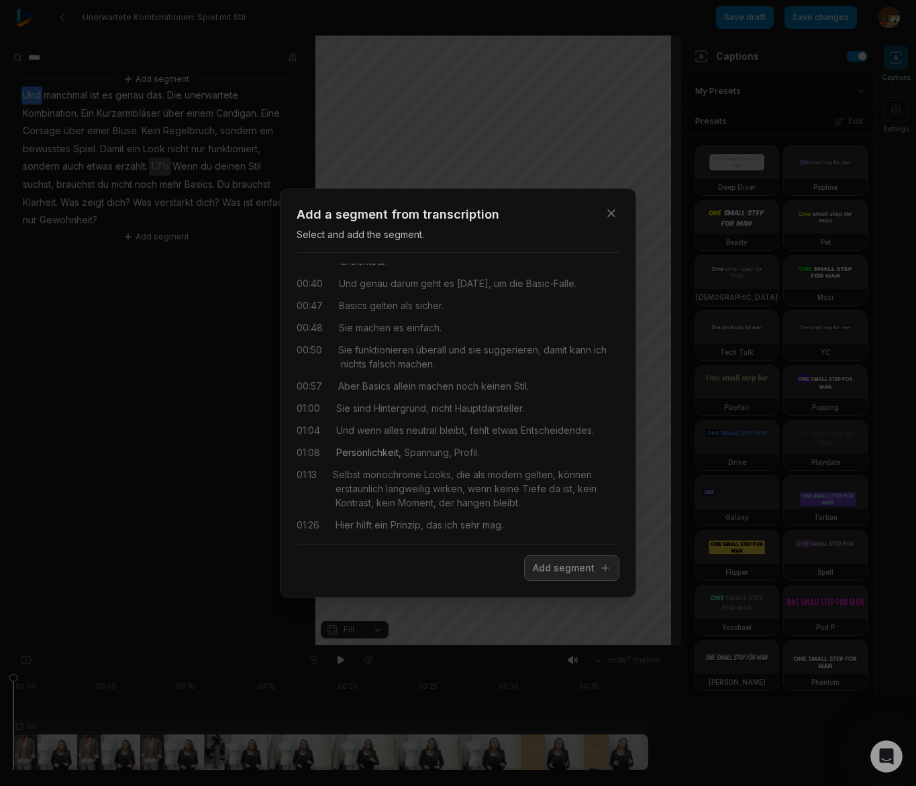
scroll to position [213, 0]
drag, startPoint x: 342, startPoint y: 307, endPoint x: 447, endPoint y: 309, distance: 104.7
click at [449, 309] on div "00:47 Basics gelten als sicher." at bounding box center [458, 307] width 323 height 14
drag, startPoint x: 341, startPoint y: 307, endPoint x: 393, endPoint y: 310, distance: 51.7
click at [431, 315] on div "00:00 Was trägt man, wenn man nichts falsch machen will? 00:05 Basics. 00:07 We…" at bounding box center [458, 399] width 323 height 270
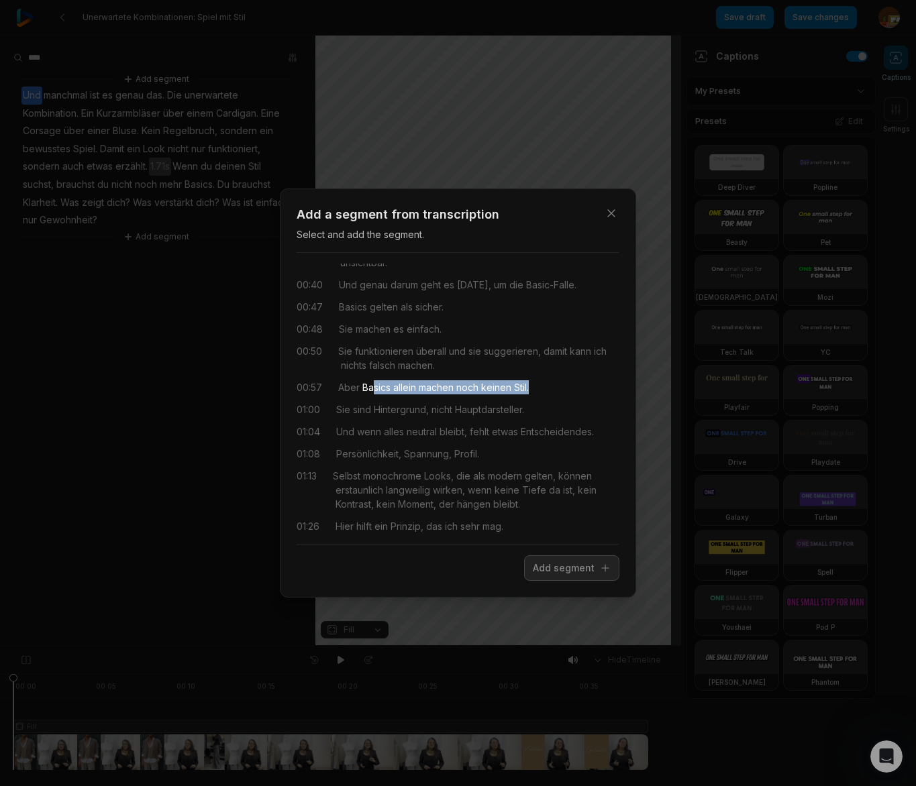
drag, startPoint x: 401, startPoint y: 386, endPoint x: 523, endPoint y: 391, distance: 122.9
click at [532, 386] on div "00:57 Aber Basics allein machen noch keinen Stil." at bounding box center [458, 387] width 323 height 14
click at [542, 389] on div "00:57 Aber Basics allein machen noch keinen Stil." at bounding box center [458, 387] width 323 height 14
drag, startPoint x: 338, startPoint y: 387, endPoint x: 557, endPoint y: 385, distance: 218.8
click at [557, 385] on div "00:57 Aber Basics allein machen noch keinen Stil." at bounding box center [458, 387] width 323 height 14
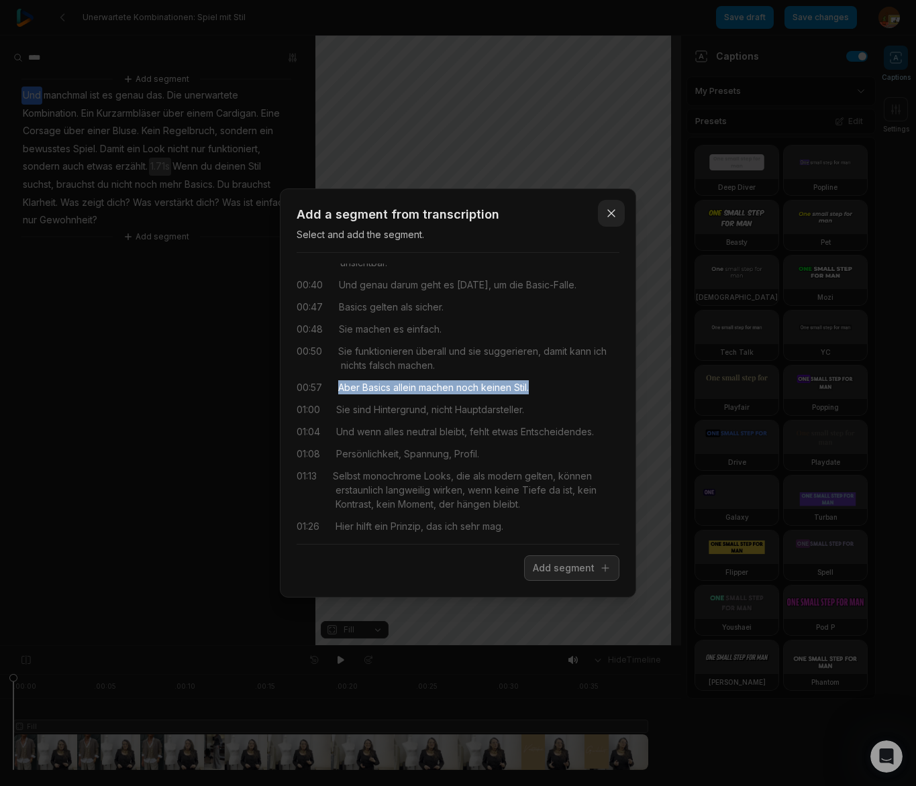
click at [613, 213] on icon "button" at bounding box center [611, 213] width 13 height 13
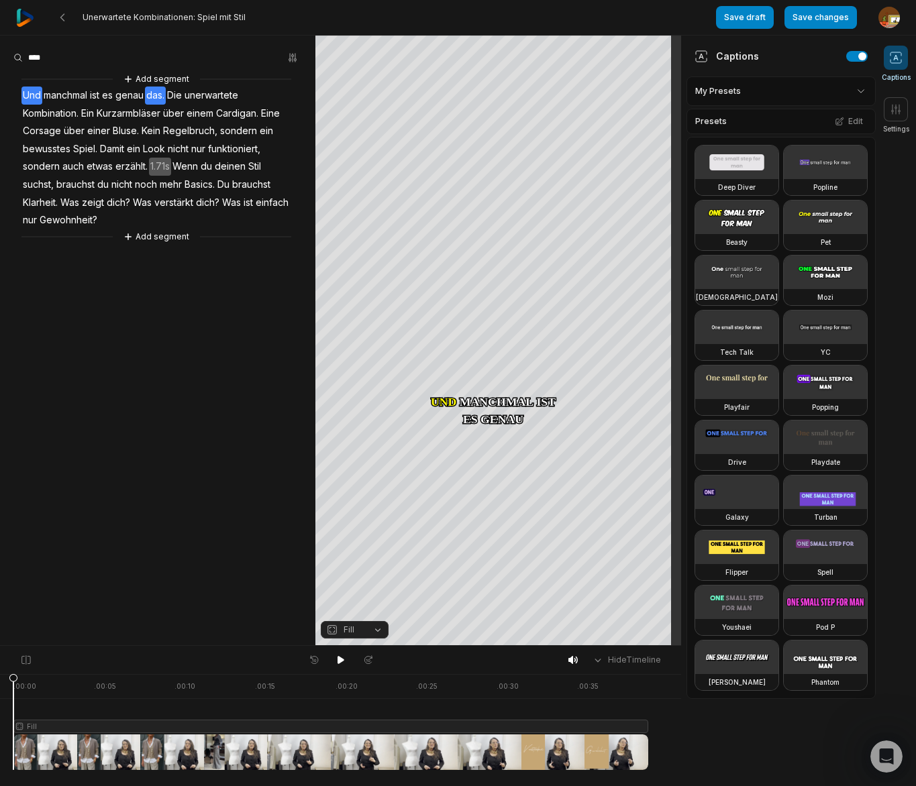
click at [155, 95] on span "das." at bounding box center [155, 96] width 21 height 18
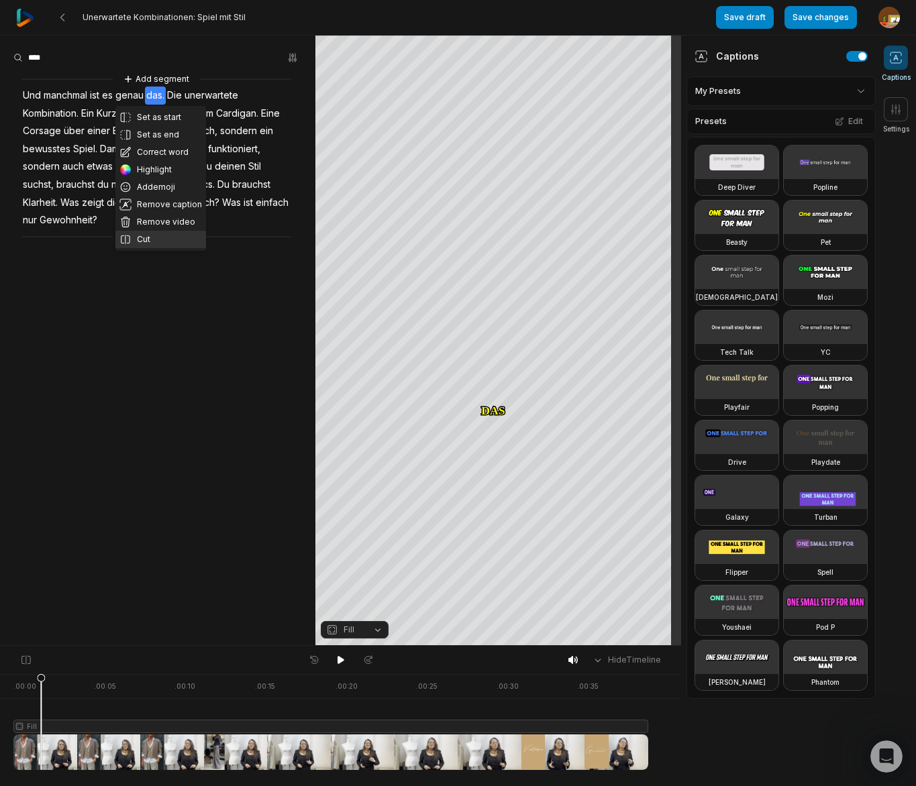
click at [146, 236] on button "Cut" at bounding box center [160, 239] width 91 height 17
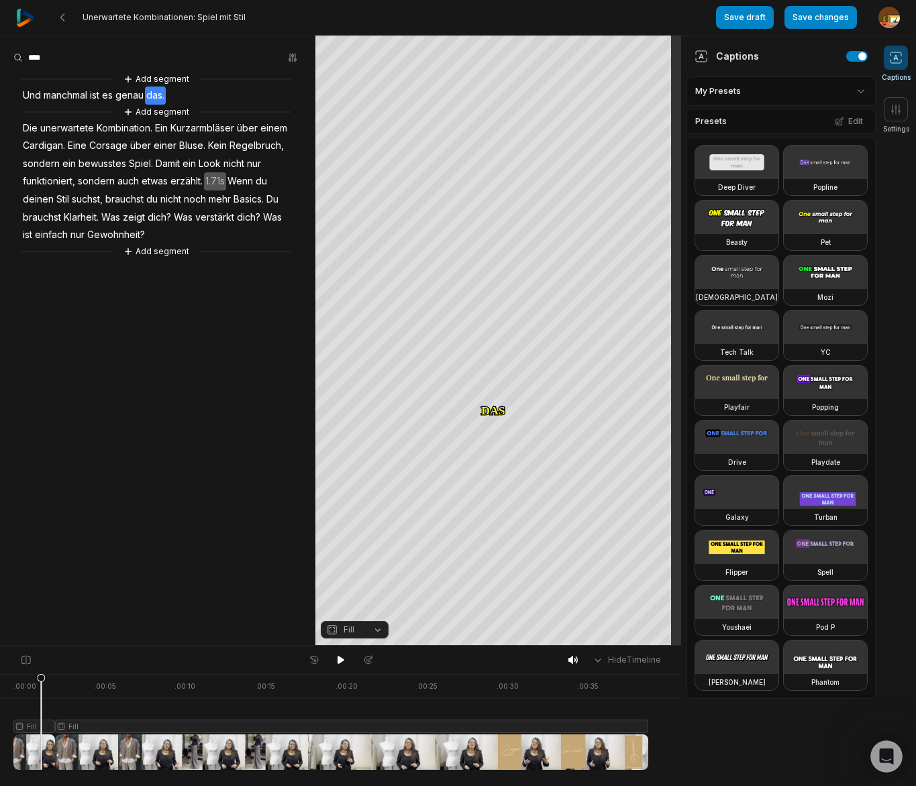
click at [63, 99] on span "manchmal" at bounding box center [65, 96] width 46 height 18
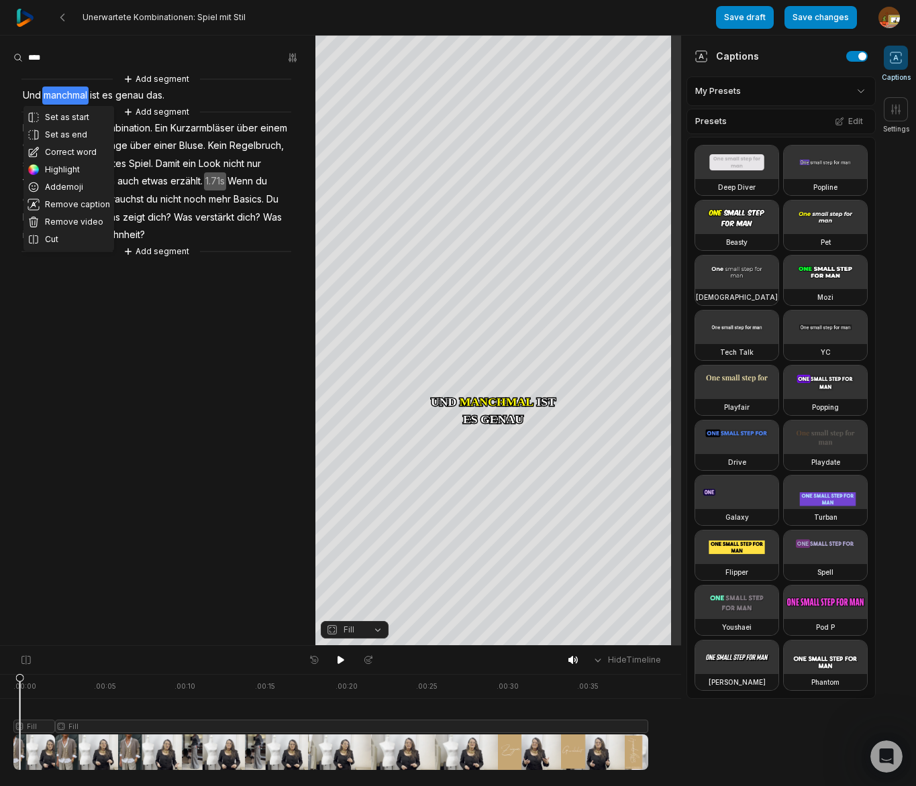
click at [380, 627] on button "Fill" at bounding box center [355, 629] width 68 height 17
click at [357, 554] on div "Fit" at bounding box center [355, 556] width 68 height 17
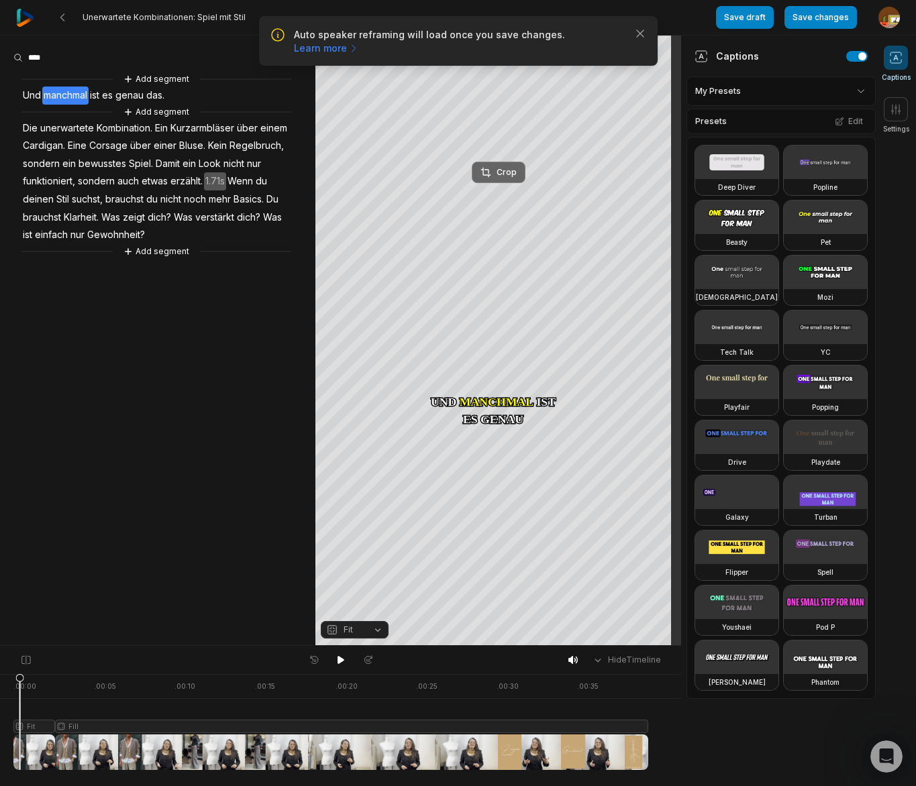
click at [512, 172] on div "Crop" at bounding box center [498, 172] width 36 height 12
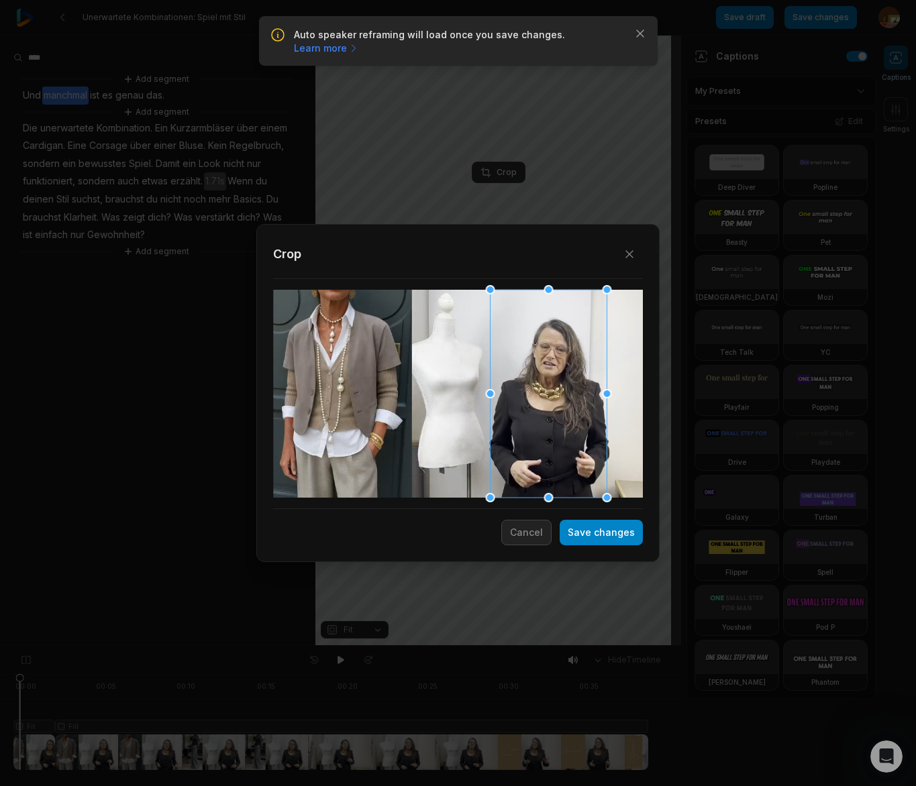
drag, startPoint x: 507, startPoint y: 413, endPoint x: 581, endPoint y: 413, distance: 73.8
click at [581, 413] on div at bounding box center [549, 394] width 117 height 208
drag, startPoint x: 491, startPoint y: 290, endPoint x: 522, endPoint y: 356, distance: 73.5
click at [518, 334] on div at bounding box center [515, 335] width 9 height 9
drag, startPoint x: 534, startPoint y: 421, endPoint x: 527, endPoint y: 386, distance: 35.7
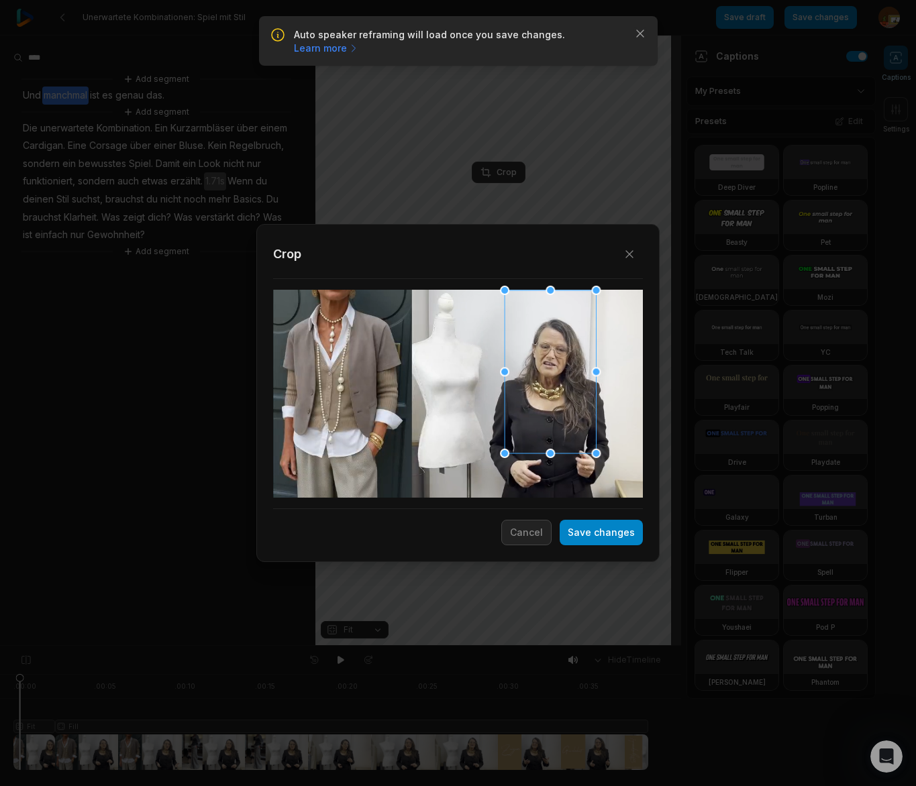
click at [527, 386] on div at bounding box center [550, 372] width 91 height 163
drag, startPoint x: 507, startPoint y: 448, endPoint x: 513, endPoint y: 436, distance: 13.8
click at [513, 436] on div at bounding box center [515, 434] width 9 height 9
click at [538, 410] on div at bounding box center [552, 367] width 81 height 144
drag, startPoint x: 597, startPoint y: 529, endPoint x: 219, endPoint y: 529, distance: 377.1
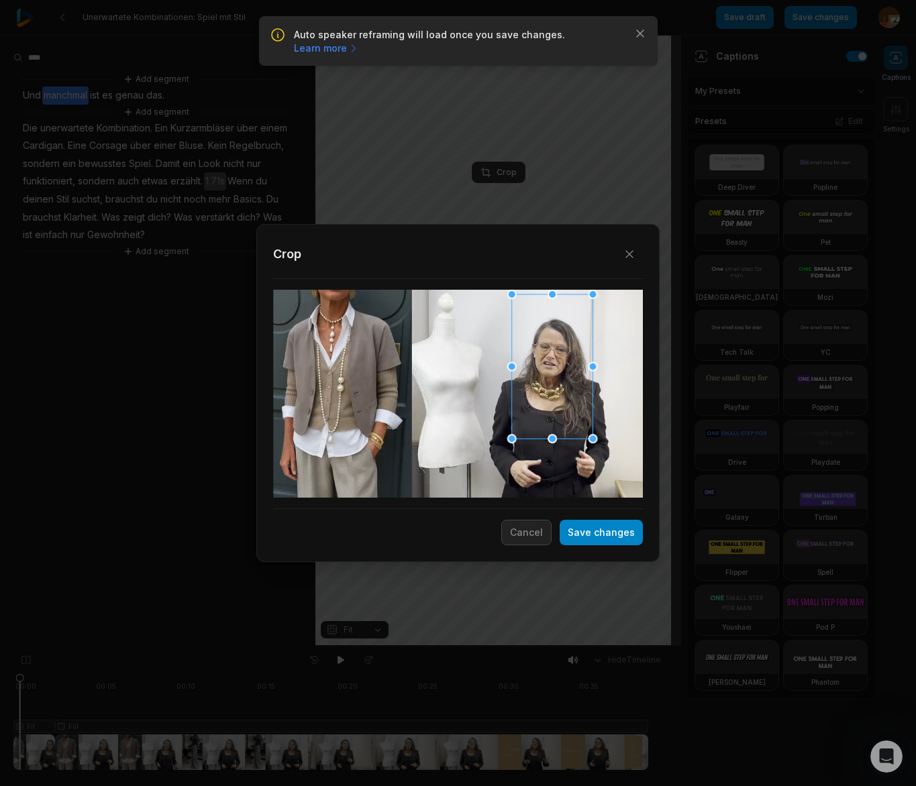
click at [597, 529] on button "Save changes" at bounding box center [601, 532] width 83 height 25
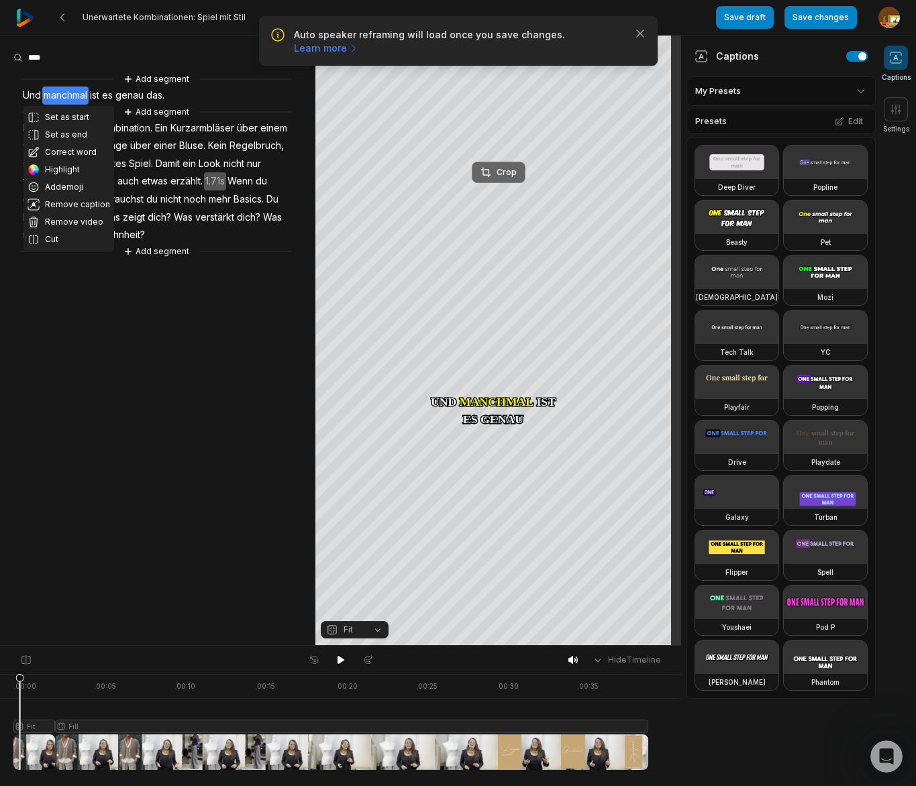
click at [505, 168] on div "Crop" at bounding box center [498, 172] width 36 height 12
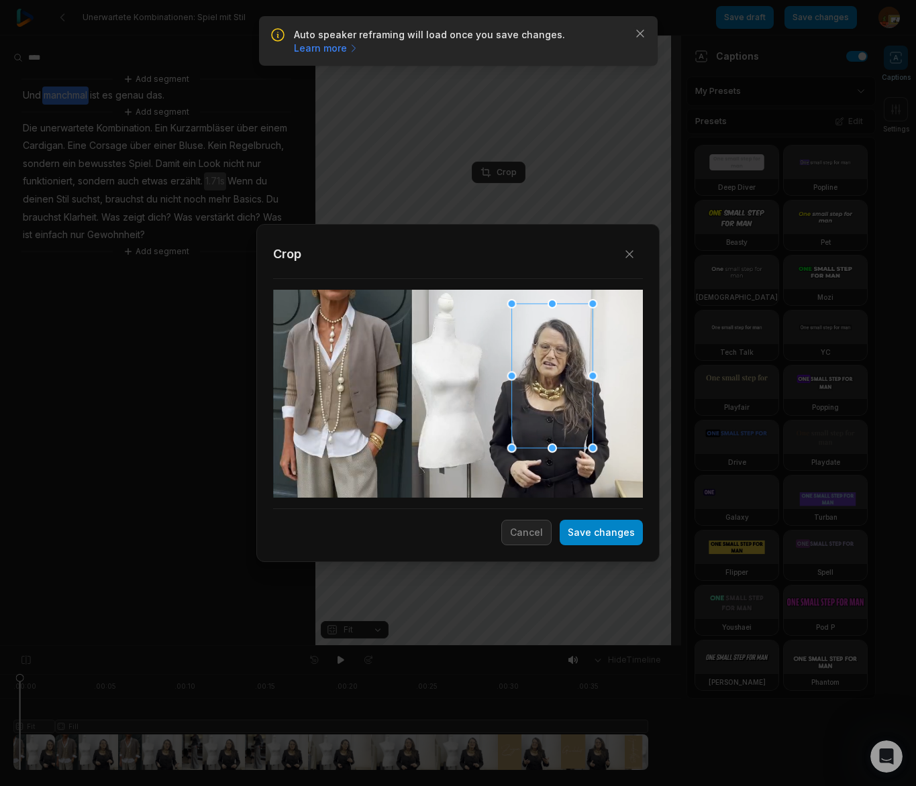
drag, startPoint x: 547, startPoint y: 373, endPoint x: 552, endPoint y: 380, distance: 9.1
click at [548, 382] on div at bounding box center [552, 376] width 81 height 144
drag, startPoint x: 589, startPoint y: 532, endPoint x: 105, endPoint y: 389, distance: 504.0
click at [588, 531] on button "Save changes" at bounding box center [601, 532] width 83 height 25
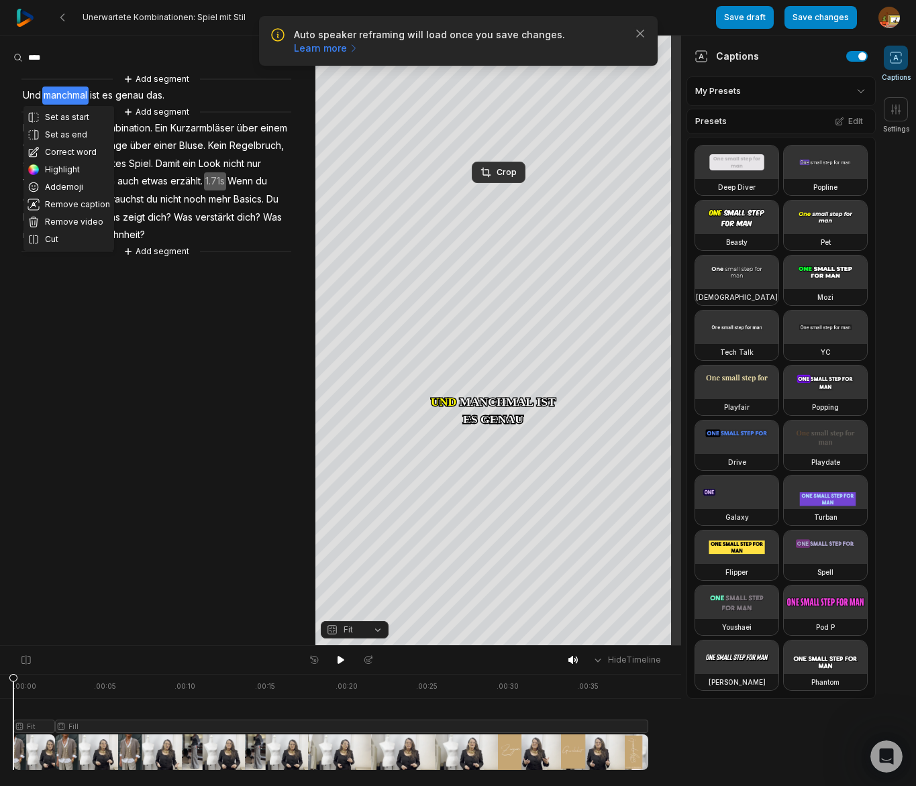
drag, startPoint x: 1, startPoint y: 680, endPoint x: 305, endPoint y: 678, distance: 304.0
click at [0, 680] on html "Auto speaker reframing will load once you save changes. Learn more Close Unerwa…" at bounding box center [458, 393] width 916 height 786
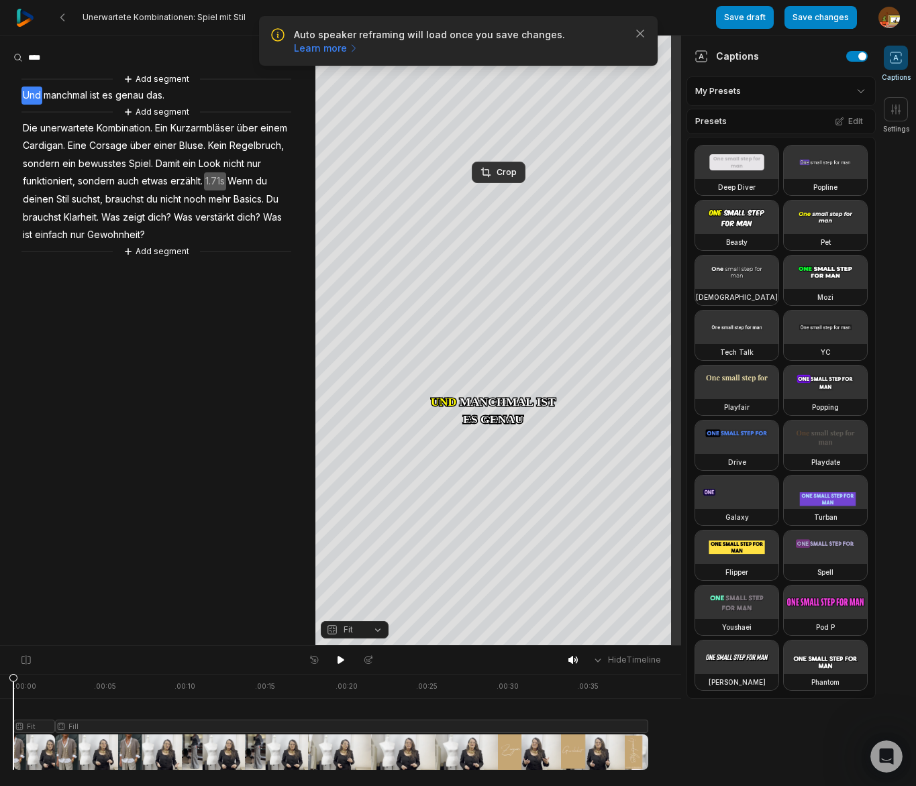
drag, startPoint x: 338, startPoint y: 662, endPoint x: 148, endPoint y: 560, distance: 216.5
click at [328, 658] on div at bounding box center [341, 660] width 74 height 17
drag, startPoint x: 344, startPoint y: 661, endPoint x: 325, endPoint y: 650, distance: 21.6
click at [340, 660] on icon at bounding box center [341, 660] width 11 height 11
drag, startPoint x: 334, startPoint y: 660, endPoint x: 351, endPoint y: 633, distance: 32.2
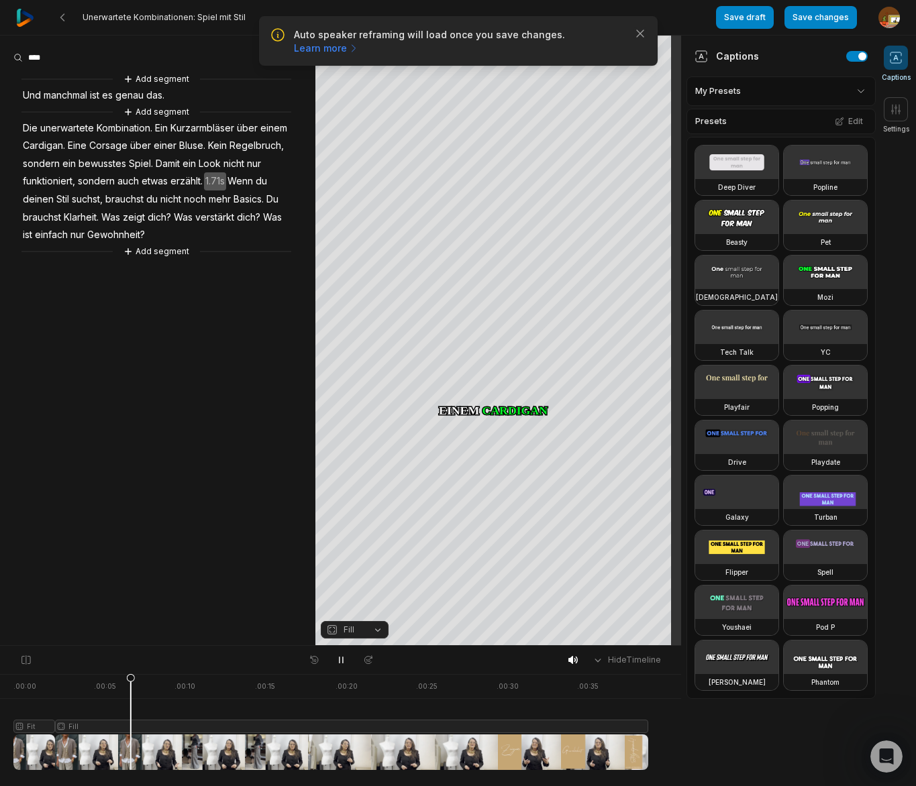
click at [338, 659] on button at bounding box center [340, 660] width 19 height 17
click at [221, 132] on span "Kurzarmbläser" at bounding box center [202, 128] width 66 height 18
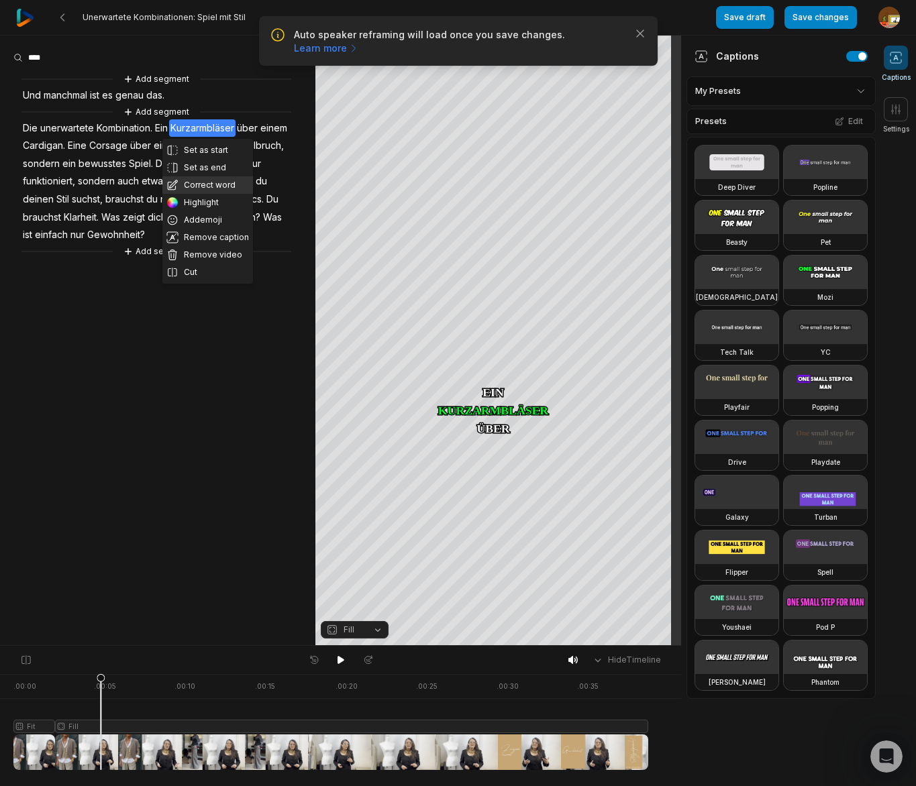
click at [201, 183] on button "Correct word" at bounding box center [207, 184] width 91 height 17
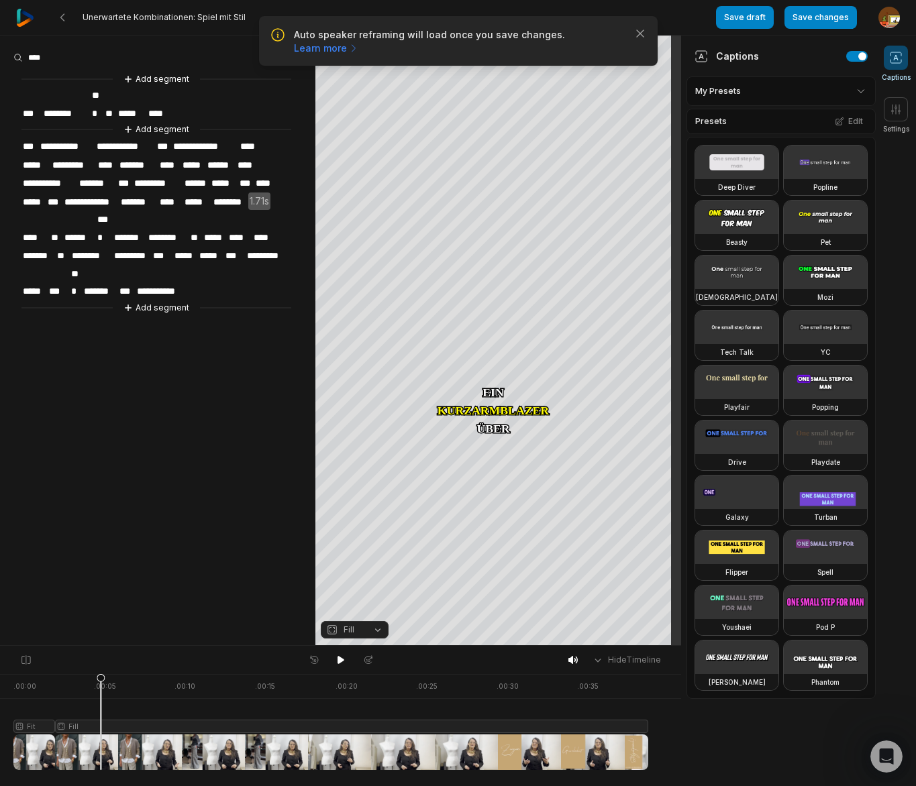
drag, startPoint x: 338, startPoint y: 658, endPoint x: 321, endPoint y: 648, distance: 20.5
click at [338, 658] on icon at bounding box center [341, 660] width 7 height 8
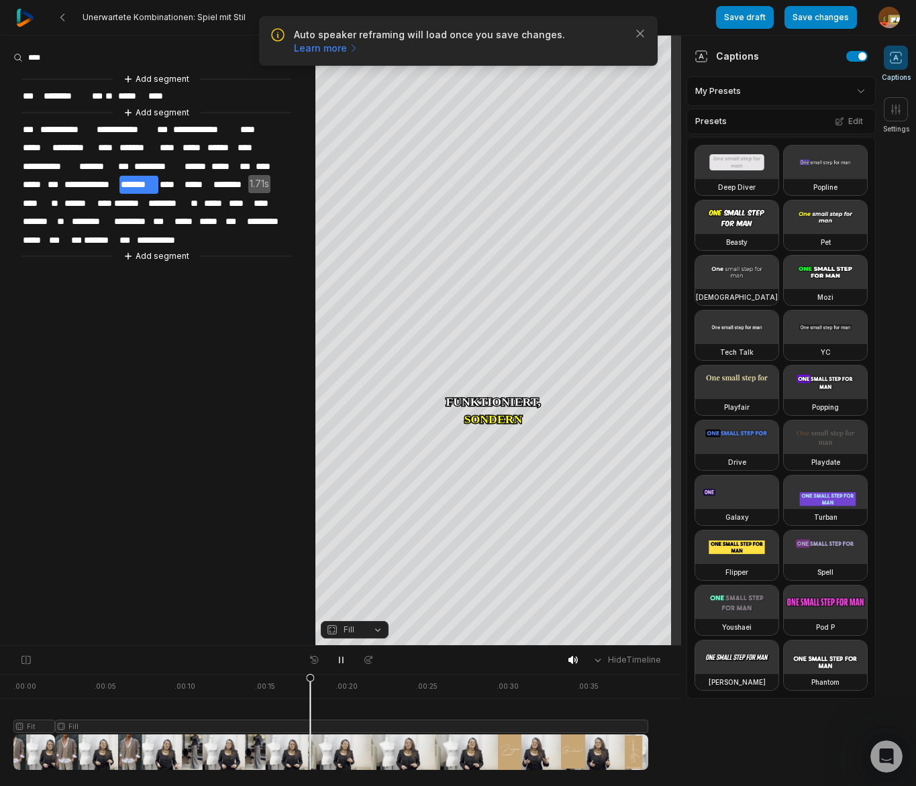
drag, startPoint x: 340, startPoint y: 659, endPoint x: 345, endPoint y: 631, distance: 27.9
click at [342, 657] on icon at bounding box center [341, 660] width 11 height 11
click at [223, 164] on span "*****" at bounding box center [224, 167] width 28 height 18
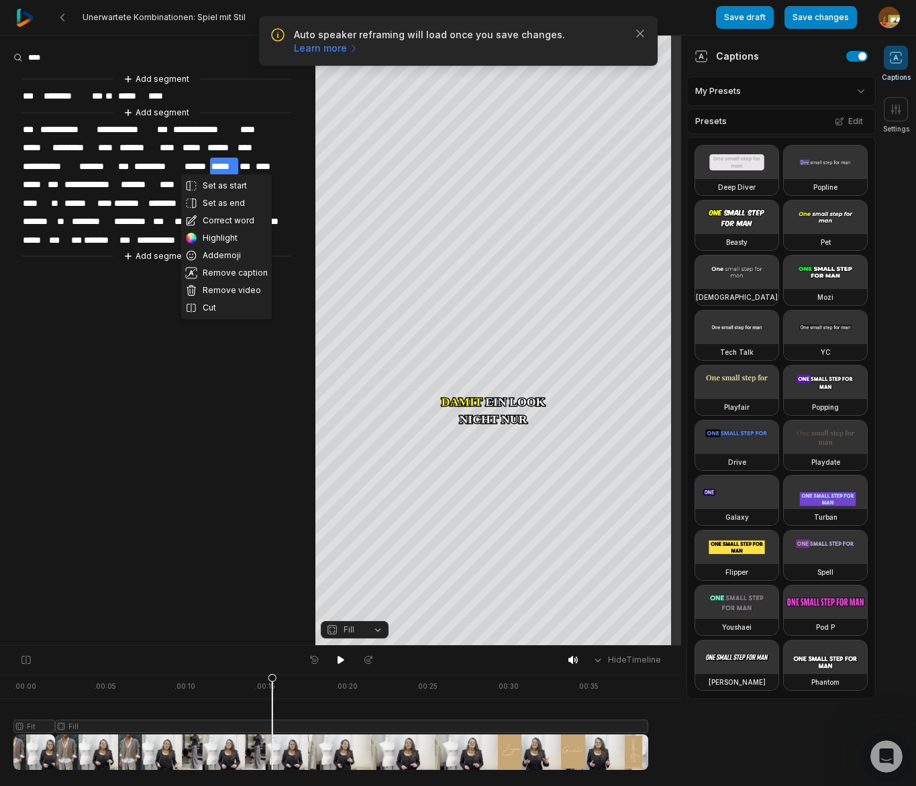
click at [204, 164] on span "******" at bounding box center [197, 167] width 28 height 18
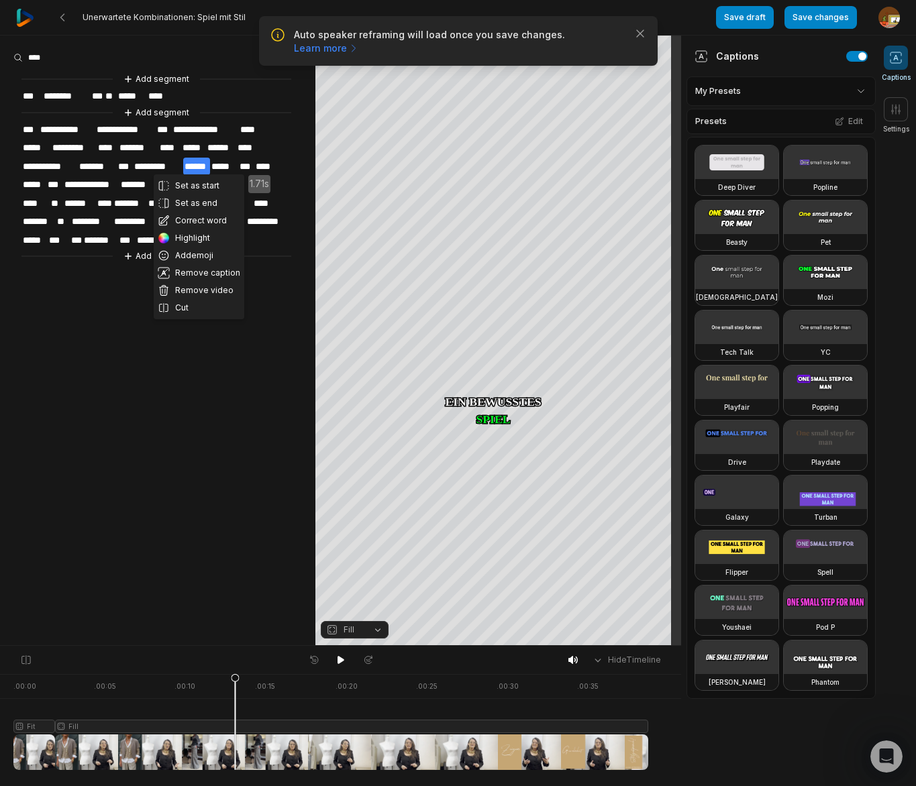
click at [222, 162] on span "*****" at bounding box center [224, 167] width 28 height 18
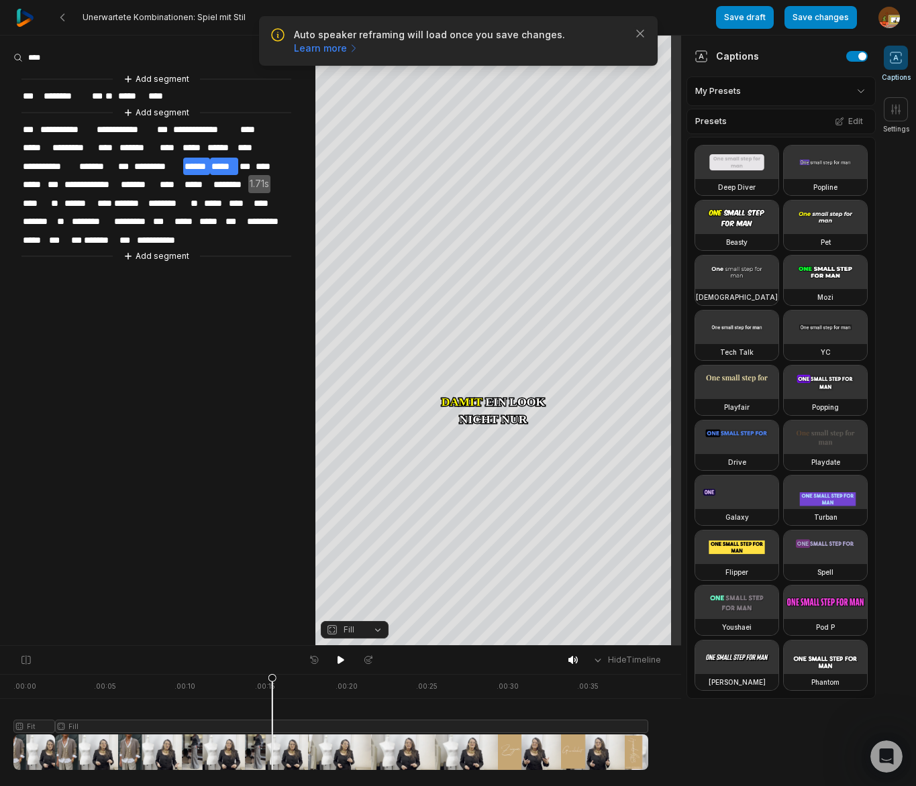
click at [202, 162] on span "******" at bounding box center [197, 167] width 28 height 18
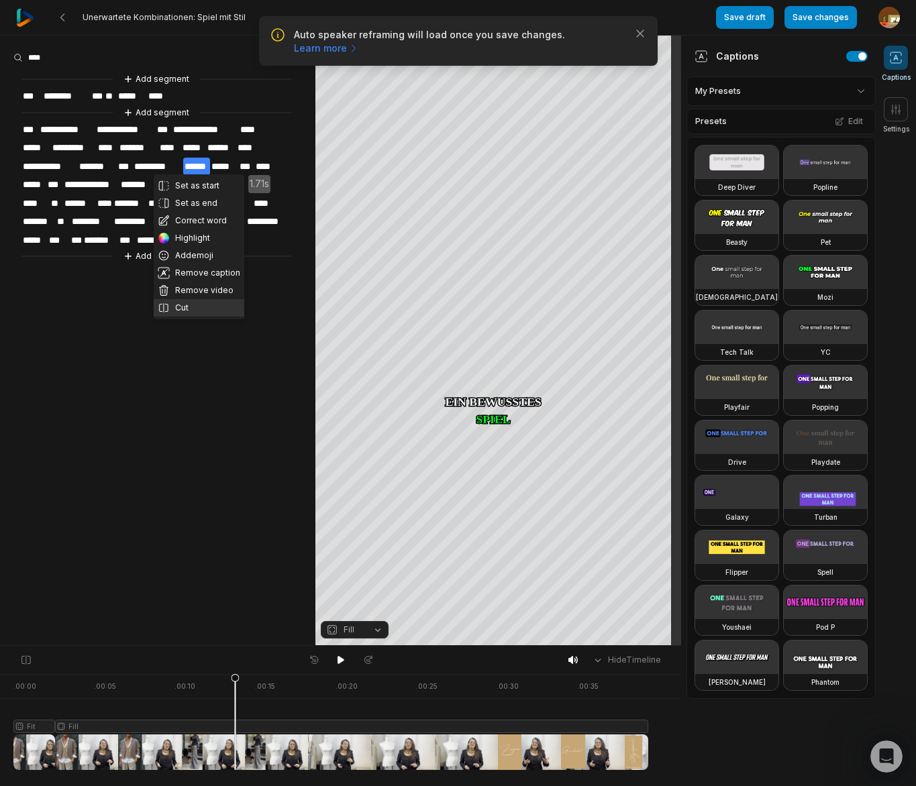
click at [187, 307] on button "Cut" at bounding box center [199, 307] width 91 height 17
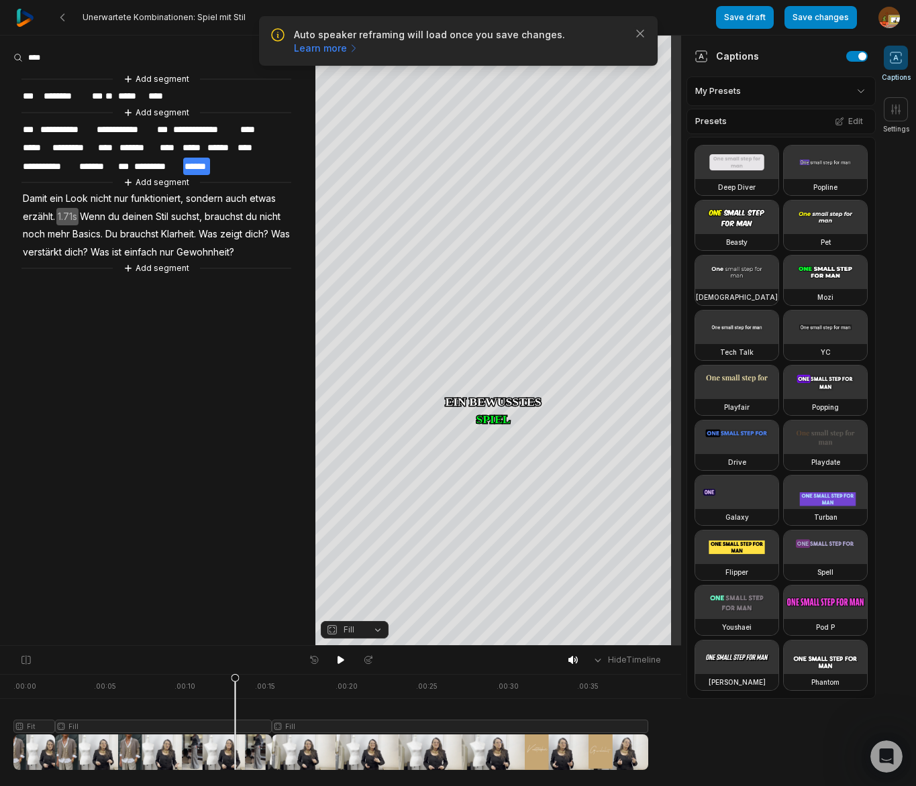
click at [30, 195] on span "Damit" at bounding box center [34, 199] width 27 height 18
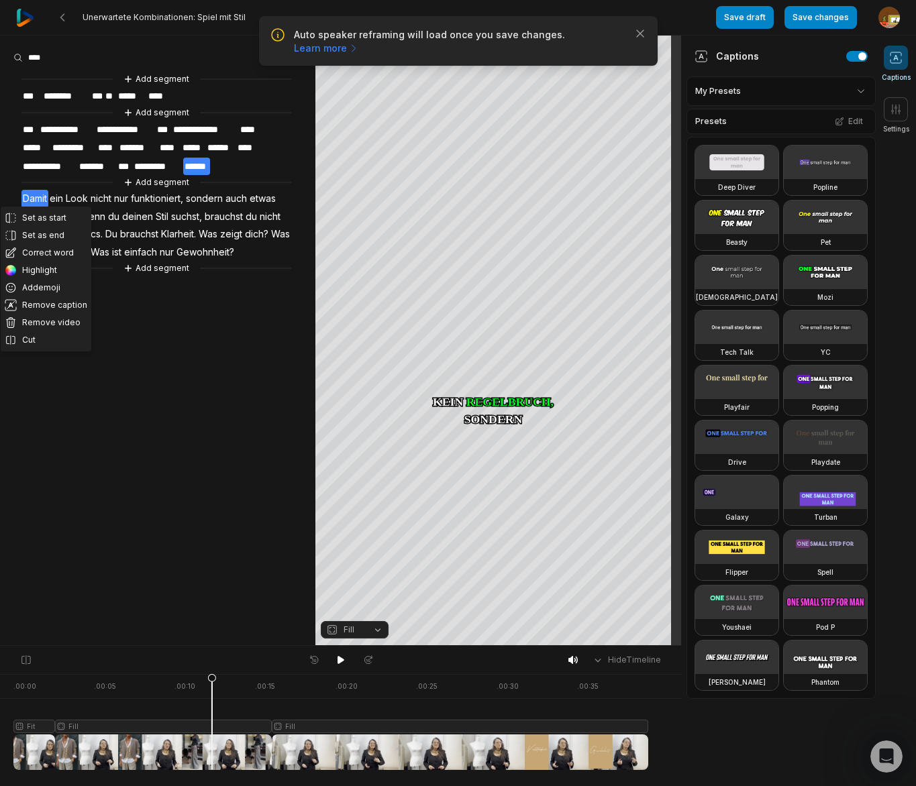
drag, startPoint x: 267, startPoint y: 677, endPoint x: 225, endPoint y: 672, distance: 42.5
click at [213, 676] on icon at bounding box center [212, 725] width 8 height 102
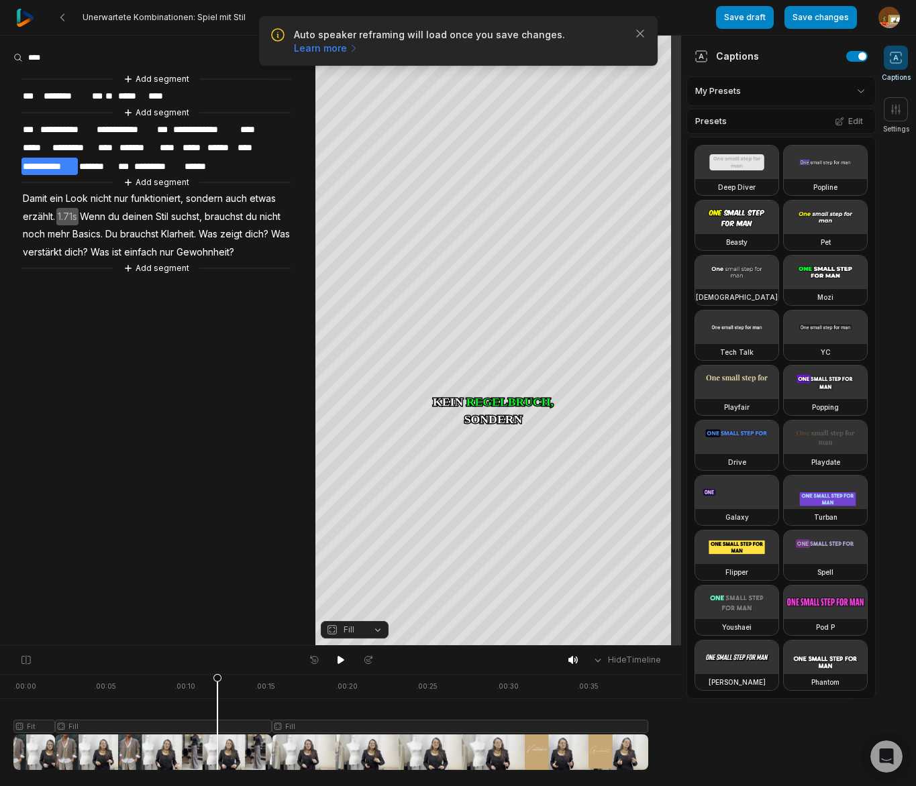
click at [336, 657] on icon at bounding box center [341, 660] width 11 height 11
click at [344, 658] on icon at bounding box center [341, 660] width 11 height 11
click at [40, 214] on span "erzählt." at bounding box center [38, 217] width 35 height 18
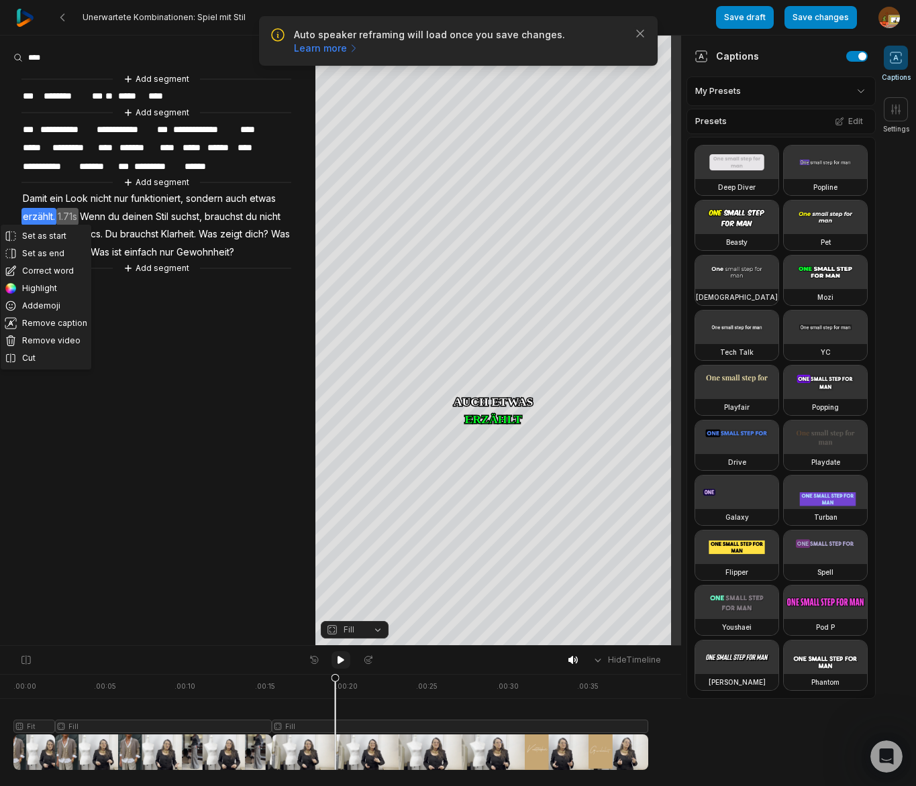
drag, startPoint x: 343, startPoint y: 662, endPoint x: 333, endPoint y: 652, distance: 14.2
click at [337, 657] on icon at bounding box center [341, 660] width 11 height 11
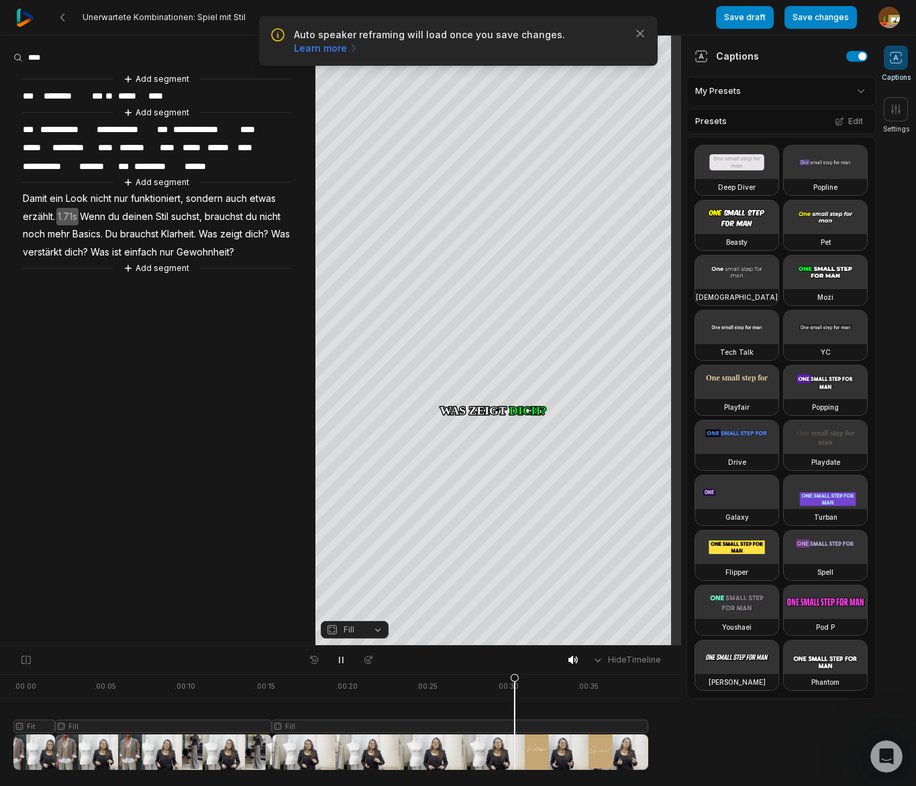
drag, startPoint x: 336, startPoint y: 654, endPoint x: 341, endPoint y: 647, distance: 9.1
click at [338, 654] on button at bounding box center [340, 660] width 19 height 17
click at [89, 228] on span "Basics." at bounding box center [87, 234] width 33 height 18
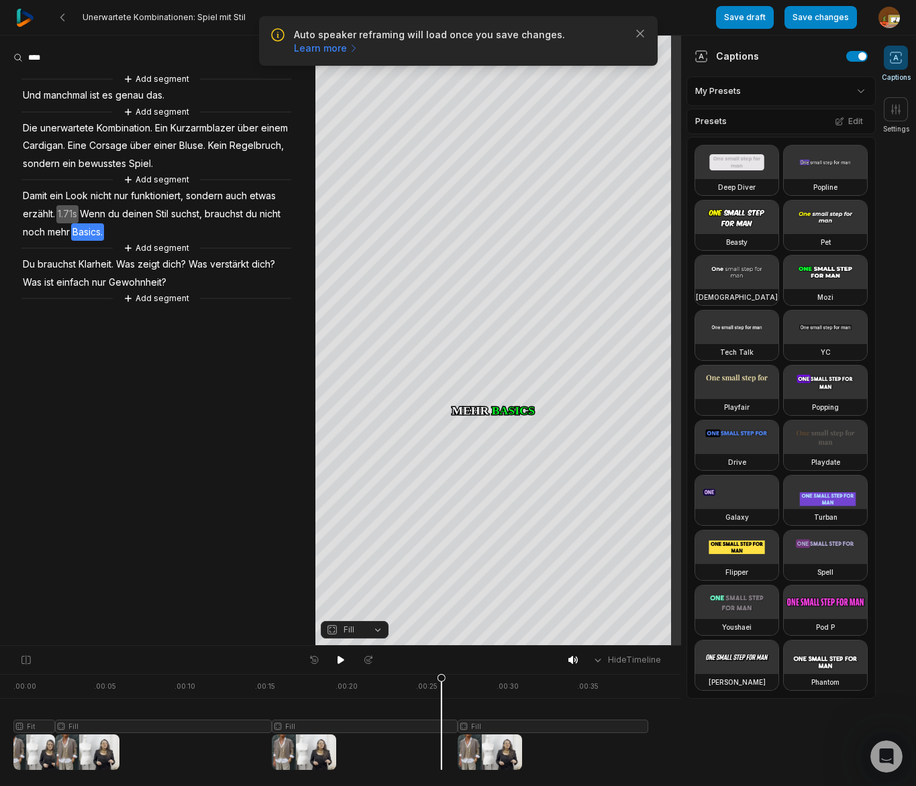
scroll to position [1470, 0]
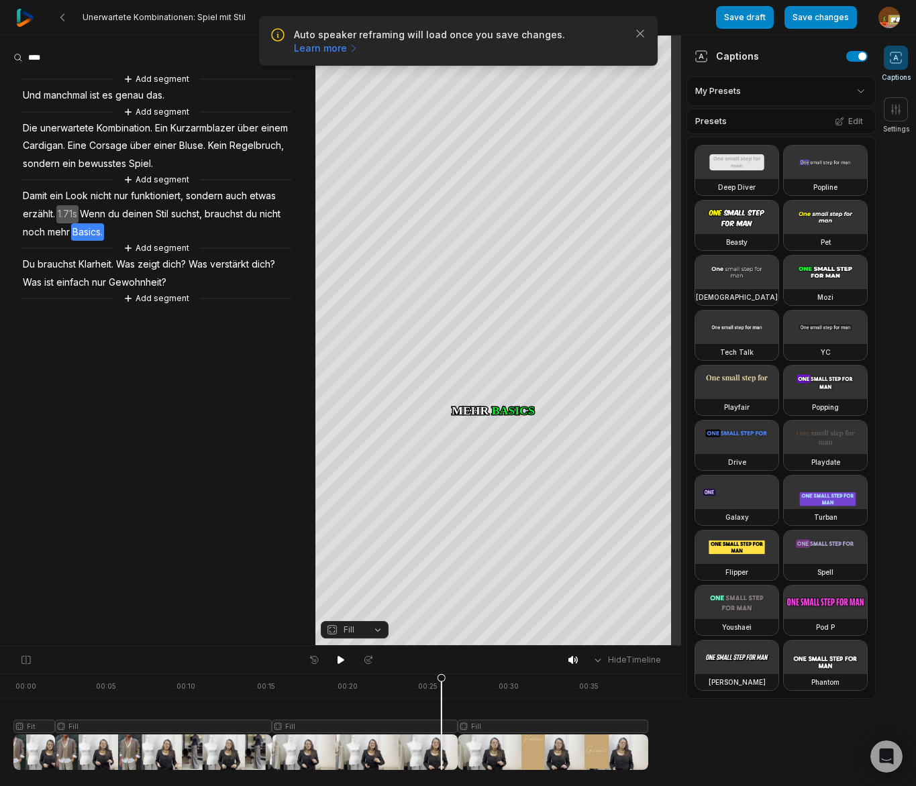
drag, startPoint x: 350, startPoint y: 722, endPoint x: 364, endPoint y: 705, distance: 22.9
click at [350, 722] on div at bounding box center [330, 722] width 635 height 96
drag, startPoint x: 377, startPoint y: 631, endPoint x: 356, endPoint y: 521, distance: 111.3
click at [377, 631] on button "Fill" at bounding box center [355, 629] width 68 height 17
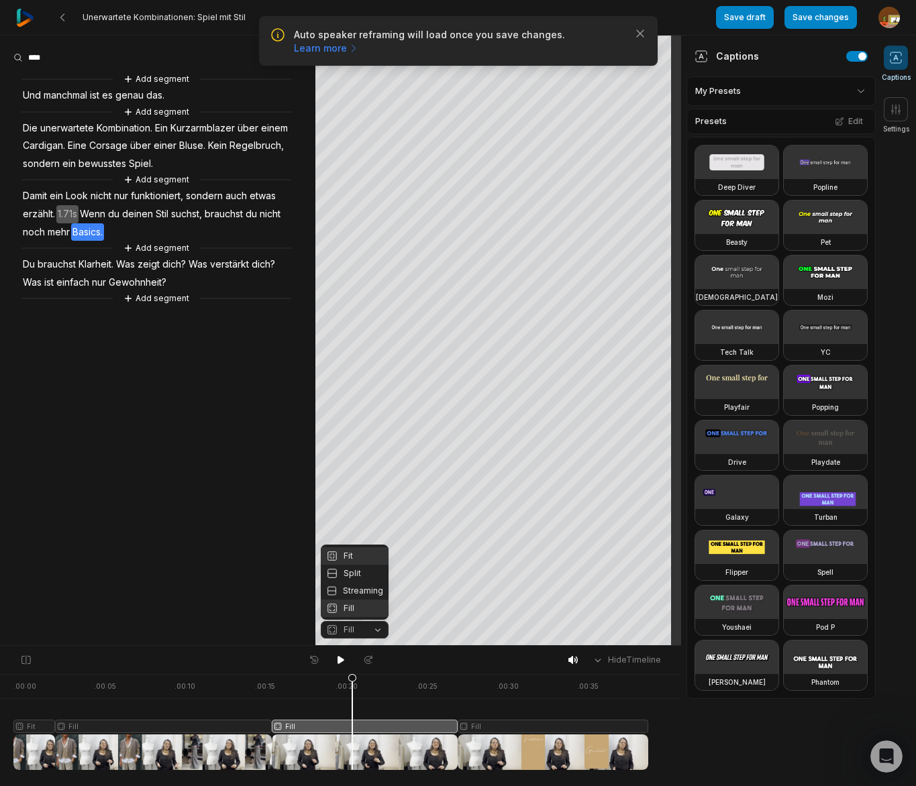
click at [351, 551] on div "Fit" at bounding box center [355, 556] width 68 height 17
click at [502, 172] on div "Crop" at bounding box center [498, 172] width 36 height 12
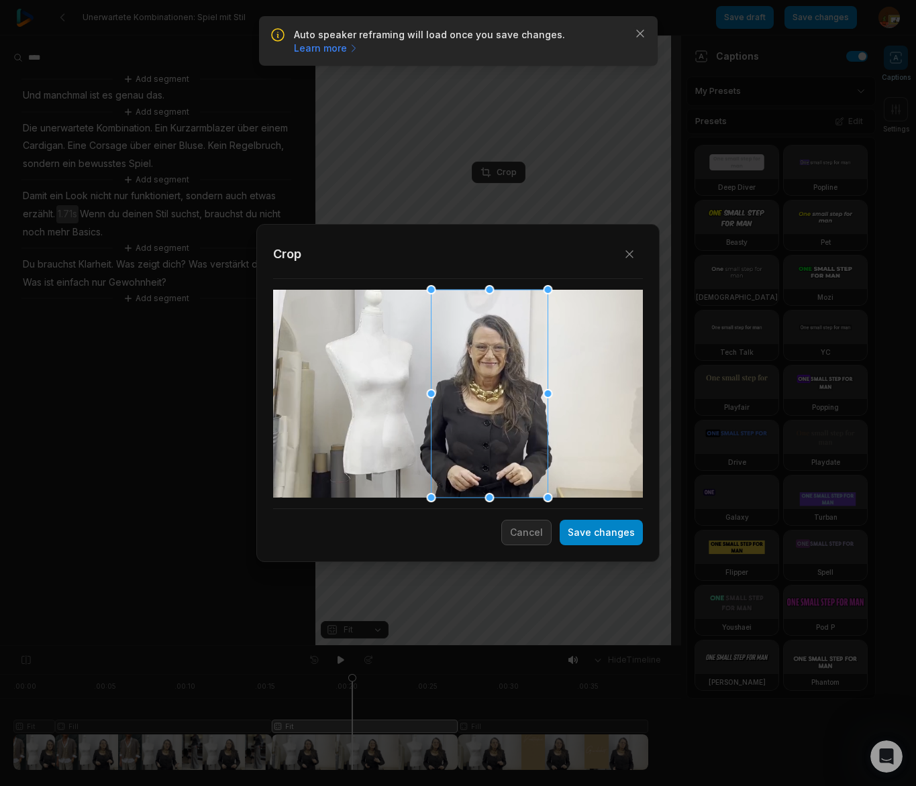
drag, startPoint x: 448, startPoint y: 440, endPoint x: 480, endPoint y: 443, distance: 31.7
click at [480, 443] on div at bounding box center [489, 394] width 117 height 208
click at [602, 541] on button "Save changes" at bounding box center [601, 532] width 83 height 25
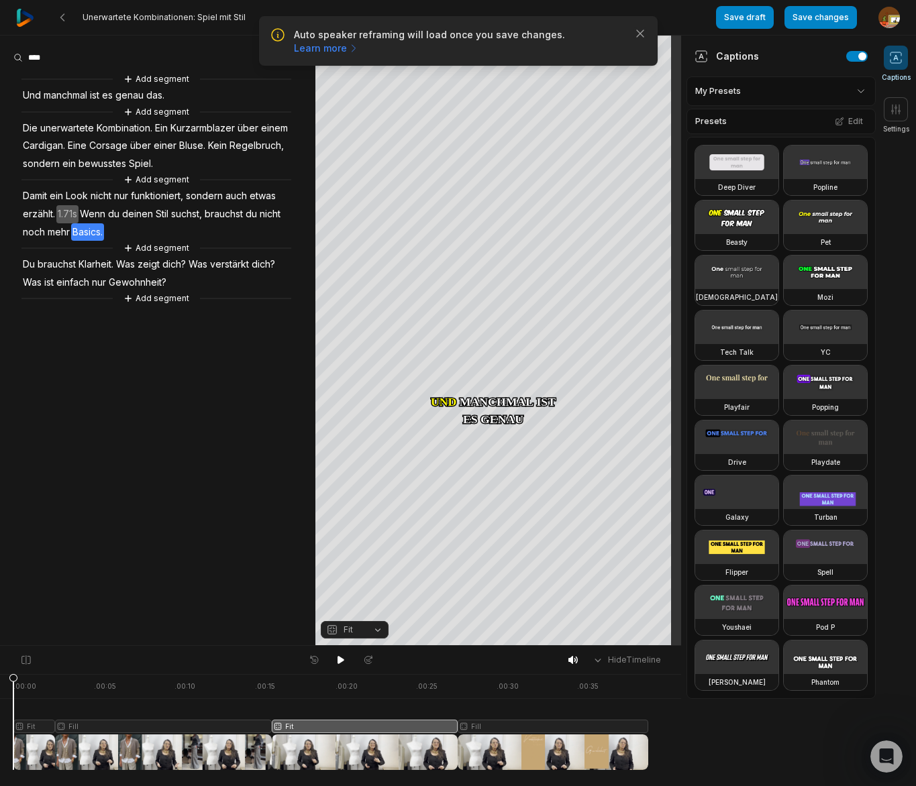
drag, startPoint x: 66, startPoint y: 700, endPoint x: 187, endPoint y: 676, distance: 123.1
click at [0, 704] on html "Auto speaker reframing will load once you save changes. Learn more Close Unerwa…" at bounding box center [458, 393] width 916 height 786
drag, startPoint x: 336, startPoint y: 660, endPoint x: 265, endPoint y: 613, distance: 84.9
click at [336, 658] on icon at bounding box center [341, 660] width 11 height 11
drag, startPoint x: 828, startPoint y: 21, endPoint x: 736, endPoint y: 21, distance: 91.9
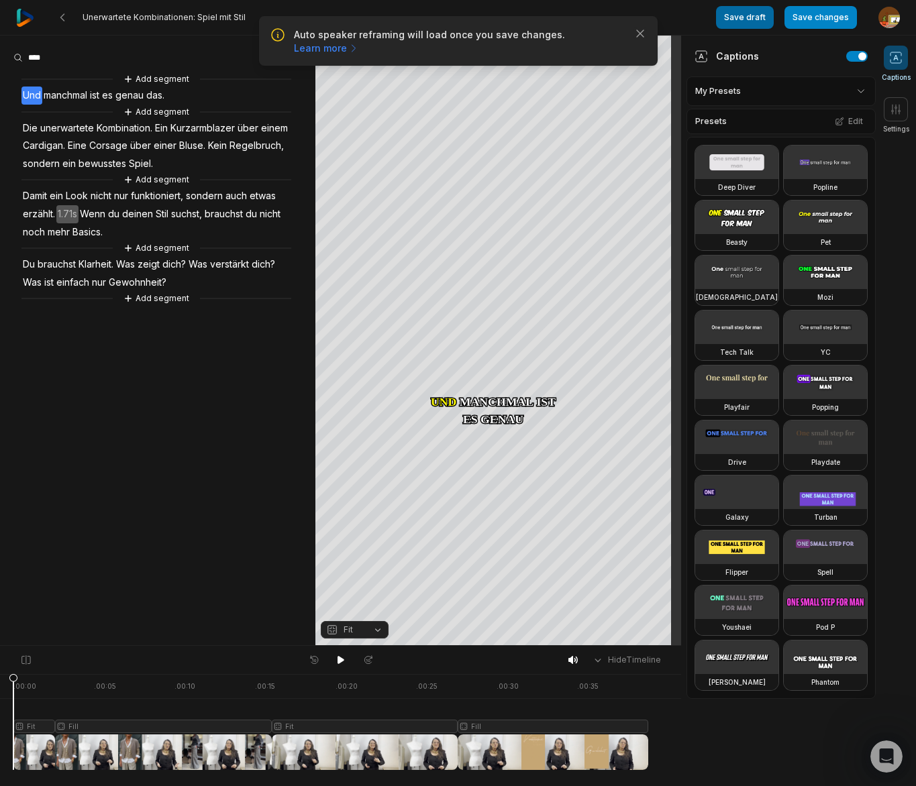
click at [828, 21] on button "Save changes" at bounding box center [820, 17] width 72 height 23
click at [637, 36] on icon "button" at bounding box center [639, 33] width 13 height 13
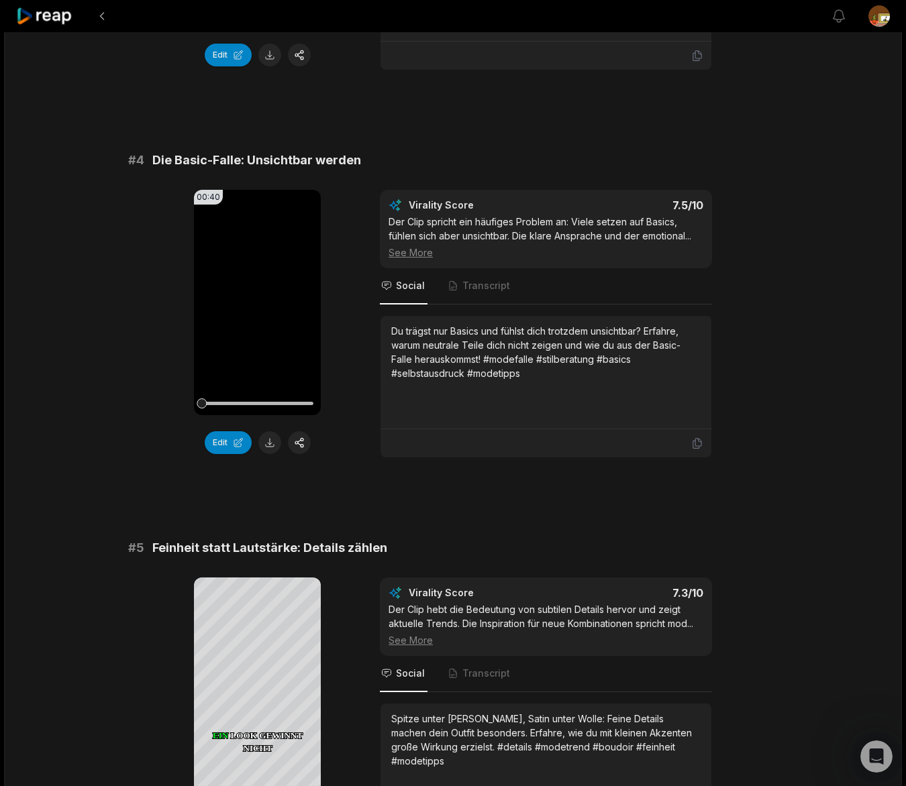
scroll to position [1286, 0]
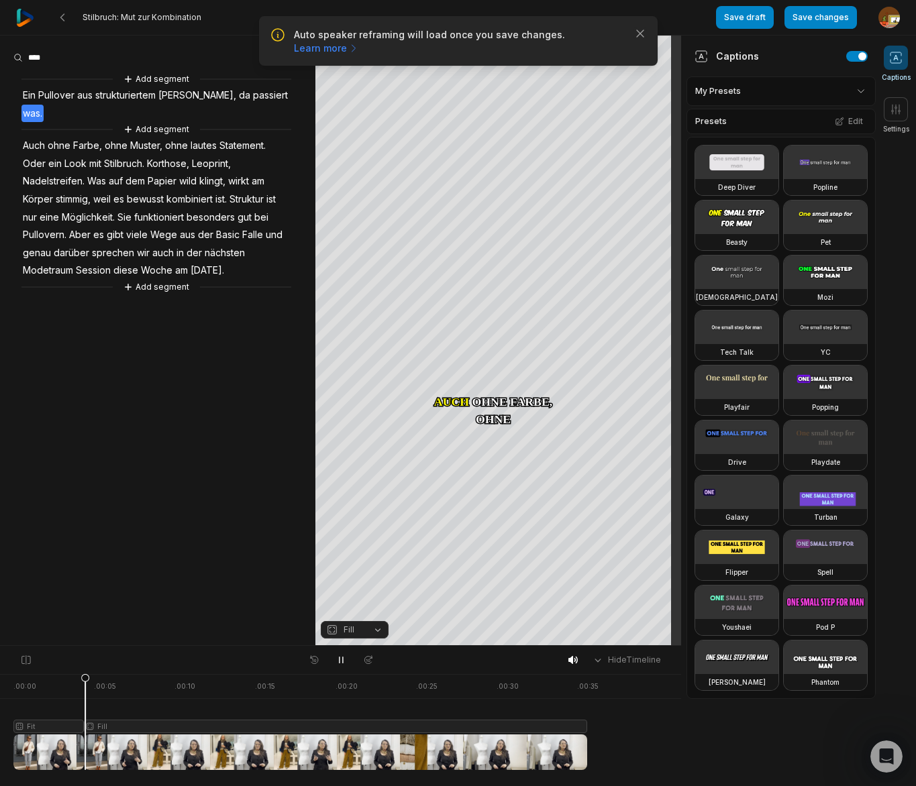
scroll to position [1470, 0]
drag, startPoint x: 338, startPoint y: 660, endPoint x: 310, endPoint y: 503, distance: 159.5
click at [340, 657] on icon at bounding box center [341, 660] width 11 height 11
click at [226, 191] on span "ist." at bounding box center [221, 200] width 14 height 18
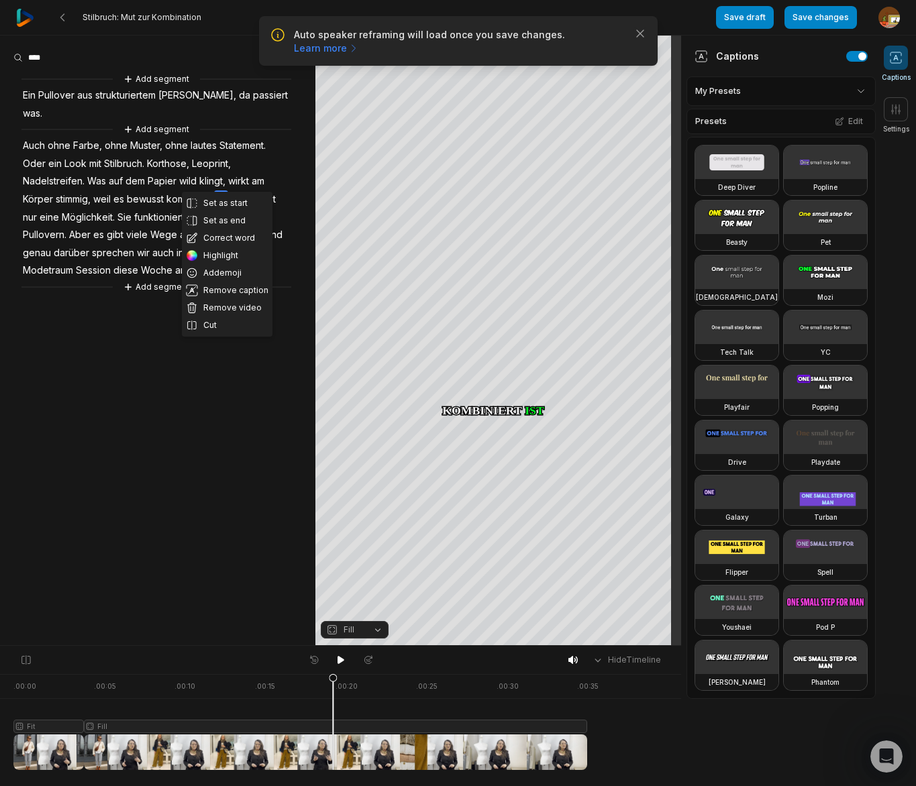
click at [215, 327] on button "Cut" at bounding box center [227, 325] width 91 height 17
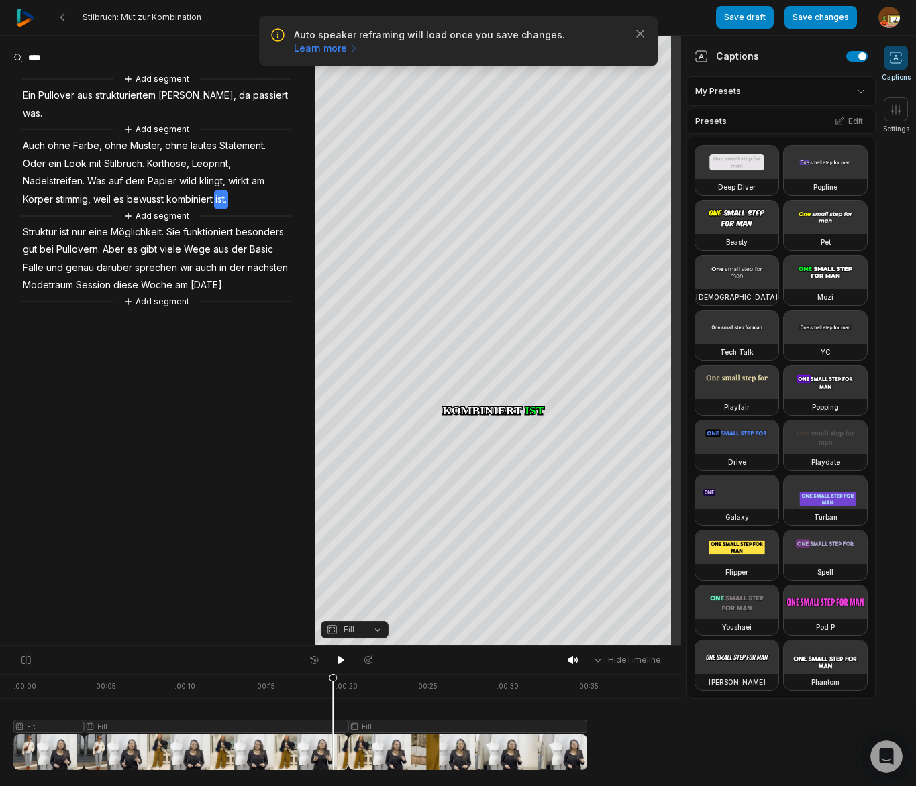
click at [44, 223] on span "Struktur" at bounding box center [39, 232] width 37 height 18
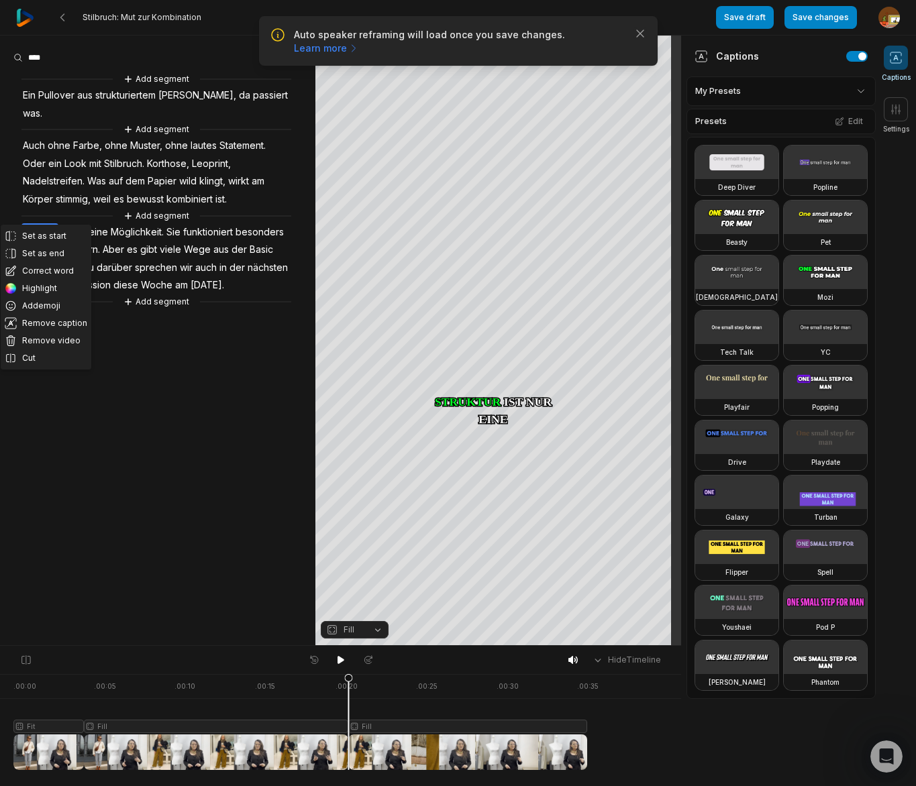
click at [225, 399] on aside "Set as start Set as end Correct word Highlight Add emoji Remove caption Remove …" at bounding box center [157, 341] width 315 height 610
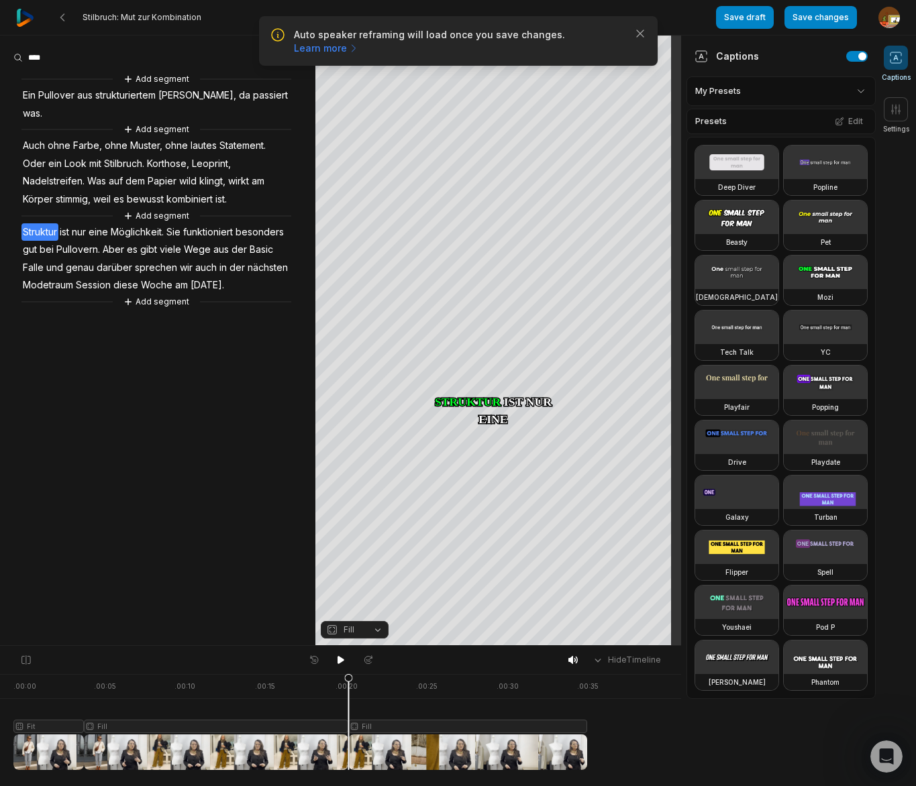
click at [378, 631] on button "Fill" at bounding box center [355, 629] width 68 height 17
click at [350, 552] on div "Fit" at bounding box center [355, 556] width 68 height 17
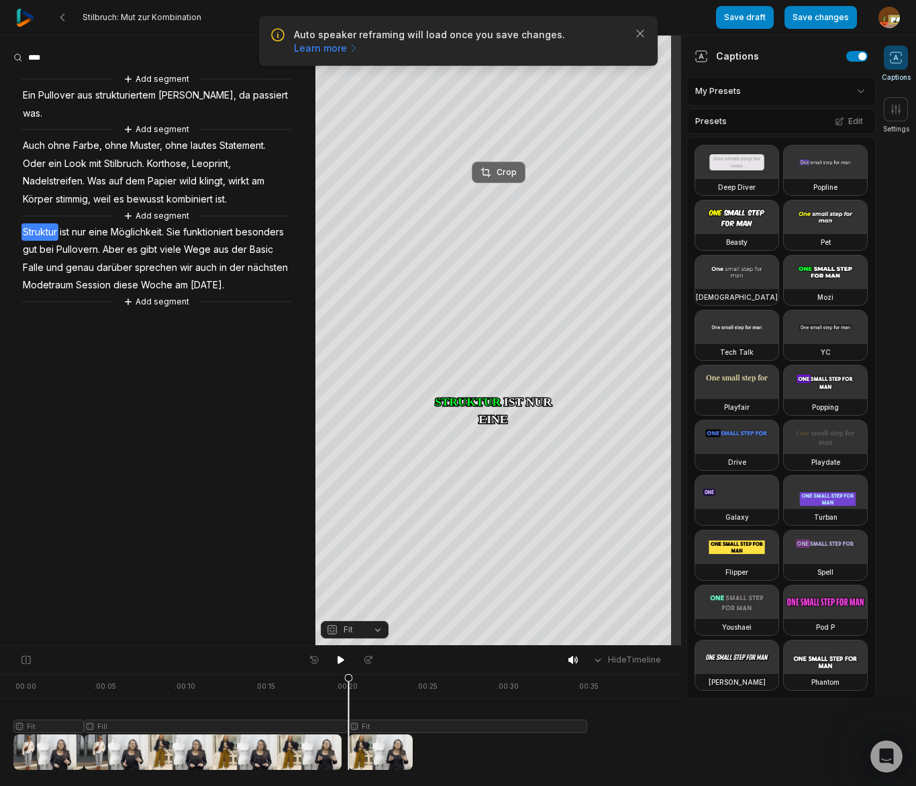
click at [512, 164] on button "Crop" at bounding box center [499, 172] width 54 height 21
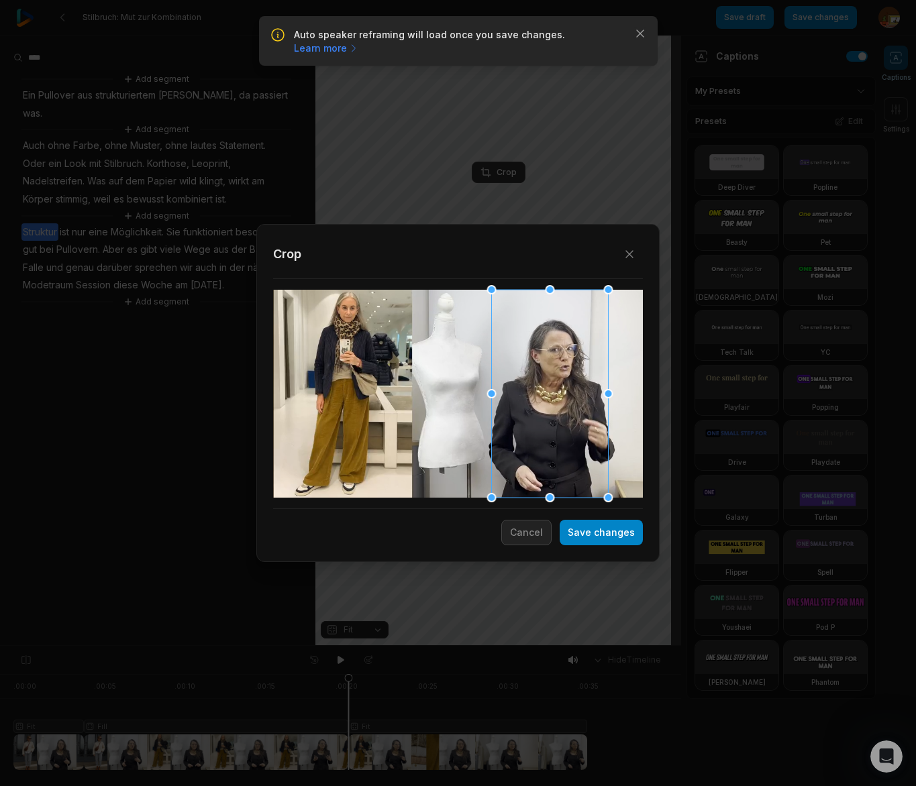
drag, startPoint x: 473, startPoint y: 411, endPoint x: 538, endPoint y: 409, distance: 65.1
click at [538, 409] on div at bounding box center [550, 394] width 117 height 208
click at [611, 538] on button "Save changes" at bounding box center [601, 532] width 83 height 25
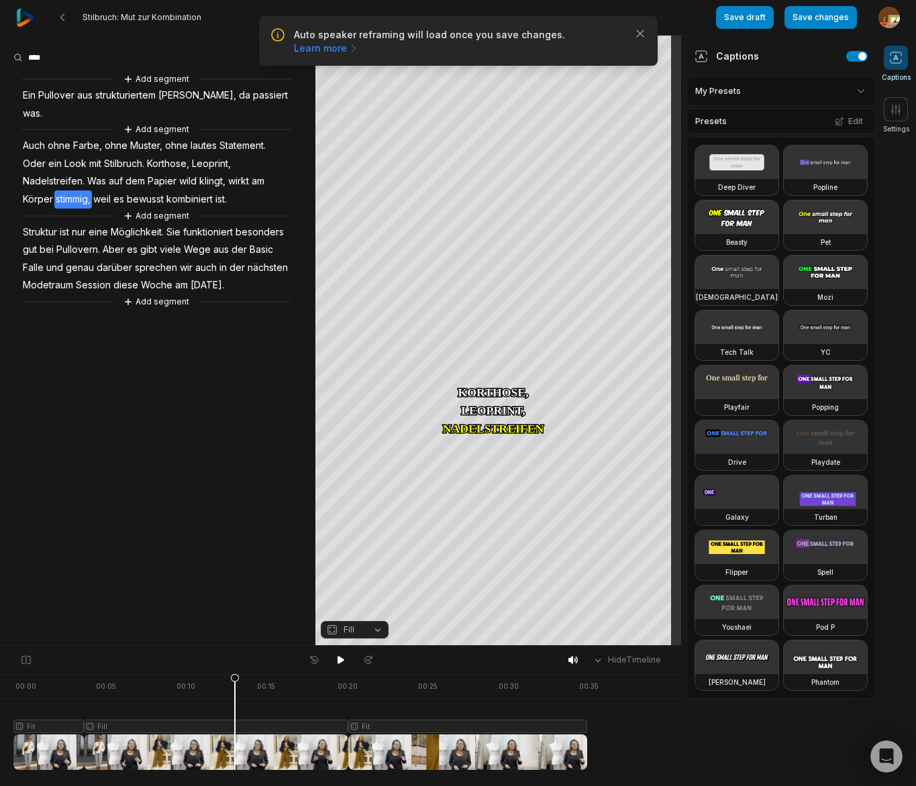
drag, startPoint x: 342, startPoint y: 685, endPoint x: 235, endPoint y: 698, distance: 107.5
click at [235, 698] on icon at bounding box center [235, 725] width 8 height 102
click at [342, 658] on icon at bounding box center [341, 660] width 11 height 11
click at [339, 660] on icon at bounding box center [340, 661] width 3 height 6
click at [150, 223] on span "Möglichkeit." at bounding box center [137, 232] width 56 height 18
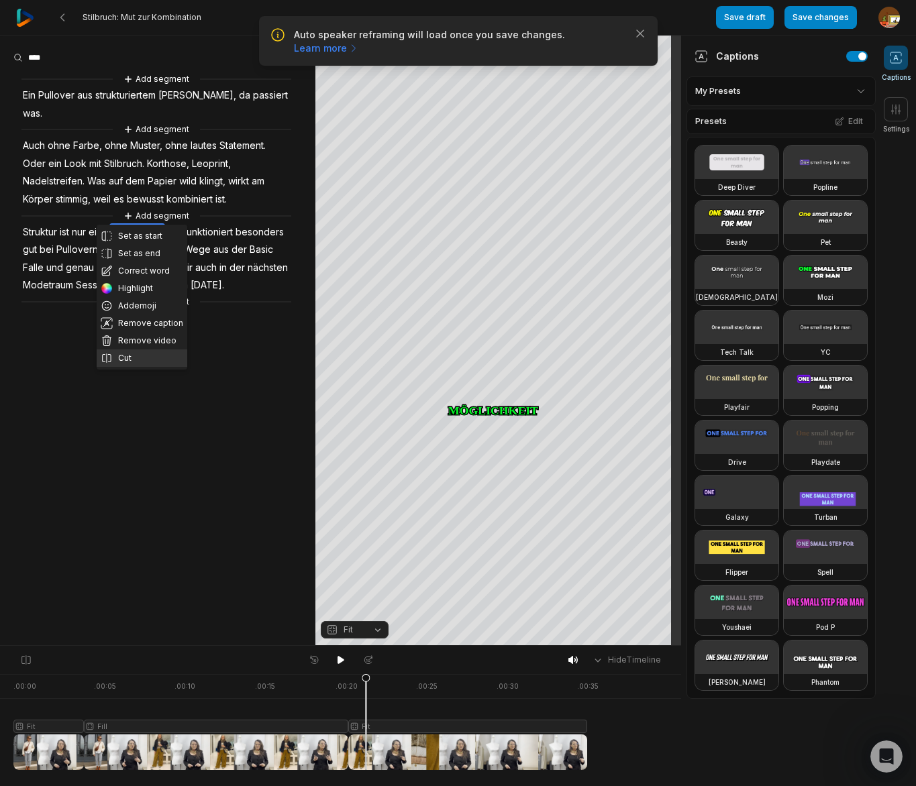
click at [128, 357] on button "Cut" at bounding box center [142, 358] width 91 height 17
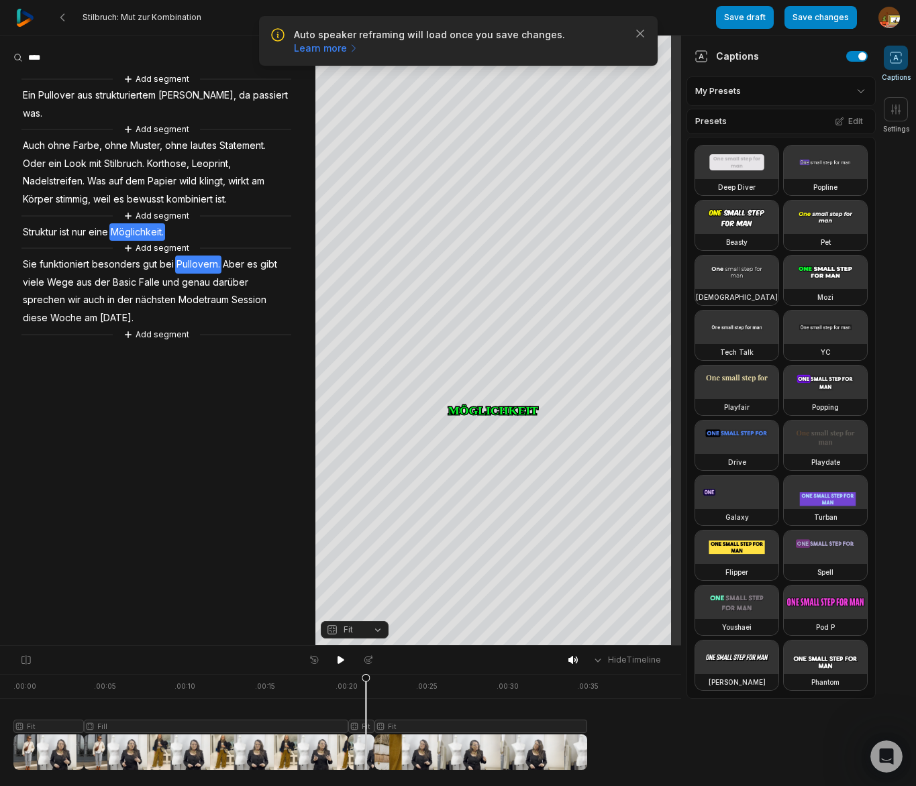
click at [201, 256] on span "Pullovern." at bounding box center [198, 265] width 46 height 18
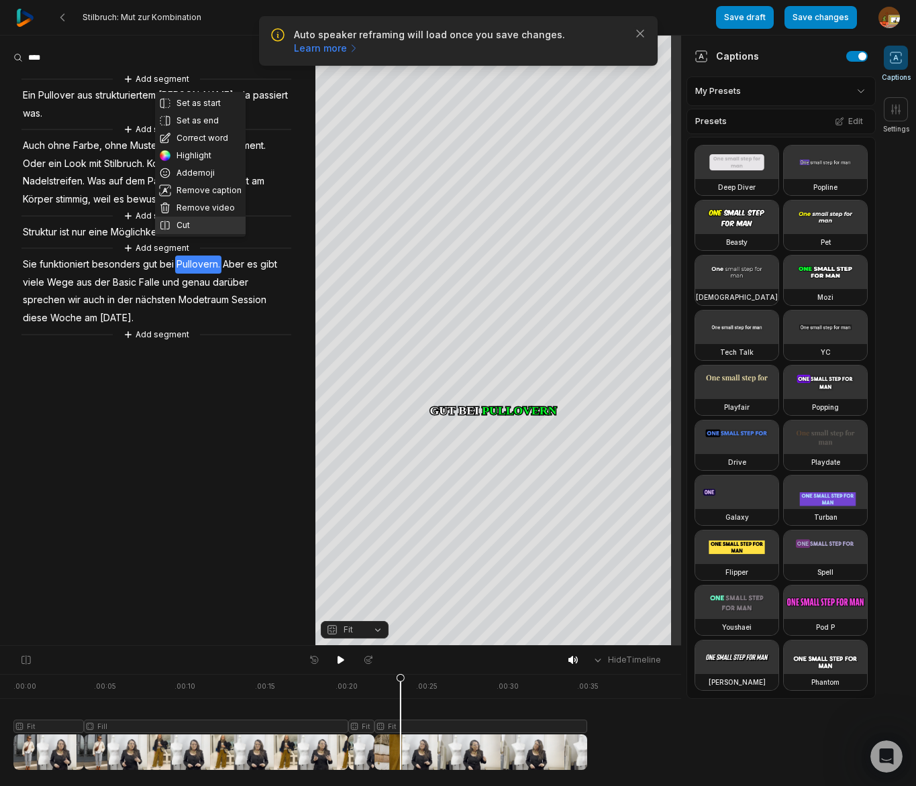
click at [193, 229] on button "Cut" at bounding box center [200, 225] width 91 height 17
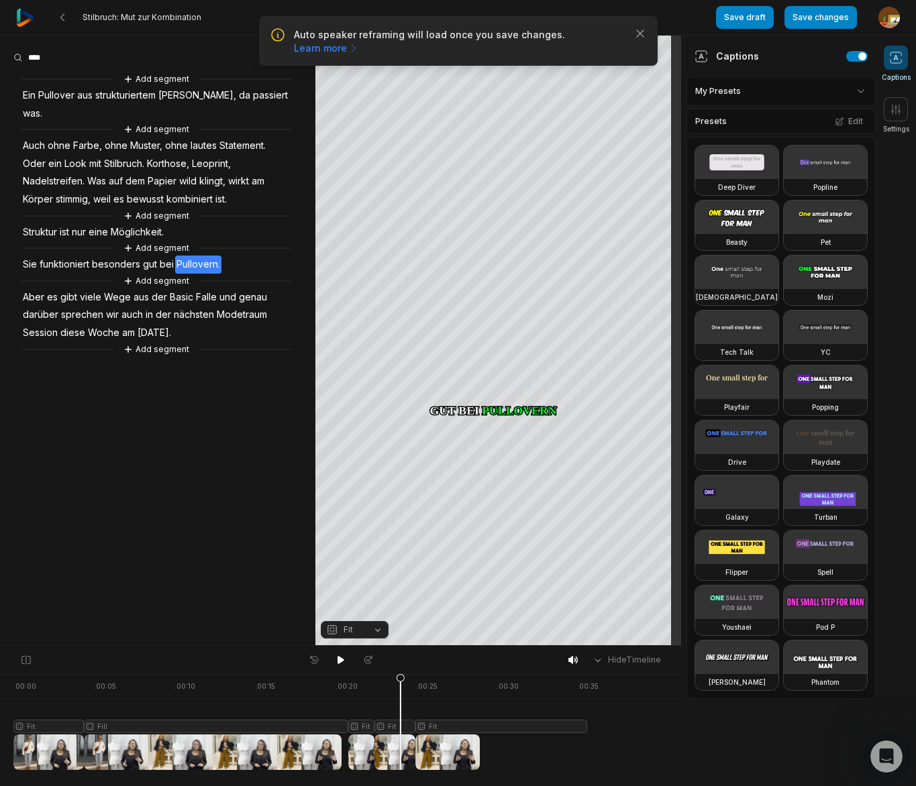
click at [111, 256] on span "besonders" at bounding box center [116, 265] width 51 height 18
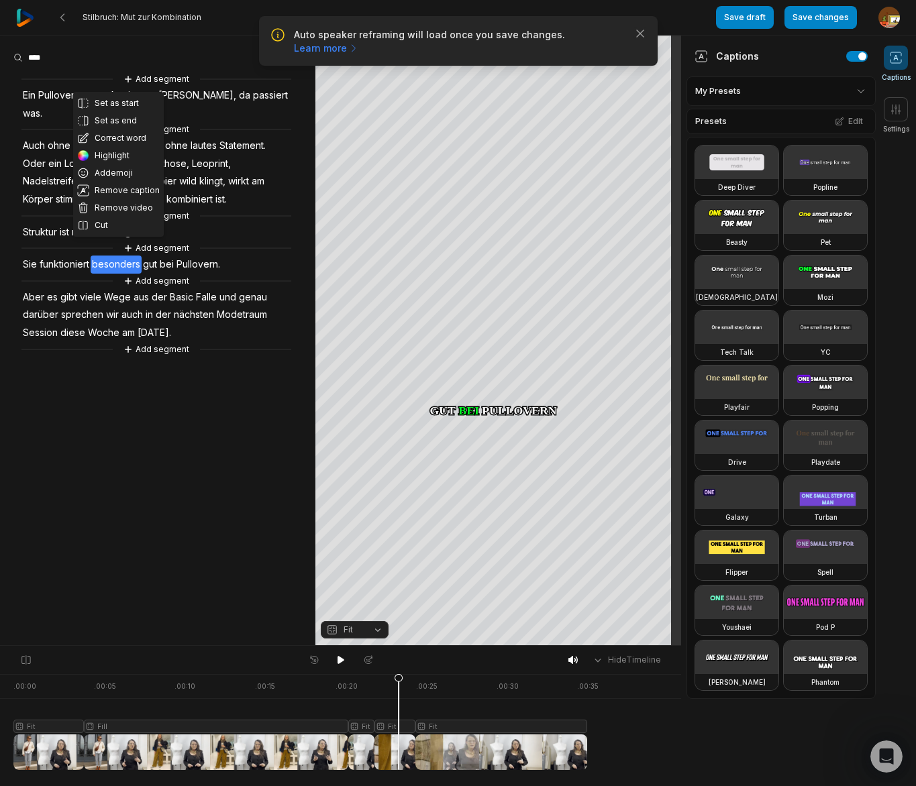
drag, startPoint x: 399, startPoint y: 723, endPoint x: 398, endPoint y: 706, distance: 16.8
click at [399, 723] on div at bounding box center [300, 722] width 574 height 96
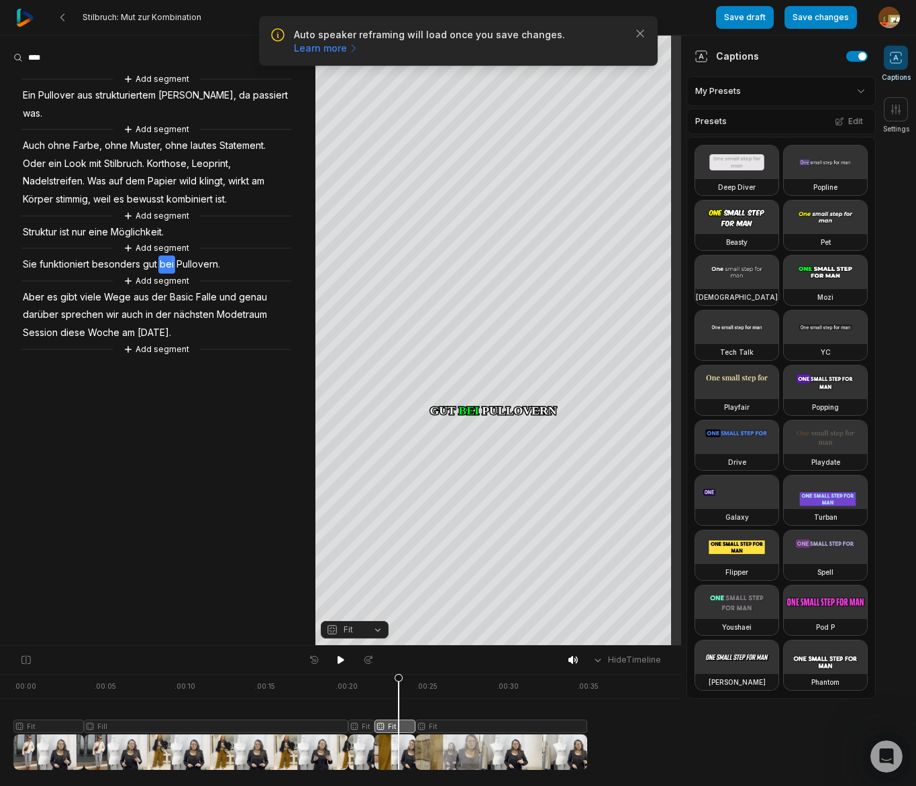
click at [377, 628] on button "Fit" at bounding box center [355, 629] width 68 height 17
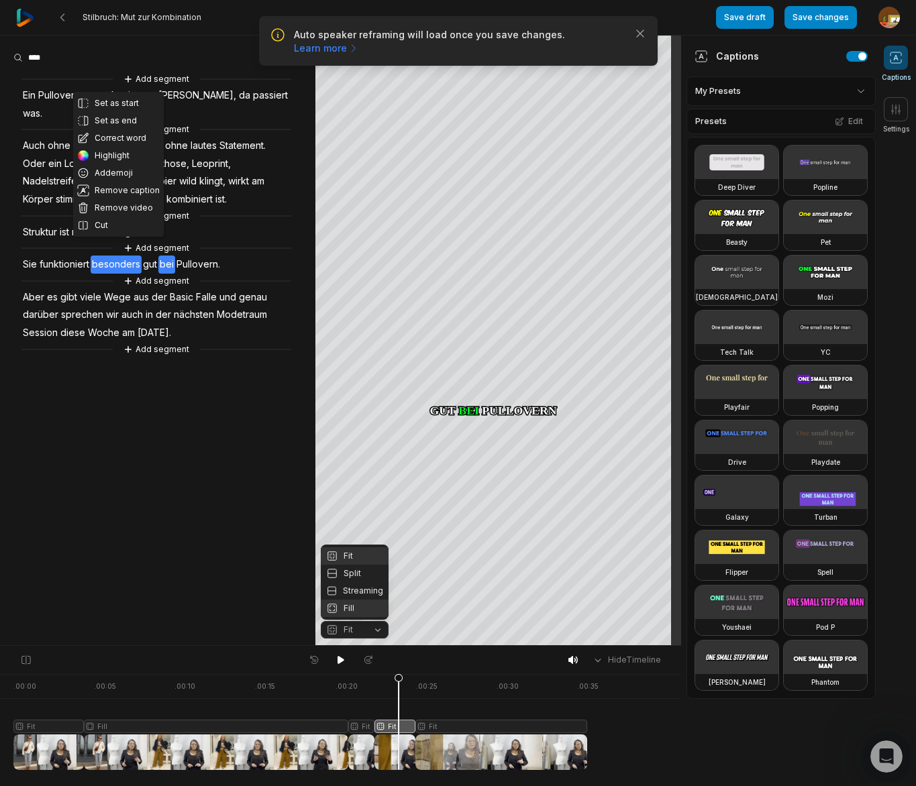
click at [351, 604] on div "Fill" at bounding box center [355, 608] width 68 height 17
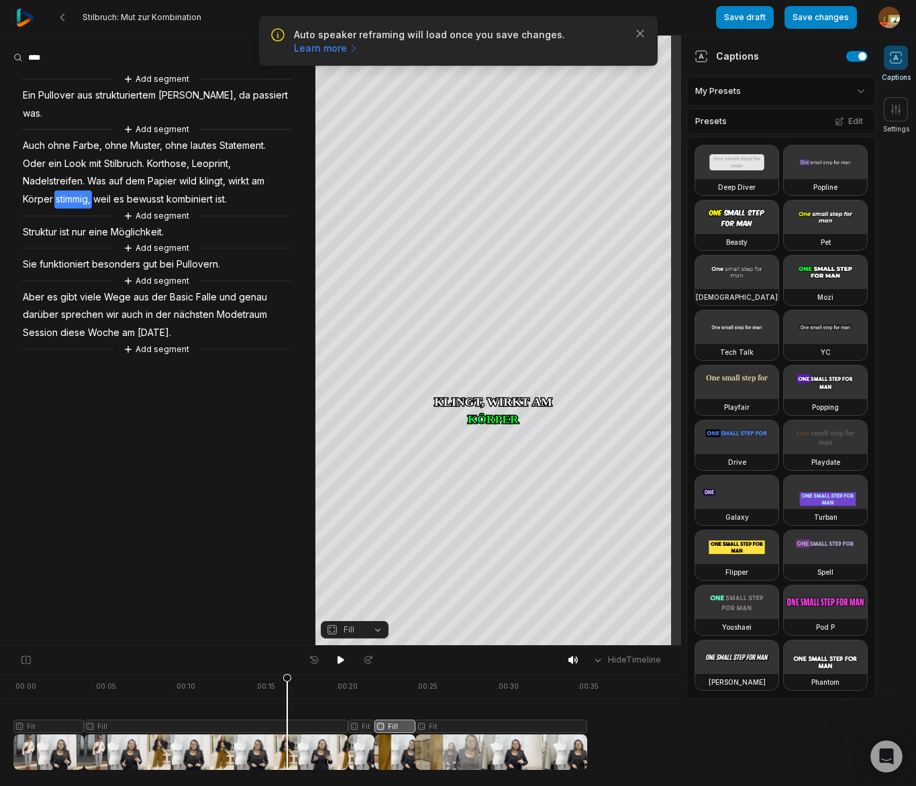
drag, startPoint x: 397, startPoint y: 684, endPoint x: 298, endPoint y: 688, distance: 99.4
click at [288, 697] on icon at bounding box center [287, 722] width 9 height 97
click at [329, 642] on main "Your browser does not support mp4 format. Your browser does not support mp4 for…" at bounding box center [458, 341] width 916 height 611
drag, startPoint x: 341, startPoint y: 660, endPoint x: 202, endPoint y: 580, distance: 160.2
click at [341, 660] on icon at bounding box center [341, 660] width 7 height 8
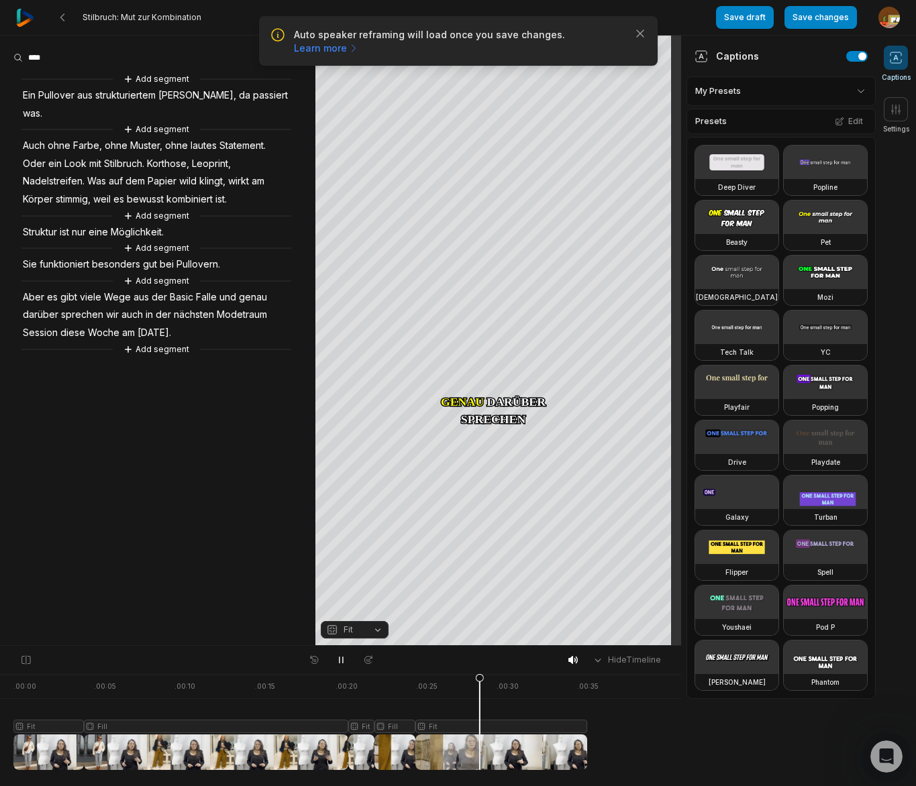
click at [344, 660] on icon at bounding box center [341, 660] width 11 height 11
click at [522, 725] on div at bounding box center [300, 722] width 574 height 96
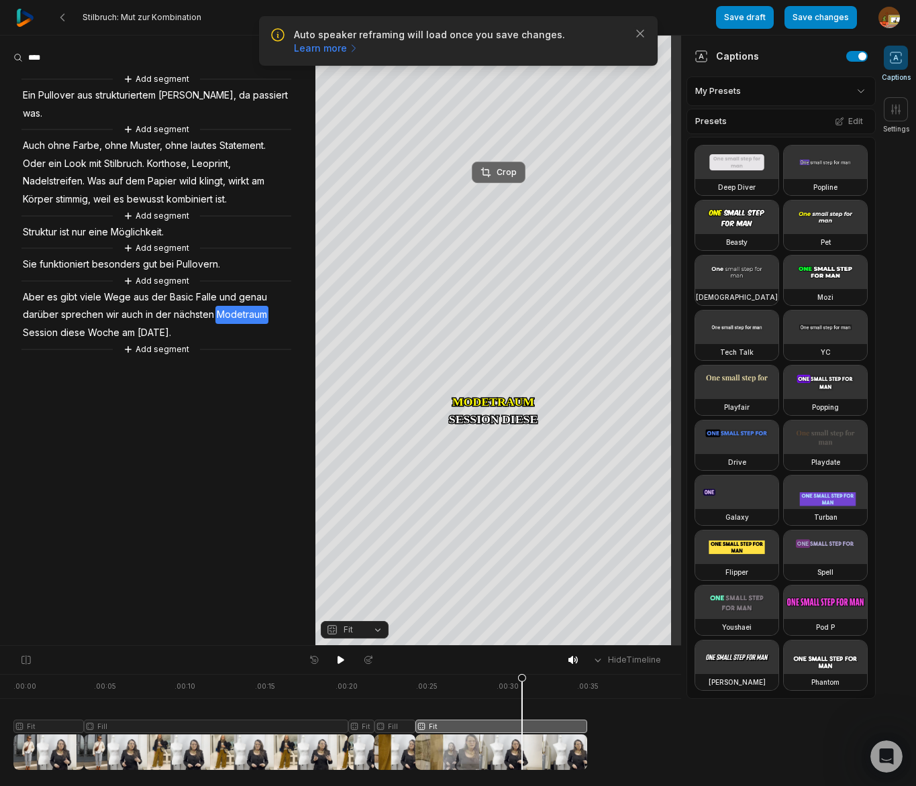
click at [511, 174] on div "Crop" at bounding box center [498, 172] width 36 height 12
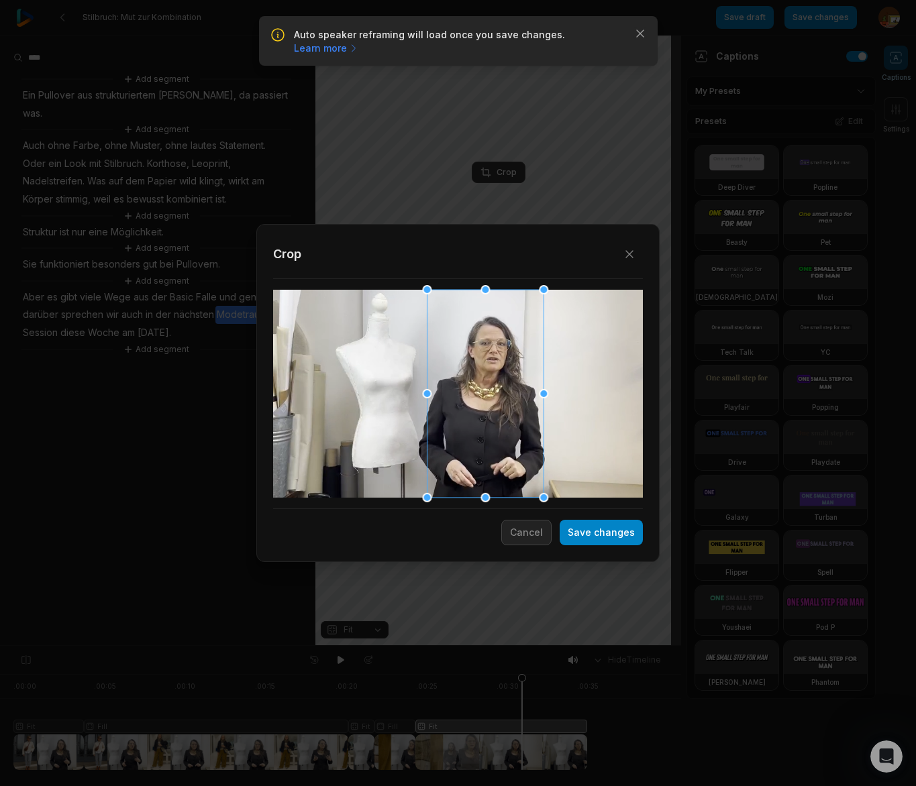
drag, startPoint x: 506, startPoint y: 410, endPoint x: 442, endPoint y: 417, distance: 64.8
click at [442, 417] on div at bounding box center [485, 394] width 117 height 208
click at [608, 533] on button "Save changes" at bounding box center [601, 532] width 83 height 25
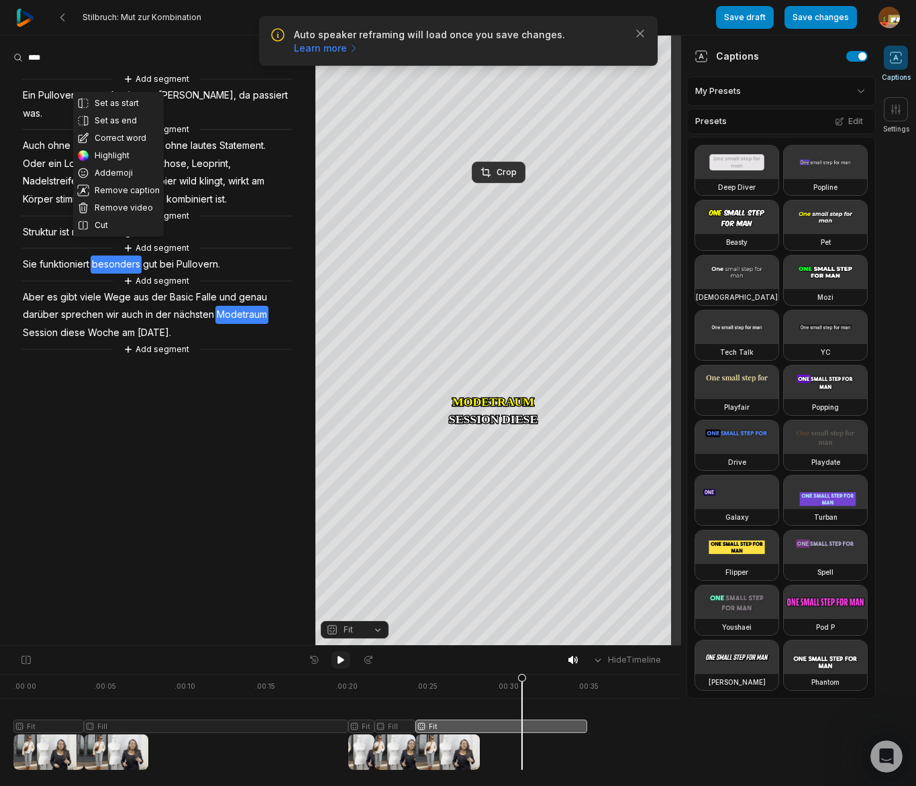
click at [336, 658] on icon at bounding box center [341, 660] width 11 height 11
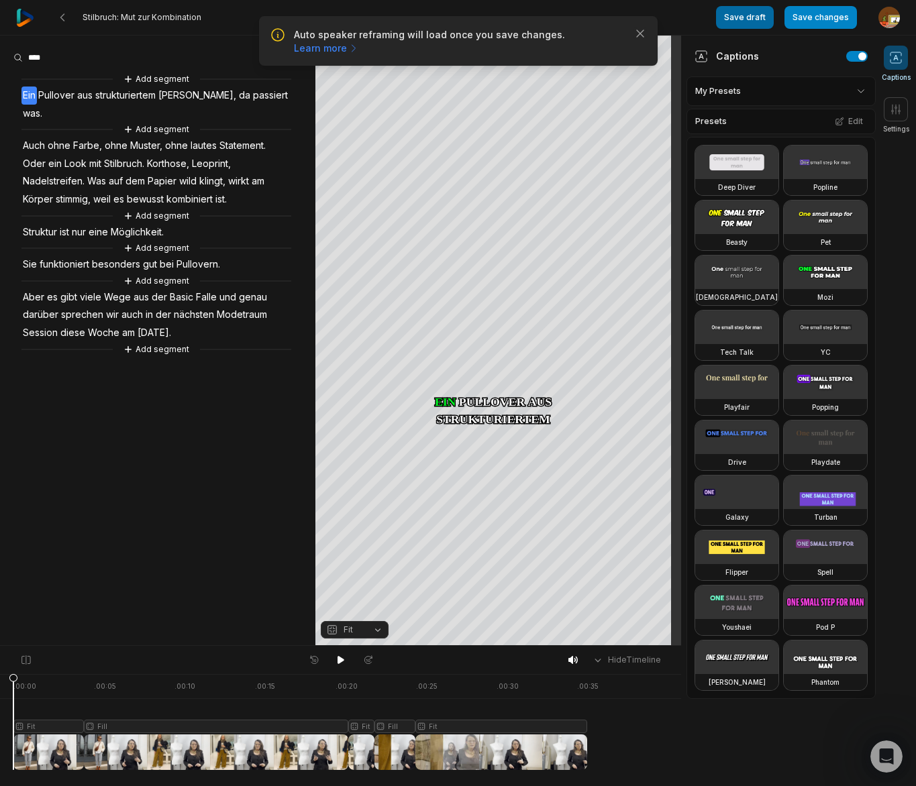
drag, startPoint x: 837, startPoint y: 21, endPoint x: 732, endPoint y: 19, distance: 105.4
click at [837, 21] on button "Save changes" at bounding box center [820, 17] width 72 height 23
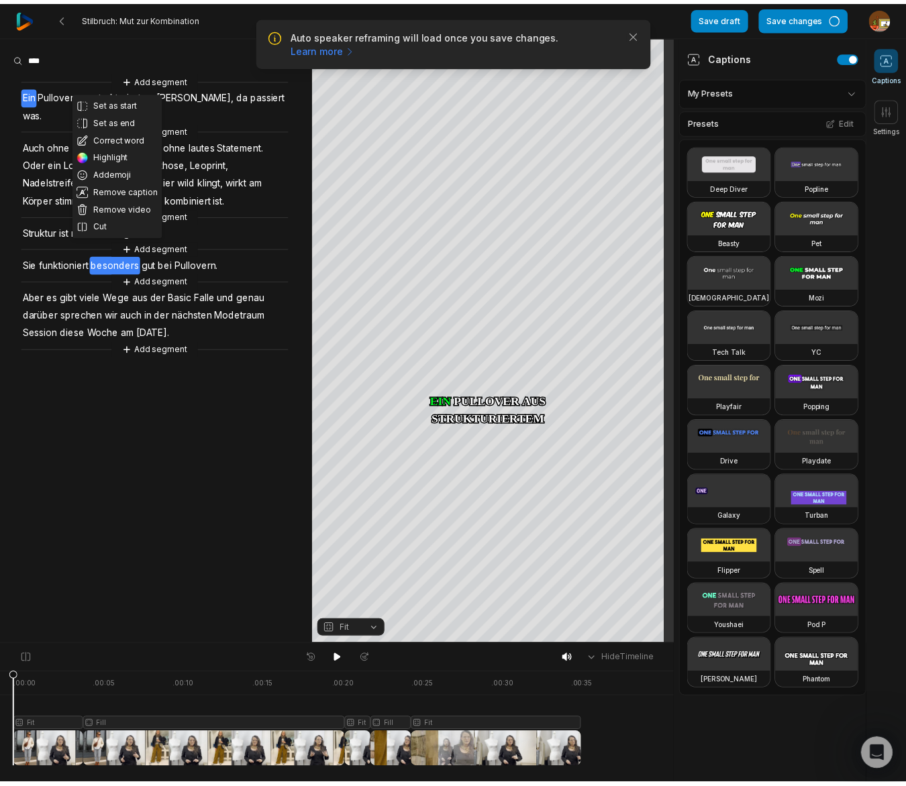
scroll to position [1470, 0]
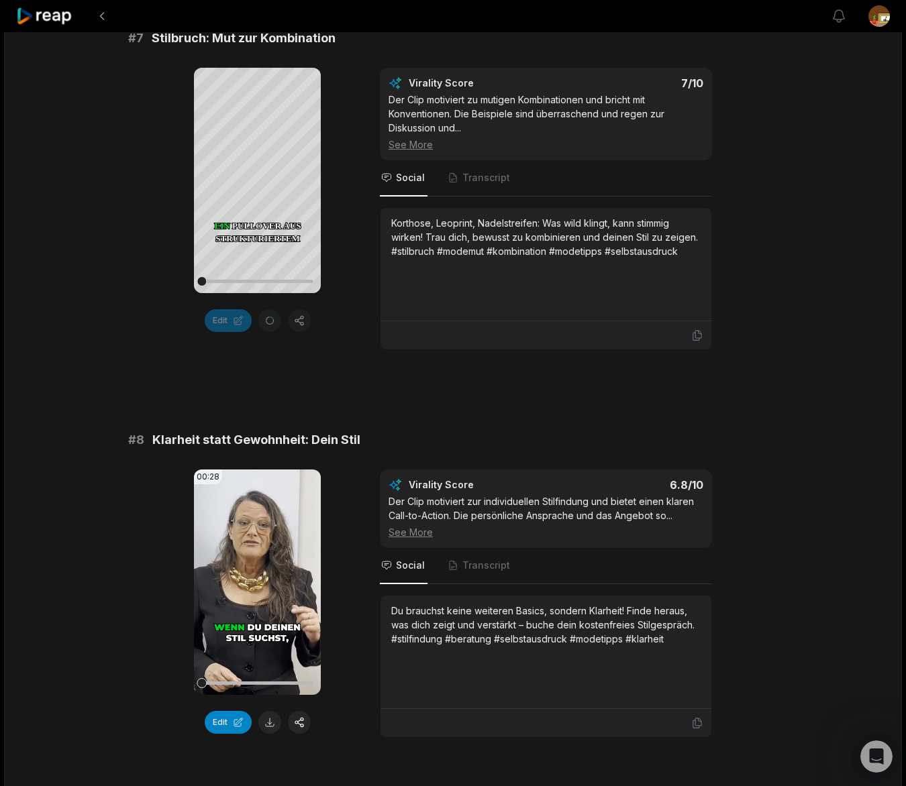
scroll to position [2525, 0]
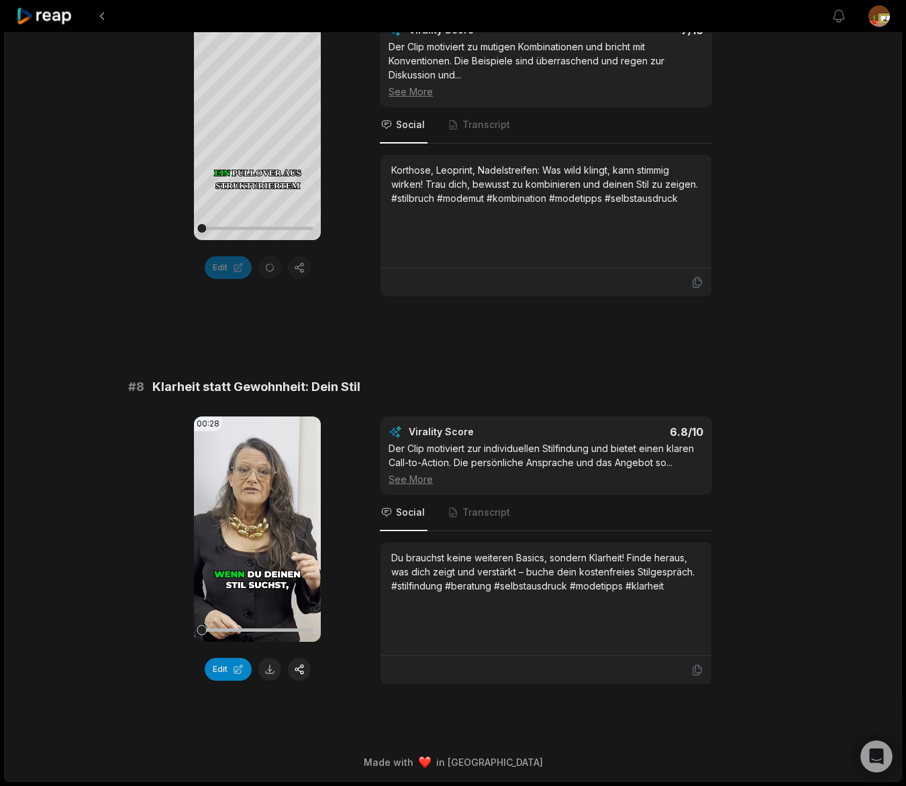
drag, startPoint x: 254, startPoint y: 531, endPoint x: 521, endPoint y: 489, distance: 271.0
click at [258, 531] on icon at bounding box center [257, 528] width 10 height 11
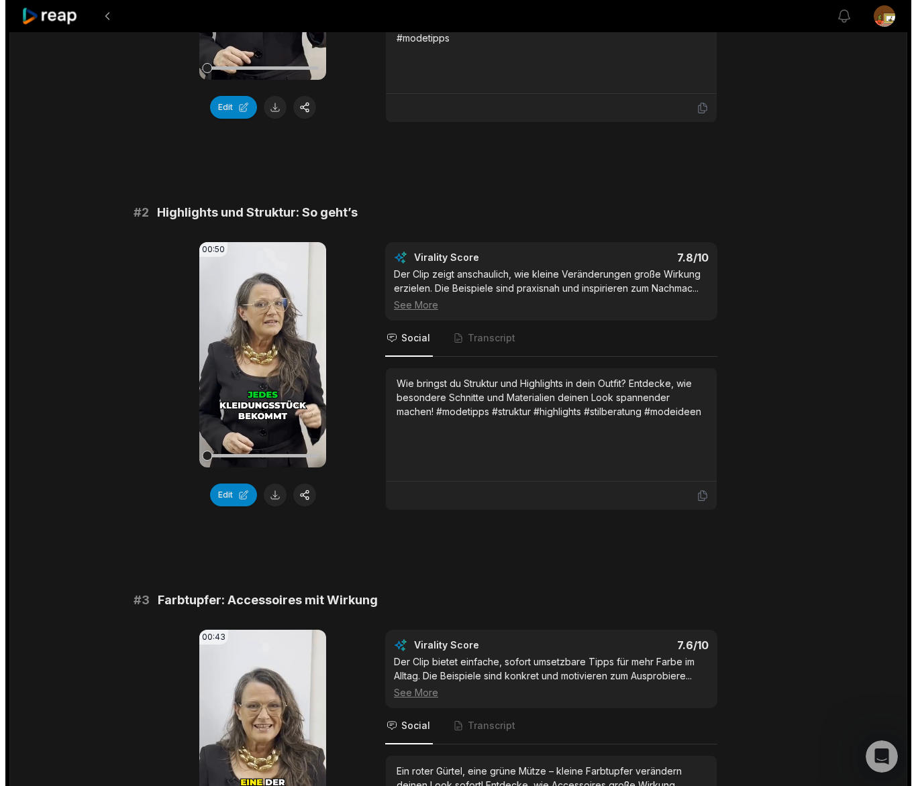
scroll to position [0, 0]
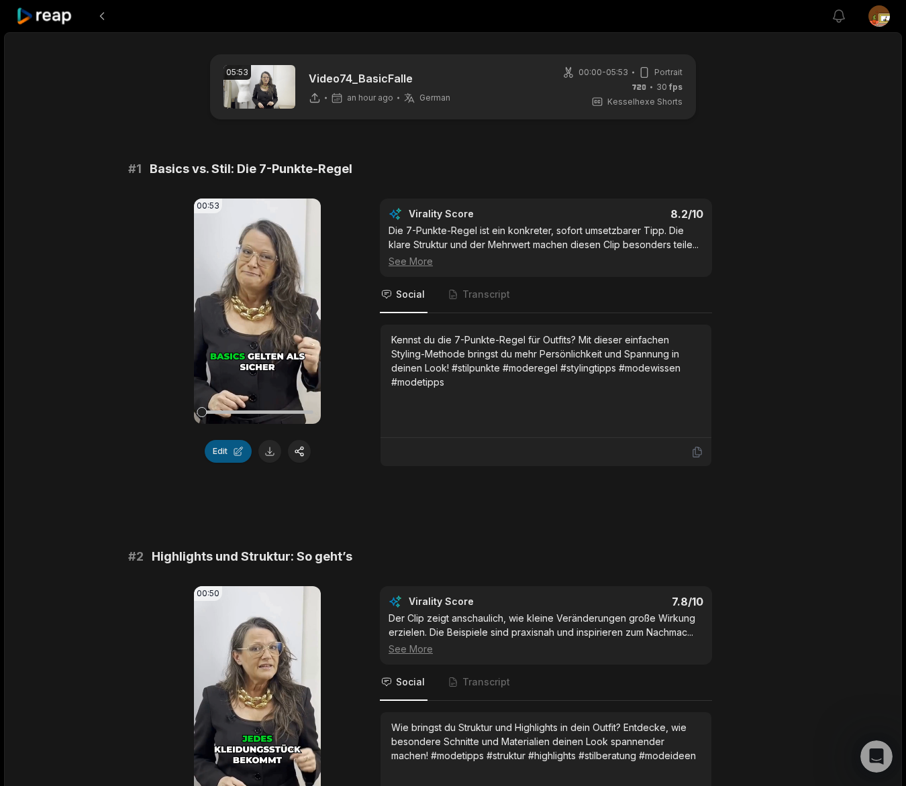
click at [224, 454] on button "Edit" at bounding box center [228, 451] width 47 height 23
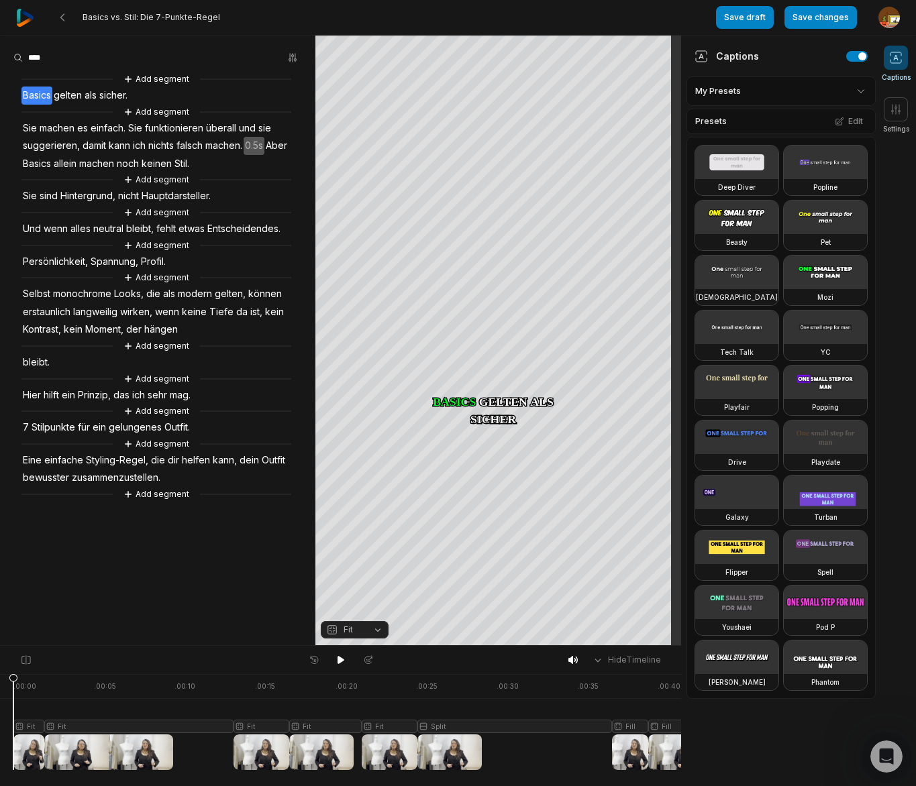
click at [49, 71] on aside "Add segment Basics gelten als sicher. Add segment Sie machen es einfach. Sie fu…" at bounding box center [157, 341] width 315 height 610
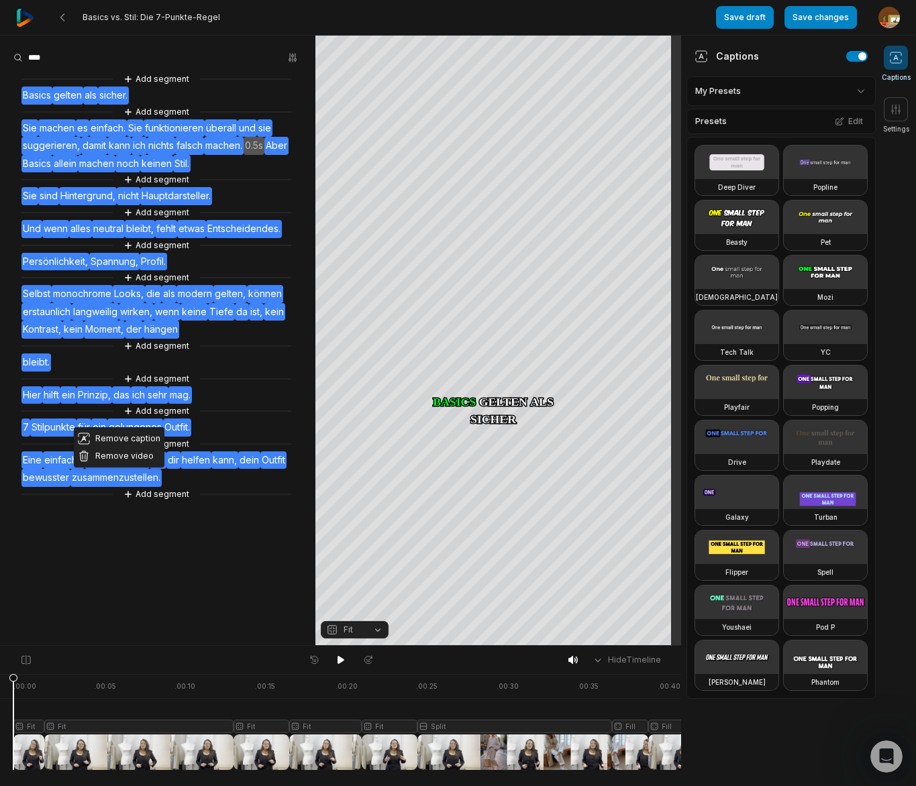
scroll to position [1470, 0]
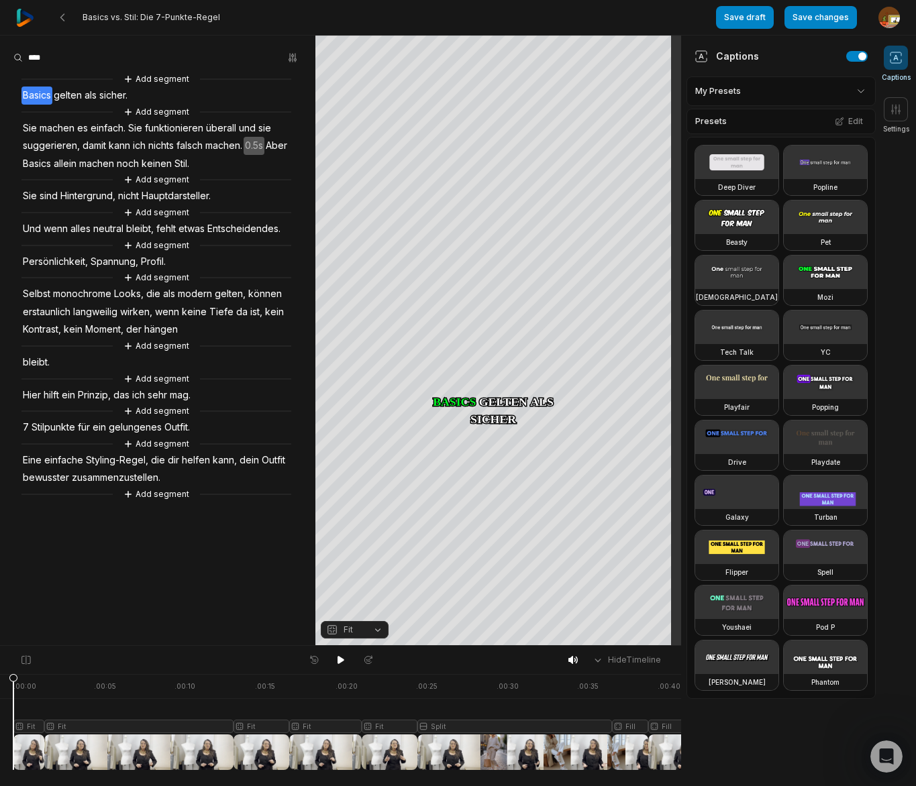
click at [248, 577] on aside "Add segment Basics gelten als sicher. Add segment Sie machen es einfach. Sie fu…" at bounding box center [157, 341] width 315 height 610
click at [25, 98] on span "Basics" at bounding box center [36, 96] width 31 height 18
click at [140, 69] on aside "Set as start Set as end Correct word Highlight Add emoji Remove caption Remove …" at bounding box center [157, 341] width 315 height 610
click at [295, 60] on icon "button" at bounding box center [295, 57] width 3 height 9
click at [178, 56] on div "Find Find and... Correct Highlight Add emoji" at bounding box center [157, 58] width 289 height 20
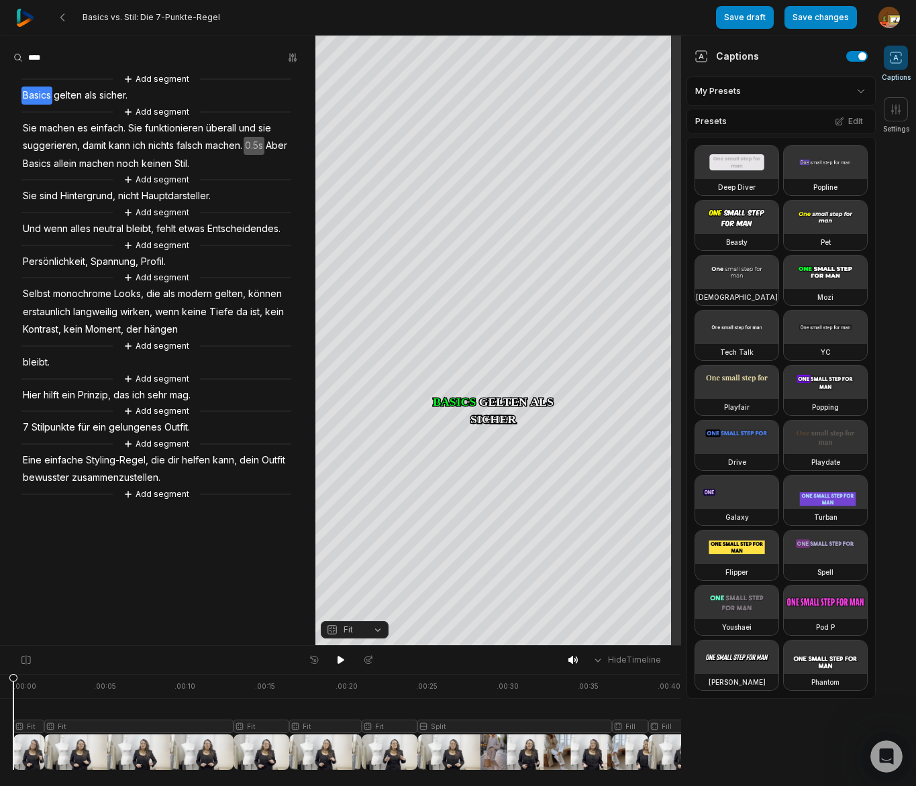
click at [21, 101] on span "Basics" at bounding box center [36, 96] width 31 height 18
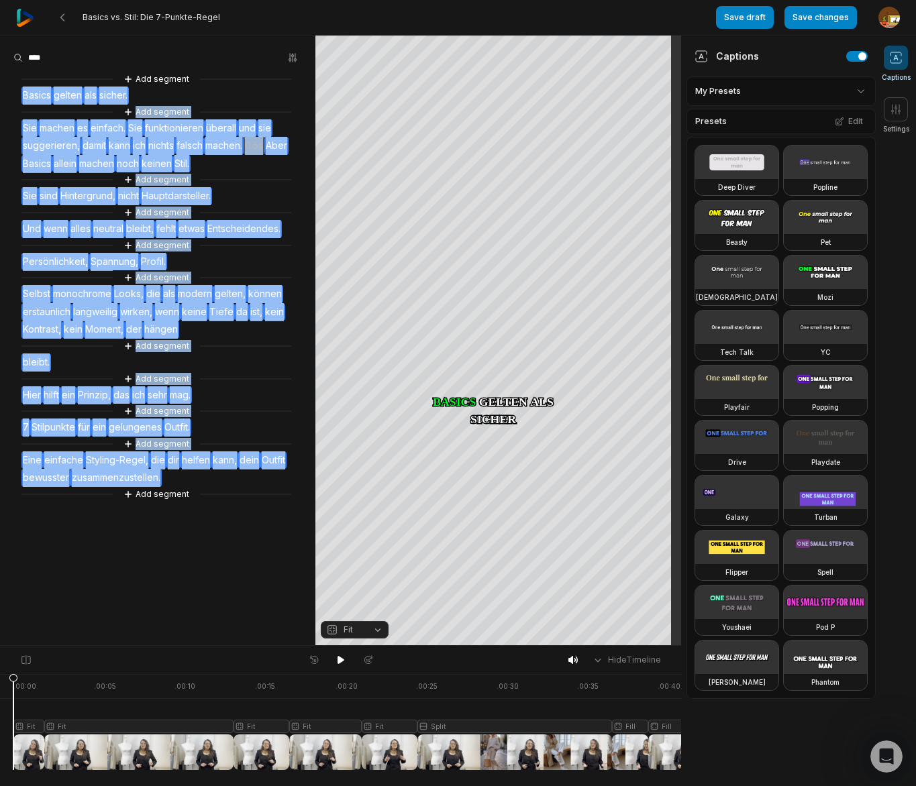
drag, startPoint x: 36, startPoint y: 103, endPoint x: 262, endPoint y: 472, distance: 433.2
click at [262, 472] on div "Add segment Basics gelten als sicher. Add segment Sie machen es einfach. Sie fu…" at bounding box center [157, 287] width 315 height 430
copy div "Basics gelten als sicher. Add segment Sie machen es einfach. Sie funktionieren …"
click at [60, 20] on icon at bounding box center [62, 17] width 11 height 11
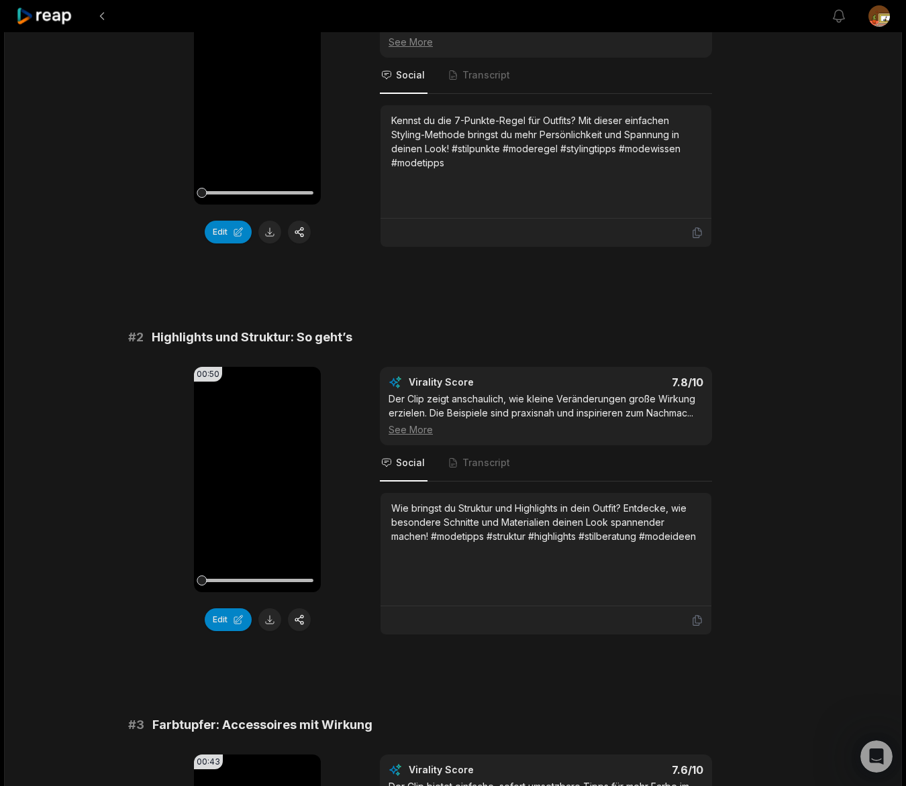
scroll to position [215, 0]
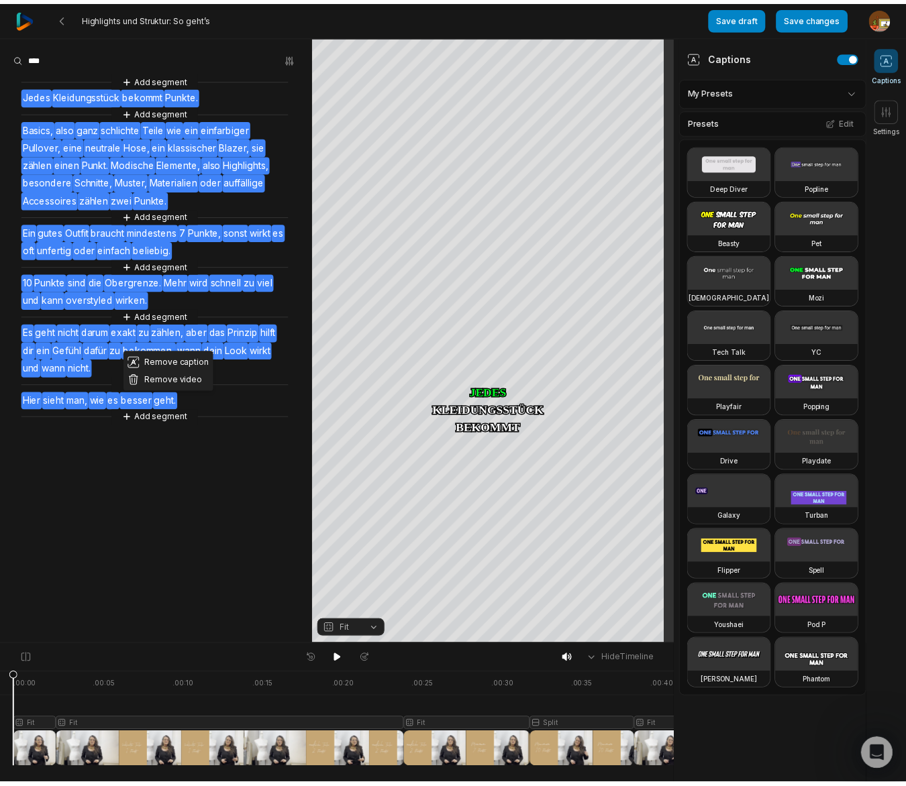
scroll to position [1470, 0]
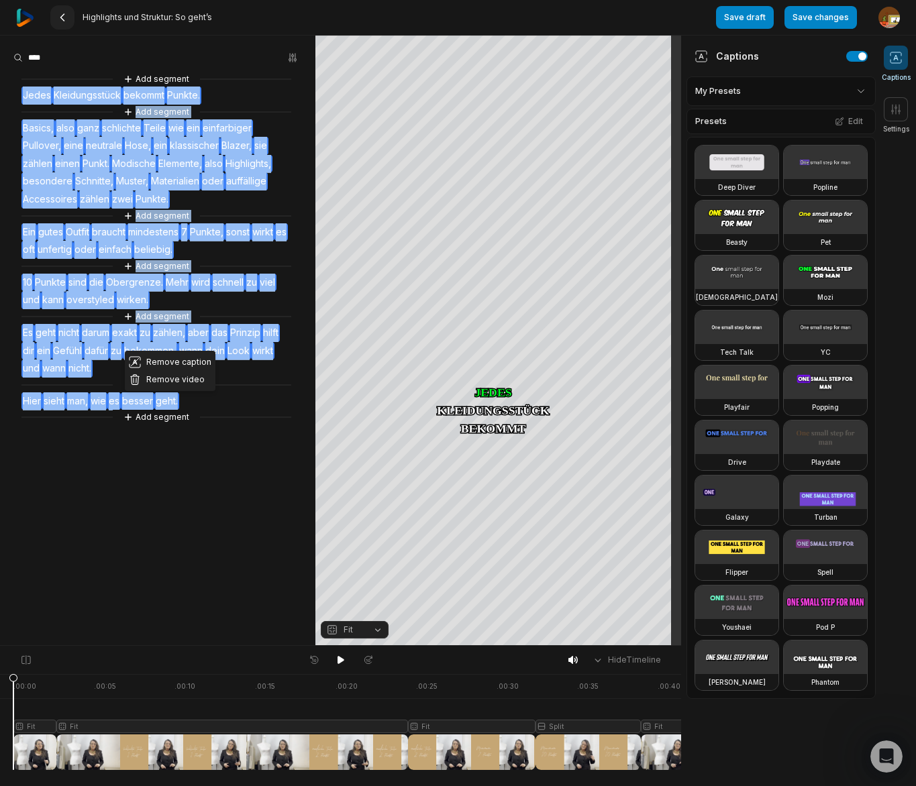
click at [66, 17] on icon at bounding box center [62, 17] width 11 height 11
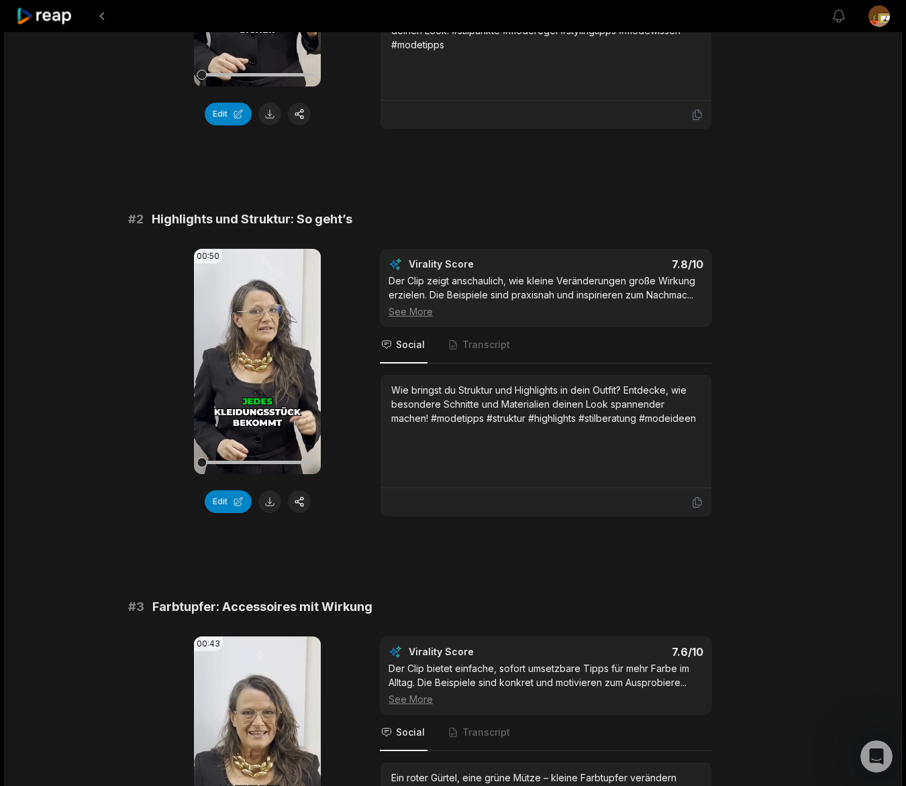
scroll to position [373, 0]
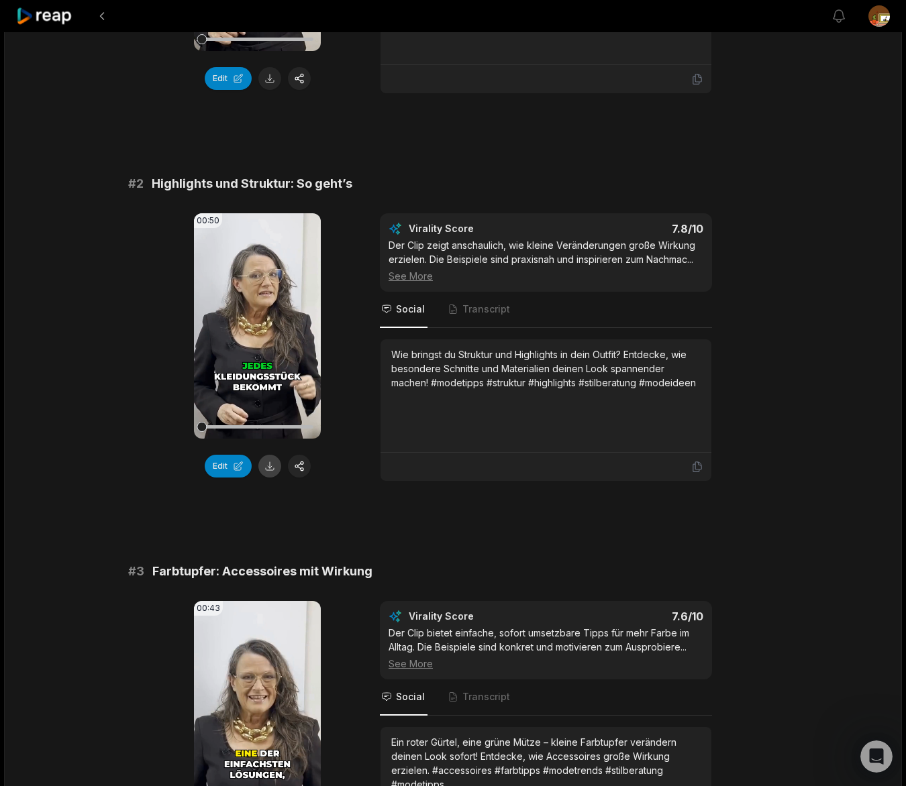
click at [270, 468] on button at bounding box center [269, 466] width 23 height 23
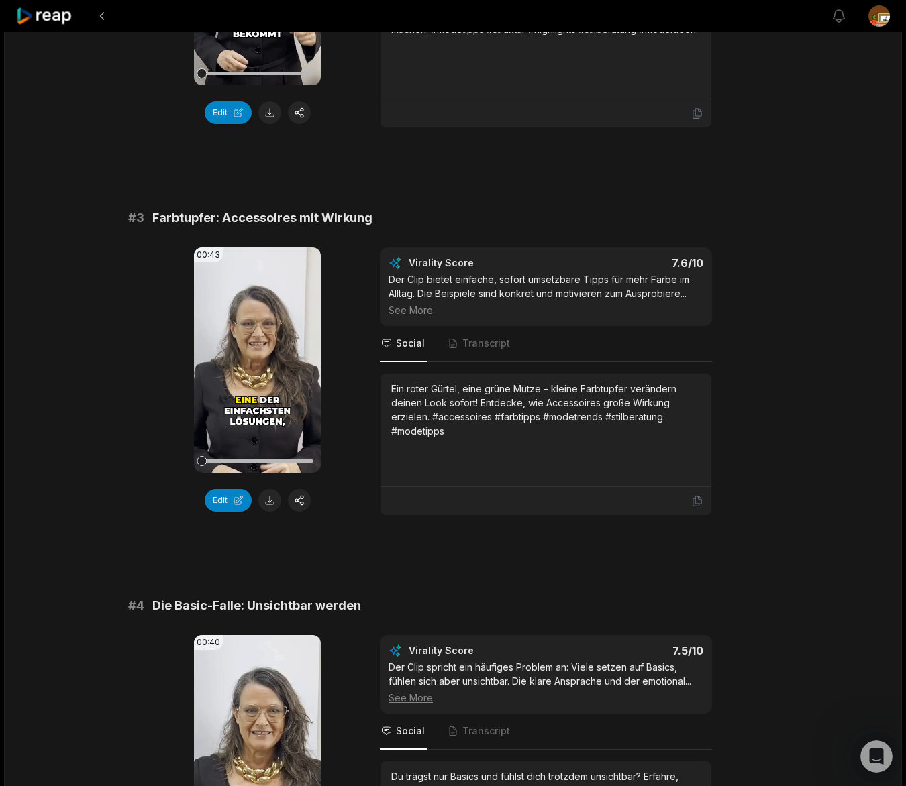
scroll to position [730, 0]
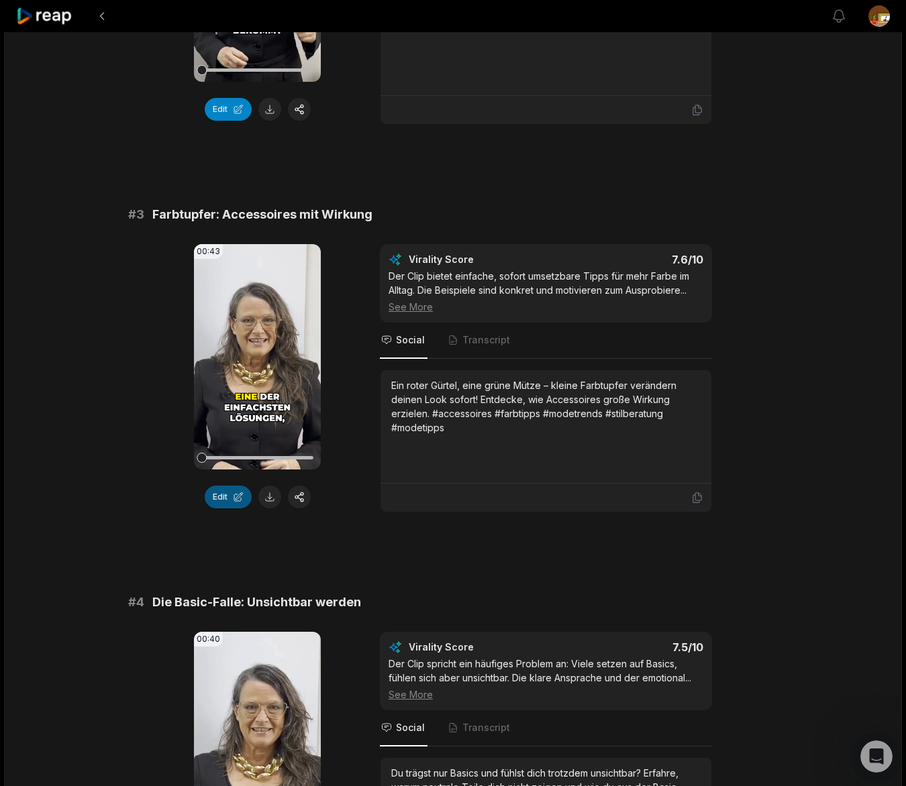
click at [225, 501] on button "Edit" at bounding box center [228, 497] width 47 height 23
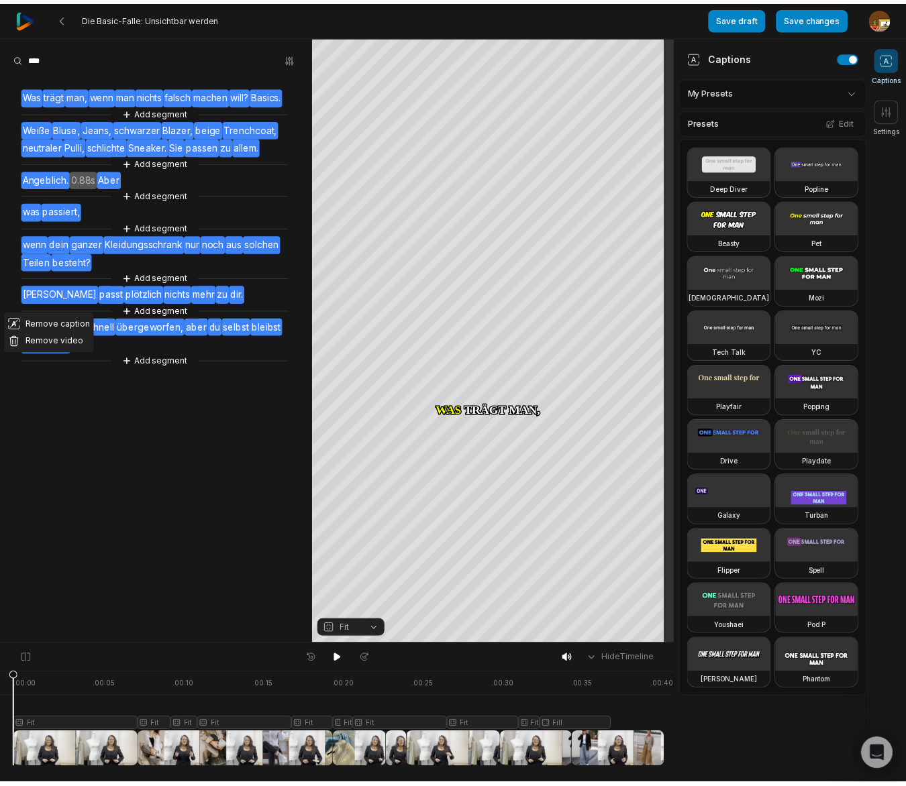
scroll to position [1470, 0]
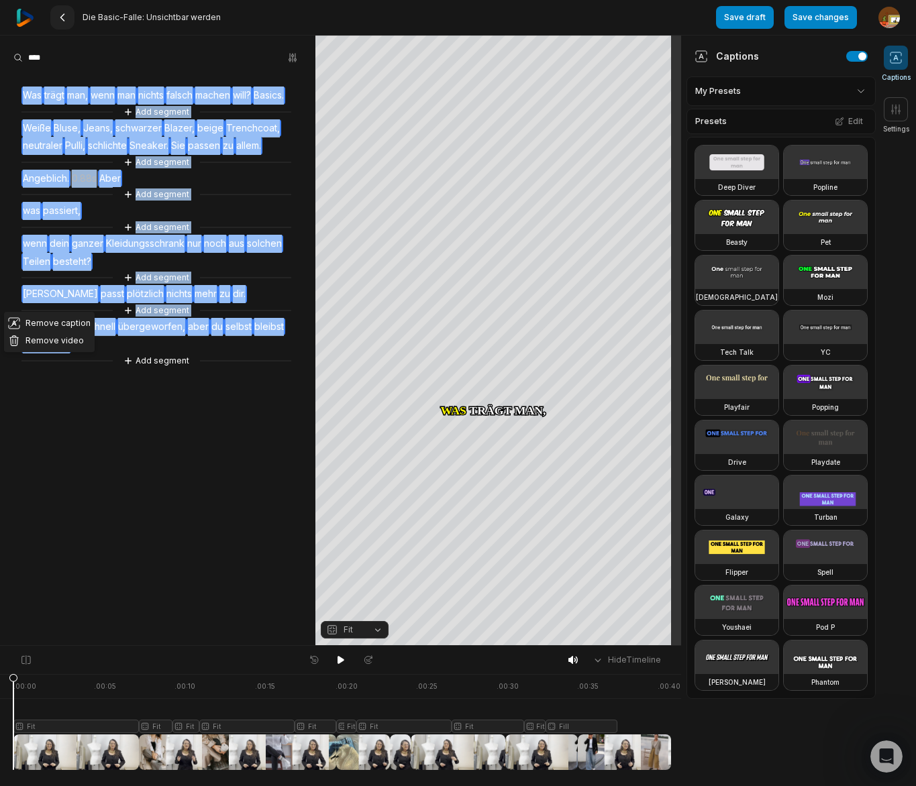
click at [60, 19] on icon at bounding box center [62, 17] width 11 height 11
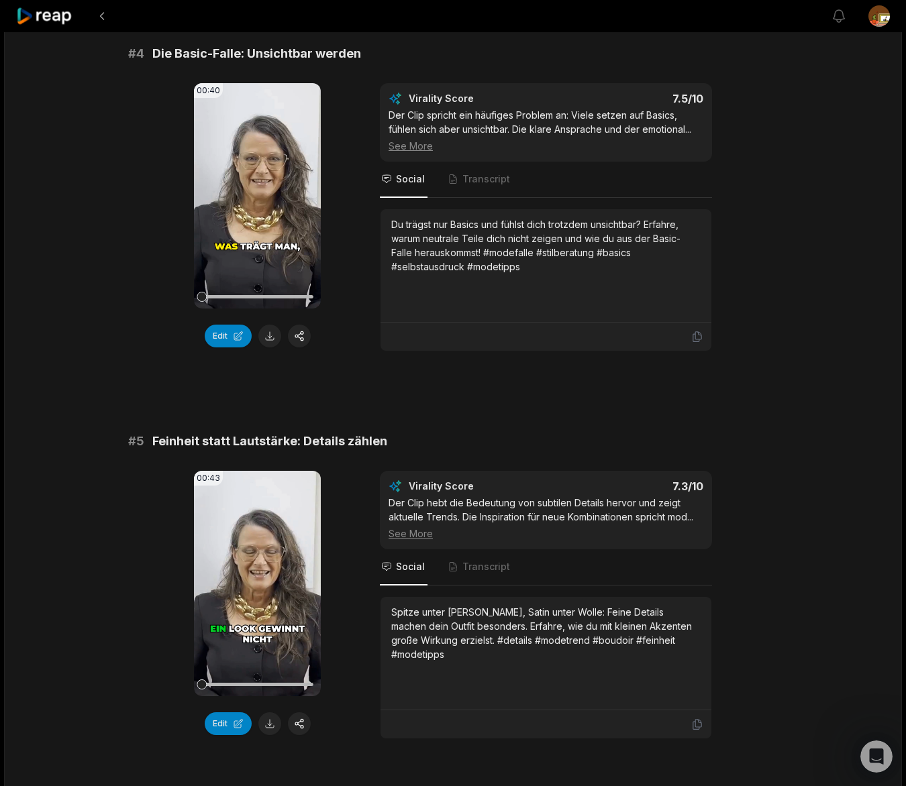
scroll to position [1406, 0]
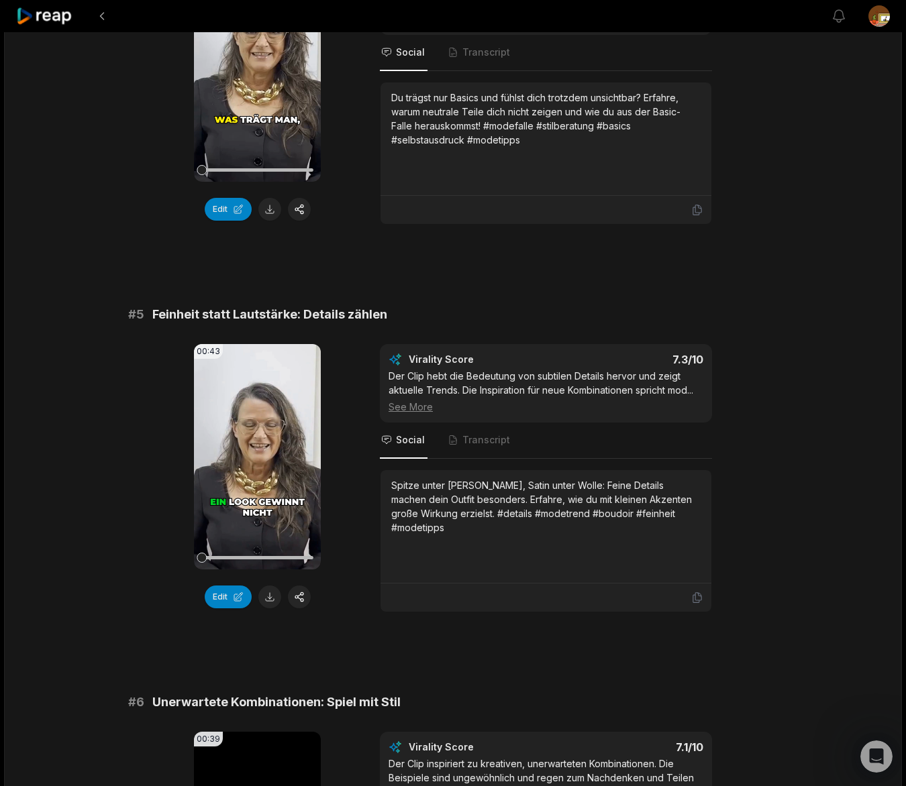
click at [272, 206] on button at bounding box center [269, 209] width 23 height 23
click at [226, 600] on button "Edit" at bounding box center [228, 597] width 47 height 23
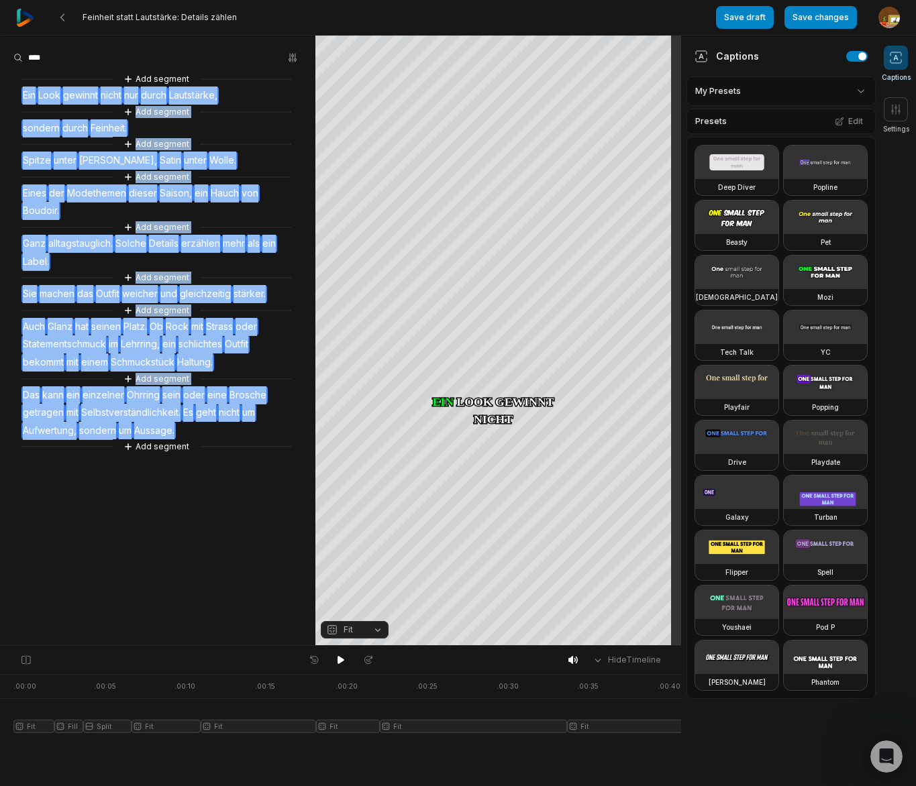
drag, startPoint x: 21, startPoint y: 99, endPoint x: 191, endPoint y: 430, distance: 371.8
click at [190, 431] on div "Add segment Ein Look gewinnt nicht nur durch Lautstärke, Add segment sondern du…" at bounding box center [157, 263] width 315 height 382
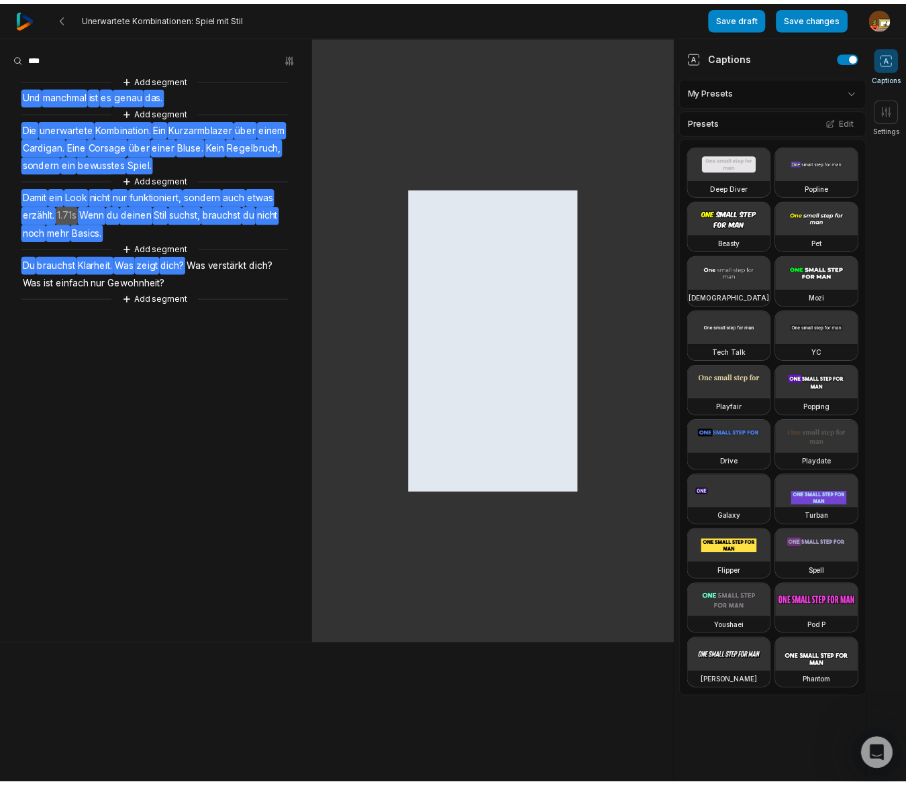
scroll to position [1470, 0]
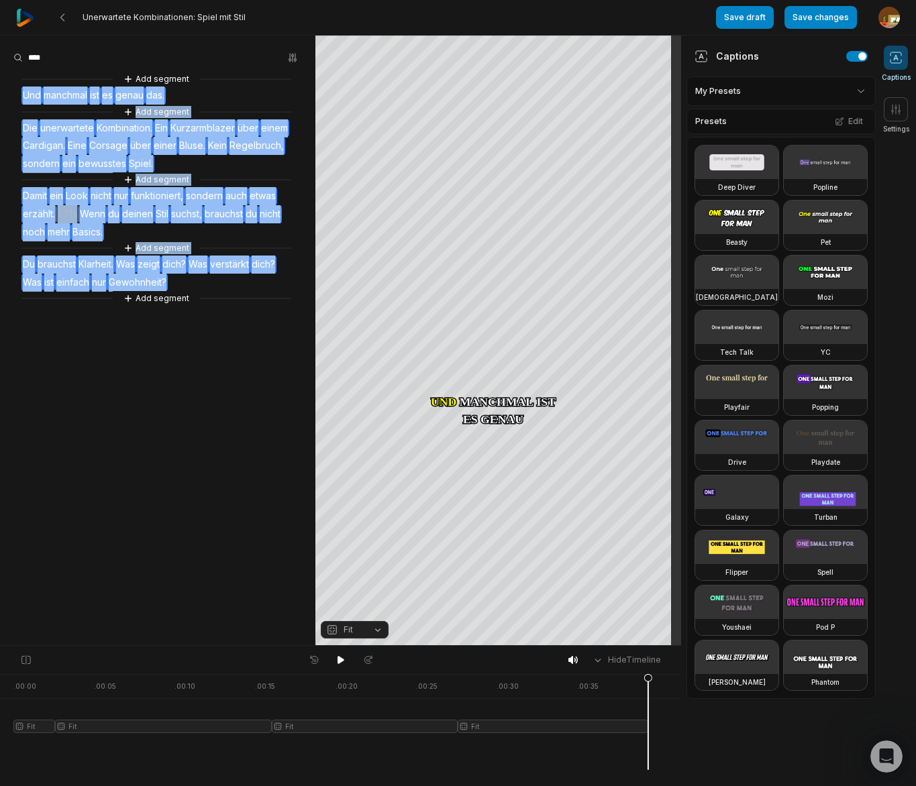
drag, startPoint x: 64, startPoint y: 103, endPoint x: 168, endPoint y: 285, distance: 209.7
click at [168, 285] on div "Add segment Und manchmal ist es genau das. Add segment Die unerwartete Kombinat…" at bounding box center [157, 189] width 315 height 234
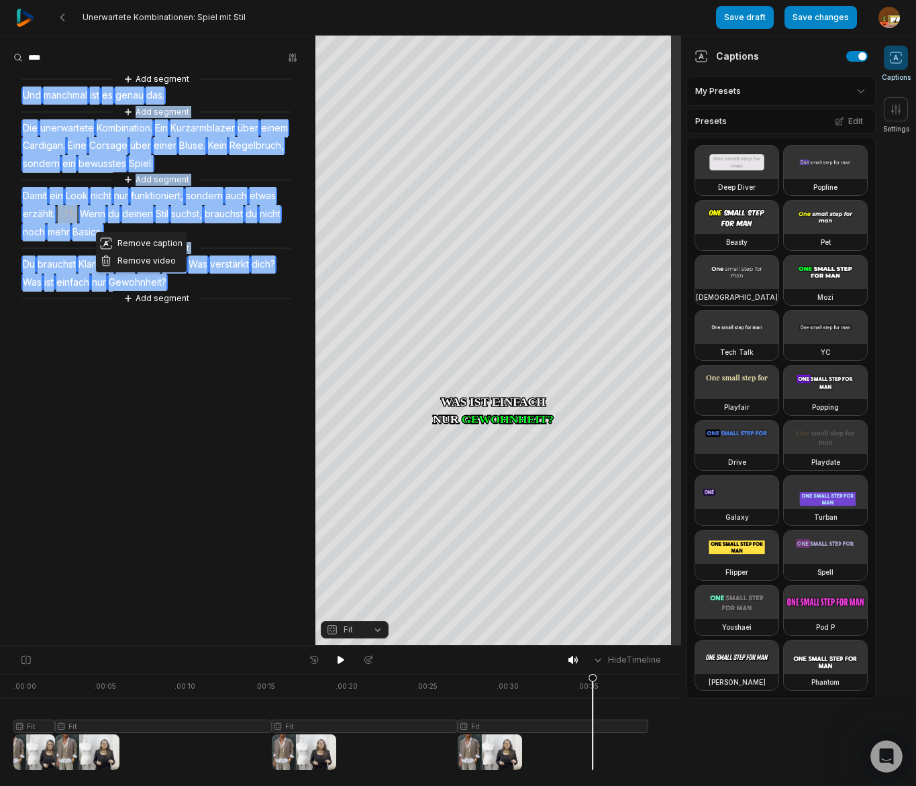
copy div "Und manchmal ist es genau das. Add segment Die unerwartete Kombination. Ein Kur…"
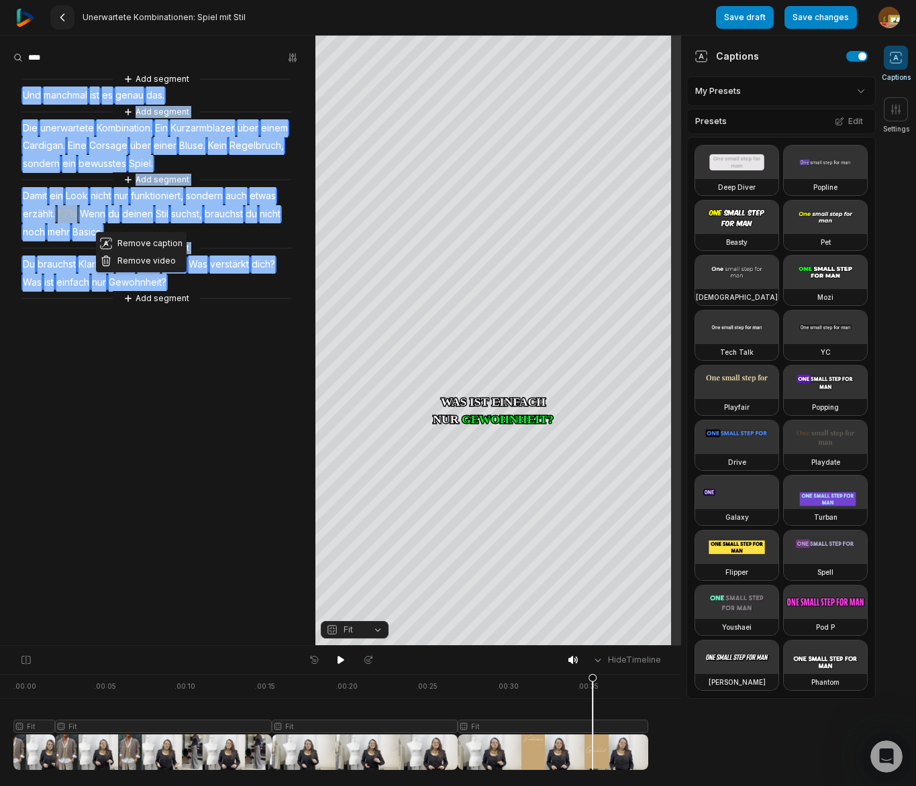
drag, startPoint x: 60, startPoint y: 17, endPoint x: 49, endPoint y: 4, distance: 17.1
click at [61, 17] on 335 at bounding box center [62, 17] width 3 height 7
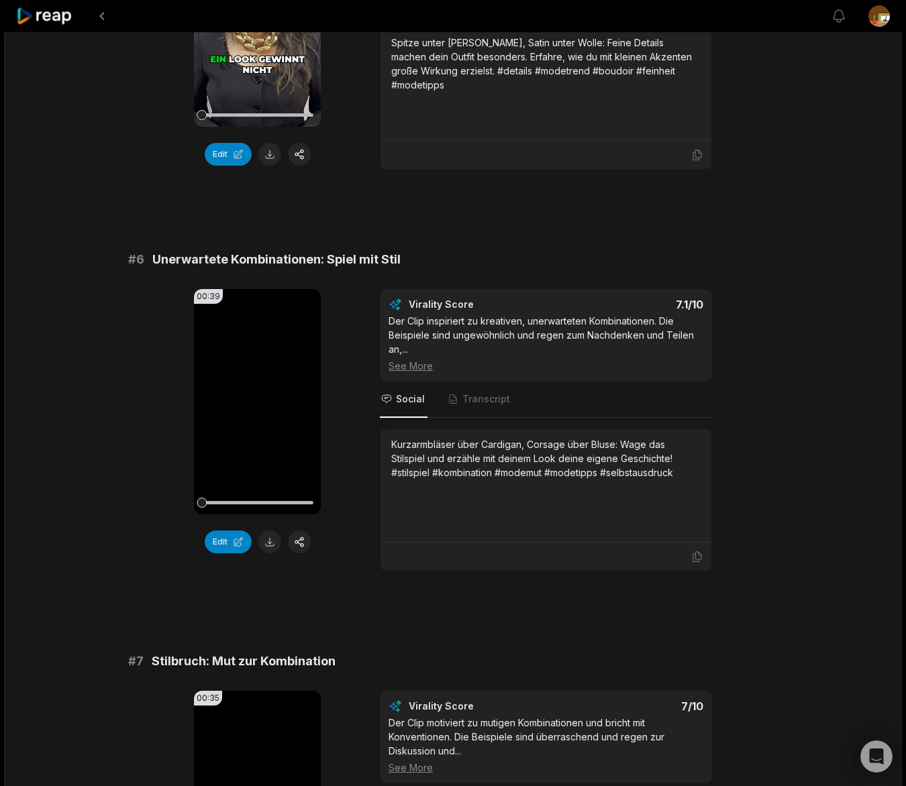
scroll to position [1850, 0]
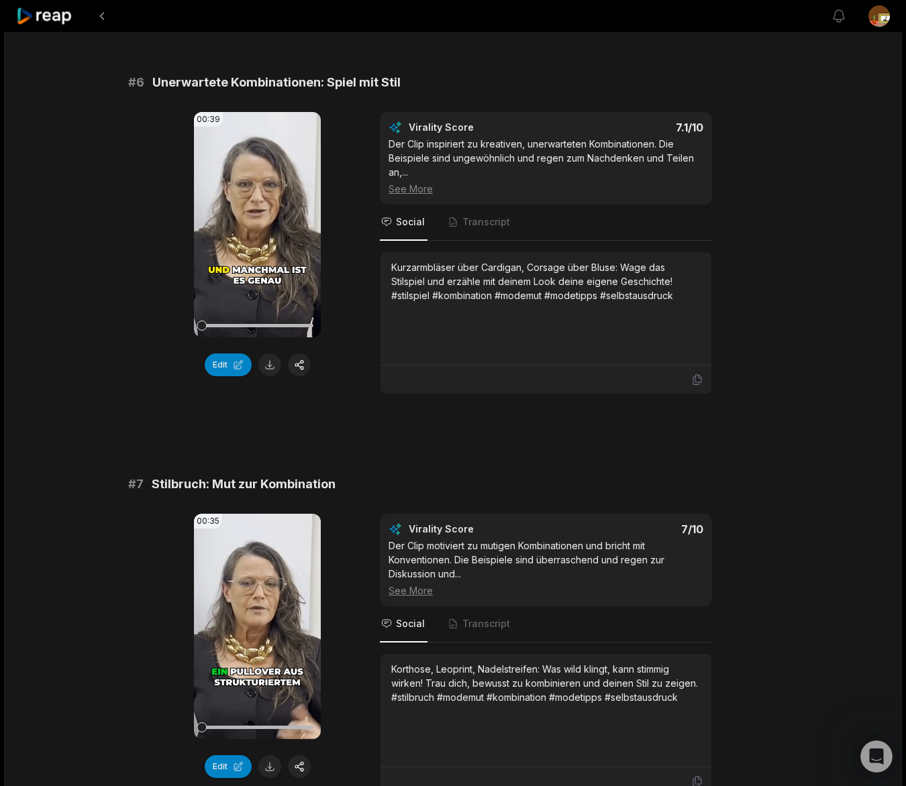
scroll to position [2525, 0]
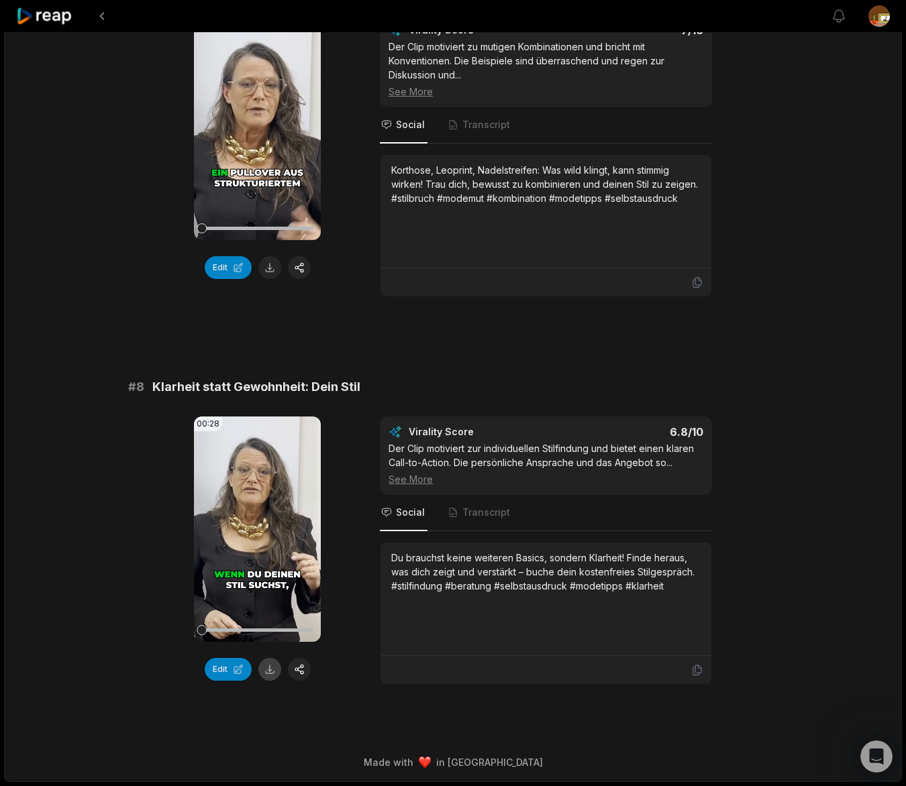
click at [270, 671] on button at bounding box center [269, 669] width 23 height 23
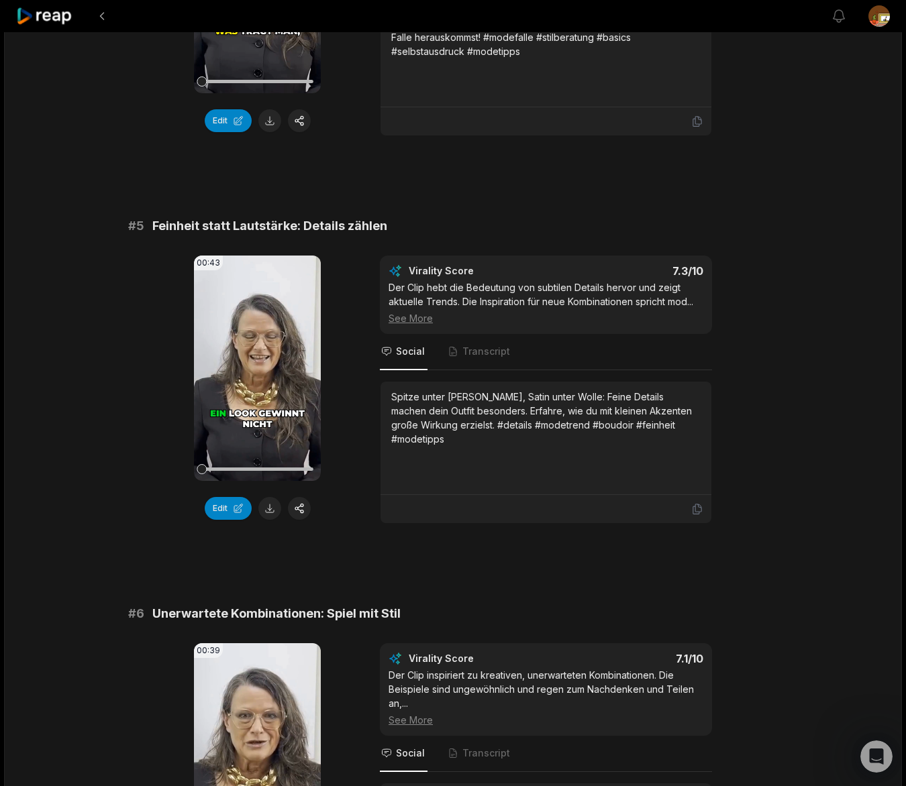
scroll to position [1500, 0]
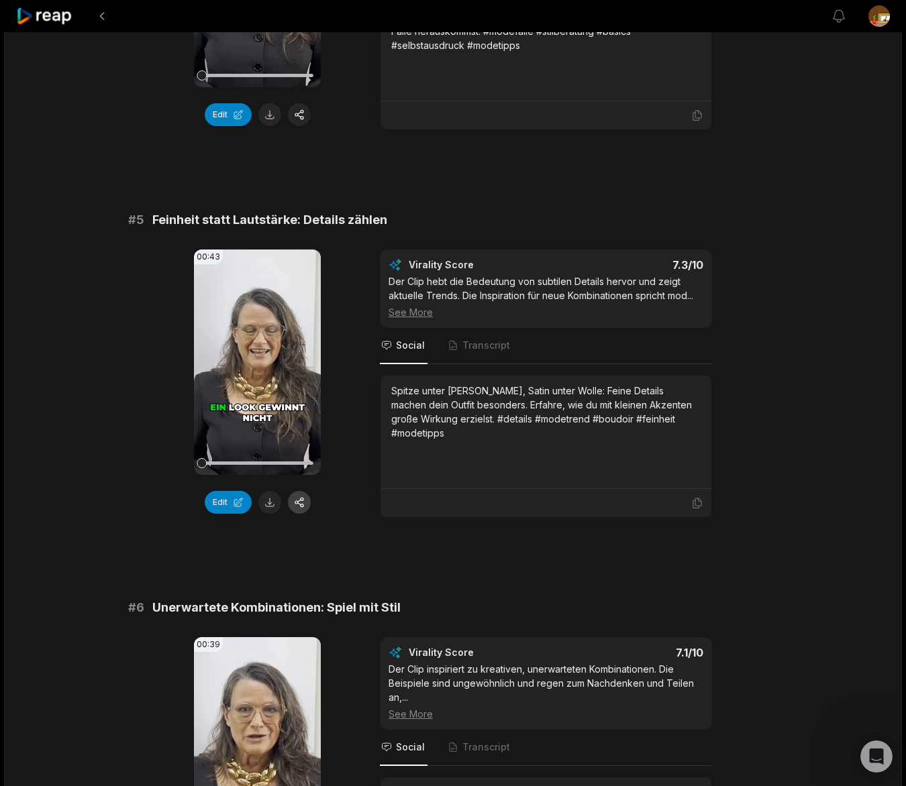
drag, startPoint x: 269, startPoint y: 502, endPoint x: 301, endPoint y: 495, distance: 33.0
click at [269, 502] on button at bounding box center [269, 502] width 23 height 23
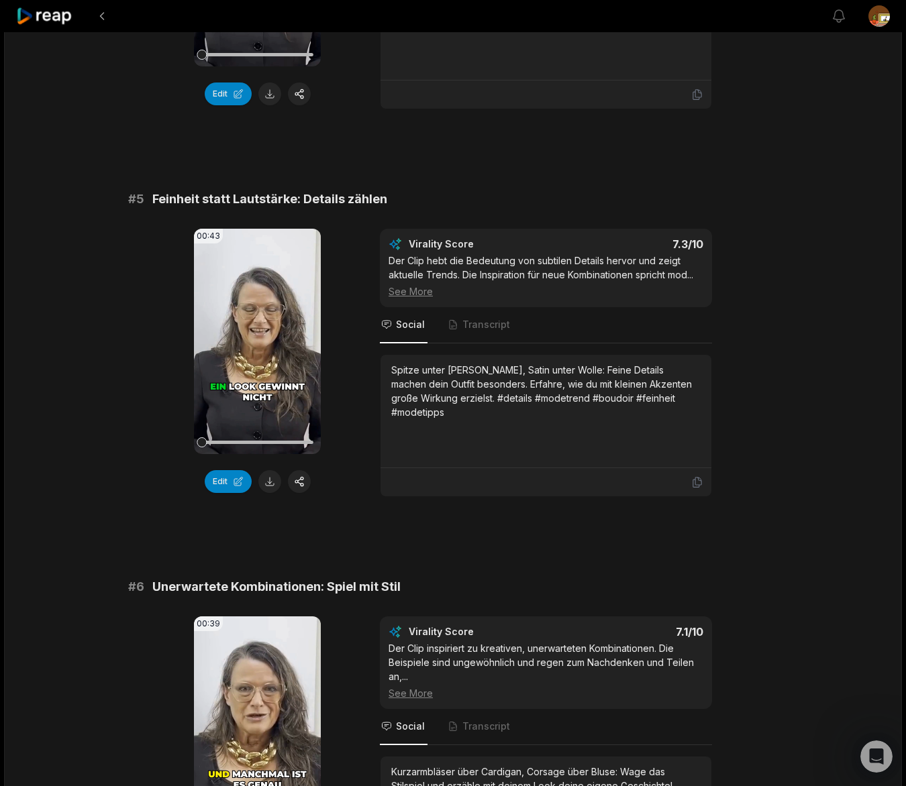
scroll to position [1507, 0]
